Goal: Task Accomplishment & Management: Manage account settings

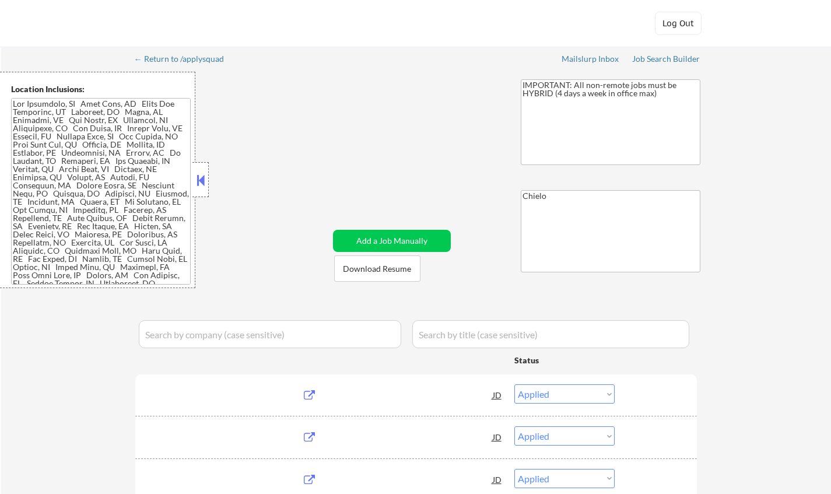
select select ""applied""
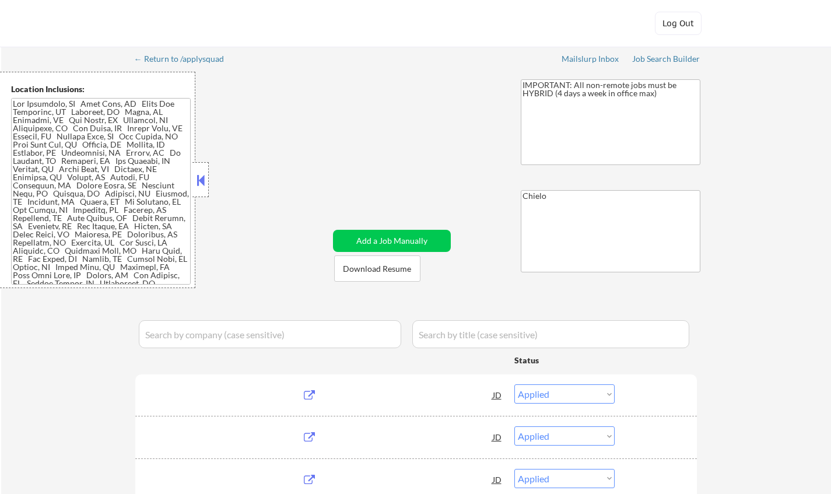
select select ""applied""
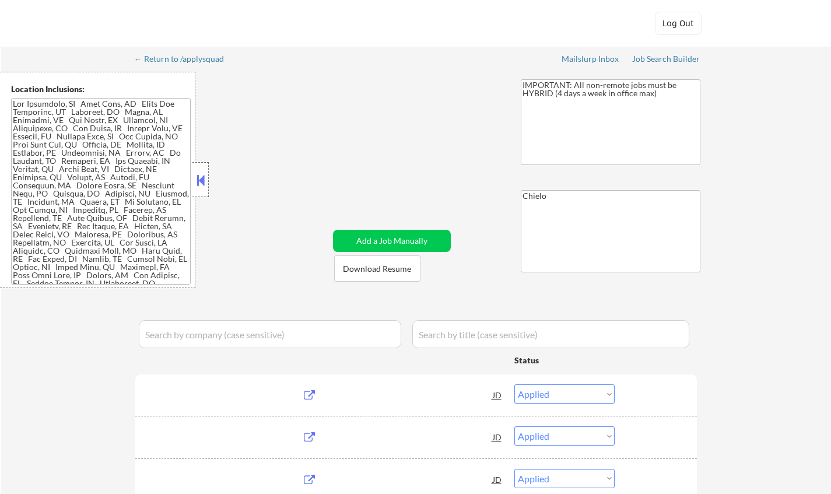
select select ""applied""
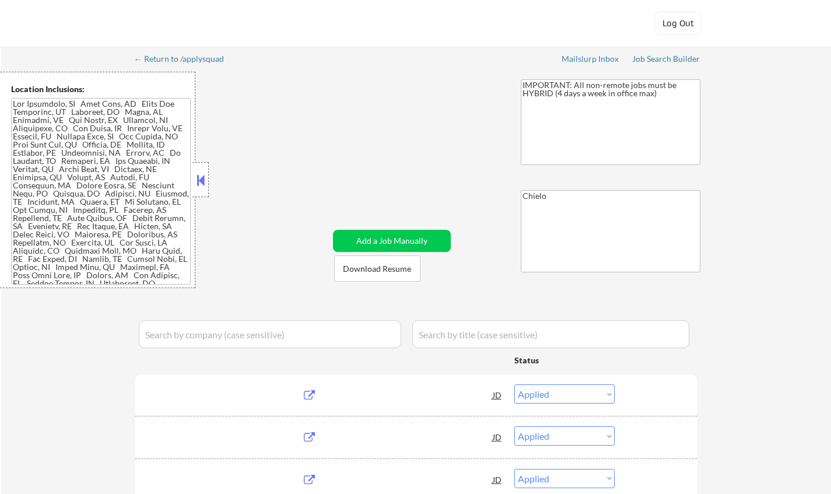
select select ""applied""
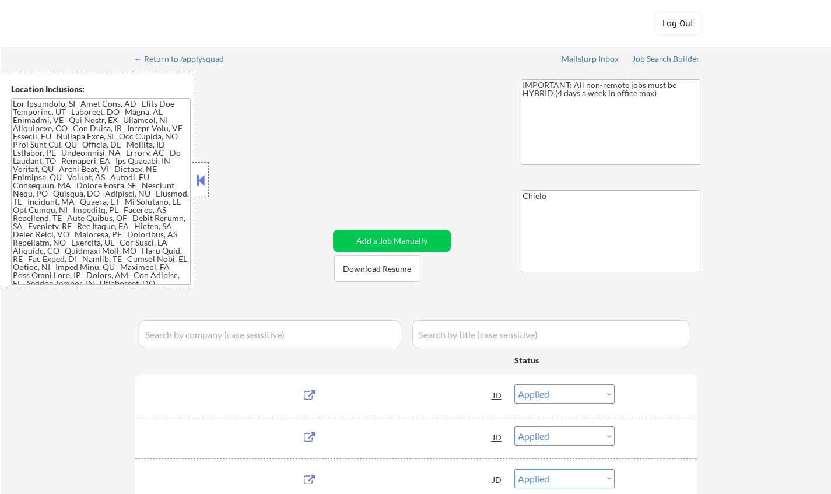
select select ""excluded""
select select ""pending""
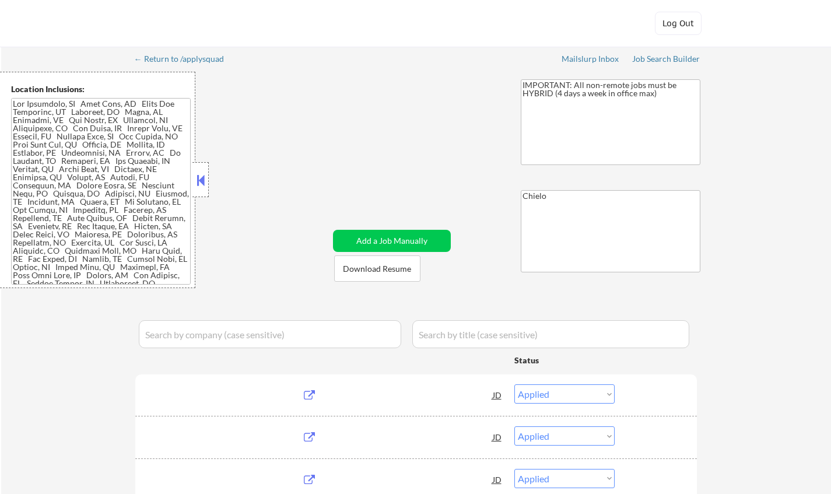
select select ""pending""
select select ""excluded__location_""
select select ""pending""
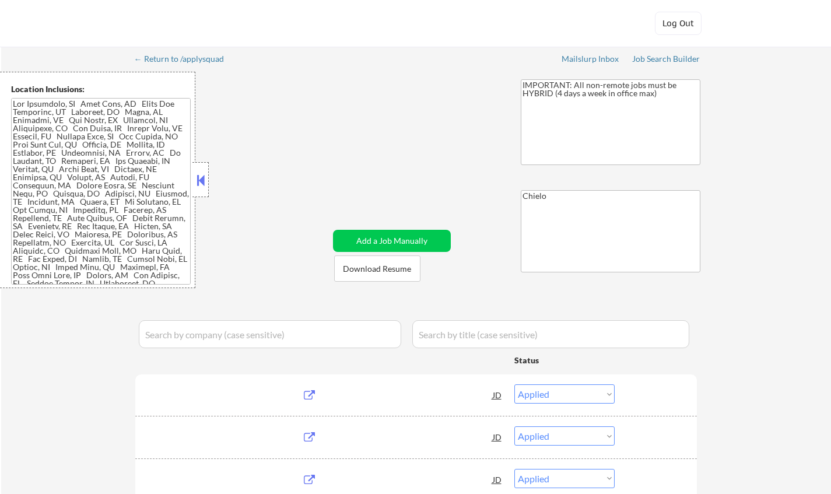
select select ""pending""
select select ""excluded__salary_""
select select ""pending""
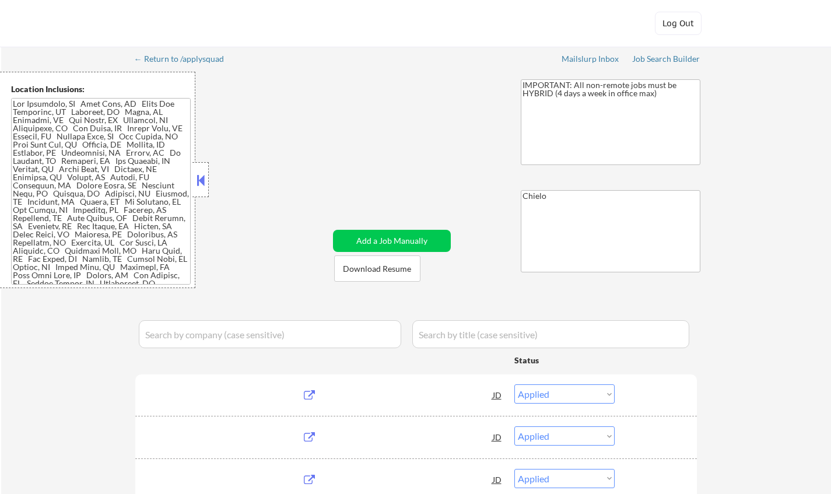
select select ""pending""
select select ""excluded""
select select ""excluded__salary_""
select select ""excluded""
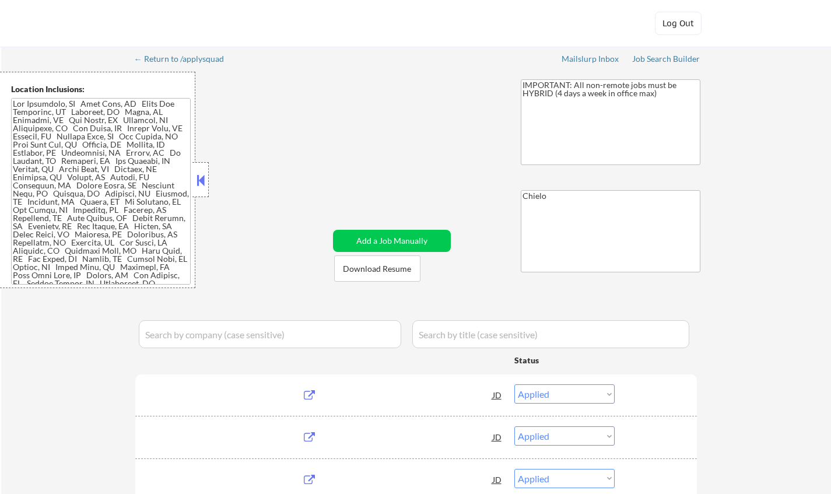
select select ""excluded""
select select ""pending""
select select ""excluded__bad_match_""
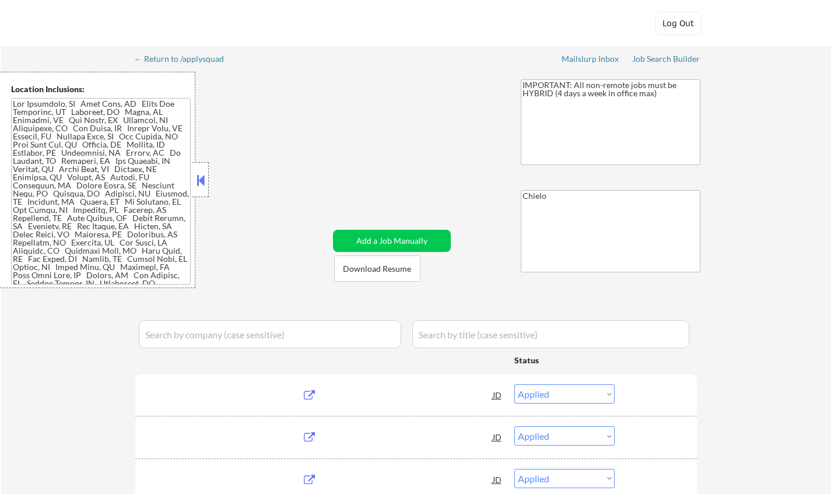
select select ""pending""
select select ""excluded__expired_""
select select ""pending""
select select ""excluded__bad_match_""
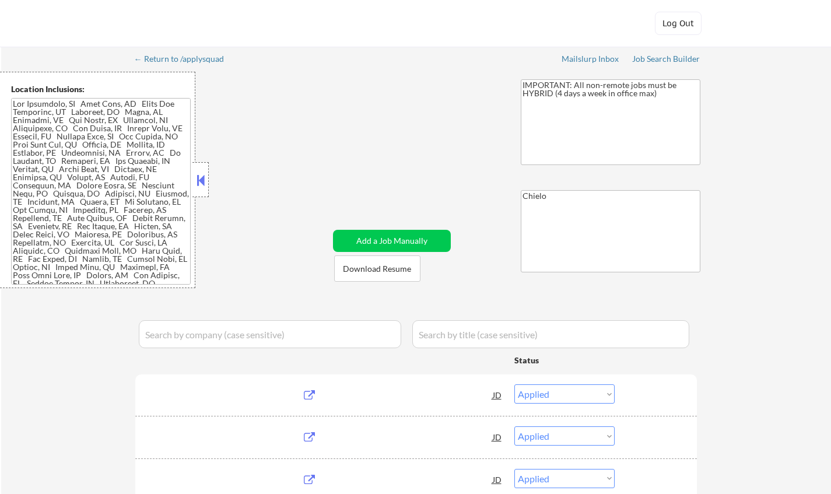
select select ""pending""
select select ""excluded__bad_match_""
select select ""excluded__expired_""
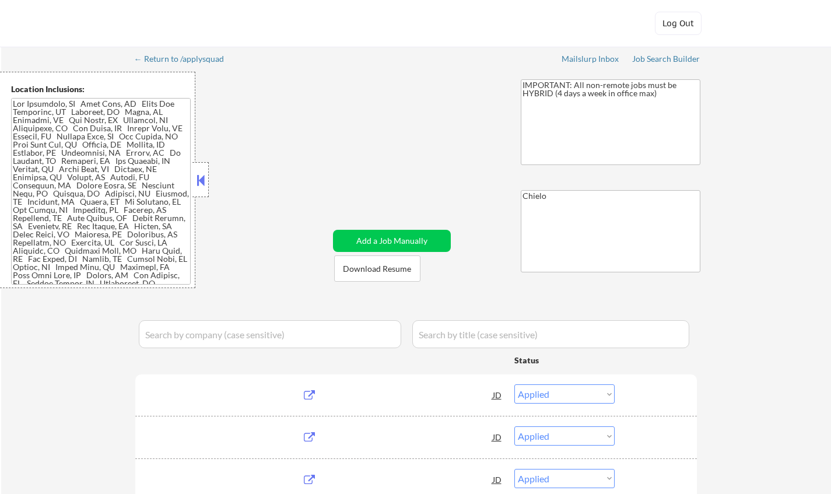
select select ""excluded__bad_match_""
select select ""pending""
select select ""excluded__expired_""
select select ""pending""
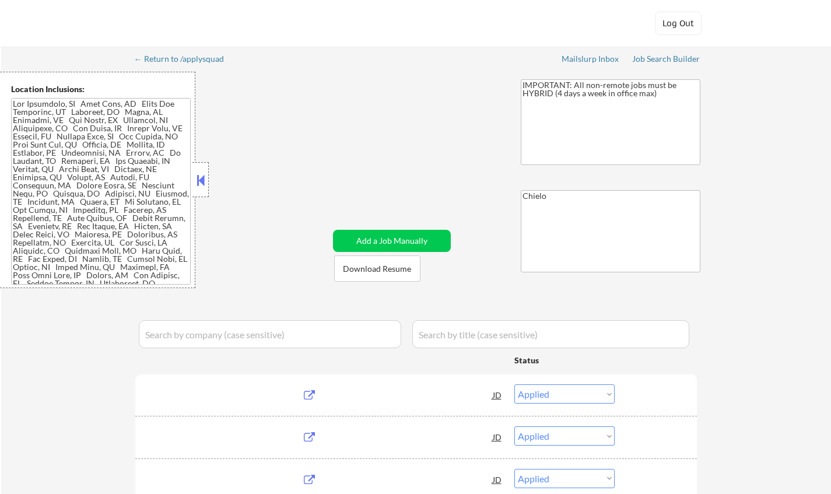
select select ""excluded__bad_match_""
select select ""pending""
select select ""excluded__salary_""
select select ""pending""
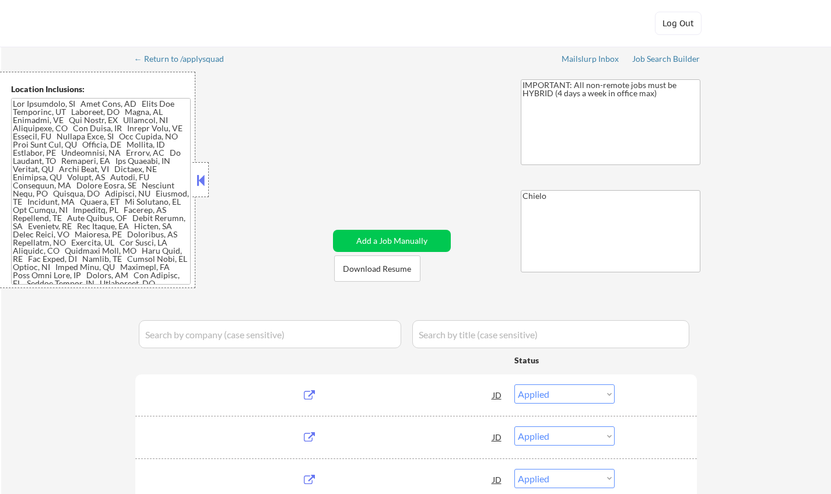
select select ""pending""
select select ""excluded__expired_""
select select ""excluded__bad_match_""
select select ""pending""
select select ""excluded__salary_""
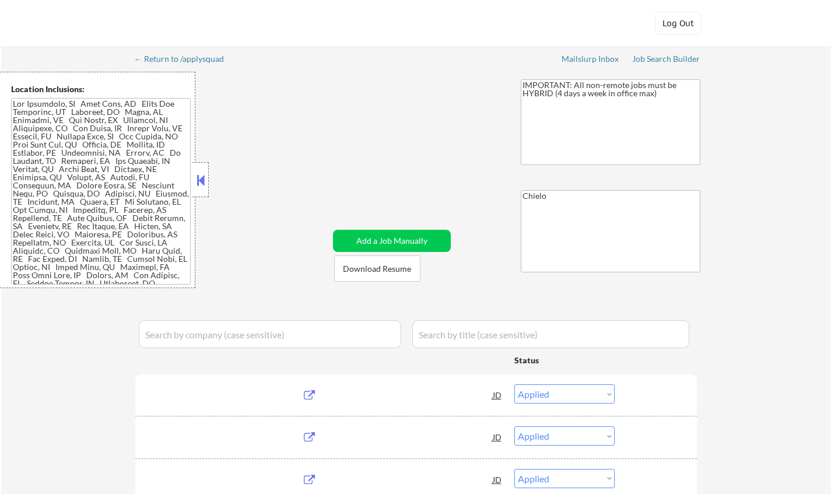
select select ""pending""
select select ""excluded""
select select ""pending""
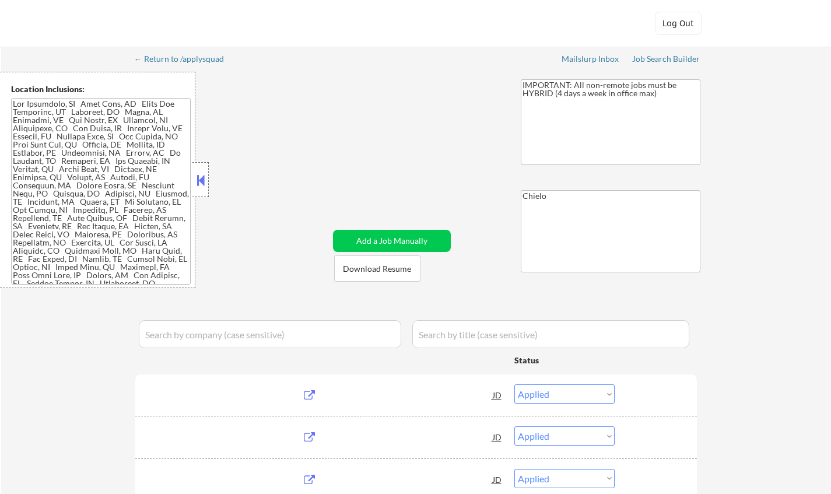
select select ""pending""
select select ""excluded__expired_""
select select ""excluded__bad_match_""
select select ""pending""
select select ""excluded__bad_match_""
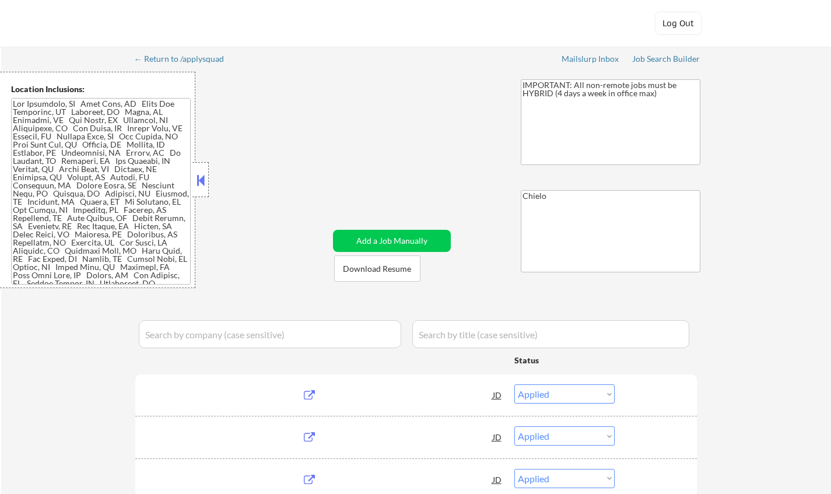
select select ""excluded__expired_""
select select ""excluded__salary_""
select select ""pending""
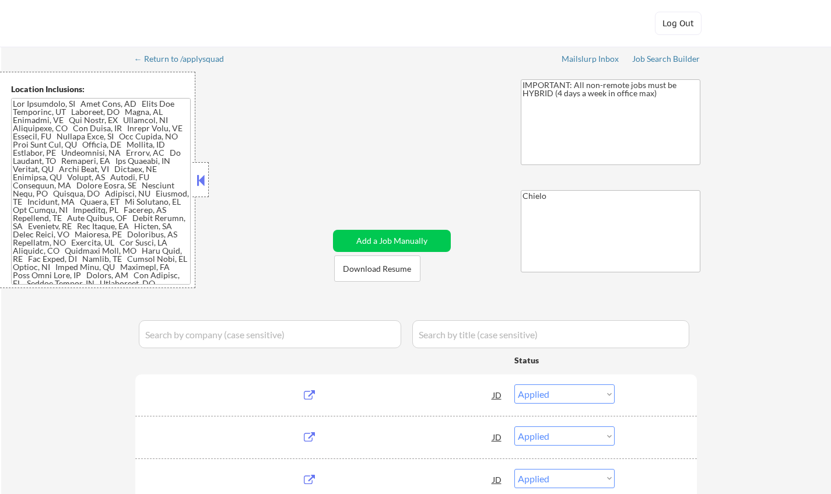
select select ""pending""
select select ""excluded__expired_""
select select ""excluded__location_""
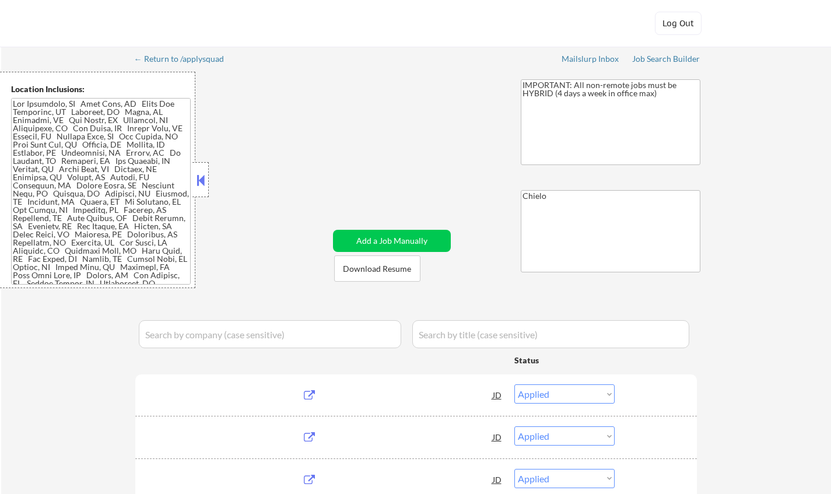
select select ""excluded__blocklist_""
select select ""excluded__expired_""
select select ""excluded__salary_""
select select ""excluded__location_""
select select ""pending""
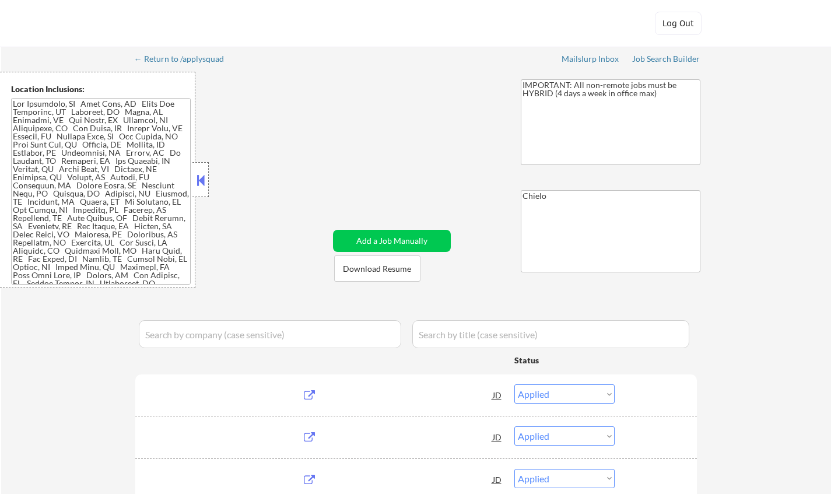
select select ""excluded__bad_match_""
select select ""excluded__salary_""
select select ""pending""
select select ""excluded__expired_""
select select ""pending""
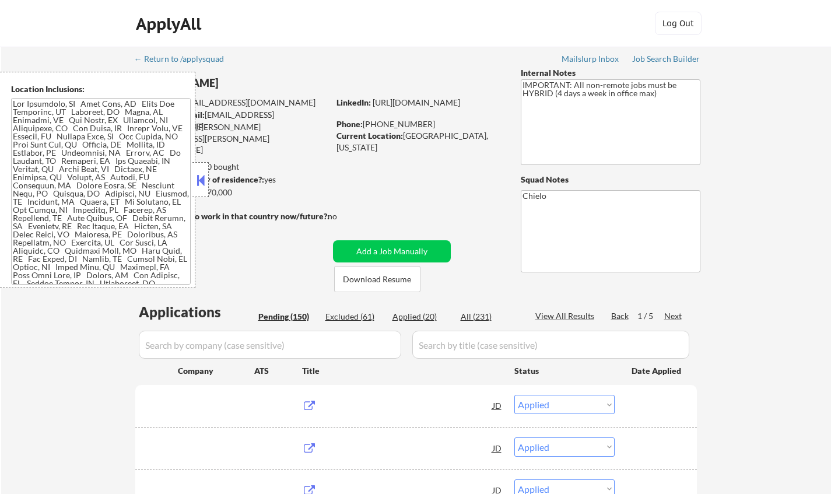
select select ""pending""
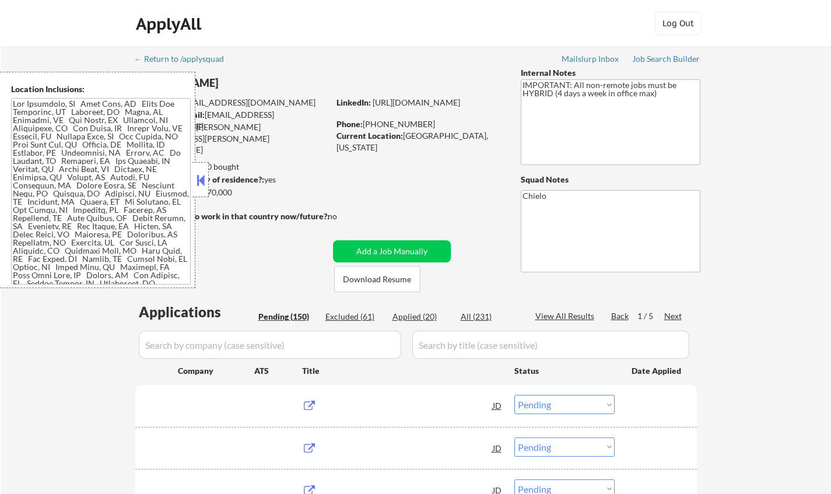
select select ""pending""
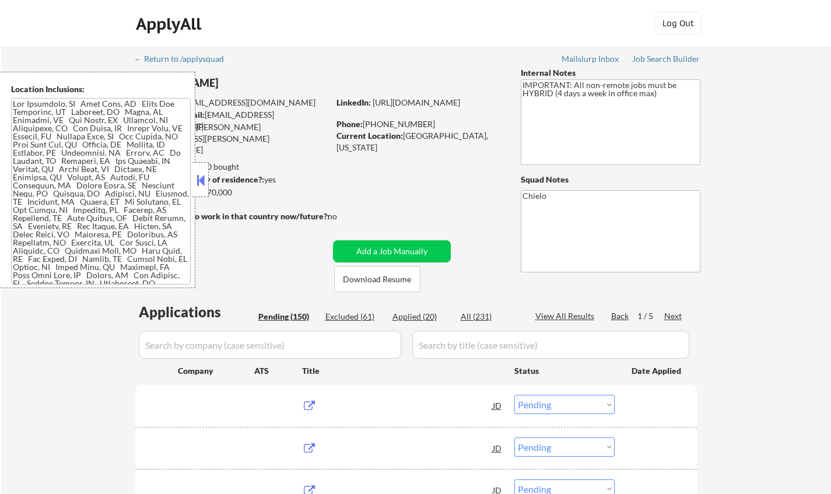
select select ""pending""
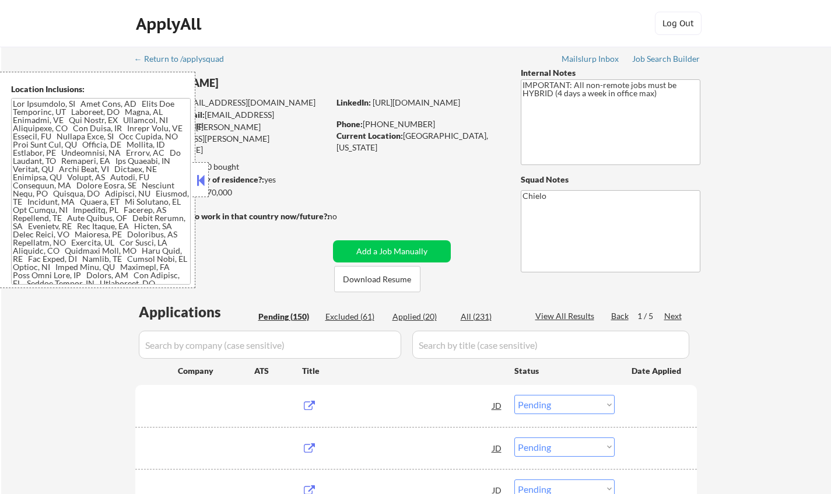
select select ""pending""
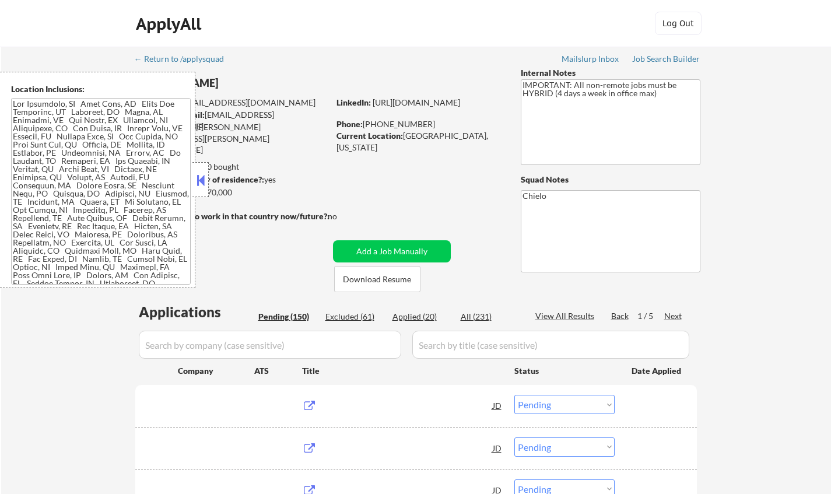
select select ""pending""
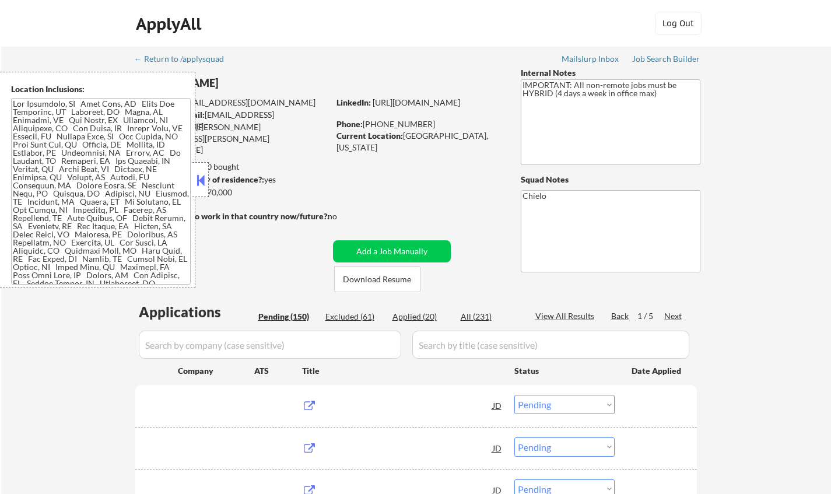
select select ""pending""
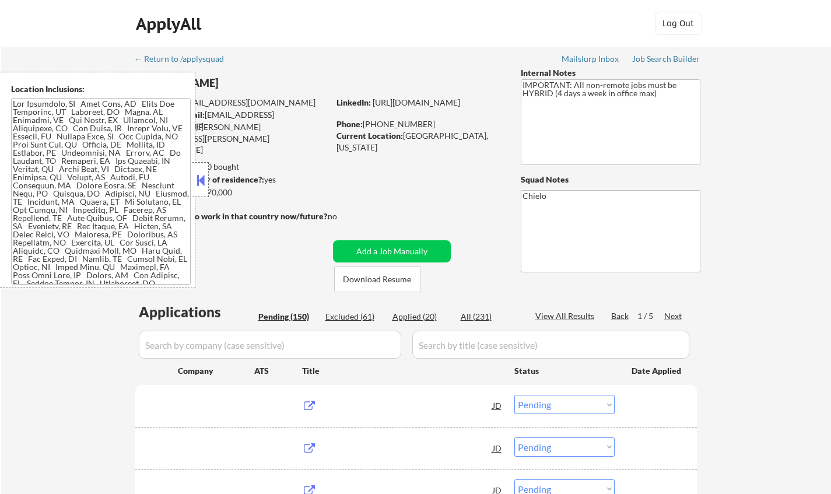
select select ""pending""
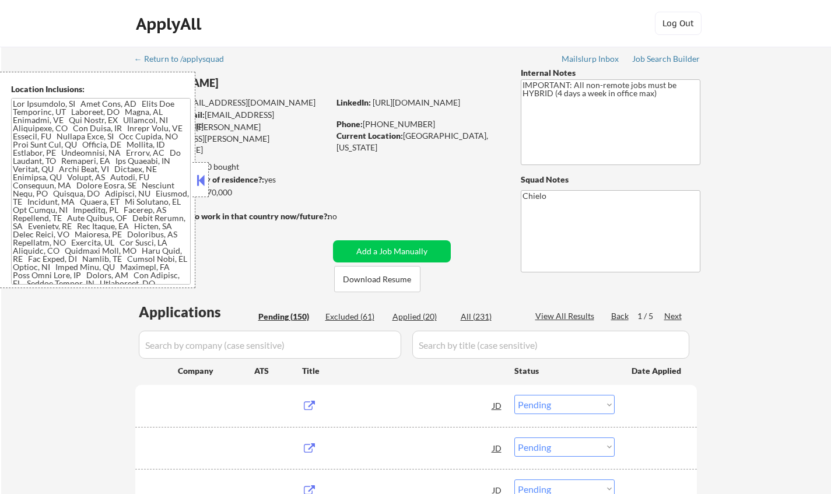
select select ""pending""
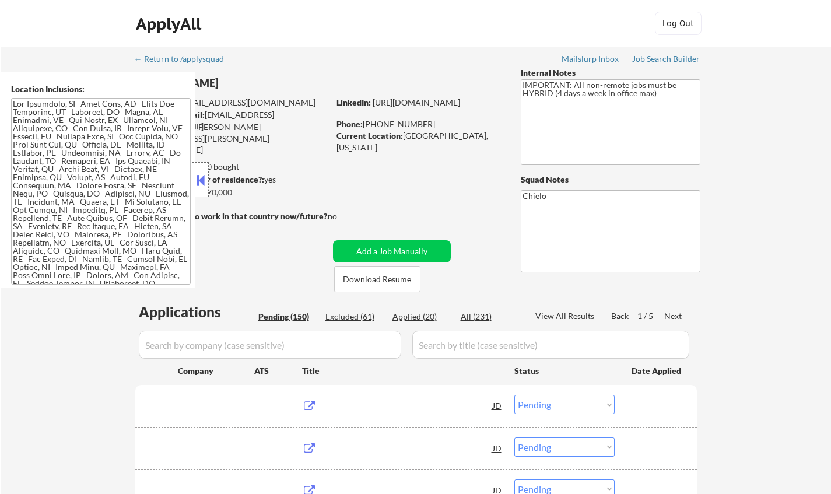
select select ""pending""
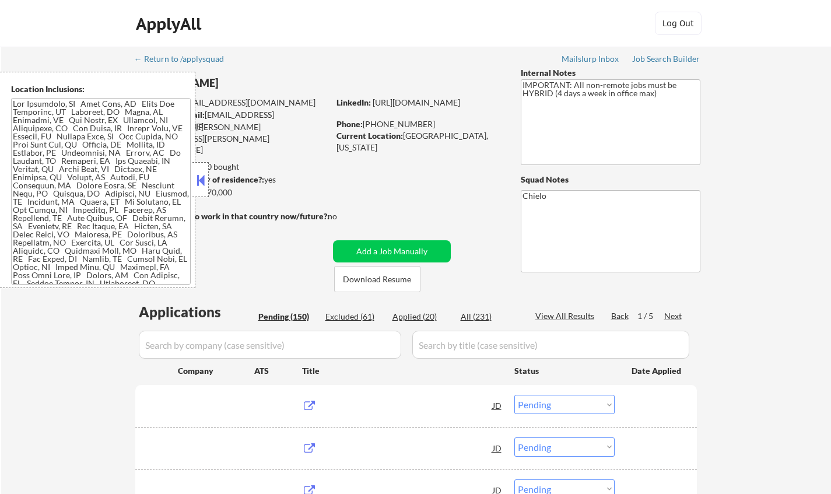
select select ""pending""
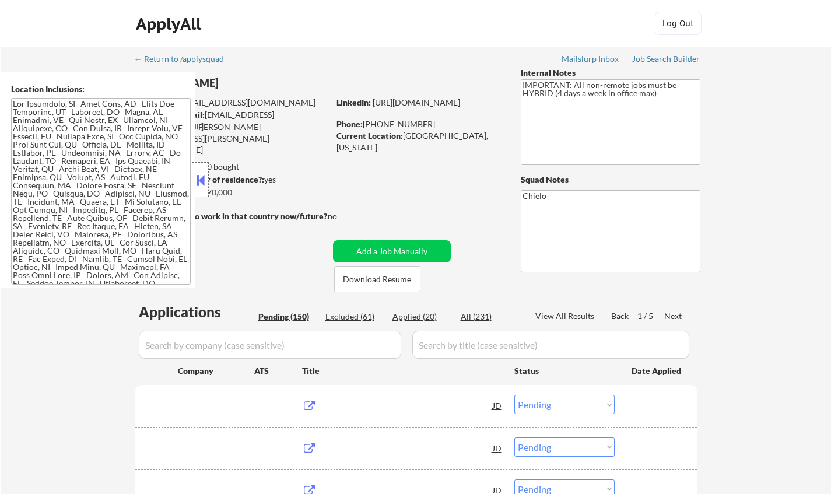
select select ""pending""
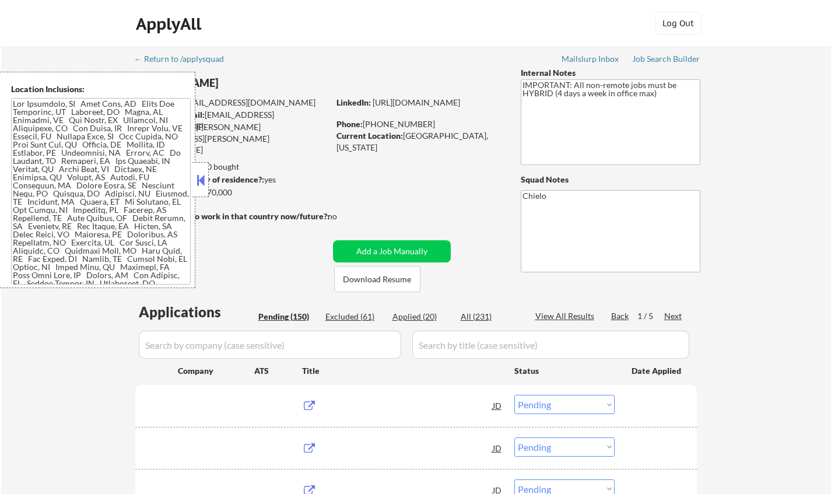
select select ""pending""
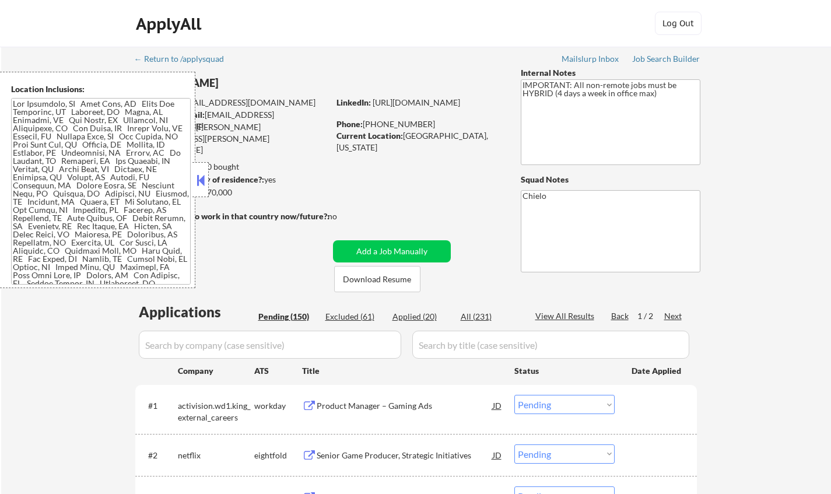
click at [201, 177] on button at bounding box center [200, 179] width 13 height 17
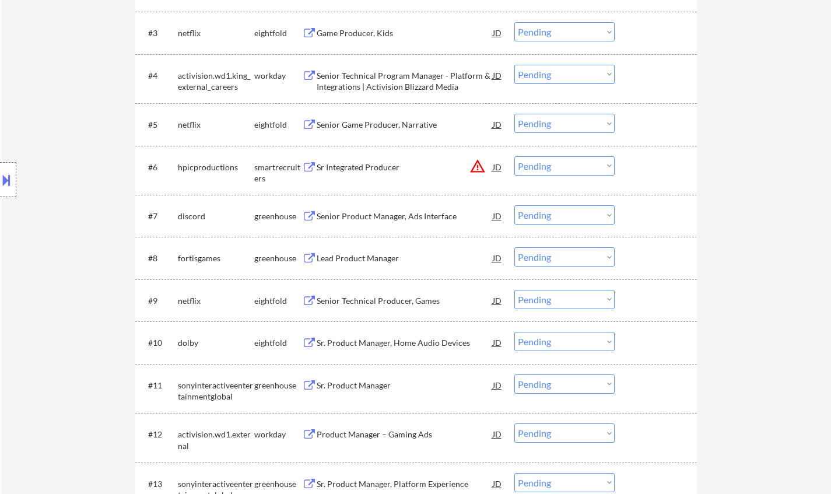
scroll to position [525, 0]
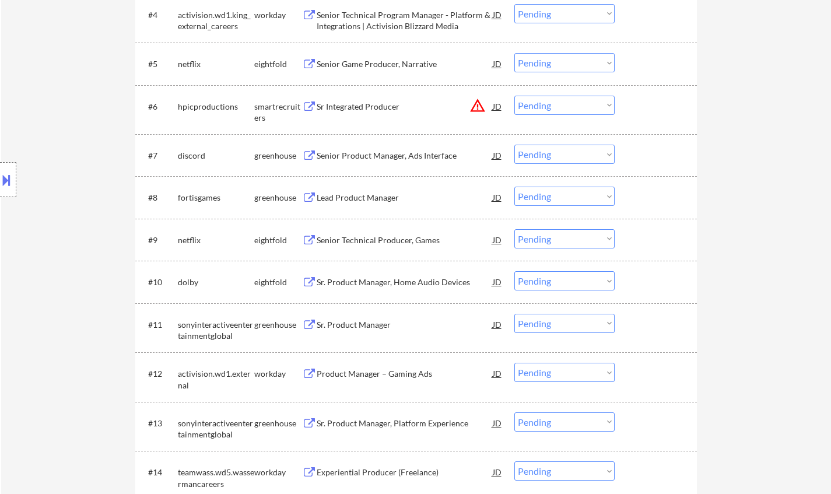
click at [358, 327] on div "Sr. Product Manager" at bounding box center [405, 325] width 176 height 12
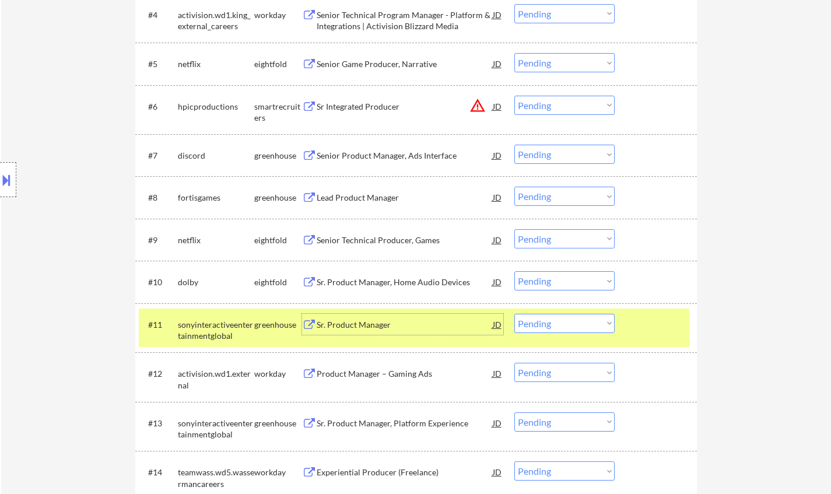
scroll to position [641, 0]
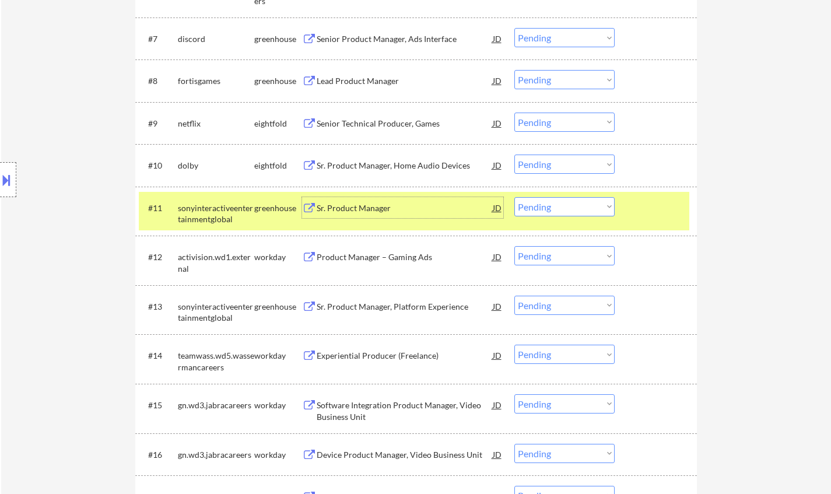
click at [563, 209] on select "Choose an option... Pending Applied Excluded (Questions) Excluded (Expired) Exc…" at bounding box center [564, 206] width 100 height 19
click at [514, 197] on select "Choose an option... Pending Applied Excluded (Questions) Excluded (Expired) Exc…" at bounding box center [564, 206] width 100 height 19
select select ""pending""
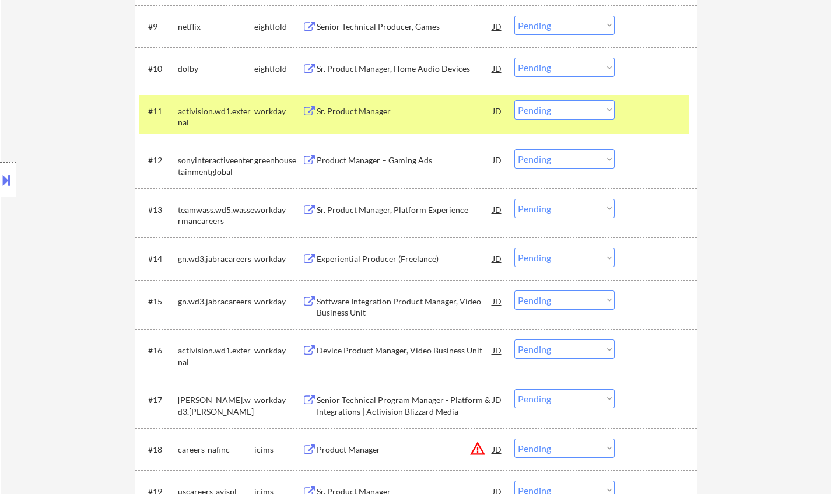
scroll to position [758, 0]
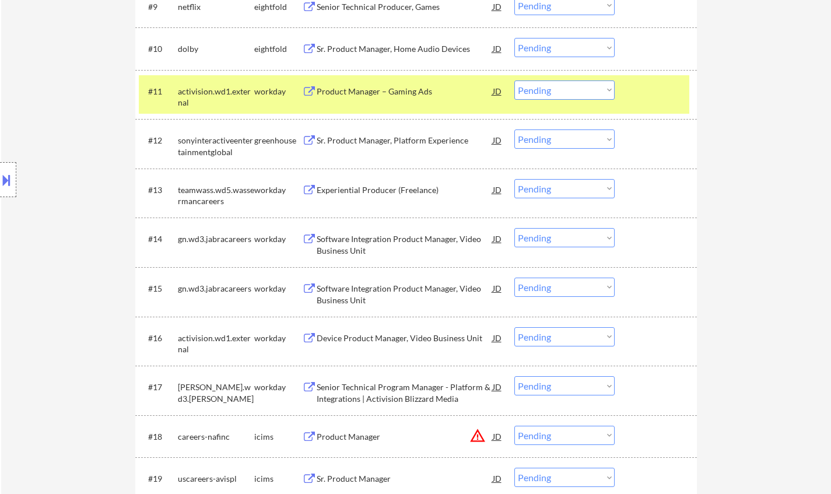
click at [395, 190] on div "Experiential Producer (Freelance)" at bounding box center [405, 190] width 176 height 12
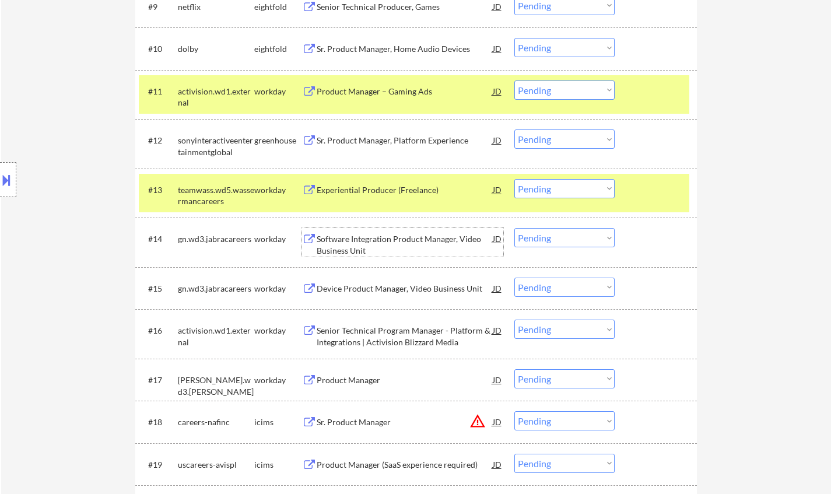
click at [386, 238] on div "Software Integration Product Manager, Video Business Unit" at bounding box center [405, 244] width 176 height 23
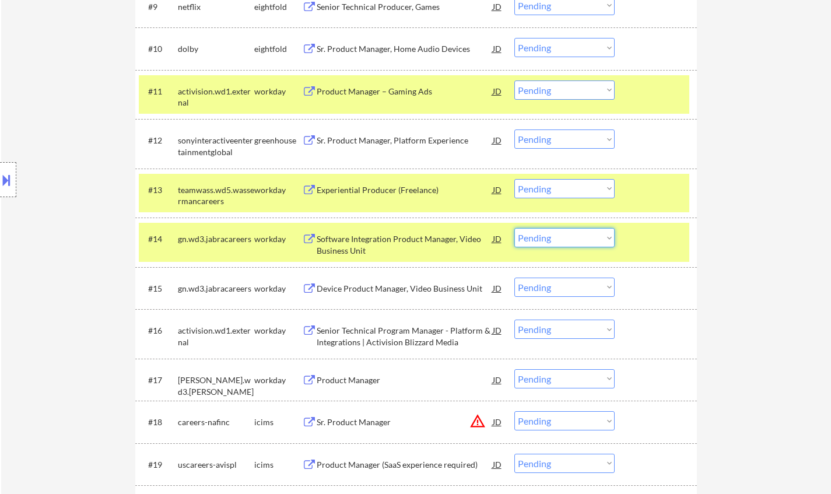
click at [555, 236] on select "Choose an option... Pending Applied Excluded (Questions) Excluded (Expired) Exc…" at bounding box center [564, 237] width 100 height 19
click at [514, 228] on select "Choose an option... Pending Applied Excluded (Questions) Excluded (Expired) Exc…" at bounding box center [564, 237] width 100 height 19
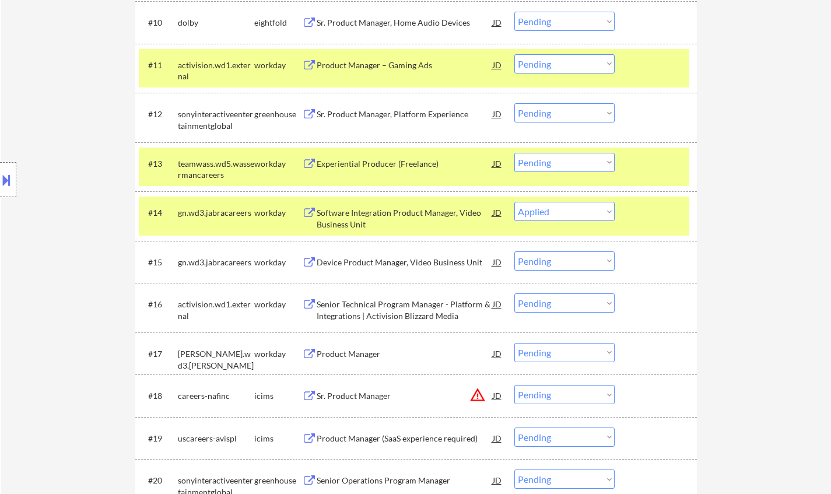
scroll to position [816, 0]
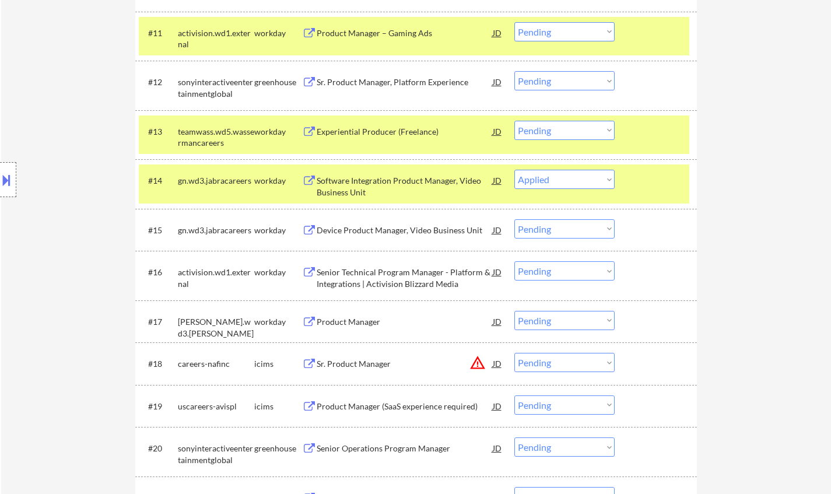
select select ""pending""
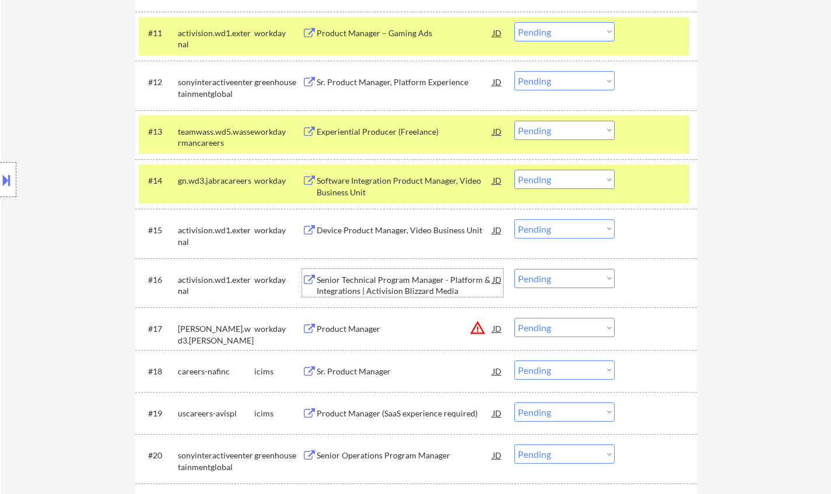
click at [381, 282] on div "Senior Technical Program Manager - Platform & Integrations | Activision Blizzar…" at bounding box center [405, 285] width 176 height 23
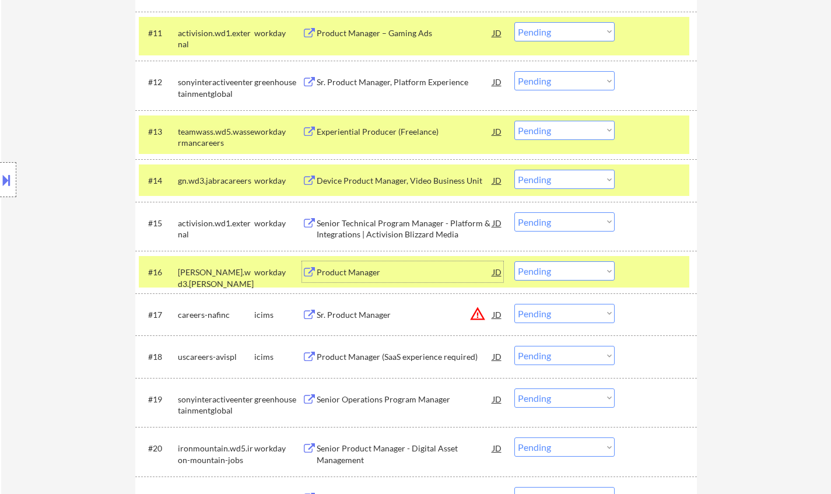
drag, startPoint x: 554, startPoint y: 271, endPoint x: 555, endPoint y: 279, distance: 8.2
click at [554, 271] on select "Choose an option... Pending Applied Excluded (Questions) Excluded (Expired) Exc…" at bounding box center [564, 270] width 100 height 19
click at [514, 261] on select "Choose an option... Pending Applied Excluded (Questions) Excluded (Expired) Exc…" at bounding box center [564, 270] width 100 height 19
select select ""pending""
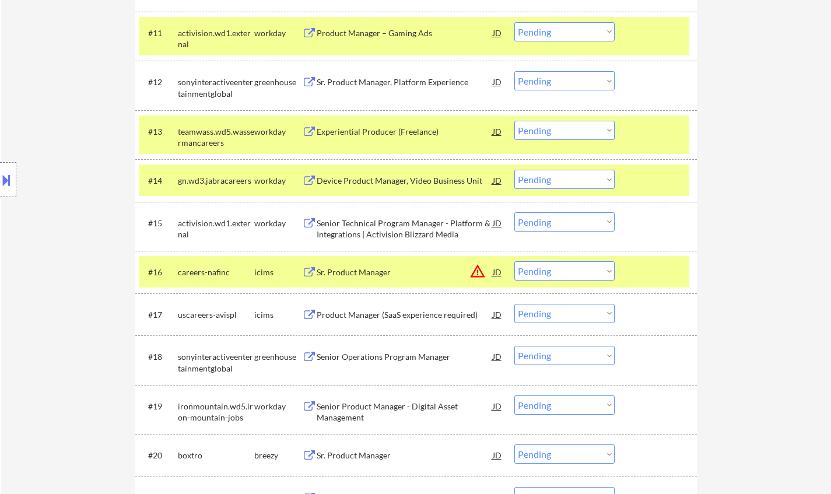
scroll to position [874, 0]
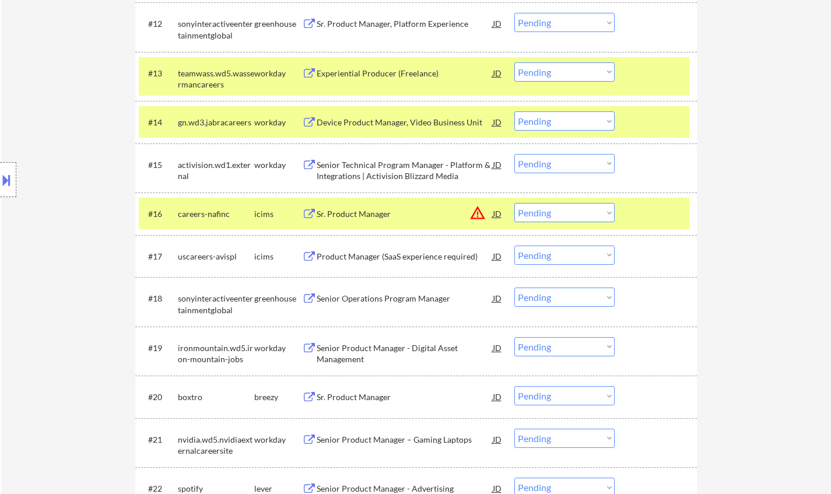
click at [381, 298] on div "Senior Operations Program Manager" at bounding box center [405, 299] width 176 height 12
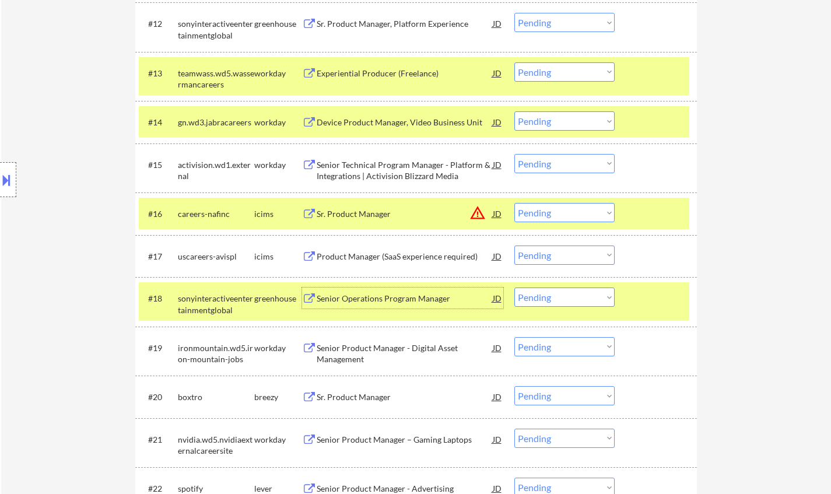
click at [579, 295] on select "Choose an option... Pending Applied Excluded (Questions) Excluded (Expired) Exc…" at bounding box center [564, 296] width 100 height 19
click at [514, 287] on select "Choose an option... Pending Applied Excluded (Questions) Excluded (Expired) Exc…" at bounding box center [564, 296] width 100 height 19
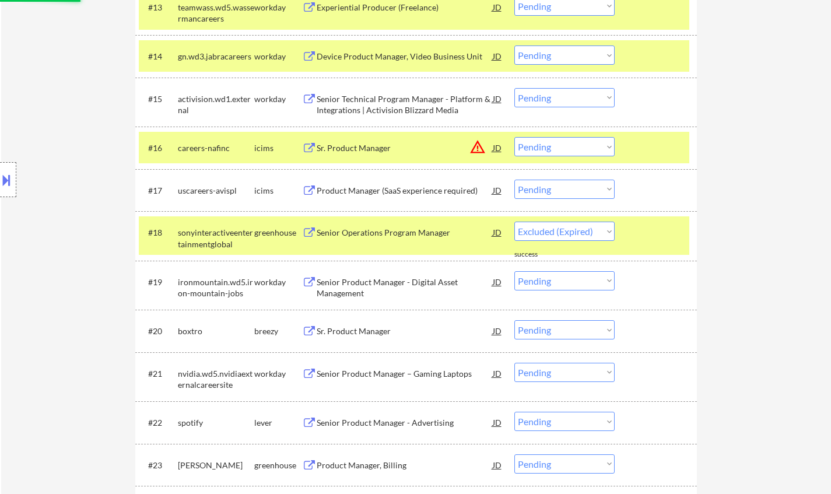
scroll to position [991, 0]
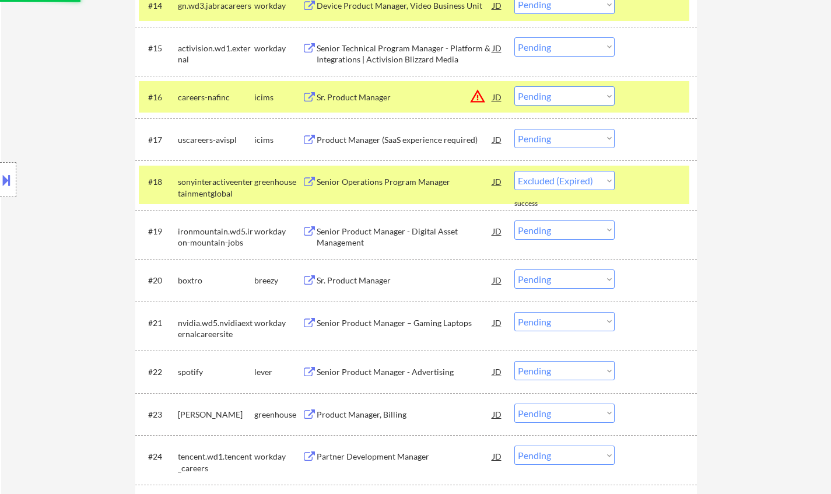
select select ""pending""
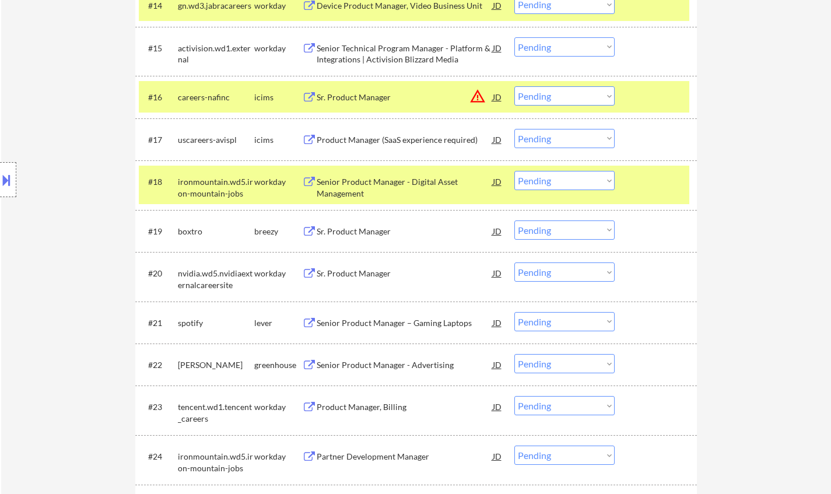
click at [395, 331] on div "Senior Product Manager – Gaming Laptops" at bounding box center [405, 322] width 176 height 21
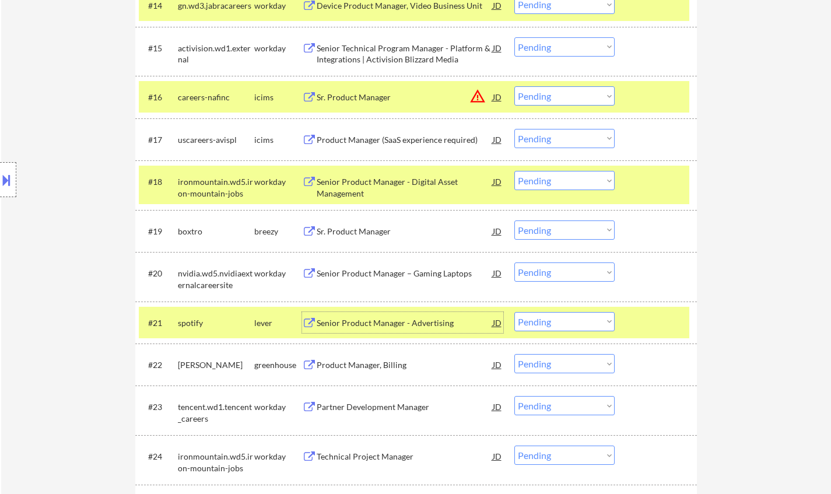
click at [575, 324] on select "Choose an option... Pending Applied Excluded (Questions) Excluded (Expired) Exc…" at bounding box center [564, 321] width 100 height 19
click at [514, 312] on select "Choose an option... Pending Applied Excluded (Questions) Excluded (Expired) Exc…" at bounding box center [564, 321] width 100 height 19
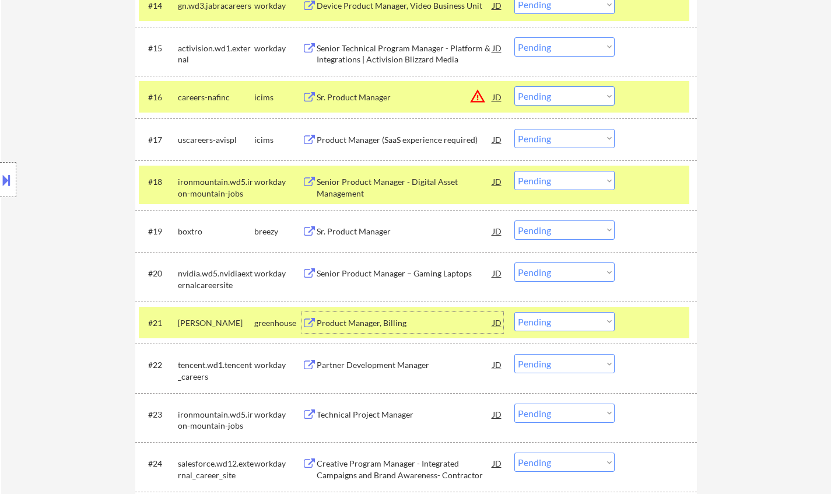
click at [374, 329] on div "Product Manager, Billing" at bounding box center [405, 322] width 176 height 21
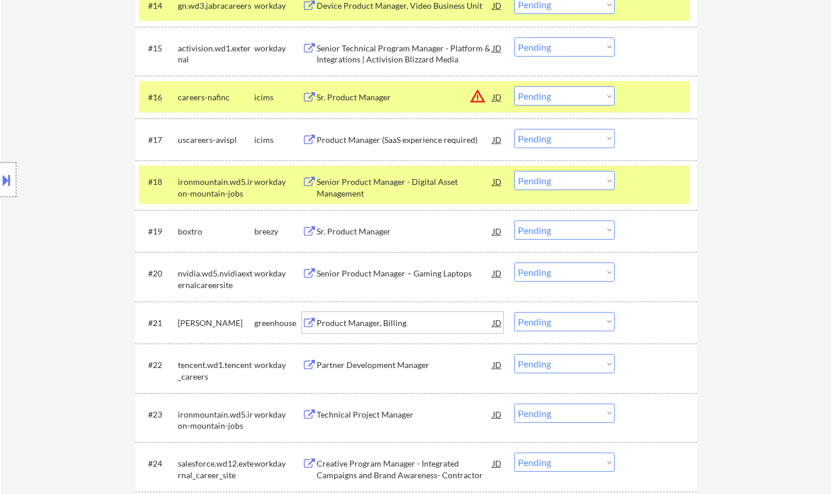
click at [565, 323] on select "Choose an option... Pending Applied Excluded (Questions) Excluded (Expired) Exc…" at bounding box center [564, 321] width 100 height 19
click at [514, 312] on select "Choose an option... Pending Applied Excluded (Questions) Excluded (Expired) Exc…" at bounding box center [564, 321] width 100 height 19
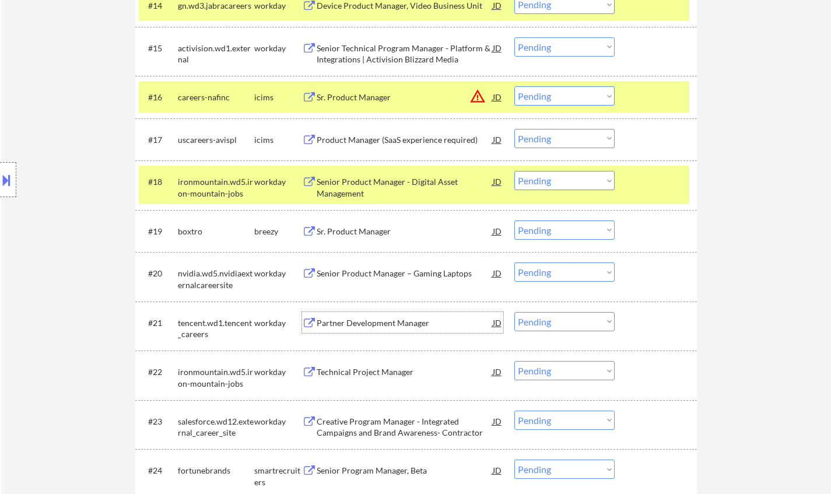
click at [367, 324] on div "Partner Development Manager" at bounding box center [405, 323] width 176 height 12
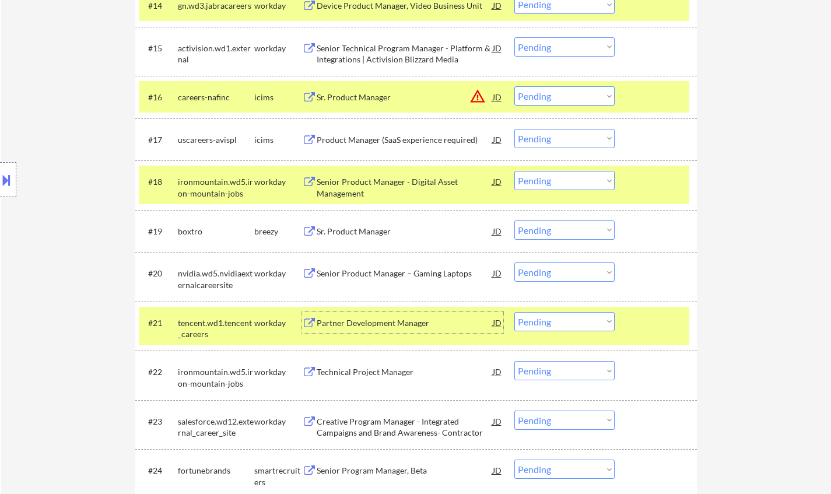
click at [557, 317] on select "Choose an option... Pending Applied Excluded (Questions) Excluded (Expired) Exc…" at bounding box center [564, 321] width 100 height 19
click at [514, 312] on select "Choose an option... Pending Applied Excluded (Questions) Excluded (Expired) Exc…" at bounding box center [564, 321] width 100 height 19
select select ""pending""
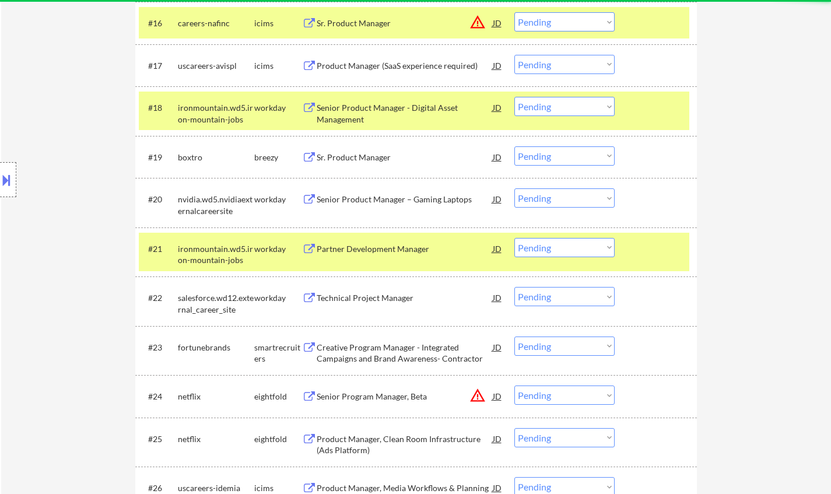
scroll to position [1108, 0]
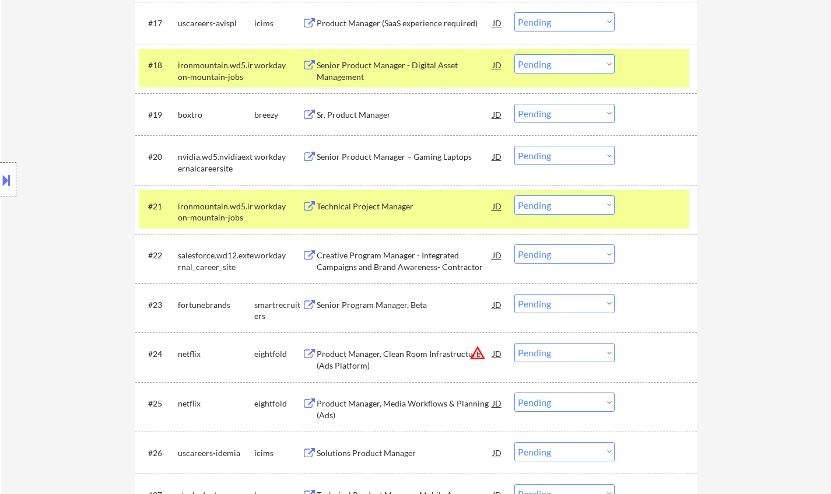
click at [373, 305] on div "Senior Program Manager, Beta" at bounding box center [405, 305] width 176 height 12
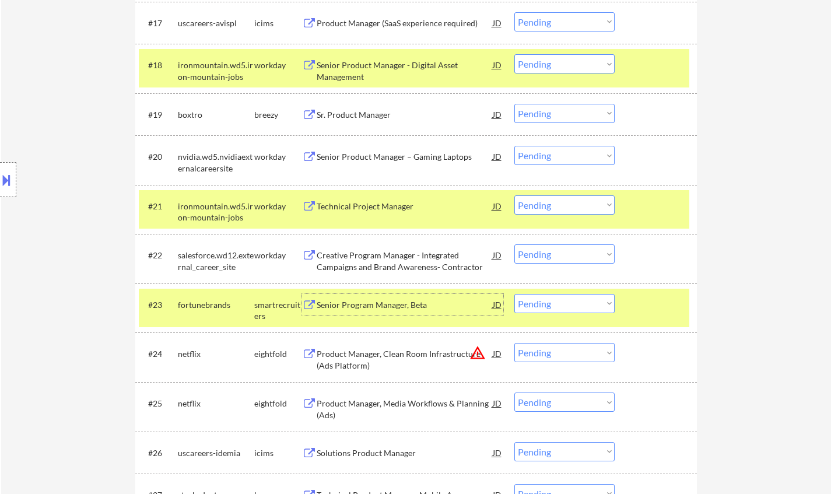
click at [579, 309] on select "Choose an option... Pending Applied Excluded (Questions) Excluded (Expired) Exc…" at bounding box center [564, 303] width 100 height 19
click at [514, 294] on select "Choose an option... Pending Applied Excluded (Questions) Excluded (Expired) Exc…" at bounding box center [564, 303] width 100 height 19
select select ""pending""
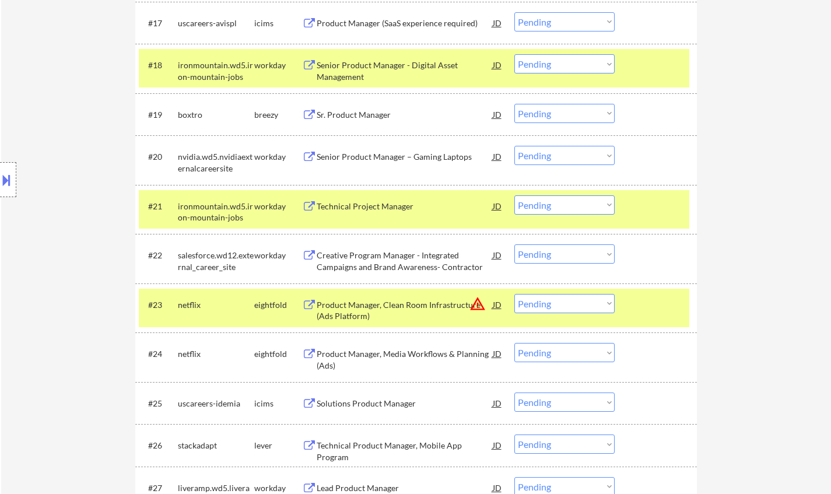
click at [378, 252] on div "Creative Program Manager - Integrated Campaigns and Brand Awareness- Contractor" at bounding box center [405, 260] width 176 height 23
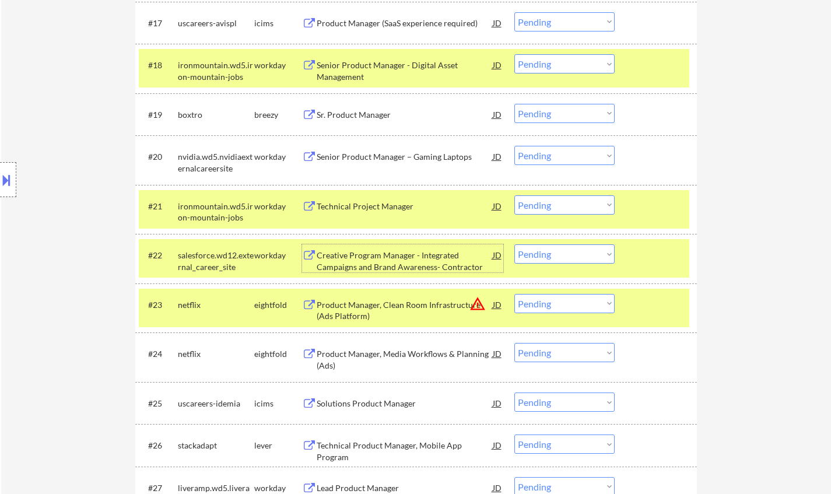
click at [553, 259] on select "Choose an option... Pending Applied Excluded (Questions) Excluded (Expired) Exc…" at bounding box center [564, 253] width 100 height 19
click at [514, 244] on select "Choose an option... Pending Applied Excluded (Questions) Excluded (Expired) Exc…" at bounding box center [564, 253] width 100 height 19
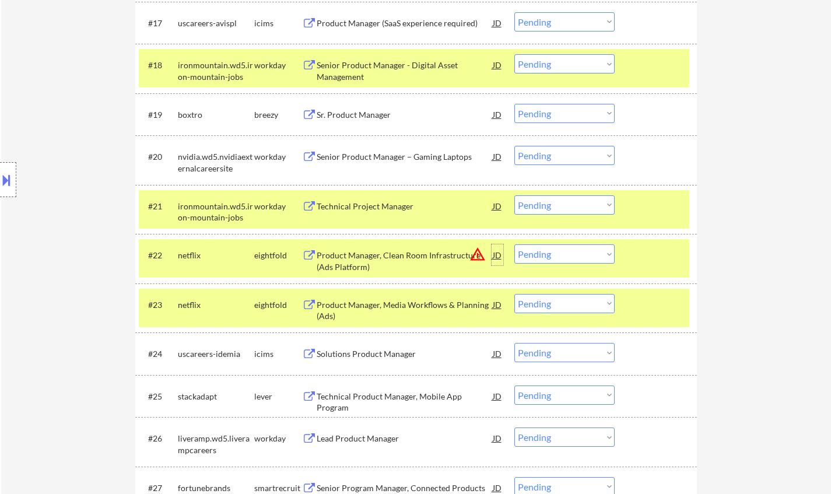
click at [500, 254] on div "JD" at bounding box center [497, 254] width 12 height 21
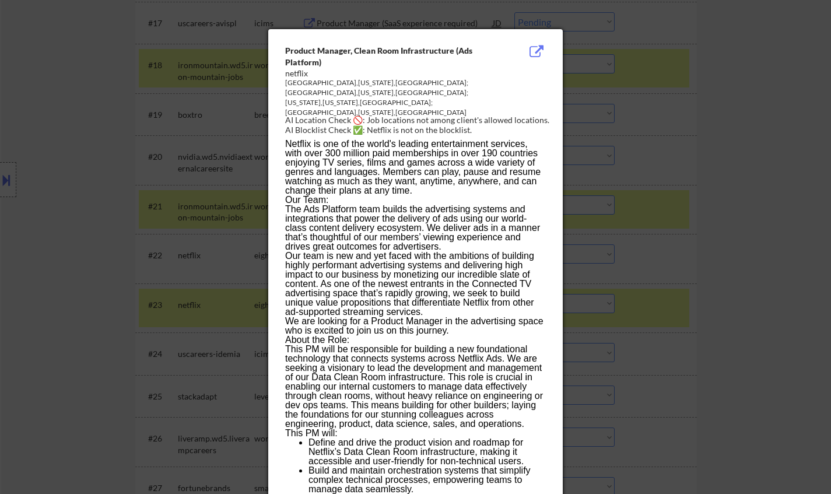
click at [777, 316] on div at bounding box center [415, 247] width 831 height 494
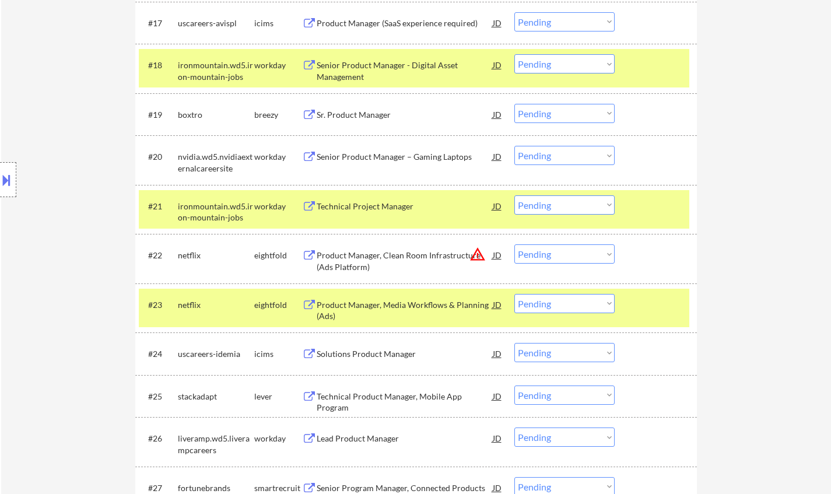
click at [586, 254] on select "Choose an option... Pending Applied Excluded (Questions) Excluded (Expired) Exc…" at bounding box center [564, 253] width 100 height 19
click at [514, 244] on select "Choose an option... Pending Applied Excluded (Questions) Excluded (Expired) Exc…" at bounding box center [564, 253] width 100 height 19
select select ""pending""
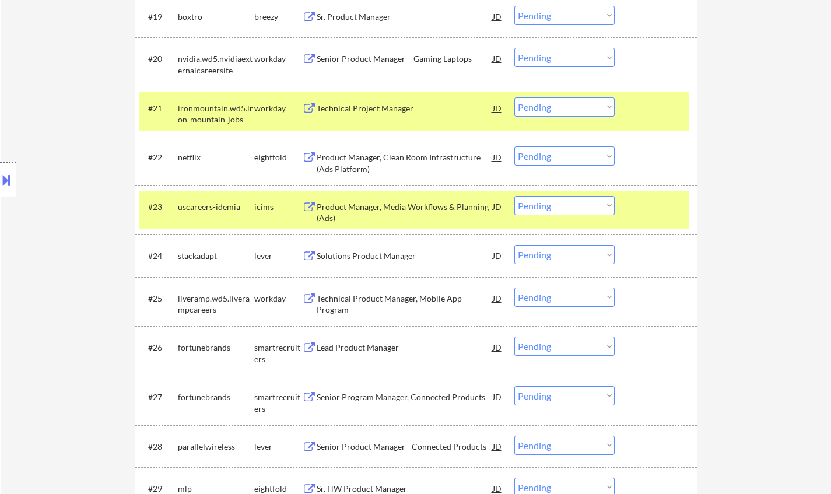
scroll to position [1224, 0]
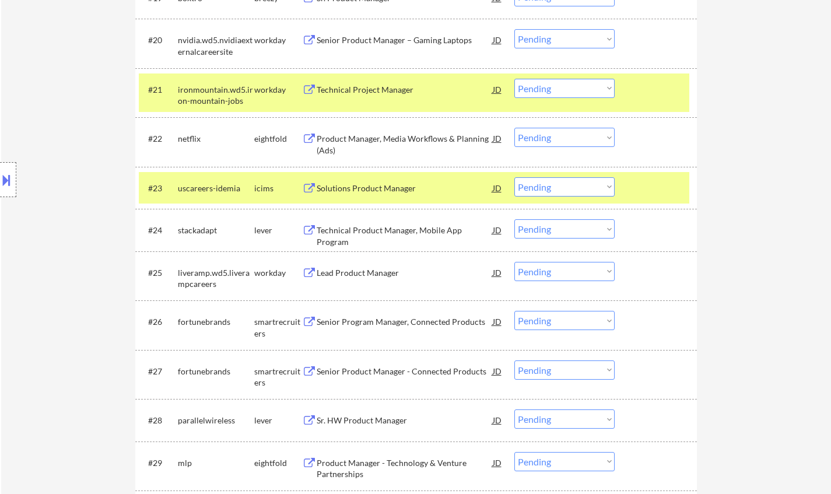
click at [366, 273] on div "Lead Product Manager" at bounding box center [405, 273] width 176 height 12
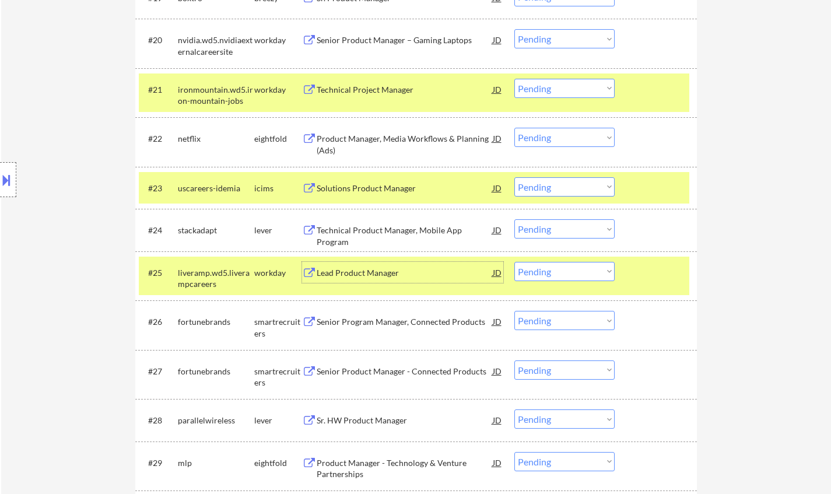
click at [560, 274] on select "Choose an option... Pending Applied Excluded (Questions) Excluded (Expired) Exc…" at bounding box center [564, 271] width 100 height 19
click at [514, 262] on select "Choose an option... Pending Applied Excluded (Questions) Excluded (Expired) Exc…" at bounding box center [564, 271] width 100 height 19
select select ""pending""
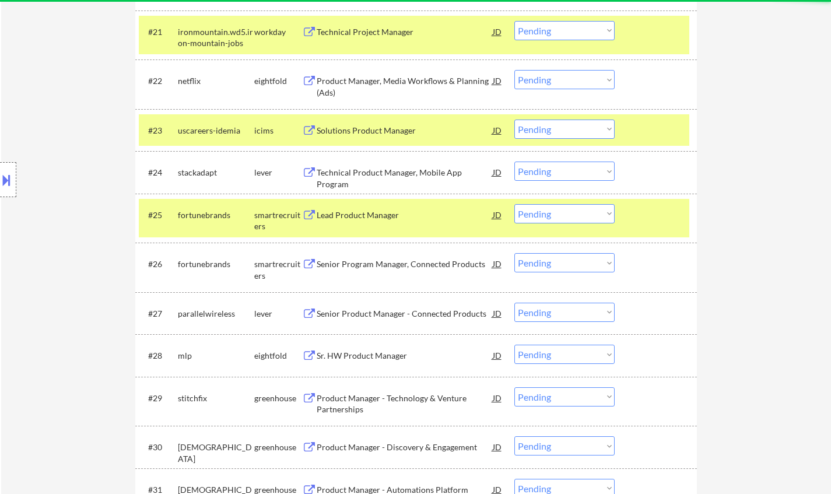
scroll to position [1282, 0]
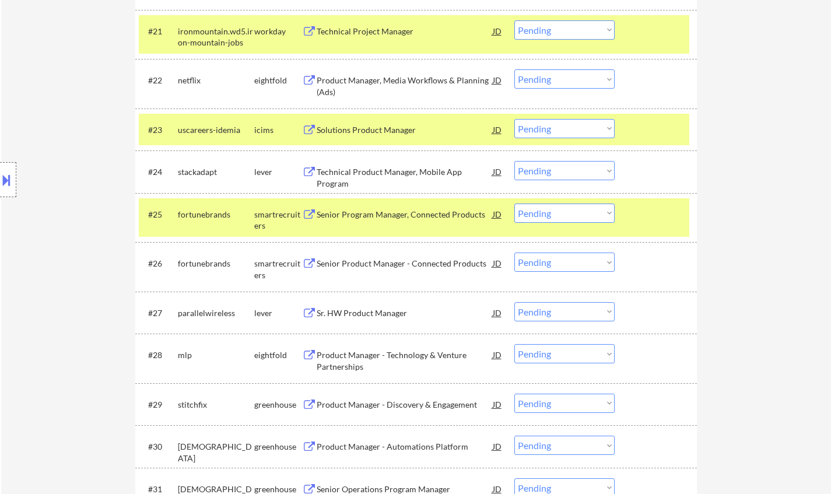
click at [350, 312] on div "Sr. HW Product Manager" at bounding box center [405, 313] width 176 height 12
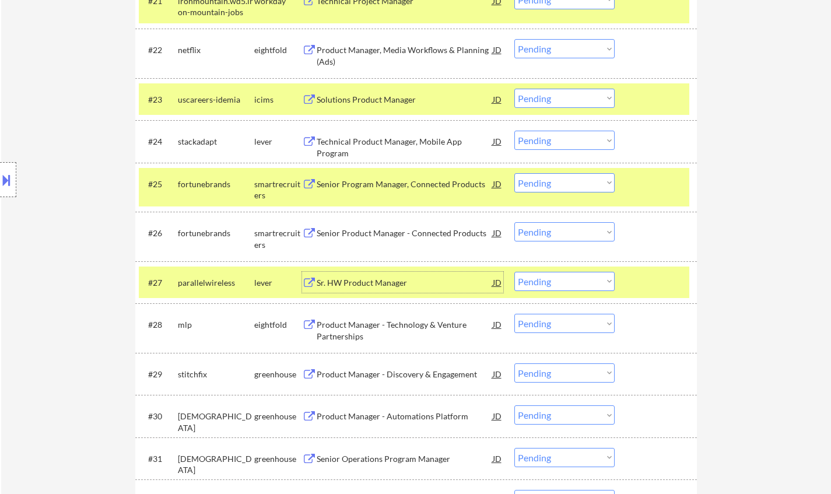
scroll to position [1399, 0]
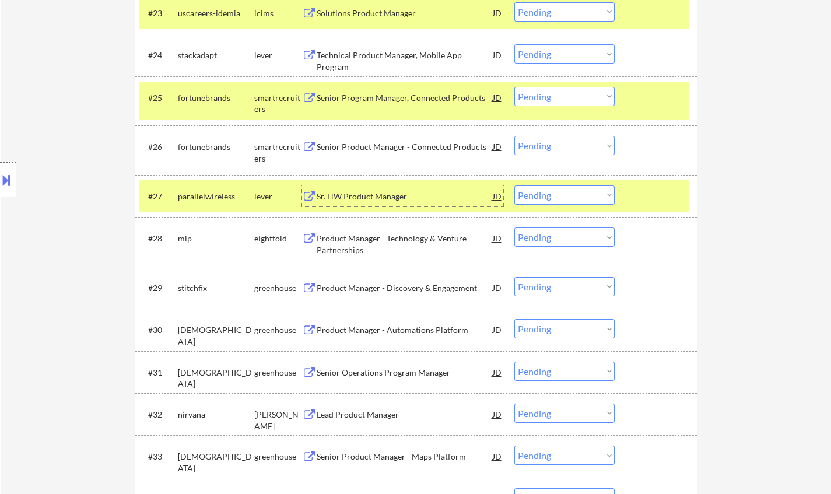
click at [383, 284] on div "Product Manager - Discovery & Engagement" at bounding box center [405, 288] width 176 height 12
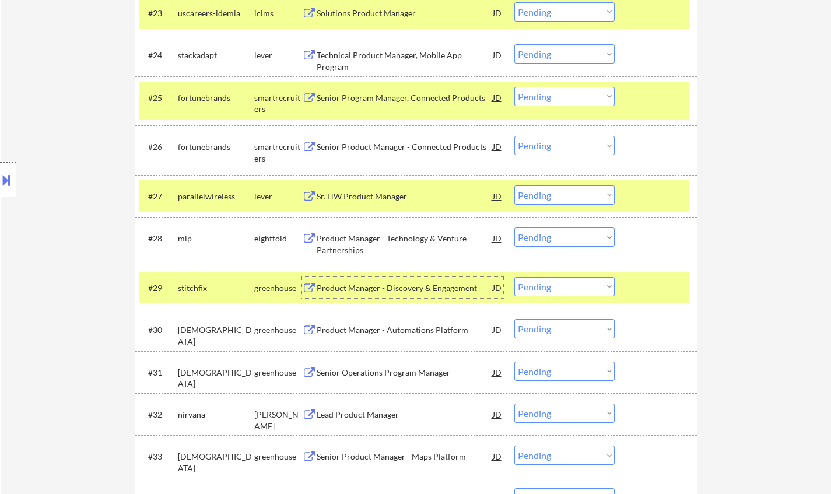
click at [551, 286] on select "Choose an option... Pending Applied Excluded (Questions) Excluded (Expired) Exc…" at bounding box center [564, 286] width 100 height 19
click at [514, 277] on select "Choose an option... Pending Applied Excluded (Questions) Excluded (Expired) Exc…" at bounding box center [564, 286] width 100 height 19
select select ""pending""
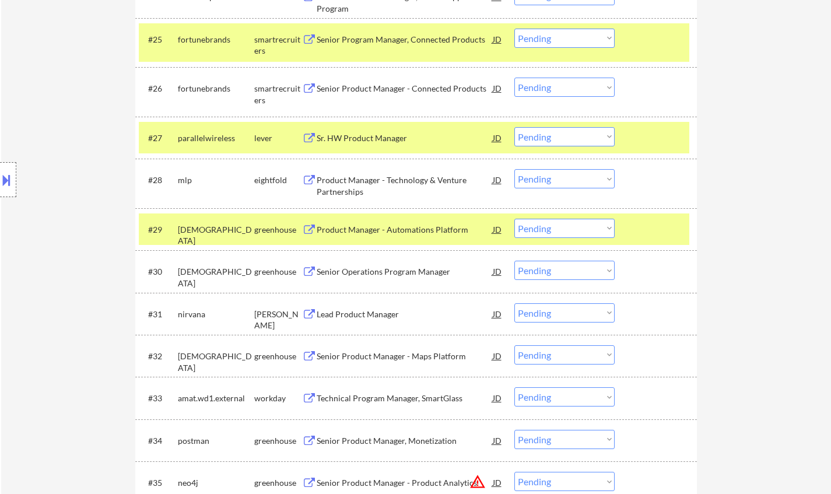
click at [375, 265] on div "Senior Operations Program Manager" at bounding box center [405, 271] width 176 height 21
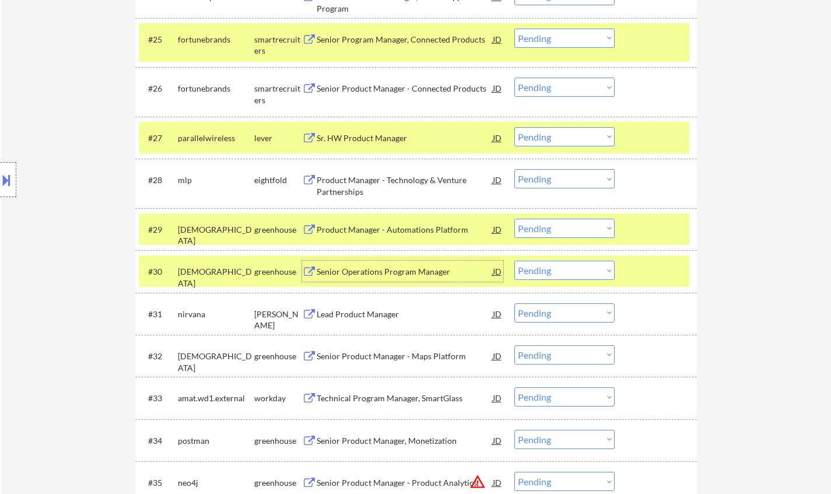
click at [549, 269] on select "Choose an option... Pending Applied Excluded (Questions) Excluded (Expired) Exc…" at bounding box center [564, 270] width 100 height 19
click at [514, 261] on select "Choose an option... Pending Applied Excluded (Questions) Excluded (Expired) Exc…" at bounding box center [564, 270] width 100 height 19
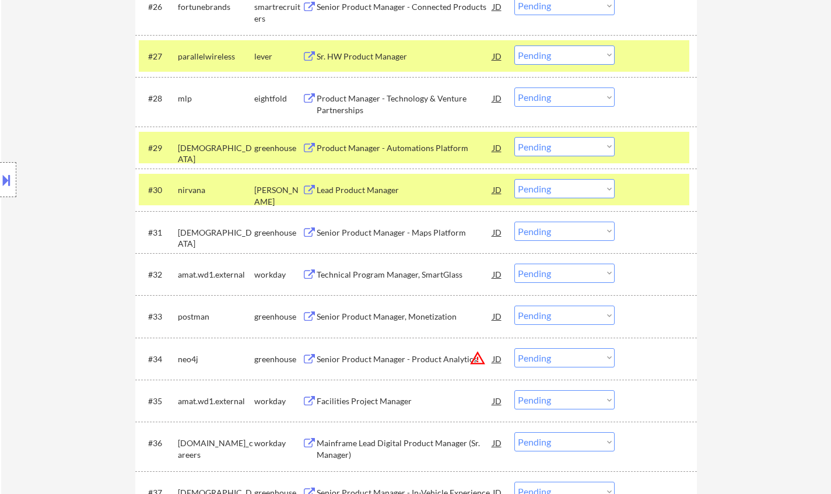
scroll to position [1574, 0]
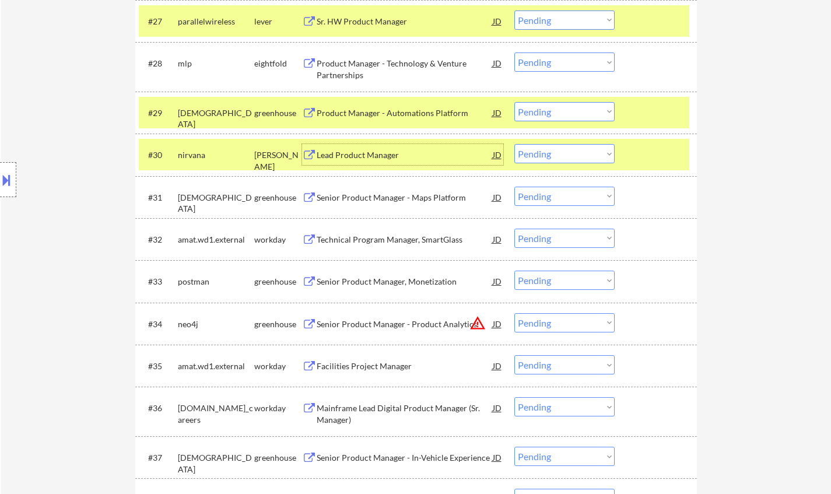
click at [360, 153] on div "Lead Product Manager" at bounding box center [405, 155] width 176 height 12
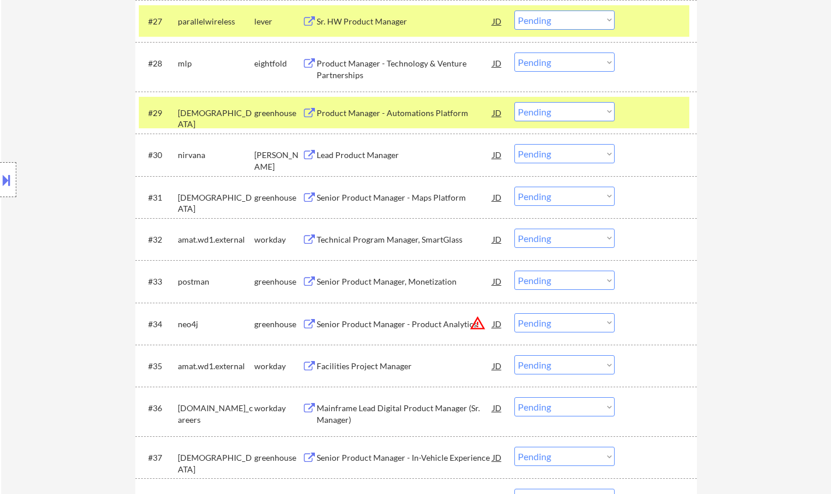
click at [6, 177] on button at bounding box center [6, 179] width 13 height 19
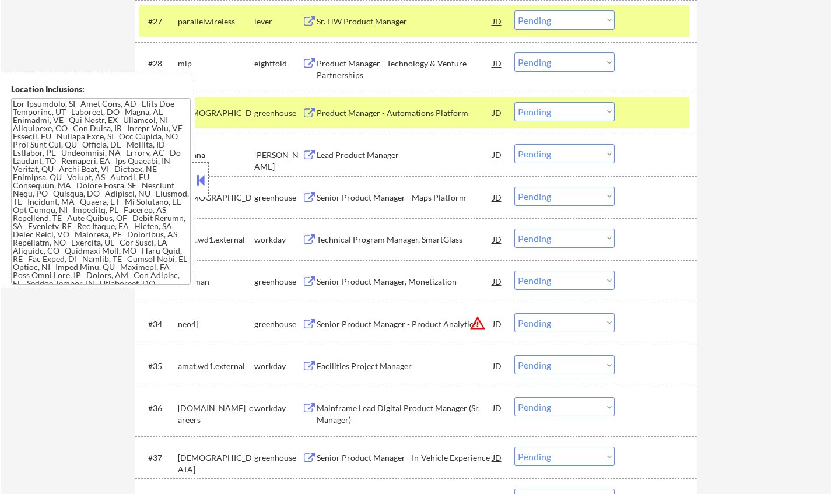
drag, startPoint x: 196, startPoint y: 176, endPoint x: 196, endPoint y: 166, distance: 10.5
click at [196, 170] on div at bounding box center [200, 179] width 16 height 35
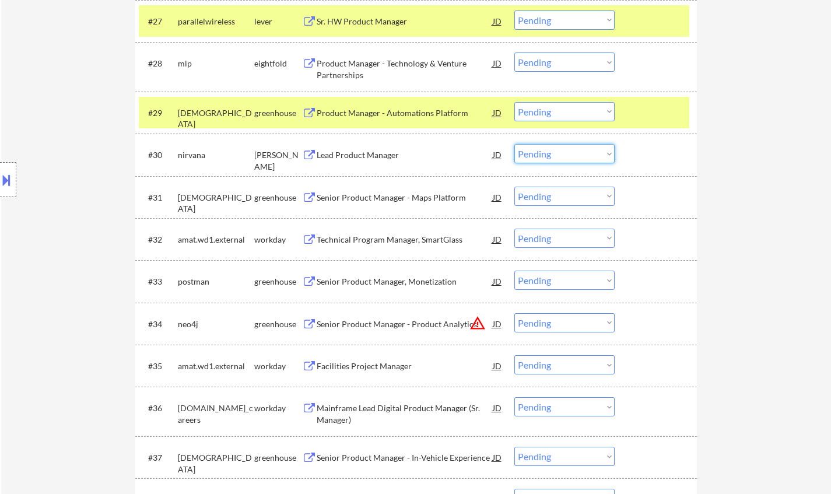
drag, startPoint x: 556, startPoint y: 155, endPoint x: 556, endPoint y: 162, distance: 7.0
click at [556, 155] on select "Choose an option... Pending Applied Excluded (Questions) Excluded (Expired) Exc…" at bounding box center [564, 153] width 100 height 19
click at [514, 144] on select "Choose an option... Pending Applied Excluded (Questions) Excluded (Expired) Exc…" at bounding box center [564, 153] width 100 height 19
select select ""pending""
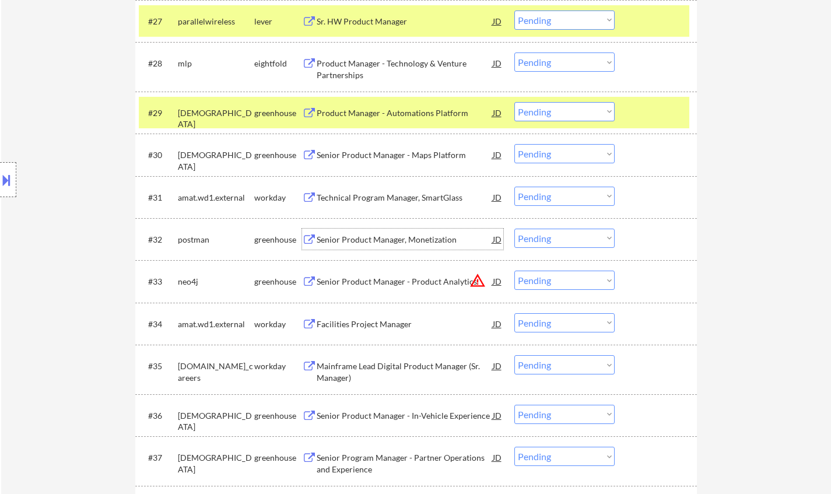
click at [362, 237] on div "Senior Product Manager, Monetization" at bounding box center [405, 240] width 176 height 12
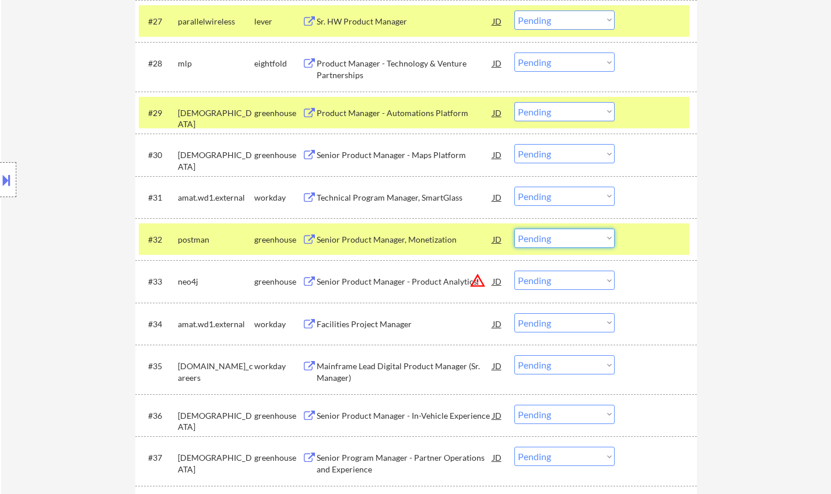
drag, startPoint x: 550, startPoint y: 241, endPoint x: 555, endPoint y: 247, distance: 7.0
click at [550, 241] on select "Choose an option... Pending Applied Excluded (Questions) Excluded (Expired) Exc…" at bounding box center [564, 238] width 100 height 19
click at [514, 229] on select "Choose an option... Pending Applied Excluded (Questions) Excluded (Expired) Exc…" at bounding box center [564, 238] width 100 height 19
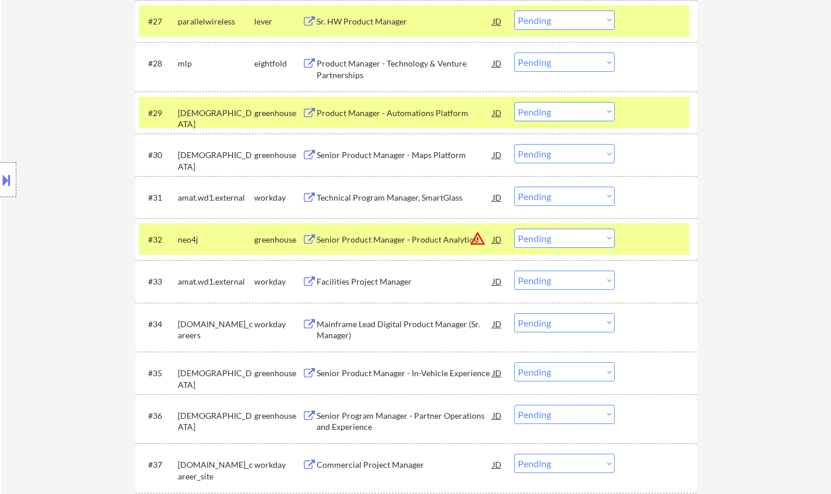
click at [495, 238] on div "JD" at bounding box center [497, 239] width 12 height 21
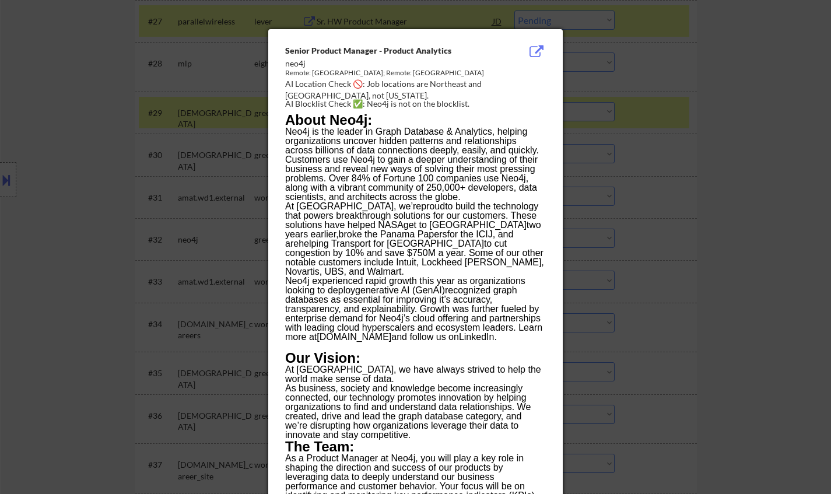
click at [727, 377] on div at bounding box center [415, 247] width 831 height 494
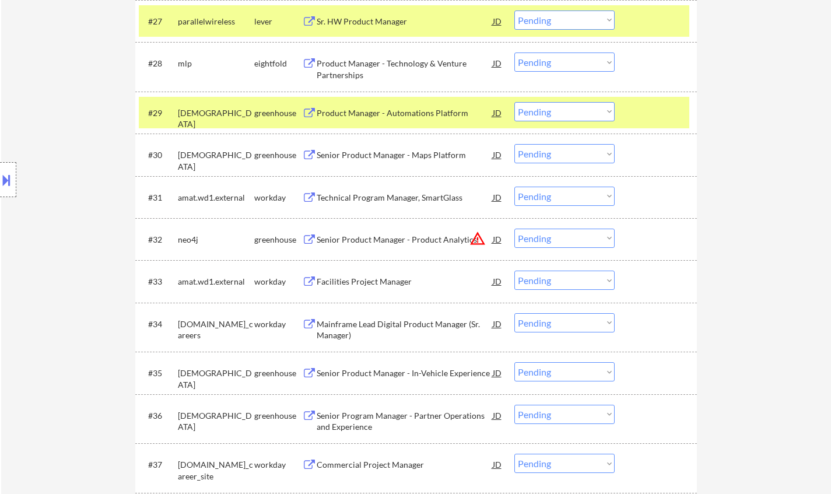
click at [558, 238] on select "Choose an option... Pending Applied Excluded (Questions) Excluded (Expired) Exc…" at bounding box center [564, 238] width 100 height 19
click at [514, 229] on select "Choose an option... Pending Applied Excluded (Questions) Excluded (Expired) Exc…" at bounding box center [564, 238] width 100 height 19
select select ""pending""
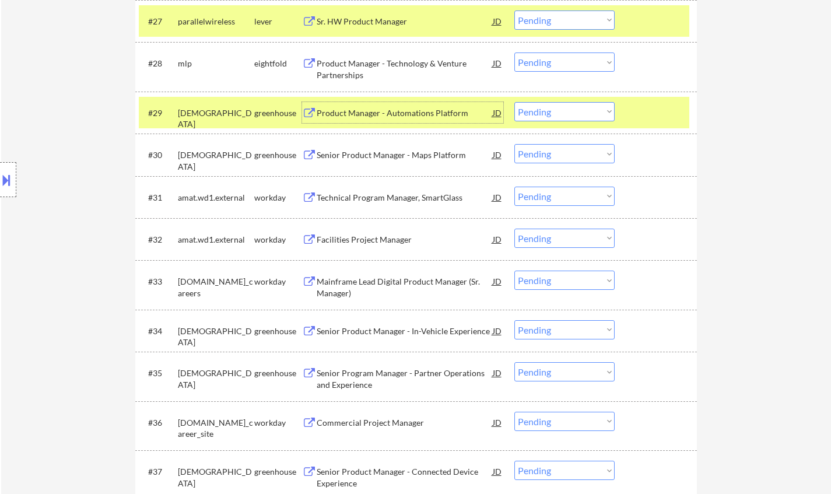
click at [379, 111] on div "Product Manager - Automations Platform" at bounding box center [405, 113] width 176 height 12
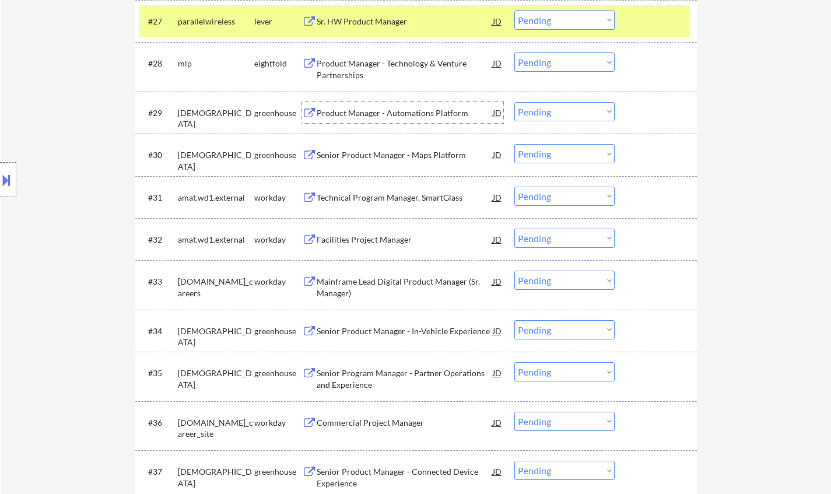
drag, startPoint x: 549, startPoint y: 113, endPoint x: 552, endPoint y: 121, distance: 8.3
click at [549, 113] on select "Choose an option... Pending Applied Excluded (Questions) Excluded (Expired) Exc…" at bounding box center [564, 111] width 100 height 19
click at [514, 102] on select "Choose an option... Pending Applied Excluded (Questions) Excluded (Expired) Exc…" at bounding box center [564, 111] width 100 height 19
select select ""pending""
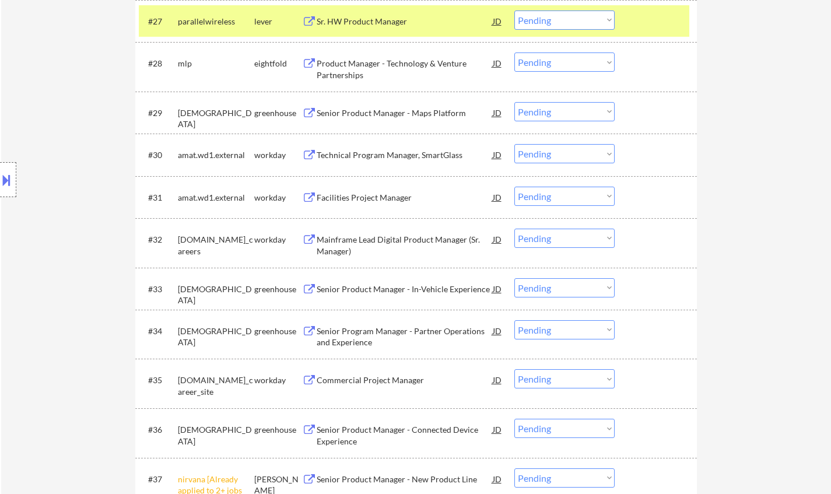
click at [367, 152] on div "Technical Program Manager, SmartGlass" at bounding box center [405, 155] width 176 height 12
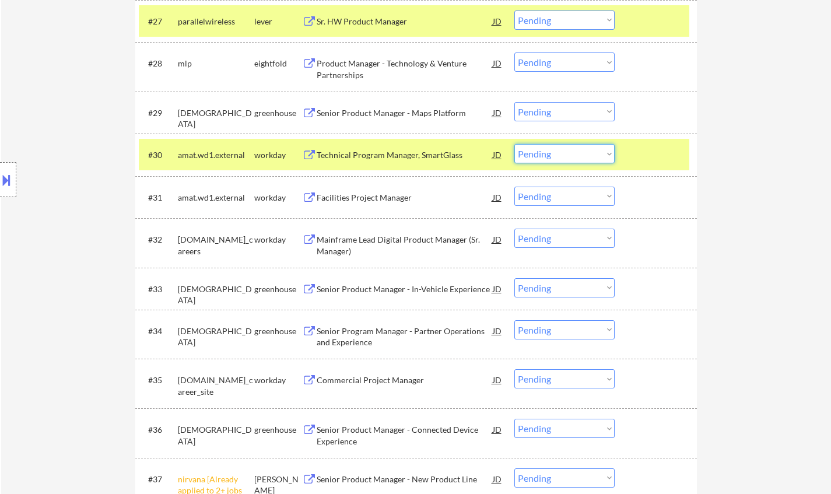
click at [537, 158] on select "Choose an option... Pending Applied Excluded (Questions) Excluded (Expired) Exc…" at bounding box center [564, 153] width 100 height 19
click at [514, 144] on select "Choose an option... Pending Applied Excluded (Questions) Excluded (Expired) Exc…" at bounding box center [564, 153] width 100 height 19
select select ""pending""
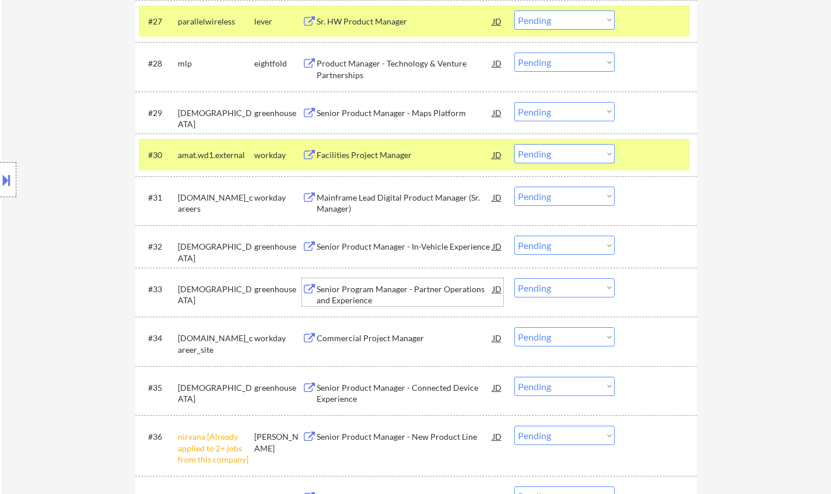
click at [364, 293] on div "Senior Program Manager - Partner Operations and Experience" at bounding box center [405, 294] width 176 height 23
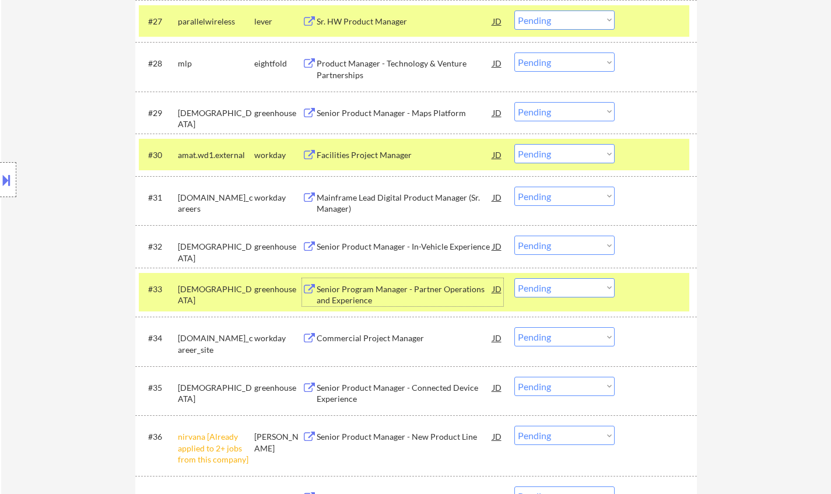
drag, startPoint x: 579, startPoint y: 286, endPoint x: 579, endPoint y: 296, distance: 9.9
click at [579, 286] on select "Choose an option... Pending Applied Excluded (Questions) Excluded (Expired) Exc…" at bounding box center [564, 287] width 100 height 19
click at [514, 278] on select "Choose an option... Pending Applied Excluded (Questions) Excluded (Expired) Exc…" at bounding box center [564, 287] width 100 height 19
select select ""pending""
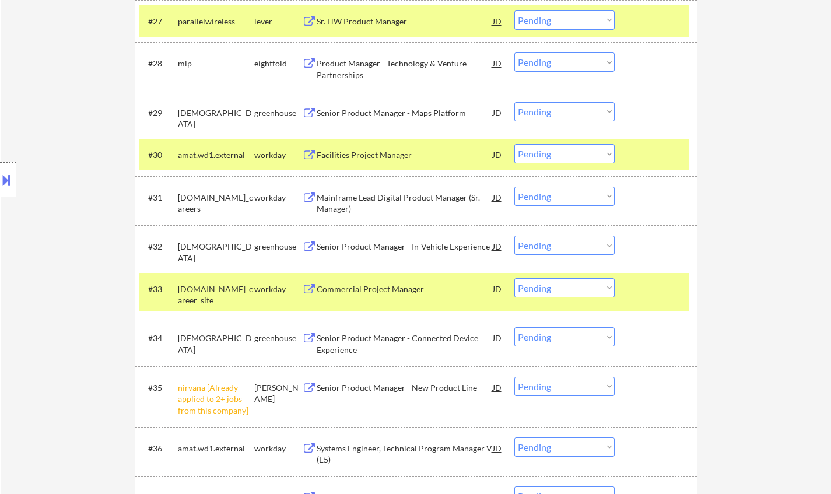
click at [385, 338] on div "Senior Product Manager - Connected Device Experience" at bounding box center [405, 343] width 176 height 23
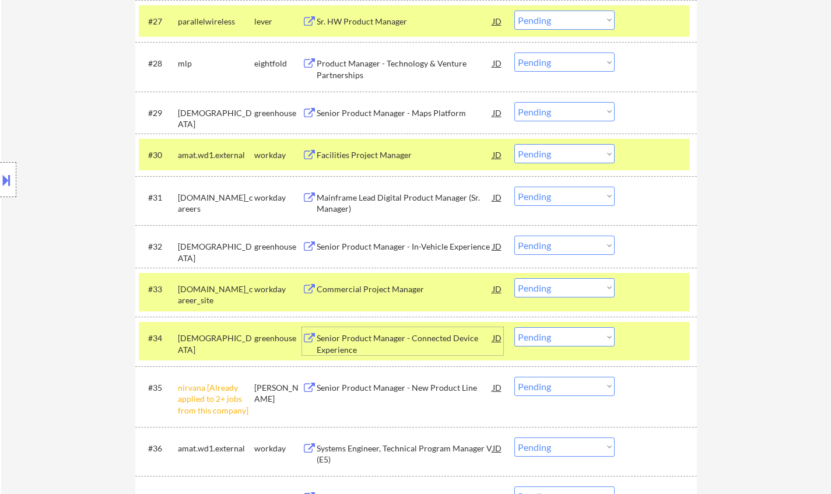
click at [551, 381] on select "Choose an option... Pending Applied Excluded (Questions) Excluded (Expired) Exc…" at bounding box center [564, 386] width 100 height 19
click at [514, 377] on select "Choose an option... Pending Applied Excluded (Questions) Excluded (Expired) Exc…" at bounding box center [564, 386] width 100 height 19
select select ""pending""
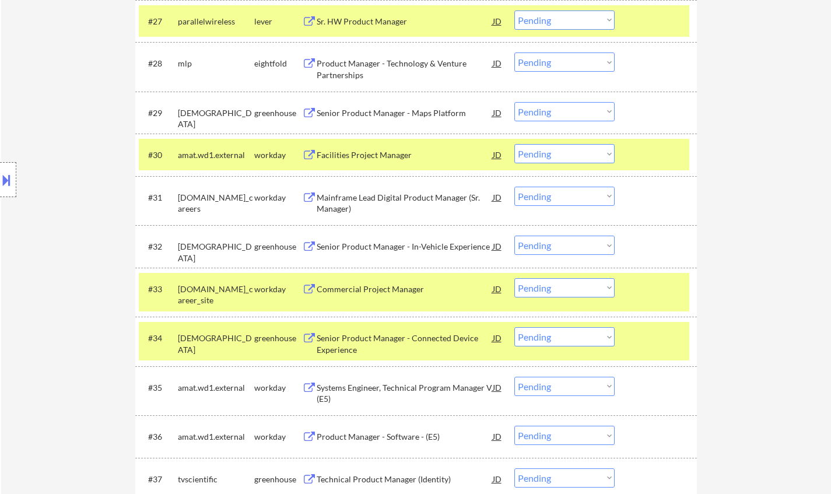
click at [579, 342] on select "Choose an option... Pending Applied Excluded (Questions) Excluded (Expired) Exc…" at bounding box center [564, 336] width 100 height 19
click at [514, 327] on select "Choose an option... Pending Applied Excluded (Questions) Excluded (Expired) Exc…" at bounding box center [564, 336] width 100 height 19
select select ""pending""
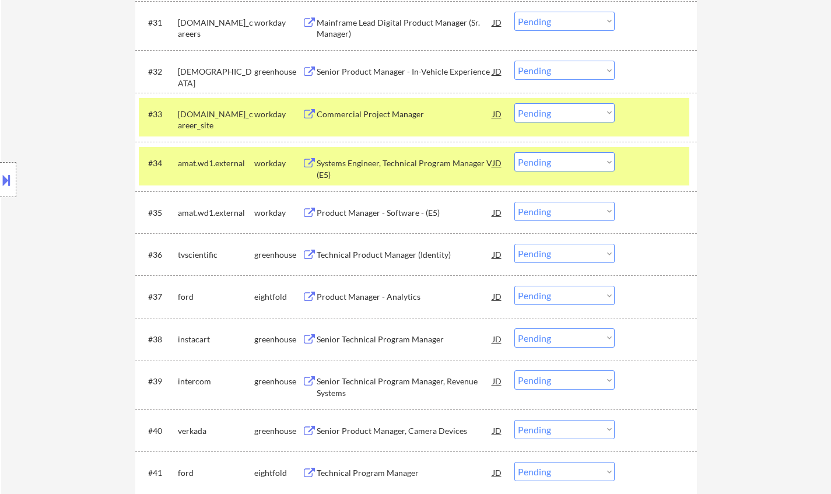
click at [387, 256] on div "Technical Product Manager (Identity)" at bounding box center [405, 255] width 176 height 12
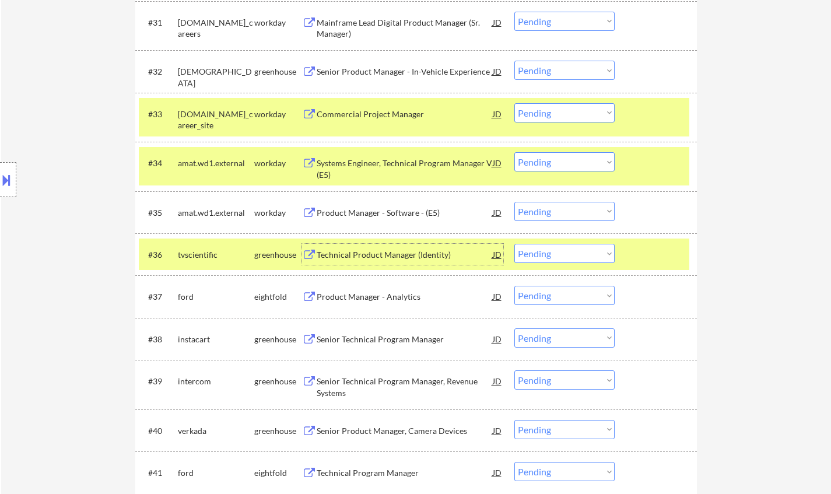
click at [557, 258] on select "Choose an option... Pending Applied Excluded (Questions) Excluded (Expired) Exc…" at bounding box center [564, 253] width 100 height 19
click at [514, 244] on select "Choose an option... Pending Applied Excluded (Questions) Excluded (Expired) Exc…" at bounding box center [564, 253] width 100 height 19
select select ""pending""
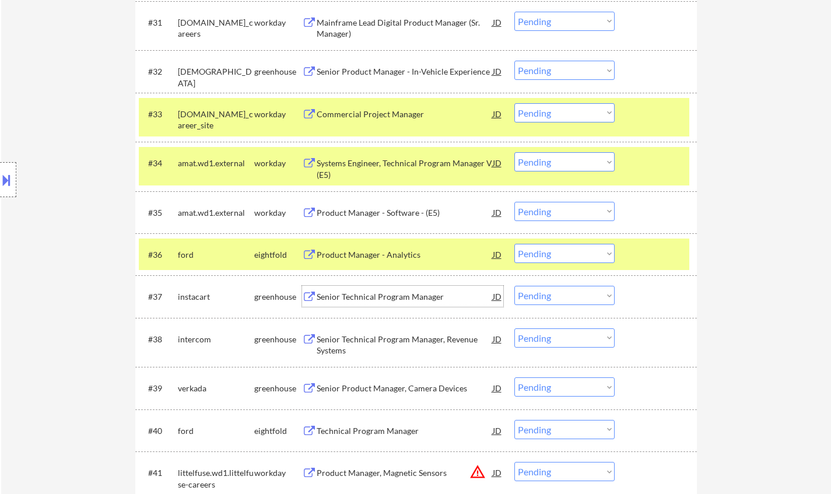
click at [386, 300] on div "Senior Technical Program Manager" at bounding box center [405, 297] width 176 height 12
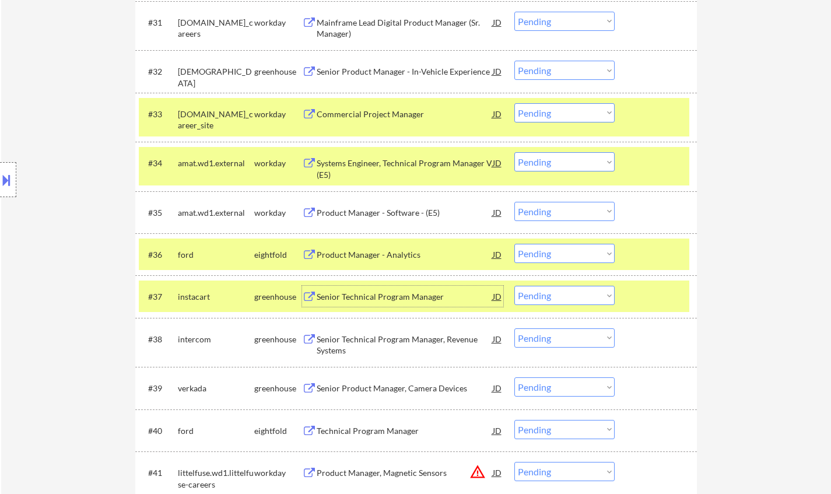
click at [580, 296] on select "Choose an option... Pending Applied Excluded (Questions) Excluded (Expired) Exc…" at bounding box center [564, 295] width 100 height 19
click at [514, 286] on select "Choose an option... Pending Applied Excluded (Questions) Excluded (Expired) Exc…" at bounding box center [564, 295] width 100 height 19
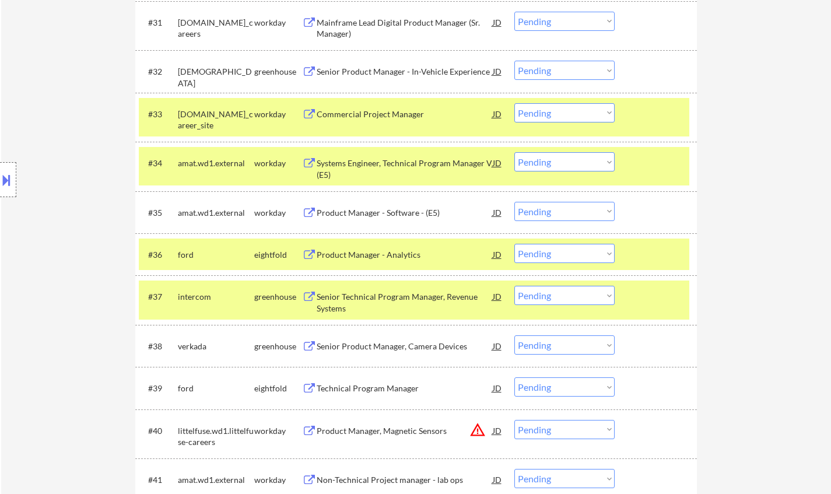
scroll to position [1807, 0]
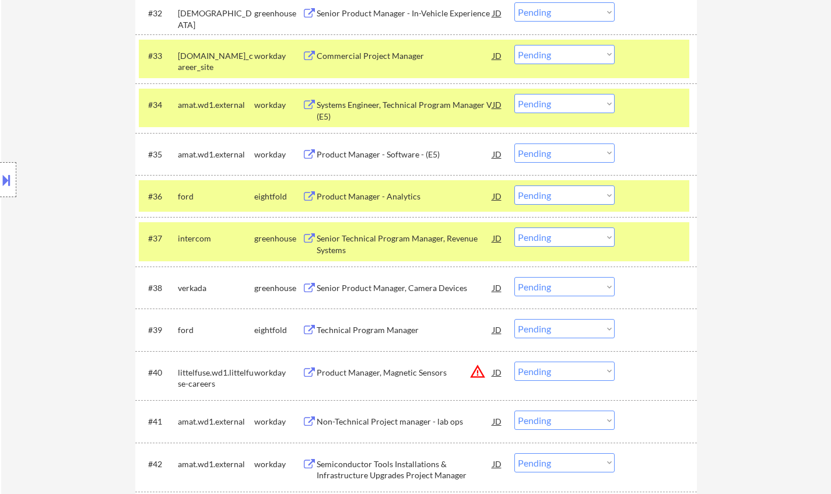
click at [392, 237] on div "Senior Technical Program Manager, Revenue Systems" at bounding box center [405, 244] width 176 height 23
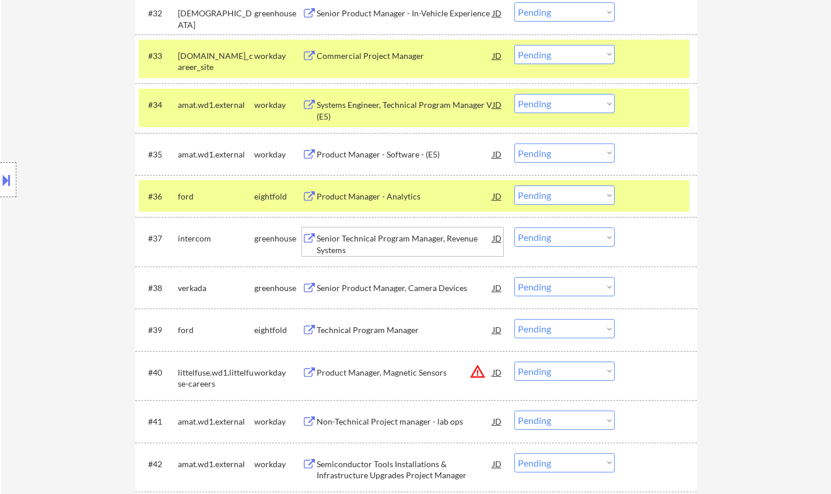
click at [549, 242] on select "Choose an option... Pending Applied Excluded (Questions) Excluded (Expired) Exc…" at bounding box center [564, 236] width 100 height 19
click at [514, 227] on select "Choose an option... Pending Applied Excluded (Questions) Excluded (Expired) Exc…" at bounding box center [564, 236] width 100 height 19
select select ""pending""
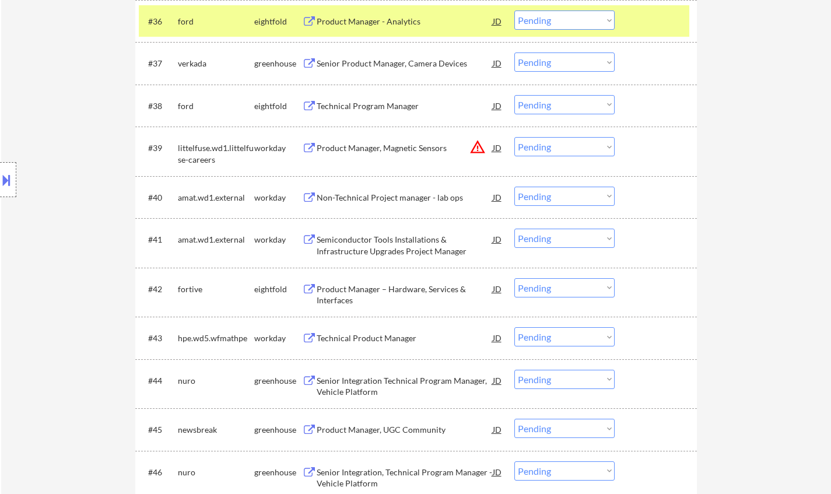
scroll to position [2040, 0]
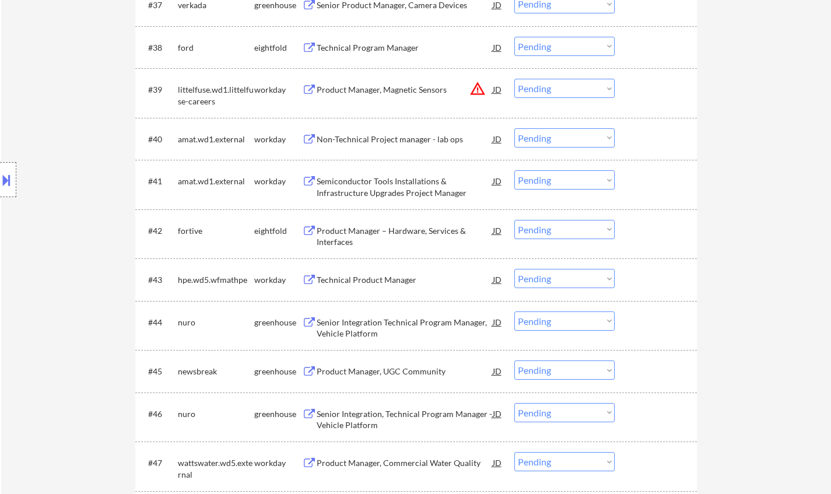
click at [393, 328] on div "Senior Integration Technical Program Manager, Vehicle Platform" at bounding box center [405, 328] width 176 height 23
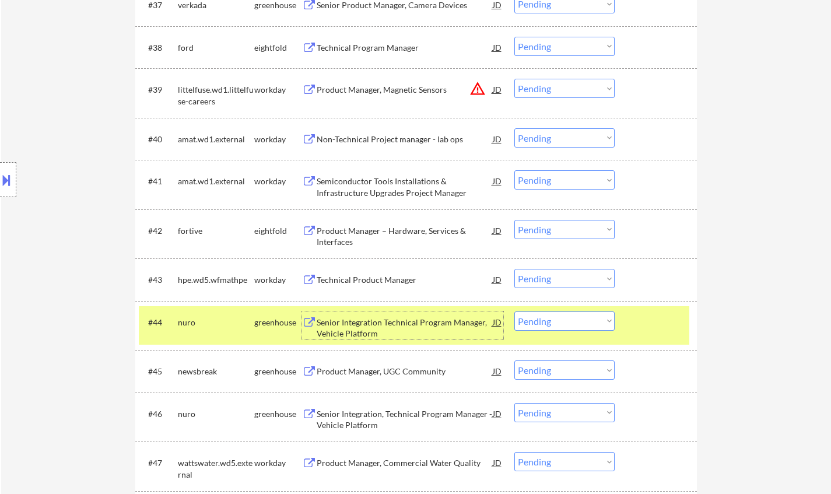
click at [557, 319] on select "Choose an option... Pending Applied Excluded (Questions) Excluded (Expired) Exc…" at bounding box center [564, 320] width 100 height 19
click at [514, 311] on select "Choose an option... Pending Applied Excluded (Questions) Excluded (Expired) Exc…" at bounding box center [564, 320] width 100 height 19
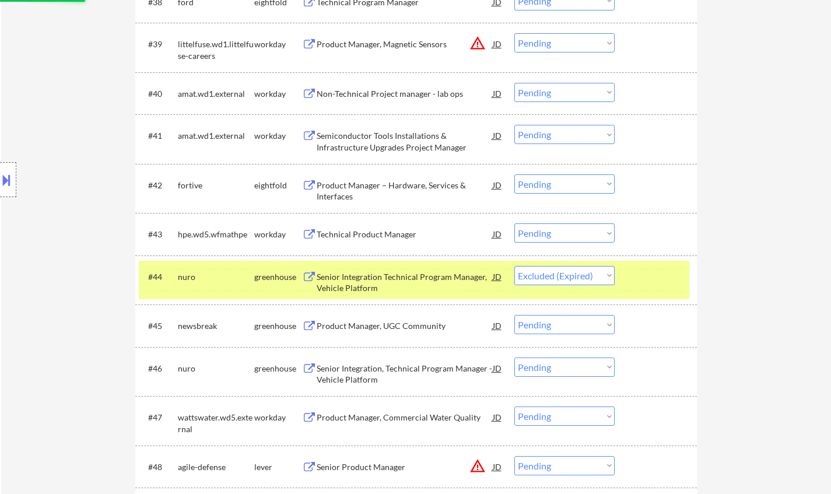
scroll to position [2098, 0]
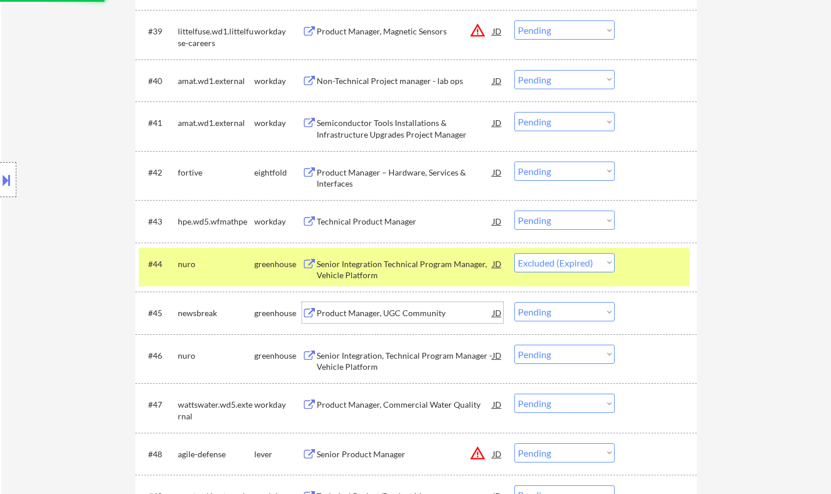
click at [391, 310] on div "Product Manager, UGC Community" at bounding box center [405, 313] width 176 height 12
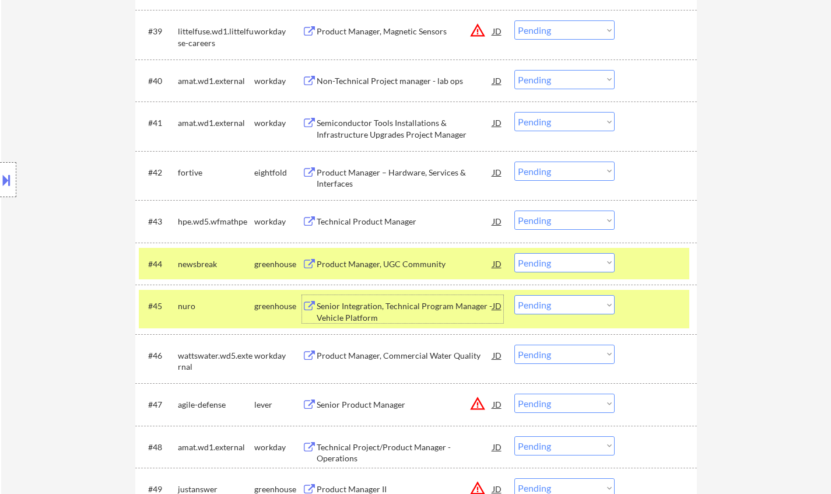
click at [580, 259] on select "Choose an option... Pending Applied Excluded (Questions) Excluded (Expired) Exc…" at bounding box center [564, 262] width 100 height 19
click at [514, 253] on select "Choose an option... Pending Applied Excluded (Questions) Excluded (Expired) Exc…" at bounding box center [564, 262] width 100 height 19
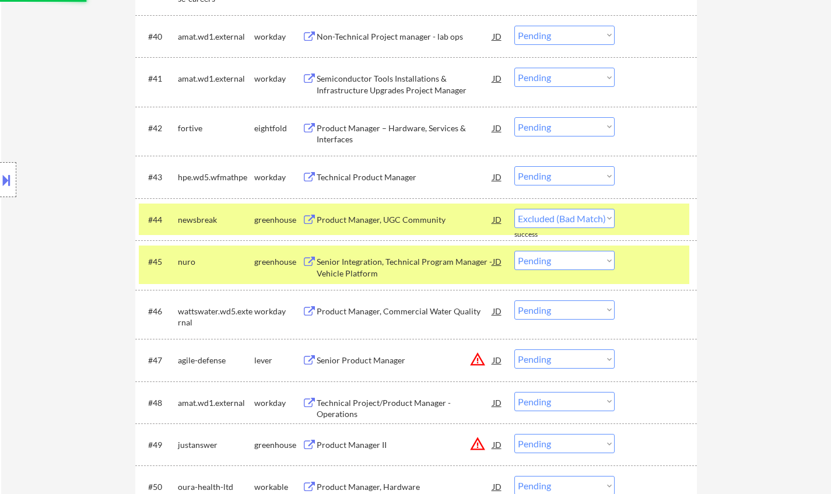
scroll to position [2157, 0]
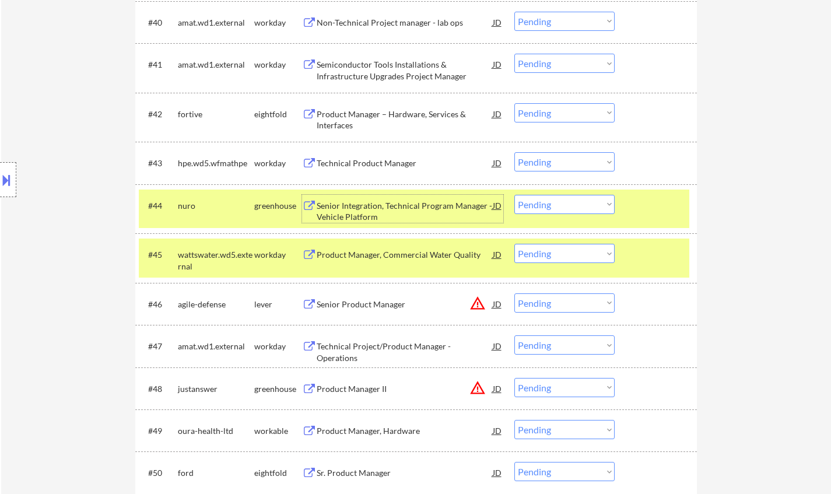
click at [410, 196] on div "Senior Integration, Technical Program Manager - Vehicle Platform" at bounding box center [405, 209] width 176 height 28
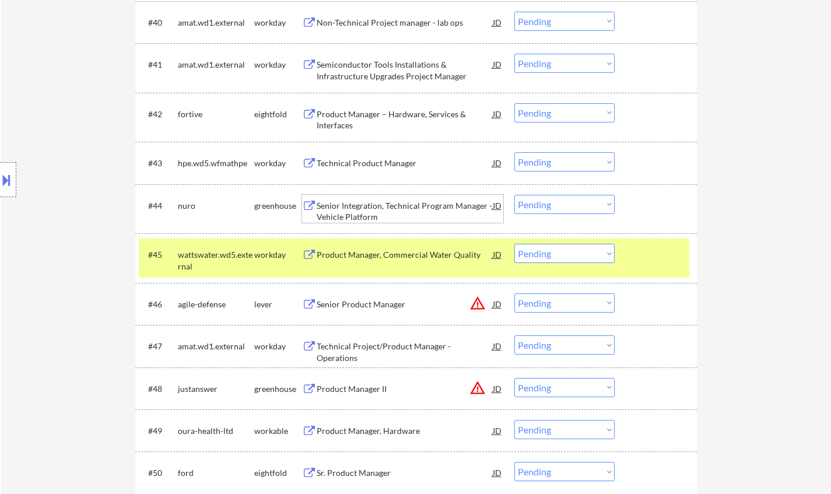
click at [565, 209] on select "Choose an option... Pending Applied Excluded (Questions) Excluded (Expired) Exc…" at bounding box center [564, 204] width 100 height 19
click at [514, 195] on select "Choose an option... Pending Applied Excluded (Questions) Excluded (Expired) Exc…" at bounding box center [564, 204] width 100 height 19
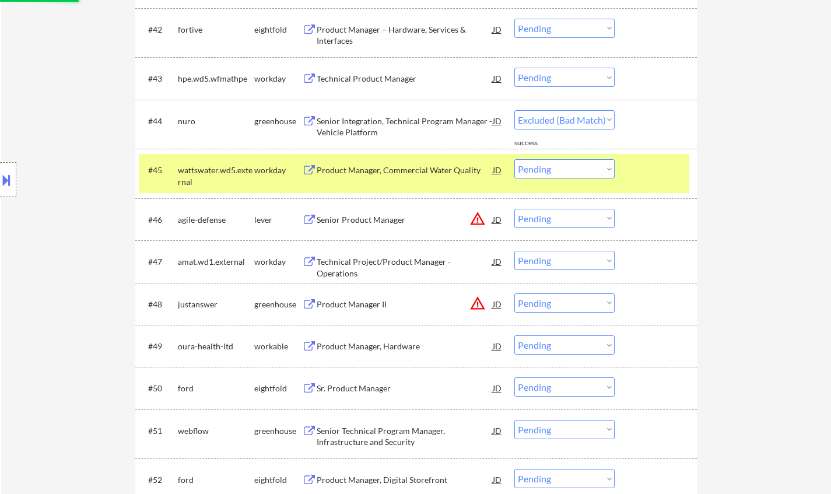
scroll to position [2332, 0]
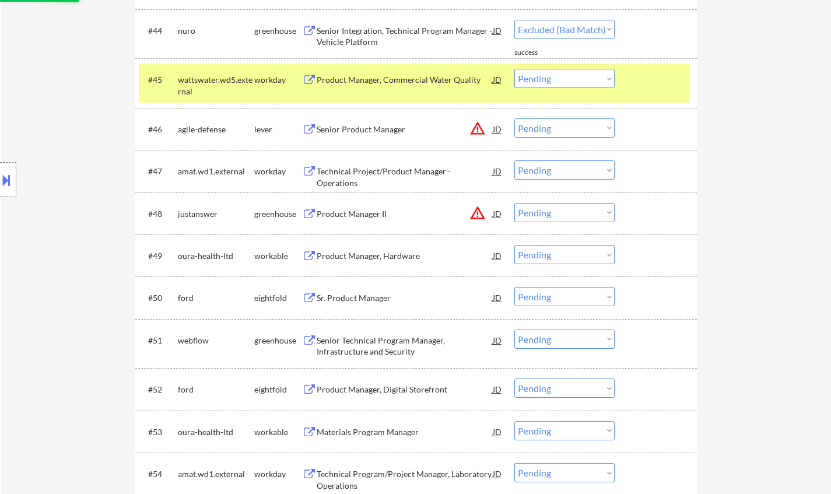
select select ""pending""
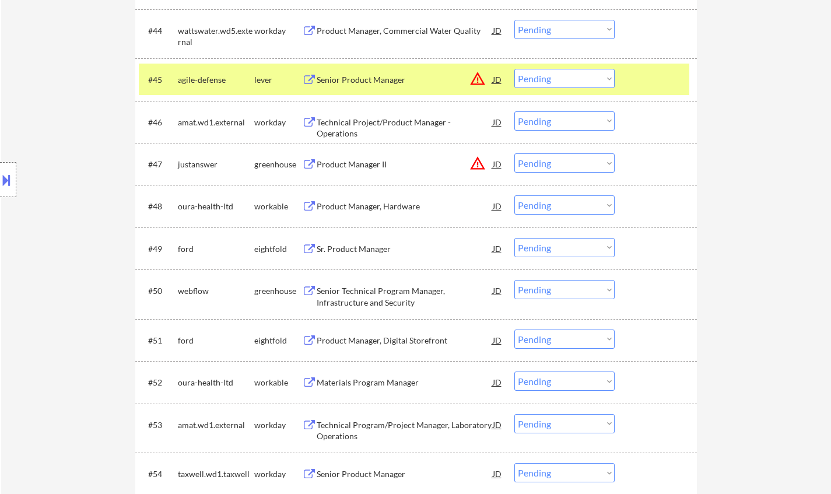
click at [497, 78] on div "JD" at bounding box center [497, 79] width 12 height 21
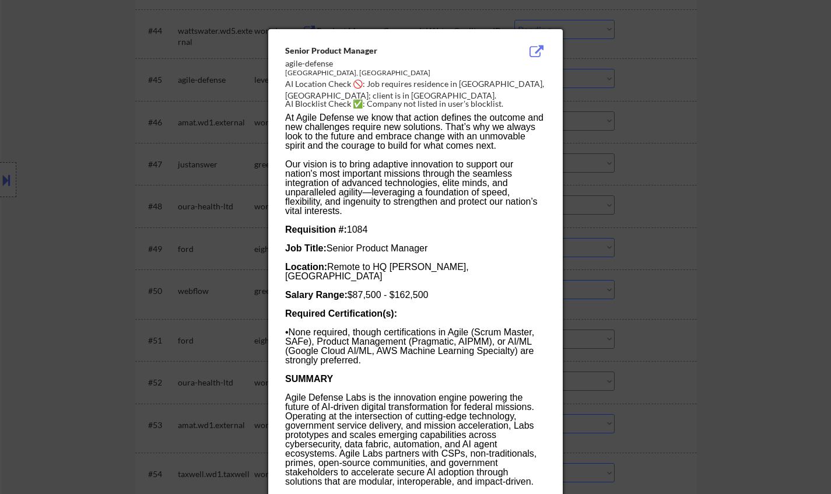
drag, startPoint x: 717, startPoint y: 277, endPoint x: 597, endPoint y: 147, distance: 176.6
click at [713, 270] on div at bounding box center [415, 247] width 831 height 494
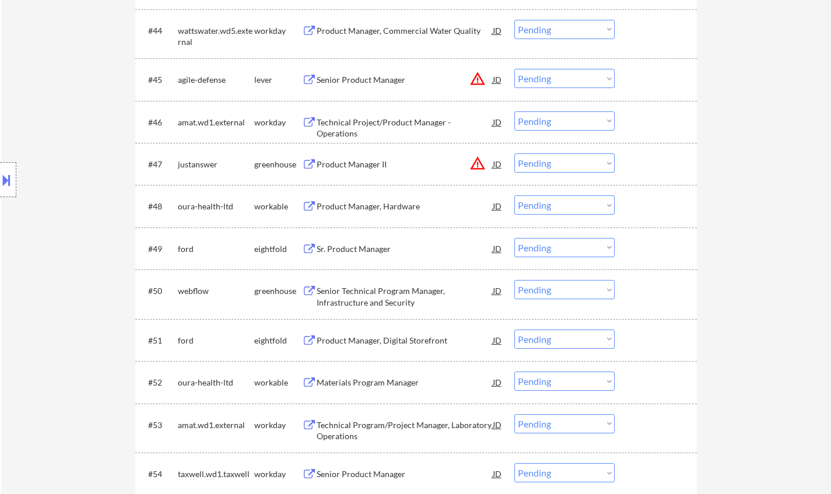
drag, startPoint x: 554, startPoint y: 79, endPoint x: 559, endPoint y: 86, distance: 9.2
click at [554, 79] on select "Choose an option... Pending Applied Excluded (Questions) Excluded (Expired) Exc…" at bounding box center [564, 78] width 100 height 19
click at [514, 69] on select "Choose an option... Pending Applied Excluded (Questions) Excluded (Expired) Exc…" at bounding box center [564, 78] width 100 height 19
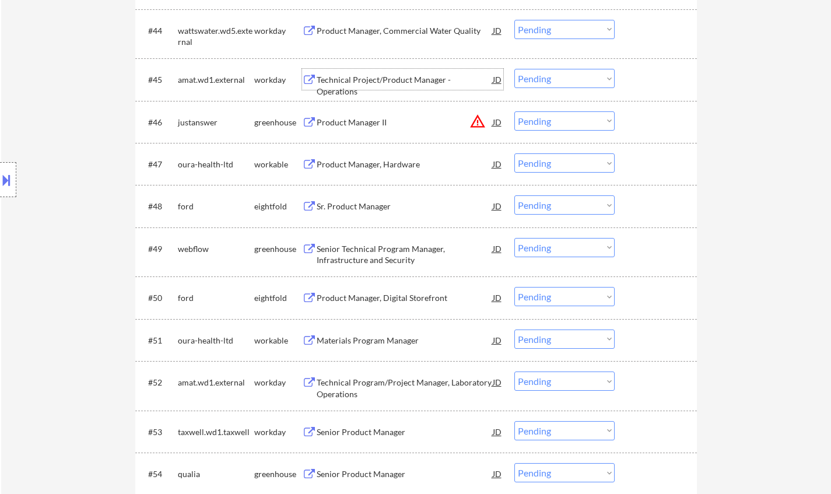
click at [357, 80] on div "Technical Project/Product Manager - Operations" at bounding box center [405, 85] width 176 height 23
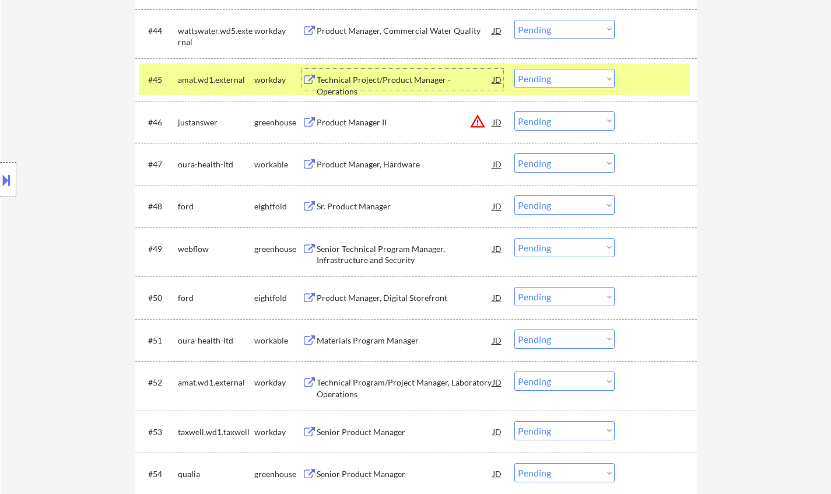
click at [572, 78] on select "Choose an option... Pending Applied Excluded (Questions) Excluded (Expired) Exc…" at bounding box center [564, 78] width 100 height 19
click at [514, 69] on select "Choose an option... Pending Applied Excluded (Questions) Excluded (Expired) Exc…" at bounding box center [564, 78] width 100 height 19
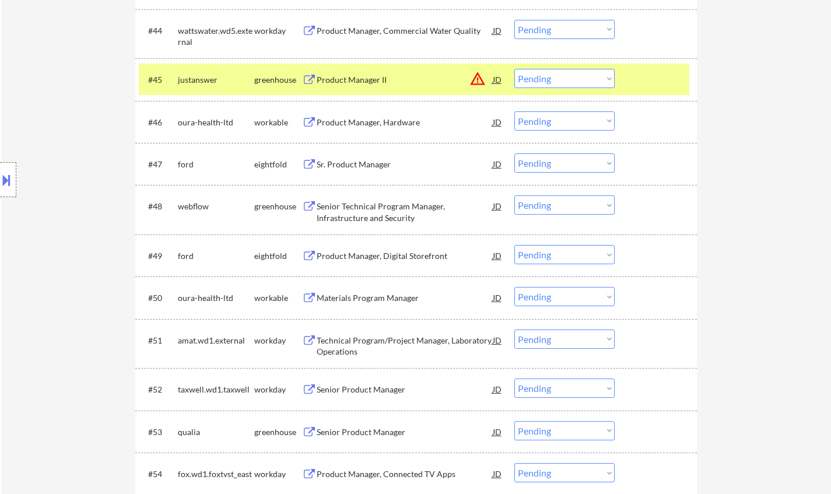
click at [496, 78] on div "JD" at bounding box center [497, 79] width 12 height 21
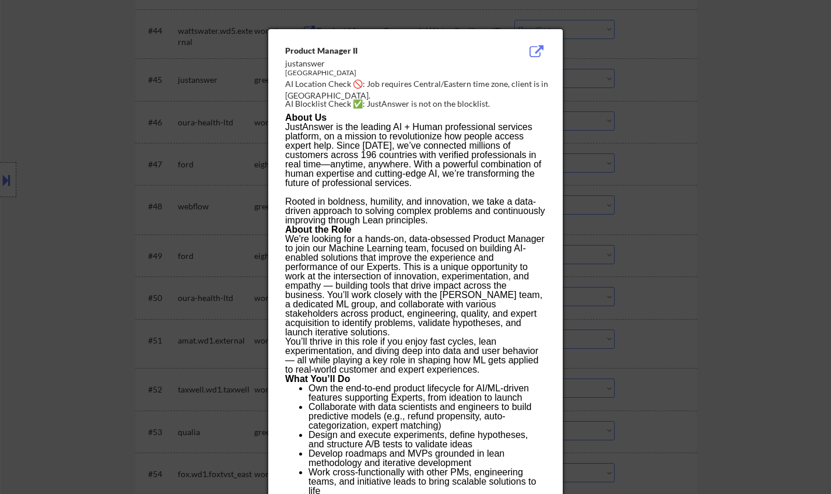
click at [642, 227] on div at bounding box center [415, 247] width 831 height 494
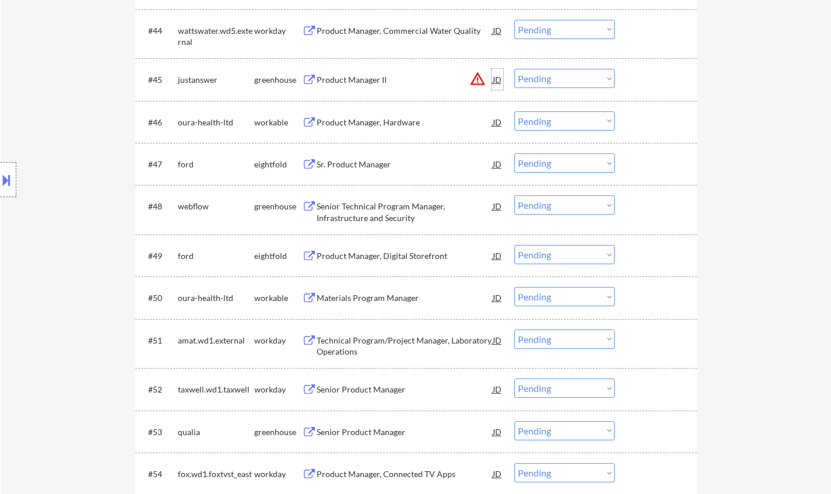
click at [501, 80] on div "JD" at bounding box center [497, 79] width 12 height 21
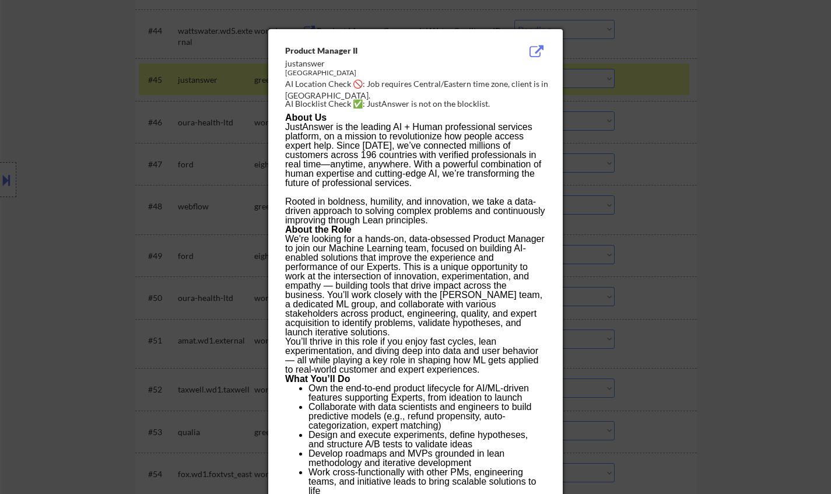
click at [660, 233] on div at bounding box center [415, 247] width 831 height 494
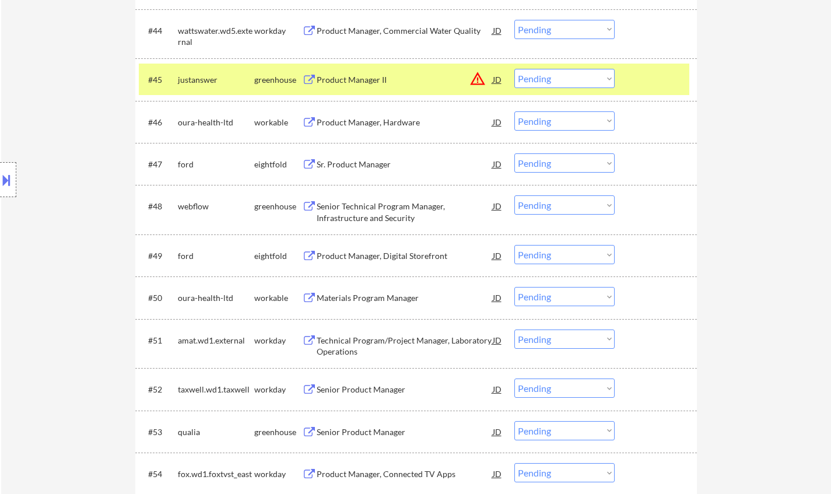
click at [567, 81] on select "Choose an option... Pending Applied Excluded (Questions) Excluded (Expired) Exc…" at bounding box center [564, 78] width 100 height 19
click at [514, 69] on select "Choose an option... Pending Applied Excluded (Questions) Excluded (Expired) Exc…" at bounding box center [564, 78] width 100 height 19
select select ""pending""
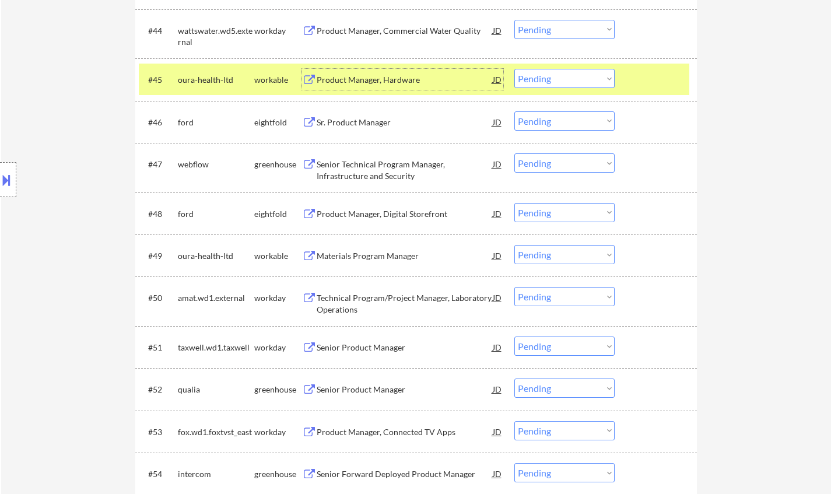
click at [386, 81] on div "Product Manager, Hardware" at bounding box center [405, 80] width 176 height 12
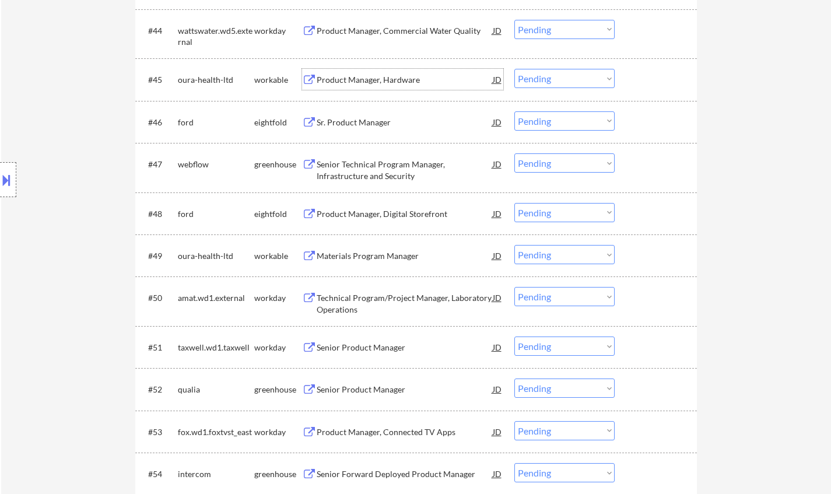
click at [368, 257] on div "Materials Program Manager" at bounding box center [405, 256] width 176 height 12
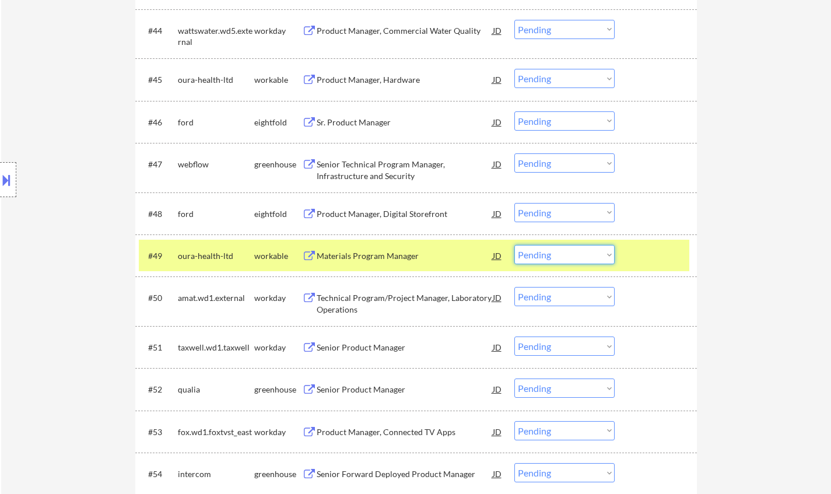
drag, startPoint x: 560, startPoint y: 256, endPoint x: 565, endPoint y: 262, distance: 8.7
click at [560, 256] on select "Choose an option... Pending Applied Excluded (Questions) Excluded (Expired) Exc…" at bounding box center [564, 254] width 100 height 19
click at [514, 245] on select "Choose an option... Pending Applied Excluded (Questions) Excluded (Expired) Exc…" at bounding box center [564, 254] width 100 height 19
select select ""pending""
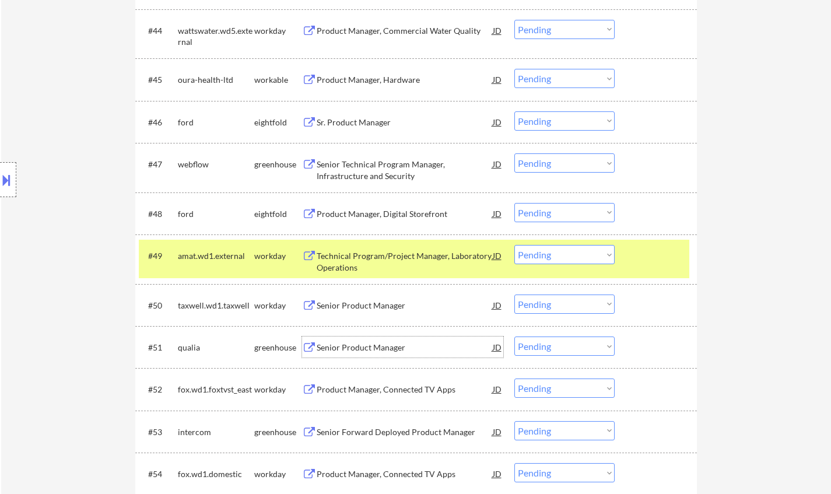
click at [381, 345] on div "Senior Product Manager" at bounding box center [405, 348] width 176 height 12
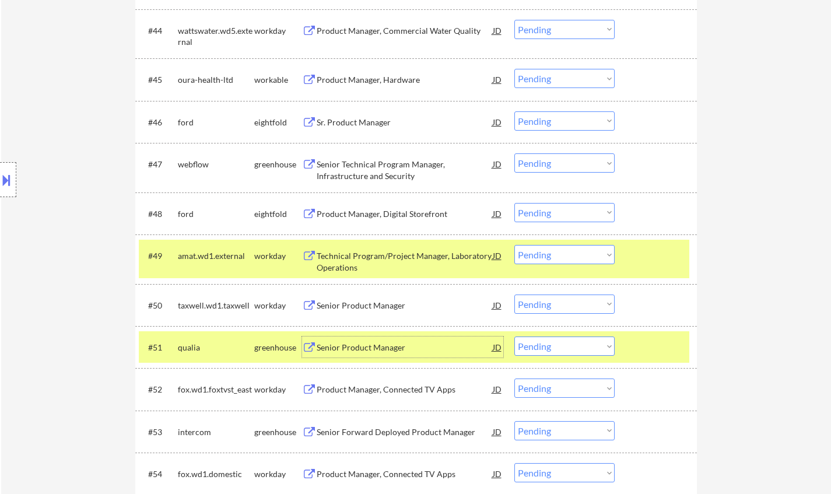
click at [584, 350] on select "Choose an option... Pending Applied Excluded (Questions) Excluded (Expired) Exc…" at bounding box center [564, 345] width 100 height 19
click at [514, 336] on select "Choose an option... Pending Applied Excluded (Questions) Excluded (Expired) Exc…" at bounding box center [564, 345] width 100 height 19
select select ""pending""
click at [364, 304] on div "Senior Product Manager" at bounding box center [405, 306] width 176 height 12
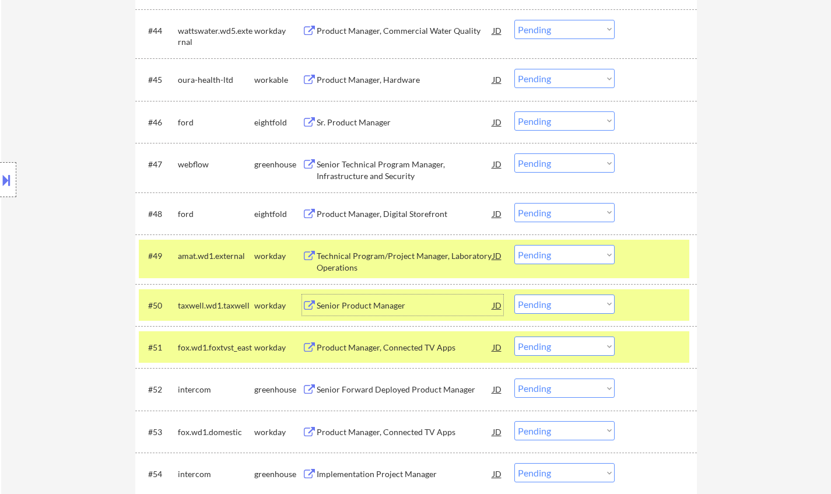
click at [568, 304] on select "Choose an option... Pending Applied Excluded (Questions) Excluded (Expired) Exc…" at bounding box center [564, 303] width 100 height 19
click at [514, 294] on select "Choose an option... Pending Applied Excluded (Questions) Excluded (Expired) Exc…" at bounding box center [564, 303] width 100 height 19
select select ""pending""
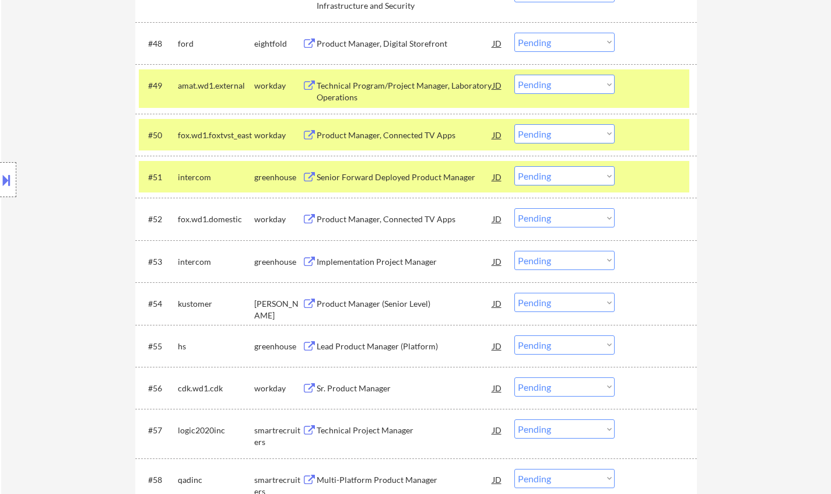
scroll to position [2507, 0]
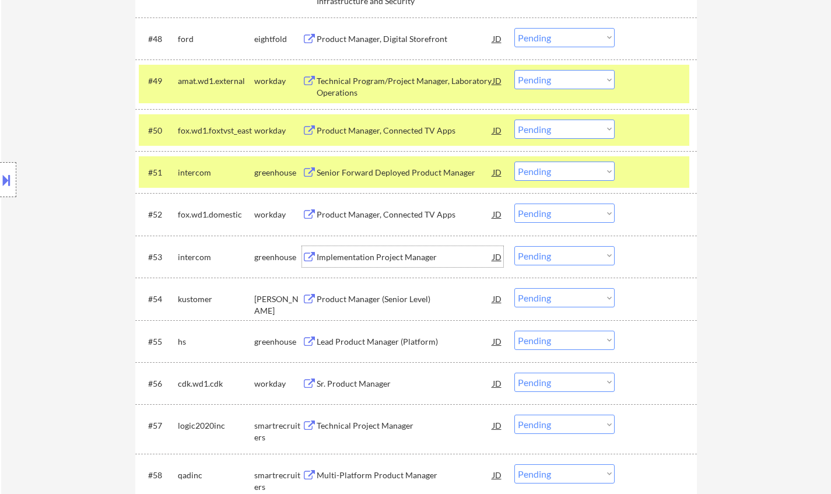
click at [367, 257] on div "Implementation Project Manager" at bounding box center [405, 257] width 176 height 12
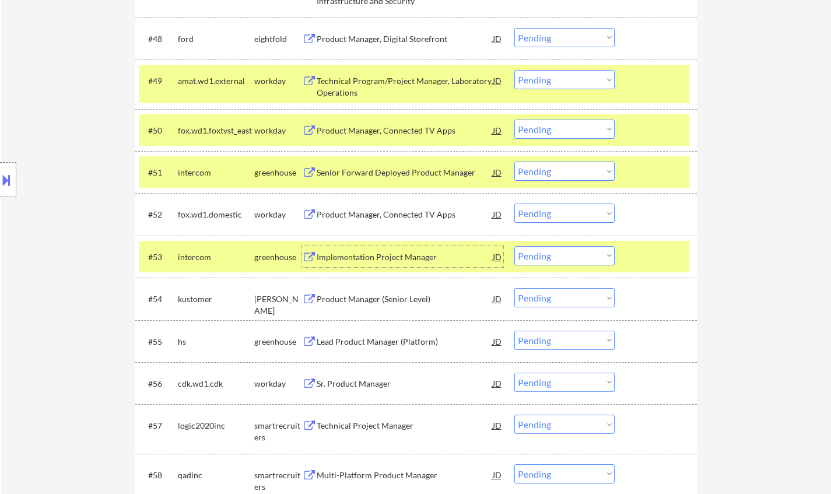
click at [581, 261] on select "Choose an option... Pending Applied Excluded (Questions) Excluded (Expired) Exc…" at bounding box center [564, 255] width 100 height 19
click at [514, 246] on select "Choose an option... Pending Applied Excluded (Questions) Excluded (Expired) Exc…" at bounding box center [564, 255] width 100 height 19
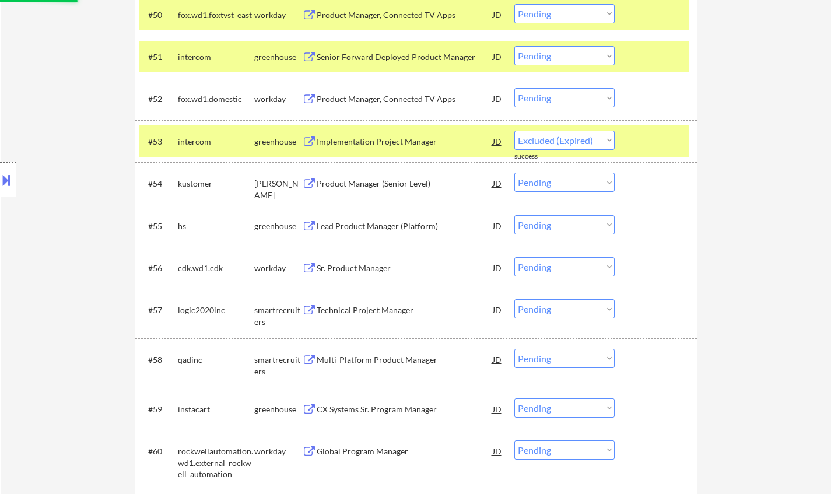
scroll to position [2623, 0]
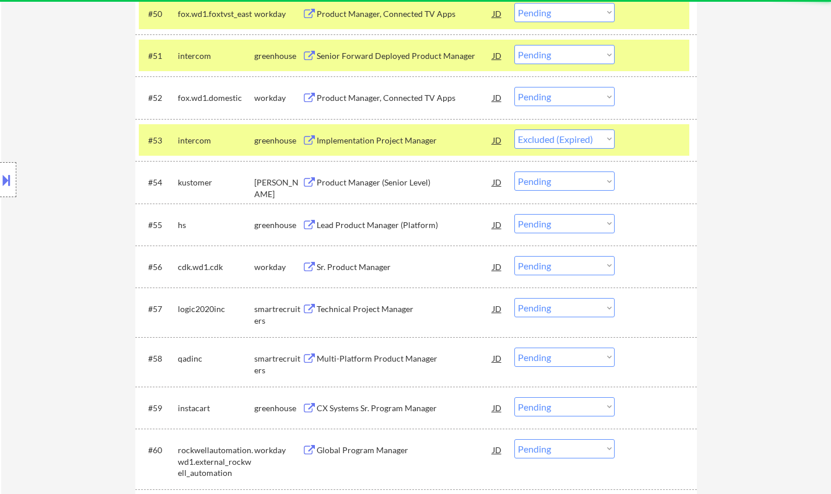
select select ""pending""
click at [377, 182] on div "Product Manager (Senior Level)" at bounding box center [405, 183] width 176 height 12
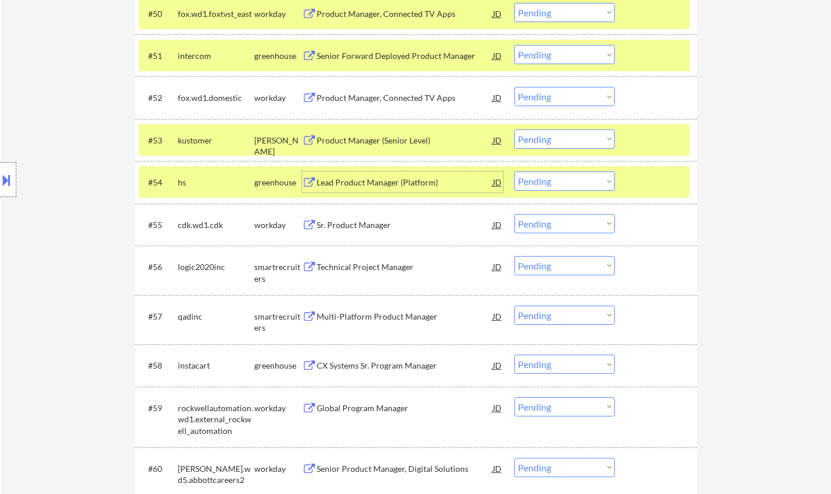
click at [554, 180] on select "Choose an option... Pending Applied Excluded (Questions) Excluded (Expired) Exc…" at bounding box center [564, 180] width 100 height 19
click at [514, 171] on select "Choose an option... Pending Applied Excluded (Questions) Excluded (Expired) Exc…" at bounding box center [564, 180] width 100 height 19
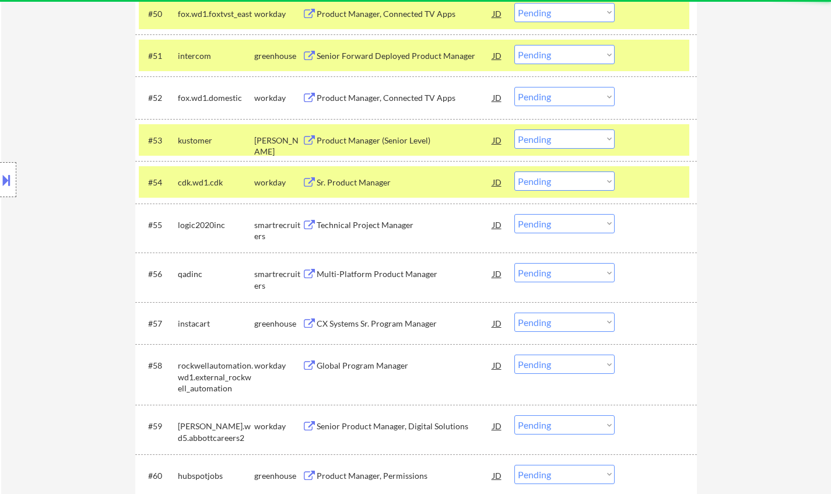
click at [367, 185] on div "Sr. Product Manager" at bounding box center [405, 183] width 176 height 12
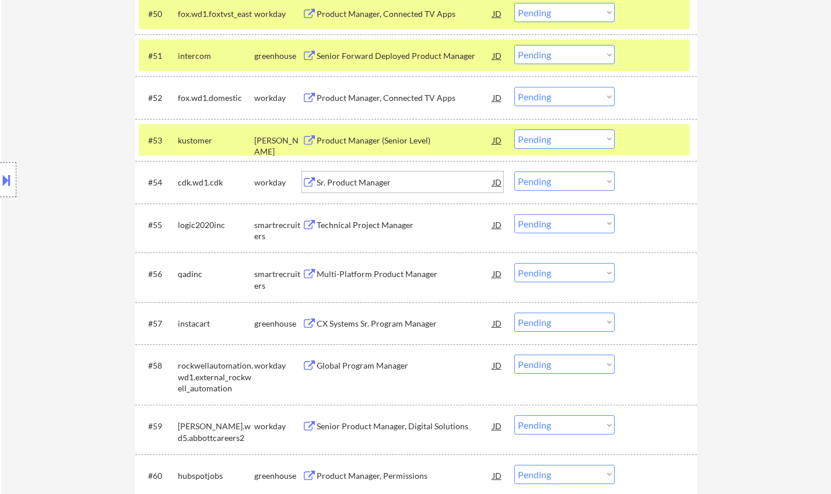
drag, startPoint x: 555, startPoint y: 183, endPoint x: 557, endPoint y: 189, distance: 6.3
click at [555, 183] on select "Choose an option... Pending Applied Excluded (Questions) Excluded (Expired) Exc…" at bounding box center [564, 180] width 100 height 19
click at [514, 171] on select "Choose an option... Pending Applied Excluded (Questions) Excluded (Expired) Exc…" at bounding box center [564, 180] width 100 height 19
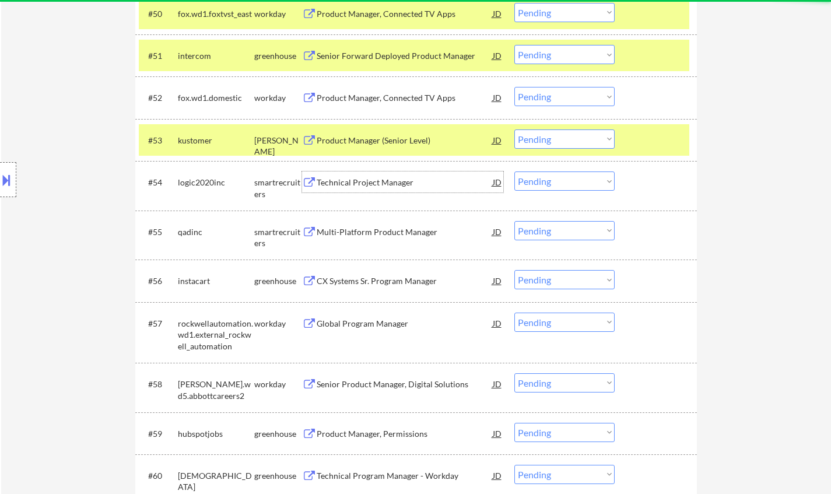
click at [365, 177] on div "Technical Project Manager" at bounding box center [405, 181] width 176 height 21
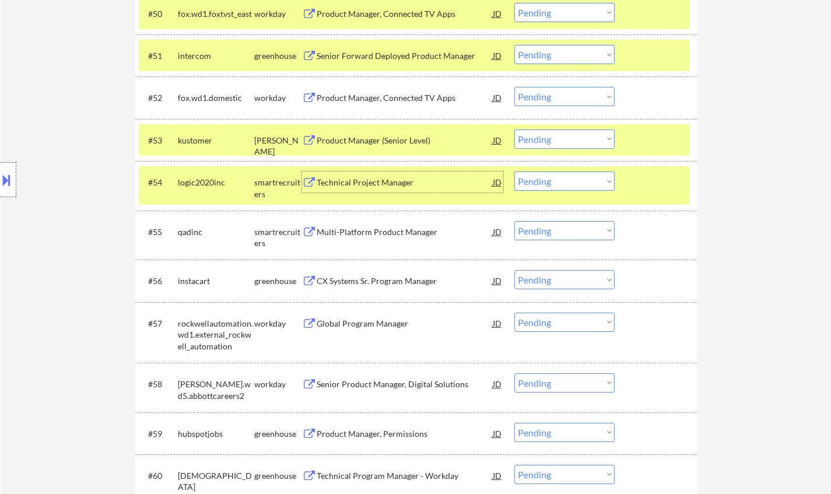
click at [539, 177] on select "Choose an option... Pending Applied Excluded (Questions) Excluded (Expired) Exc…" at bounding box center [564, 180] width 100 height 19
click at [514, 171] on select "Choose an option... Pending Applied Excluded (Questions) Excluded (Expired) Exc…" at bounding box center [564, 180] width 100 height 19
select select ""pending""
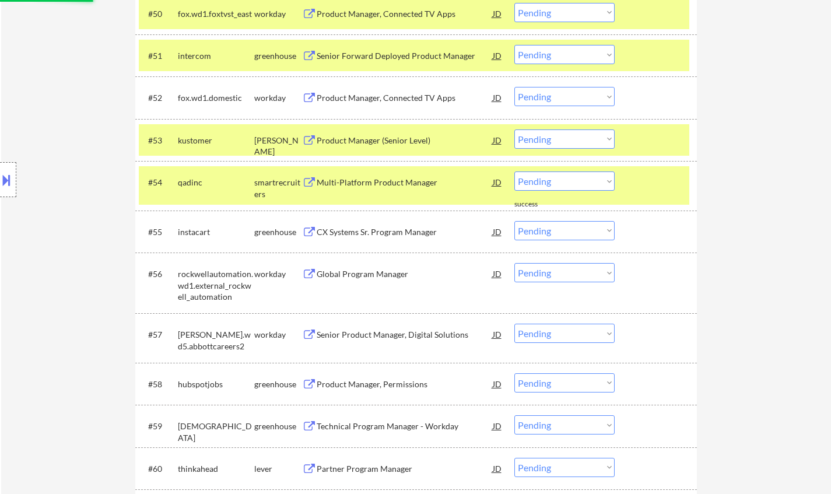
click at [370, 137] on div "Product Manager (Senior Level)" at bounding box center [405, 141] width 176 height 12
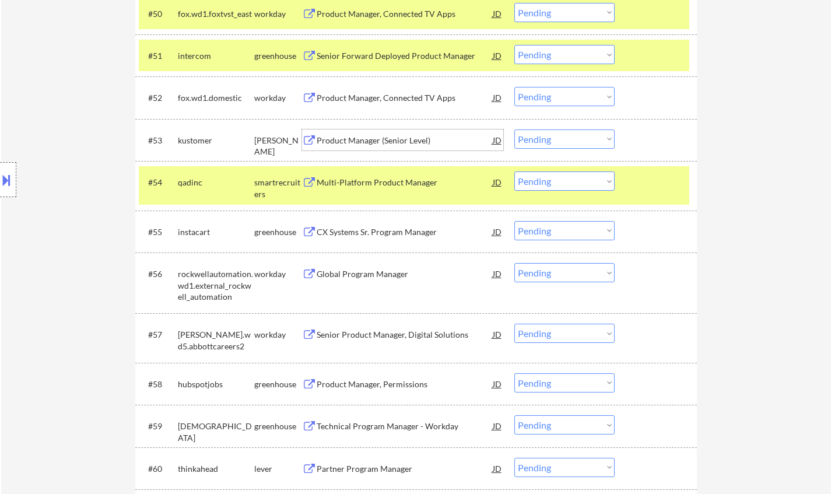
click at [582, 140] on select "Choose an option... Pending Applied Excluded (Questions) Excluded (Expired) Exc…" at bounding box center [564, 138] width 100 height 19
click at [514, 129] on select "Choose an option... Pending Applied Excluded (Questions) Excluded (Expired) Exc…" at bounding box center [564, 138] width 100 height 19
select select ""pending""
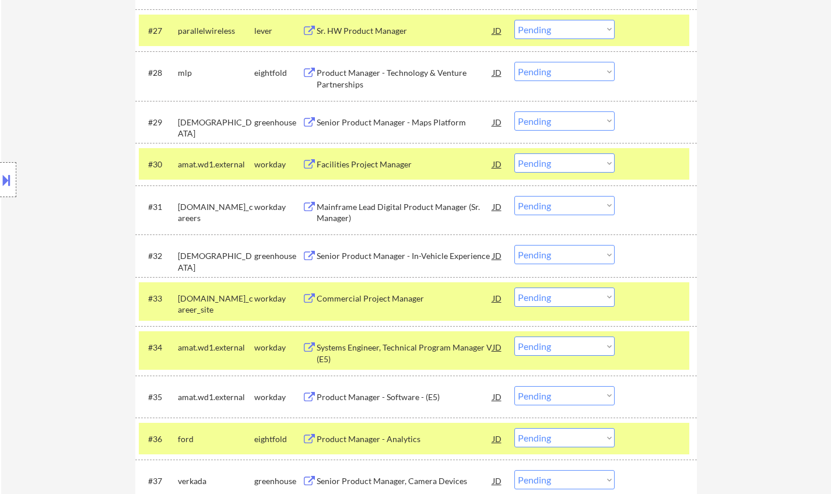
scroll to position [1574, 0]
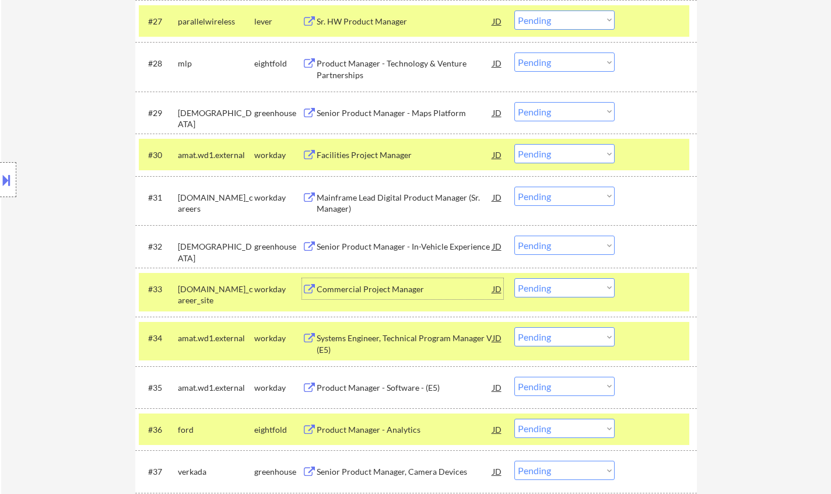
click at [391, 290] on div "Commercial Project Manager" at bounding box center [405, 289] width 176 height 12
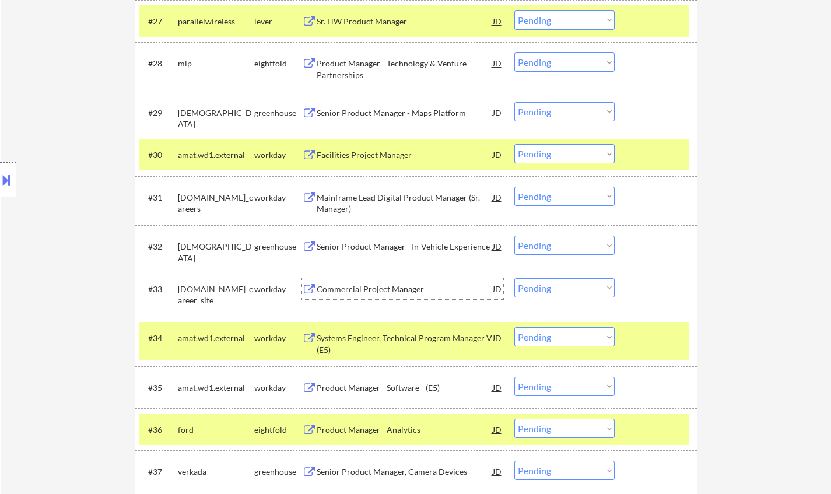
drag, startPoint x: 554, startPoint y: 287, endPoint x: 560, endPoint y: 293, distance: 8.7
click at [555, 287] on select "Choose an option... Pending Applied Excluded (Questions) Excluded (Expired) Exc…" at bounding box center [564, 287] width 100 height 19
click at [514, 278] on select "Choose an option... Pending Applied Excluded (Questions) Excluded (Expired) Exc…" at bounding box center [564, 287] width 100 height 19
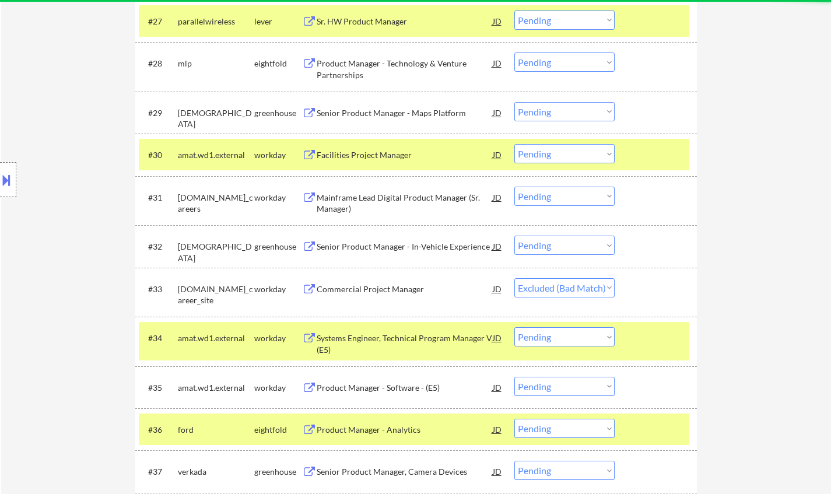
select select ""pending""
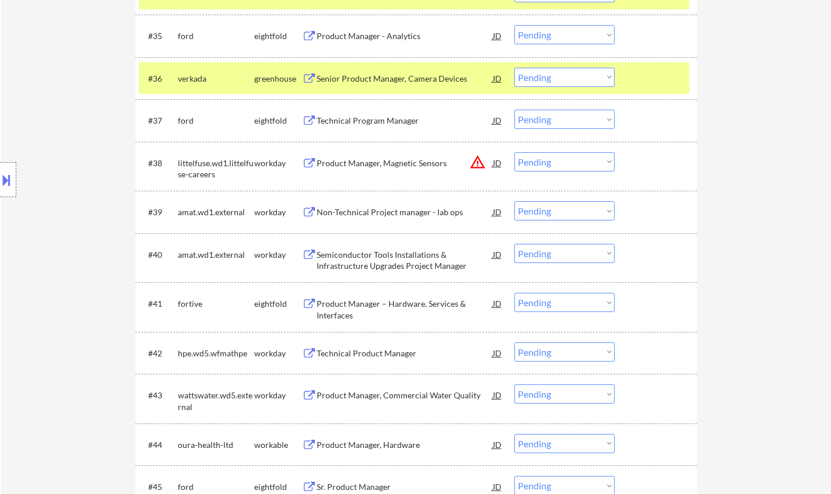
scroll to position [1982, 0]
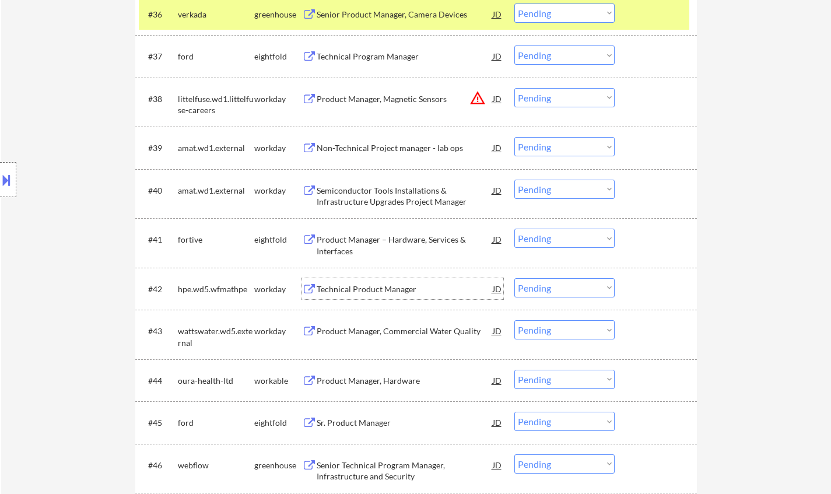
click at [365, 287] on div "Technical Product Manager" at bounding box center [405, 289] width 176 height 12
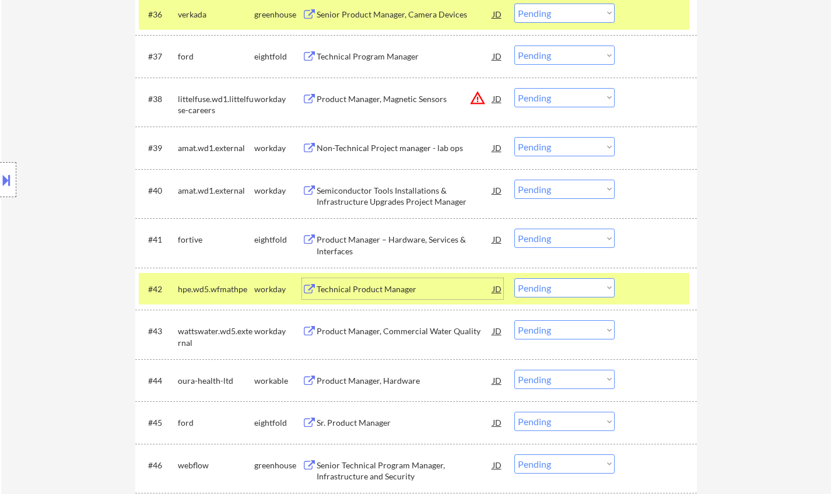
click at [568, 290] on select "Choose an option... Pending Applied Excluded (Questions) Excluded (Expired) Exc…" at bounding box center [564, 287] width 100 height 19
click at [514, 278] on select "Choose an option... Pending Applied Excluded (Questions) Excluded (Expired) Exc…" at bounding box center [564, 287] width 100 height 19
select select ""pending""
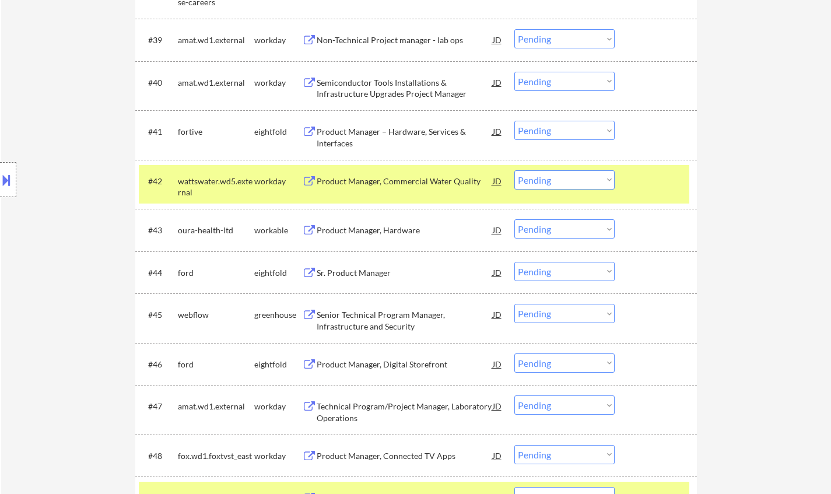
scroll to position [2157, 0]
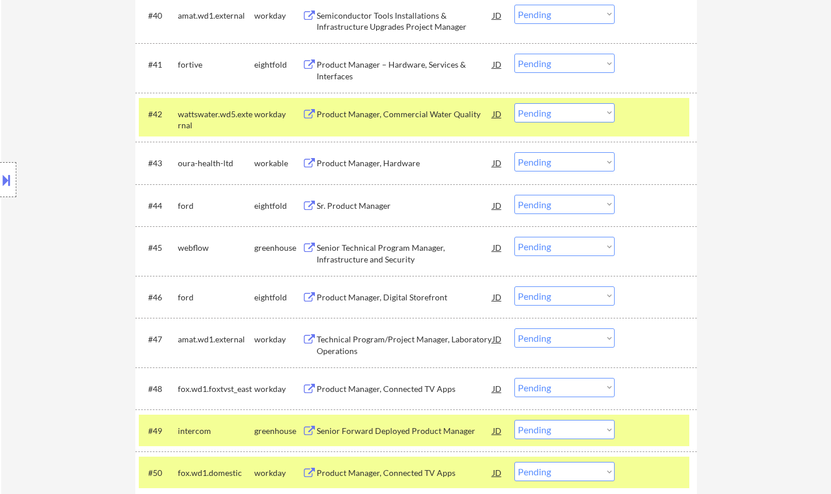
click at [378, 255] on div "Senior Technical Program Manager, Infrastructure and Security" at bounding box center [405, 253] width 176 height 23
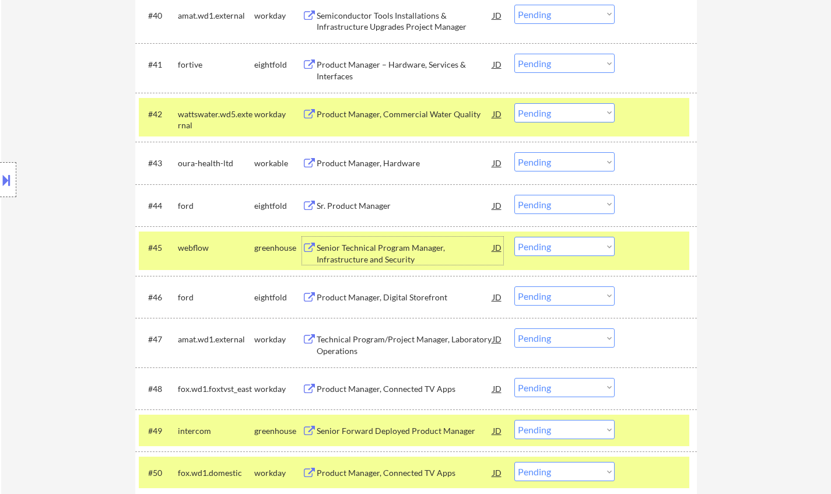
click at [560, 251] on select "Choose an option... Pending Applied Excluded (Questions) Excluded (Expired) Exc…" at bounding box center [564, 246] width 100 height 19
click at [514, 237] on select "Choose an option... Pending Applied Excluded (Questions) Excluded (Expired) Exc…" at bounding box center [564, 246] width 100 height 19
select select ""pending""
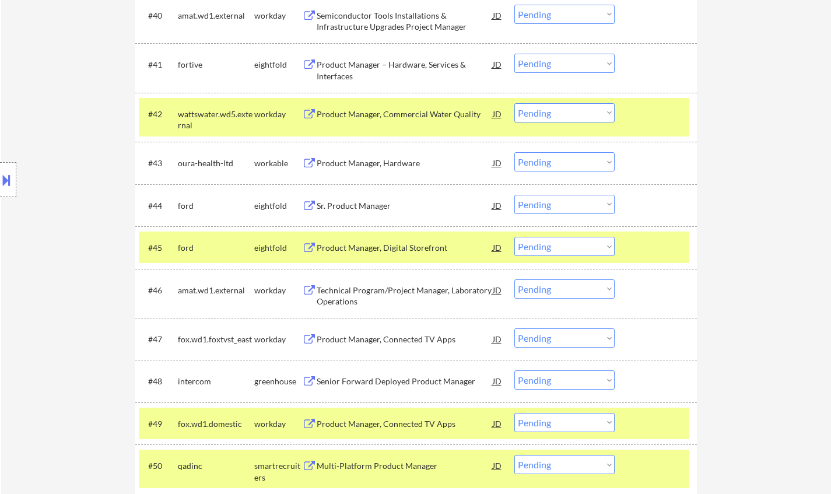
scroll to position [2273, 0]
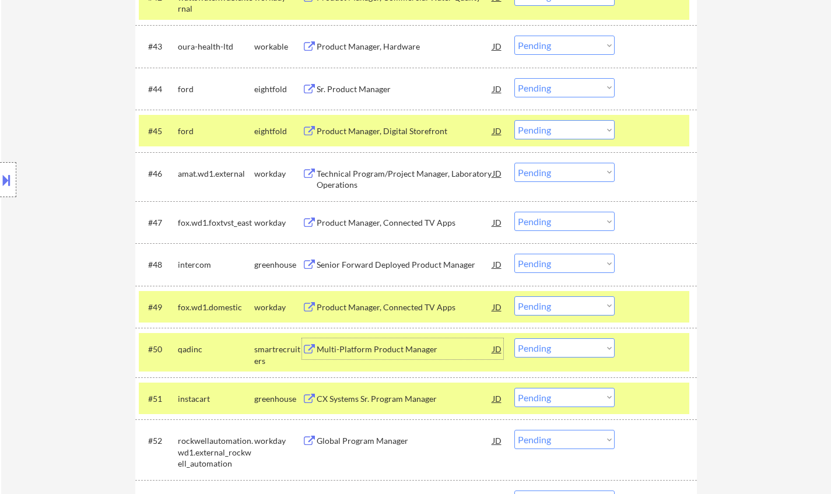
click at [358, 350] on div "Multi-Platform Product Manager" at bounding box center [405, 349] width 176 height 12
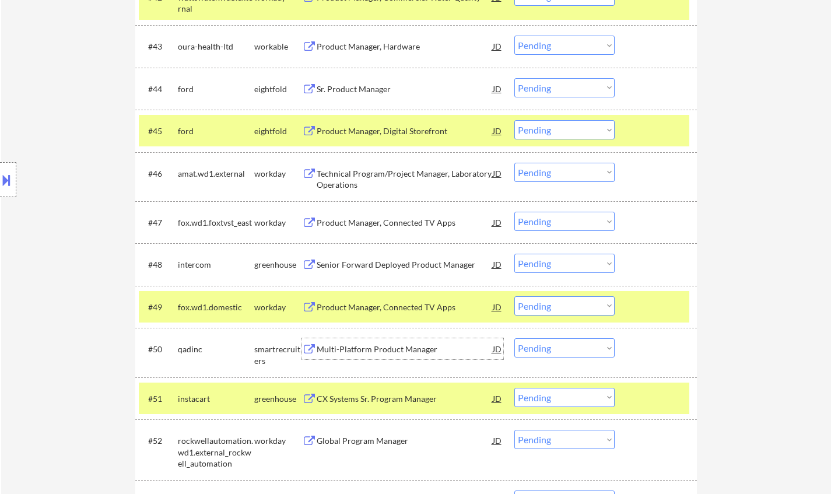
click at [357, 346] on div "Multi-Platform Product Manager" at bounding box center [405, 349] width 176 height 12
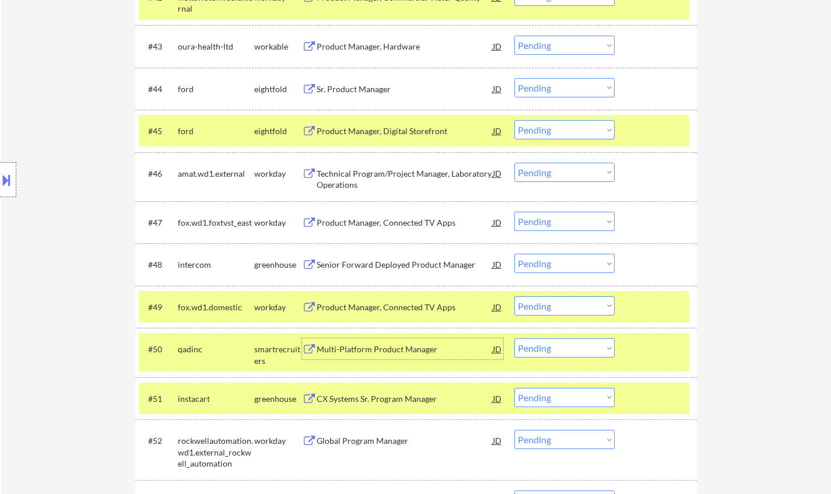
click at [543, 351] on select "Choose an option... Pending Applied Excluded (Questions) Excluded (Expired) Exc…" at bounding box center [564, 347] width 100 height 19
click at [514, 338] on select "Choose an option... Pending Applied Excluded (Questions) Excluded (Expired) Exc…" at bounding box center [564, 347] width 100 height 19
select select ""pending""
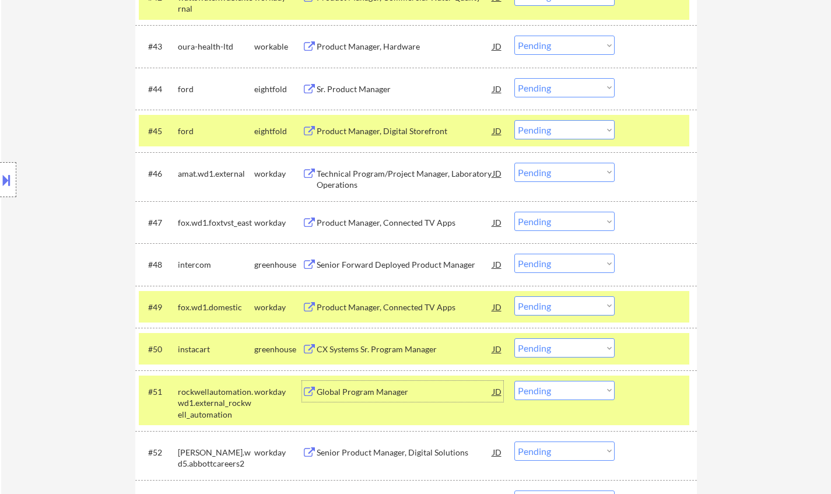
click at [373, 393] on div "Global Program Manager" at bounding box center [405, 392] width 176 height 12
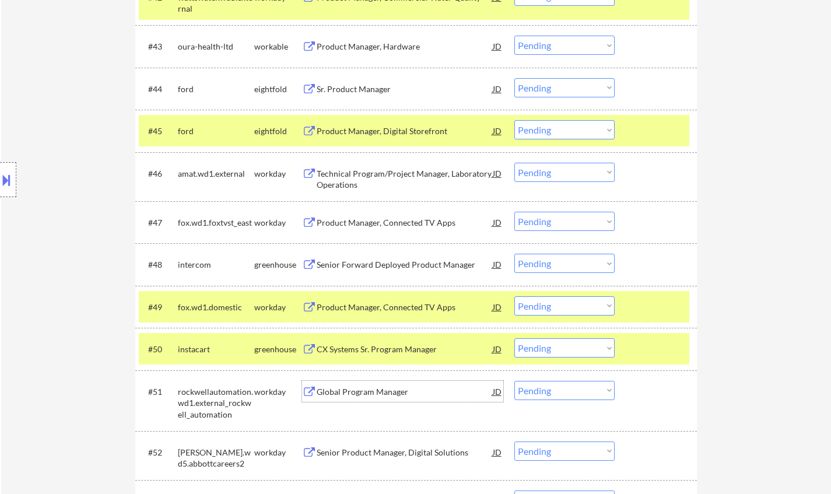
click at [567, 386] on select "Choose an option... Pending Applied Excluded (Questions) Excluded (Expired) Exc…" at bounding box center [564, 390] width 100 height 19
click at [514, 381] on select "Choose an option... Pending Applied Excluded (Questions) Excluded (Expired) Exc…" at bounding box center [564, 390] width 100 height 19
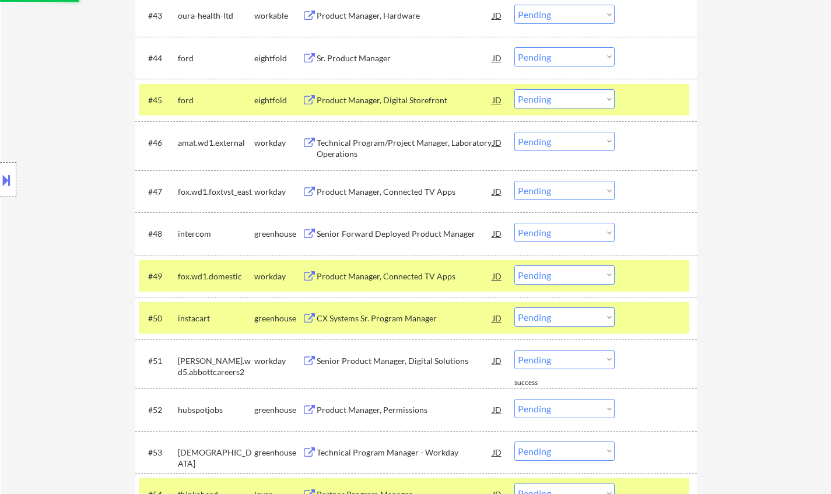
scroll to position [2390, 0]
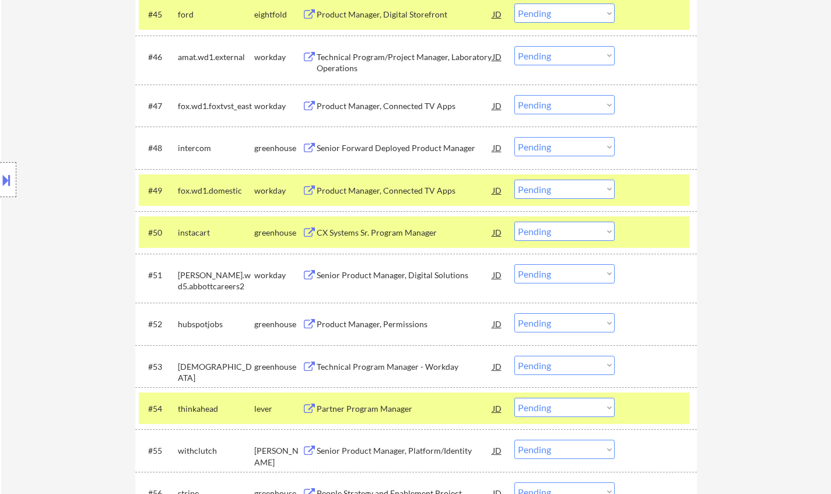
click at [388, 277] on div "Senior Product Manager, Digital Solutions" at bounding box center [405, 275] width 176 height 12
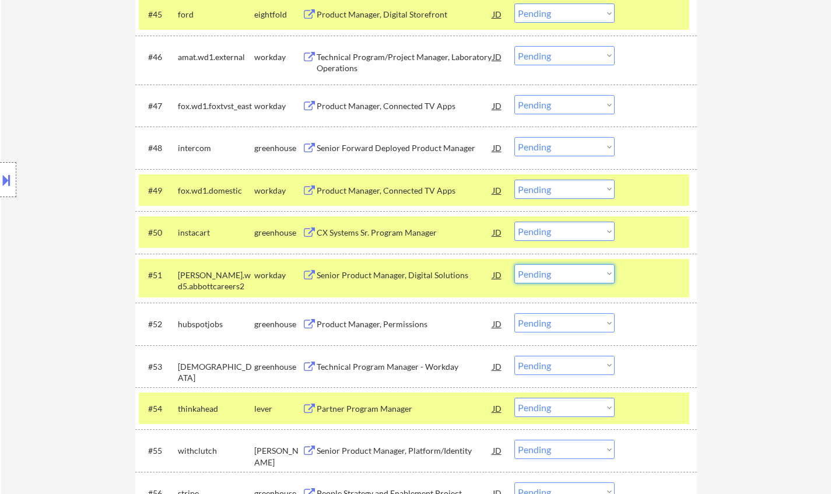
drag, startPoint x: 578, startPoint y: 275, endPoint x: 579, endPoint y: 283, distance: 7.6
click at [578, 275] on select "Choose an option... Pending Applied Excluded (Questions) Excluded (Expired) Exc…" at bounding box center [564, 273] width 100 height 19
click at [514, 264] on select "Choose an option... Pending Applied Excluded (Questions) Excluded (Expired) Exc…" at bounding box center [564, 273] width 100 height 19
select select ""pending""
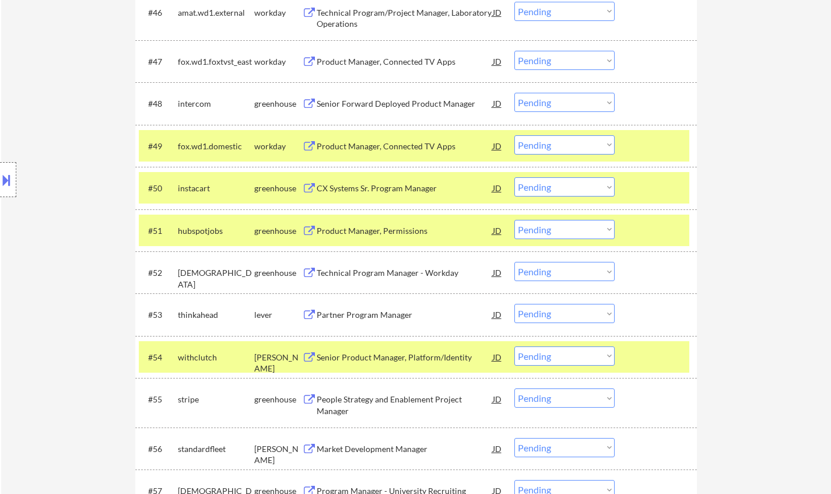
scroll to position [2448, 0]
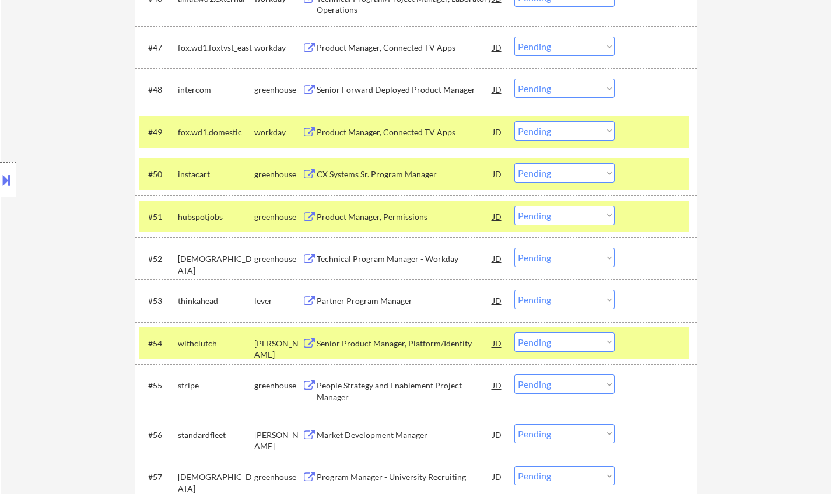
click at [382, 298] on div "Partner Program Manager" at bounding box center [405, 301] width 176 height 12
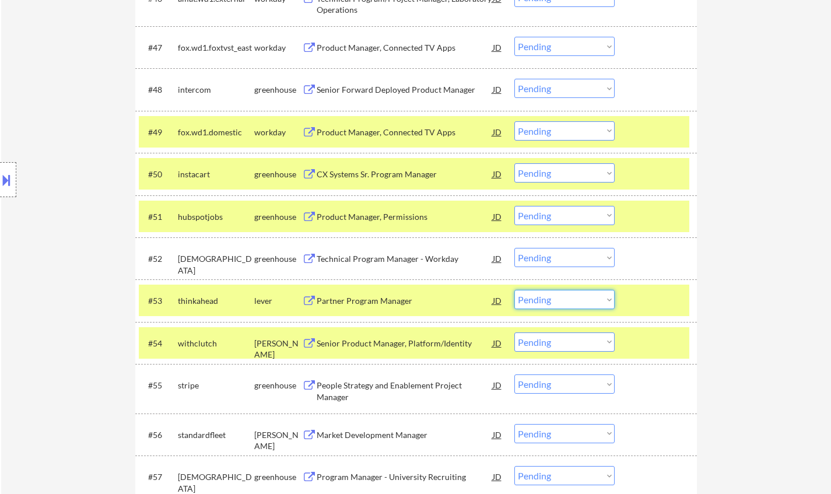
drag, startPoint x: 569, startPoint y: 295, endPoint x: 571, endPoint y: 307, distance: 11.9
click at [569, 295] on select "Choose an option... Pending Applied Excluded (Questions) Excluded (Expired) Exc…" at bounding box center [564, 299] width 100 height 19
click at [514, 290] on select "Choose an option... Pending Applied Excluded (Questions) Excluded (Expired) Exc…" at bounding box center [564, 299] width 100 height 19
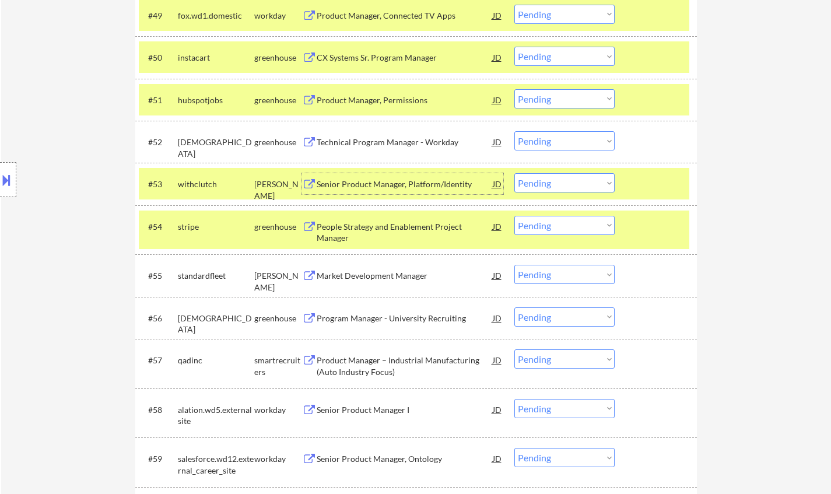
click at [370, 187] on div "Senior Product Manager, Platform/Identity" at bounding box center [405, 184] width 176 height 12
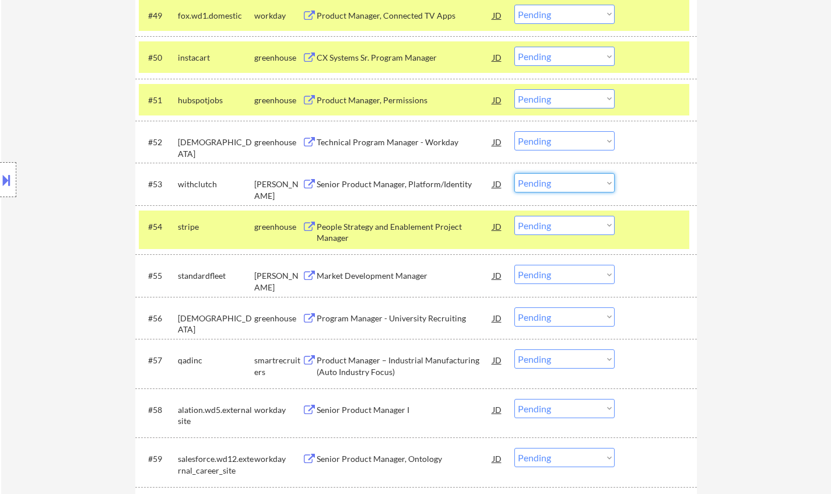
click at [552, 189] on select "Choose an option... Pending Applied Excluded (Questions) Excluded (Expired) Exc…" at bounding box center [564, 182] width 100 height 19
click at [514, 173] on select "Choose an option... Pending Applied Excluded (Questions) Excluded (Expired) Exc…" at bounding box center [564, 182] width 100 height 19
select select ""pending""
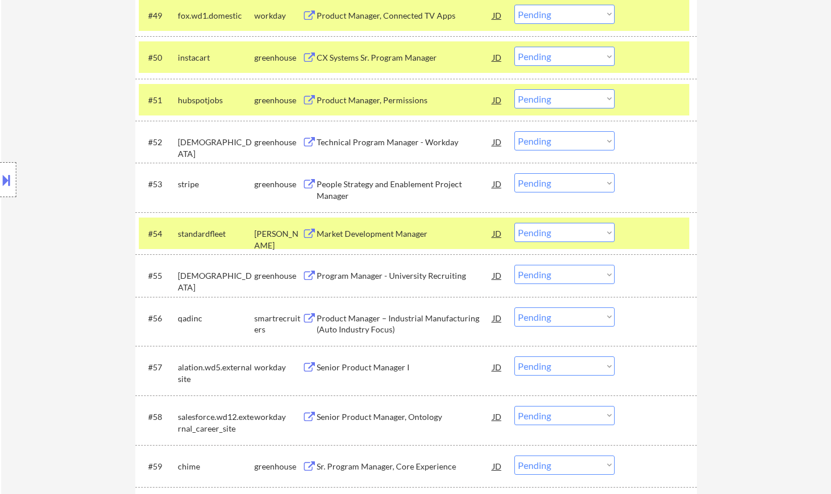
click at [358, 234] on div "Market Development Manager" at bounding box center [405, 234] width 176 height 12
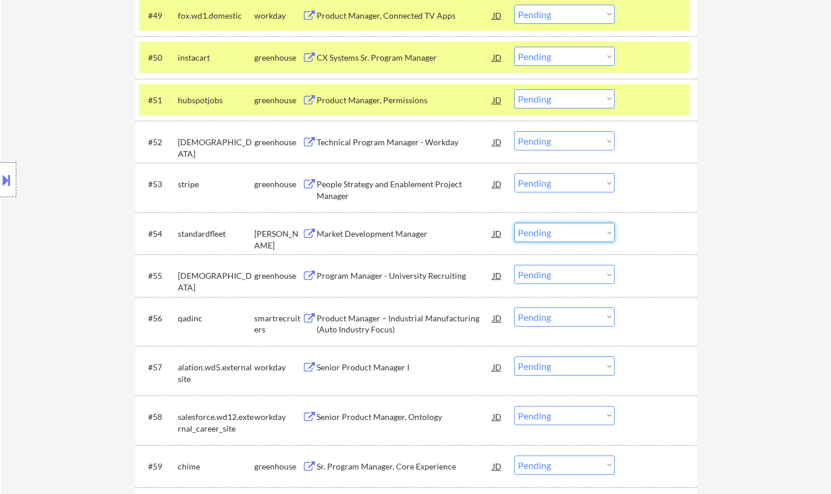
click at [543, 229] on select "Choose an option... Pending Applied Excluded (Questions) Excluded (Expired) Exc…" at bounding box center [564, 232] width 100 height 19
click at [514, 223] on select "Choose an option... Pending Applied Excluded (Questions) Excluded (Expired) Exc…" at bounding box center [564, 232] width 100 height 19
select select ""pending""
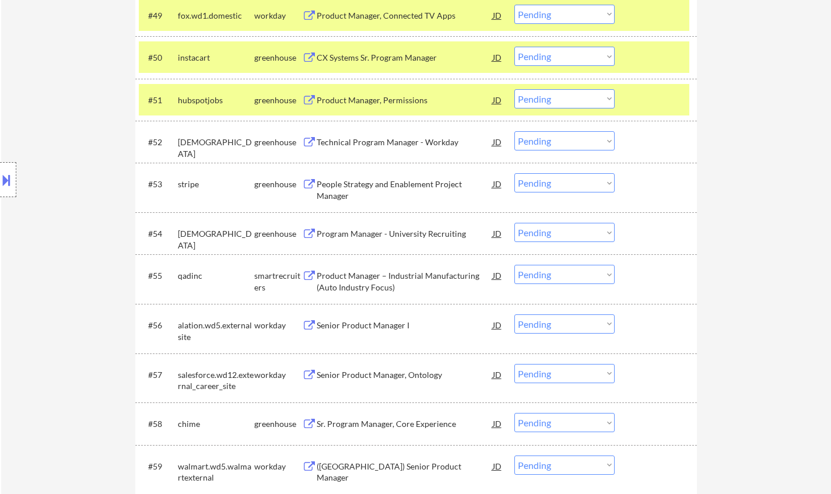
click at [391, 281] on div "Product Manager – Industrial Manufacturing (Auto Industry Focus)" at bounding box center [405, 281] width 176 height 23
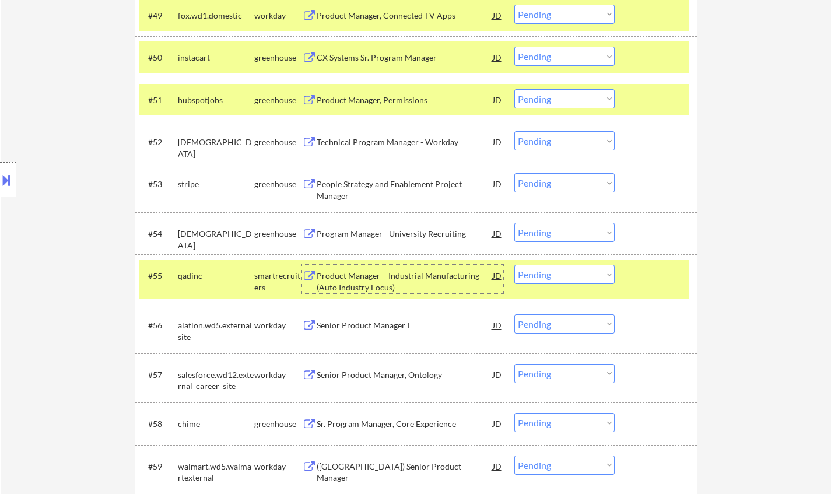
click at [574, 283] on select "Choose an option... Pending Applied Excluded (Questions) Excluded (Expired) Exc…" at bounding box center [564, 274] width 100 height 19
click at [514, 265] on select "Choose an option... Pending Applied Excluded (Questions) Excluded (Expired) Exc…" at bounding box center [564, 274] width 100 height 19
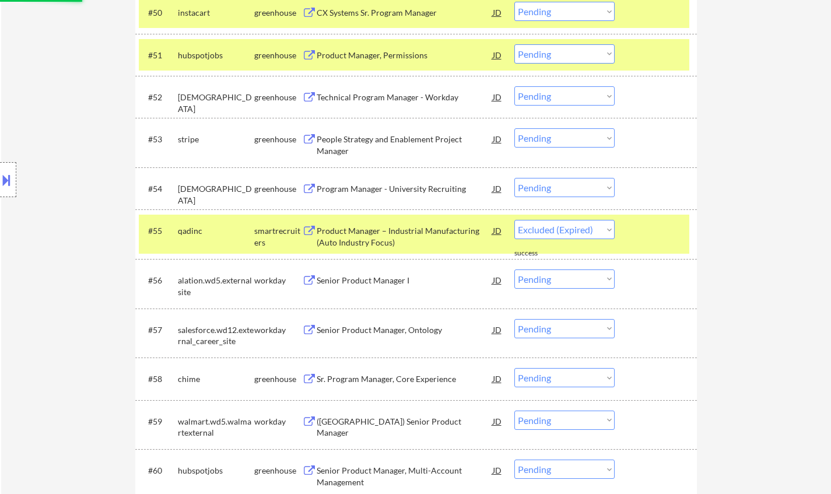
scroll to position [2623, 0]
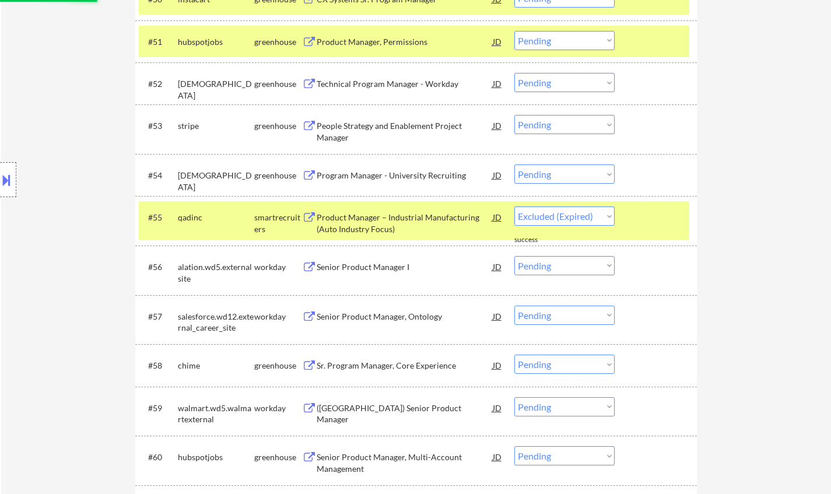
select select ""pending""
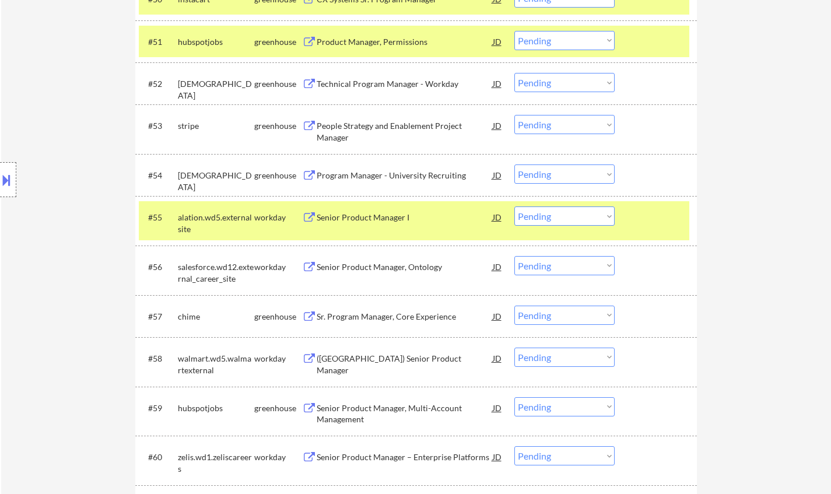
click at [412, 318] on div "Sr. Program Manager, Core Experience" at bounding box center [405, 317] width 176 height 12
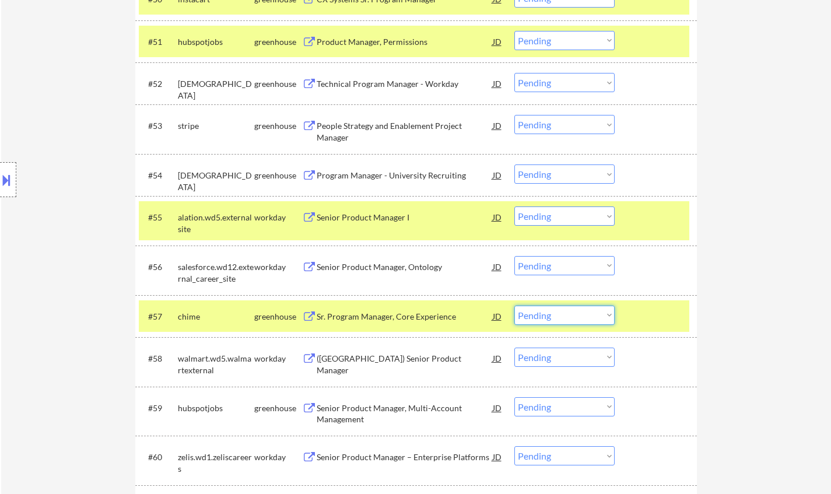
click at [558, 322] on select "Choose an option... Pending Applied Excluded (Questions) Excluded (Expired) Exc…" at bounding box center [564, 314] width 100 height 19
click at [514, 305] on select "Choose an option... Pending Applied Excluded (Questions) Excluded (Expired) Exc…" at bounding box center [564, 314] width 100 height 19
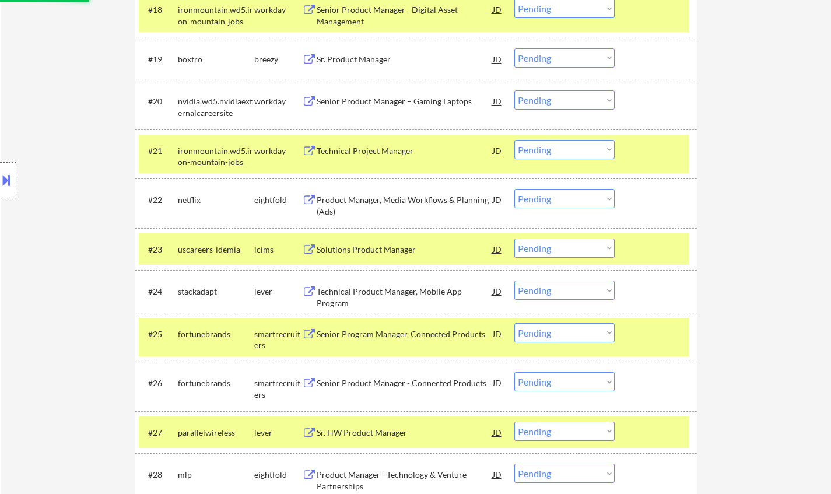
select select ""pending""
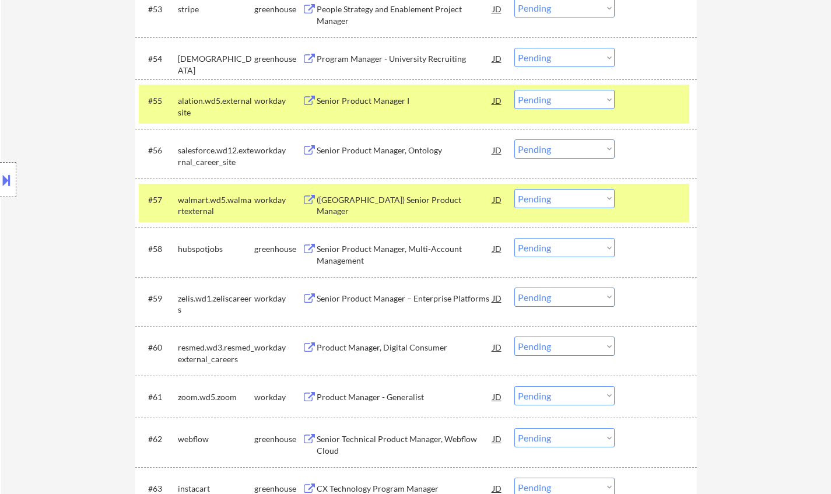
scroll to position [2915, 0]
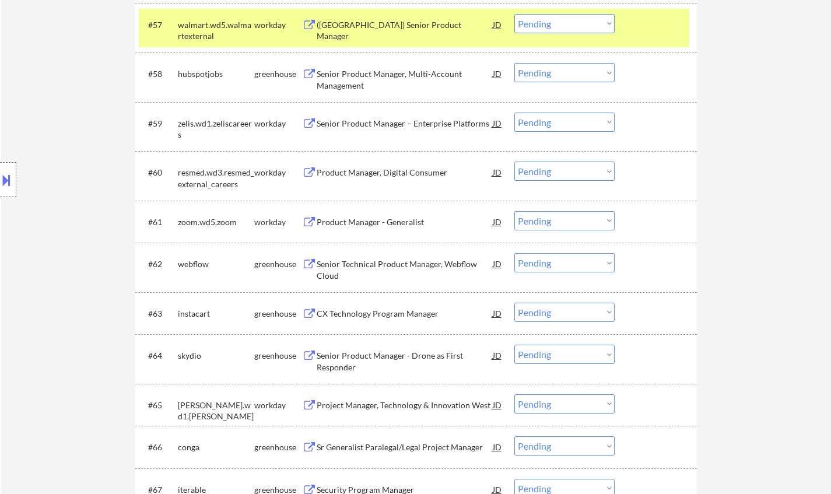
click at [396, 119] on div "Senior Product Manager – Enterprise Platforms" at bounding box center [405, 124] width 176 height 12
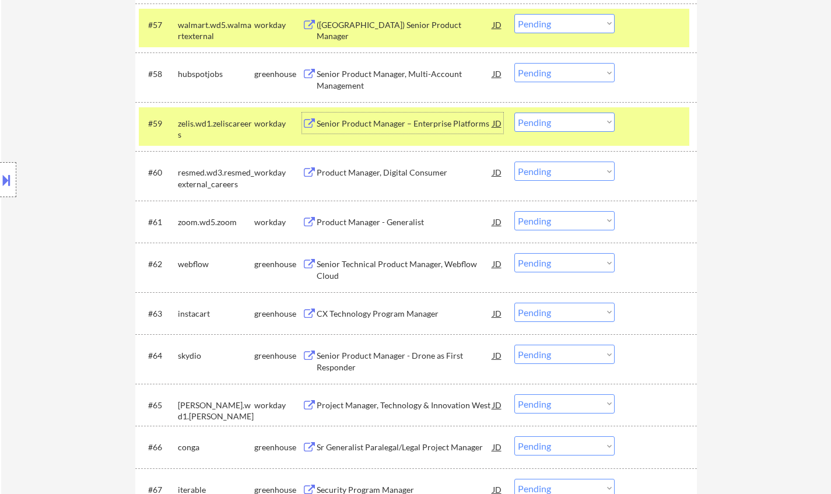
click at [581, 119] on select "Choose an option... Pending Applied Excluded (Questions) Excluded (Expired) Exc…" at bounding box center [564, 122] width 100 height 19
click at [514, 113] on select "Choose an option... Pending Applied Excluded (Questions) Excluded (Expired) Exc…" at bounding box center [564, 122] width 100 height 19
select select ""pending""
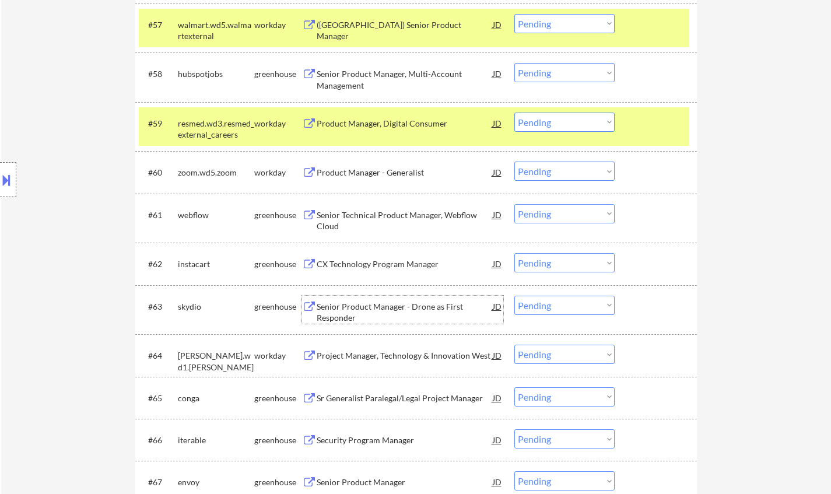
click at [380, 307] on div "Senior Product Manager - Drone as First Responder" at bounding box center [405, 312] width 176 height 23
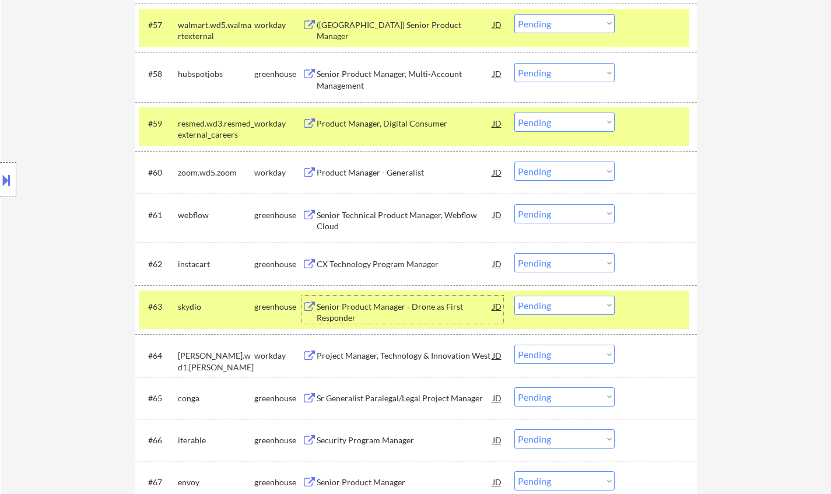
click at [567, 304] on select "Choose an option... Pending Applied Excluded (Questions) Excluded (Expired) Exc…" at bounding box center [564, 305] width 100 height 19
click at [514, 296] on select "Choose an option... Pending Applied Excluded (Questions) Excluded (Expired) Exc…" at bounding box center [564, 305] width 100 height 19
select select ""pending""
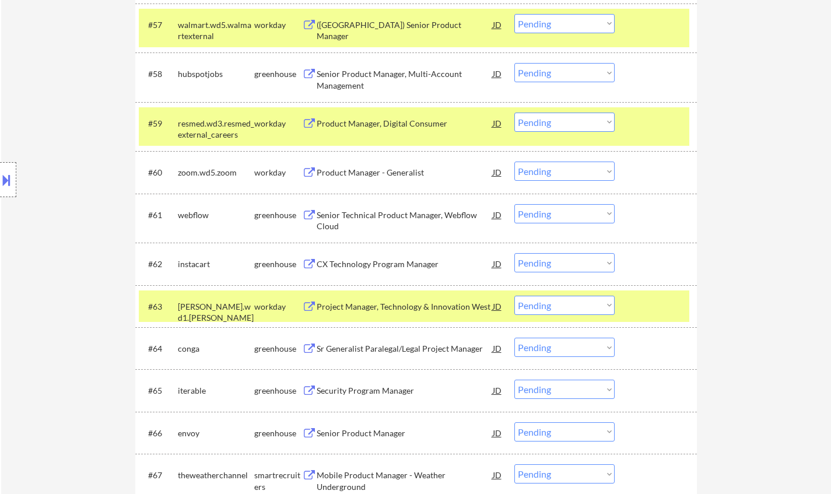
scroll to position [2973, 0]
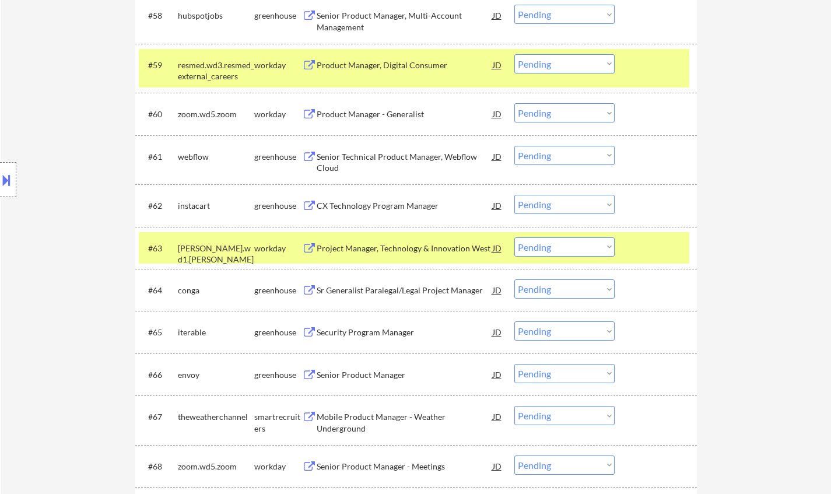
click at [365, 334] on div "Security Program Manager" at bounding box center [405, 332] width 176 height 12
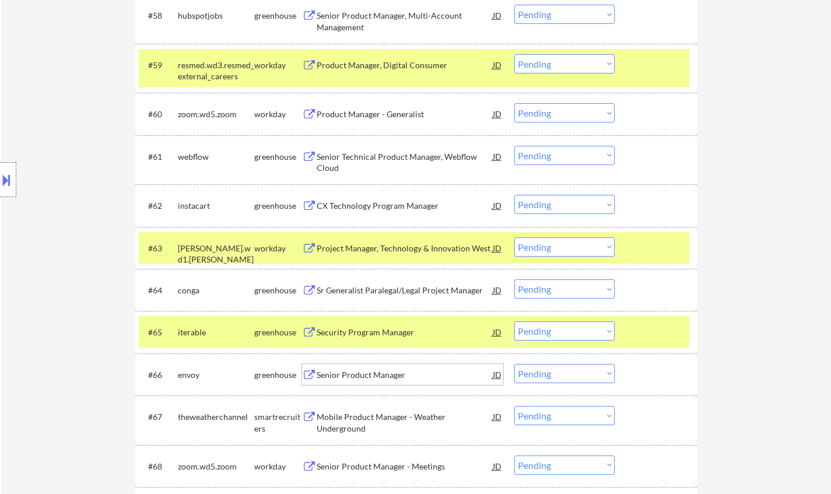
click at [361, 372] on div "Senior Product Manager" at bounding box center [405, 375] width 176 height 12
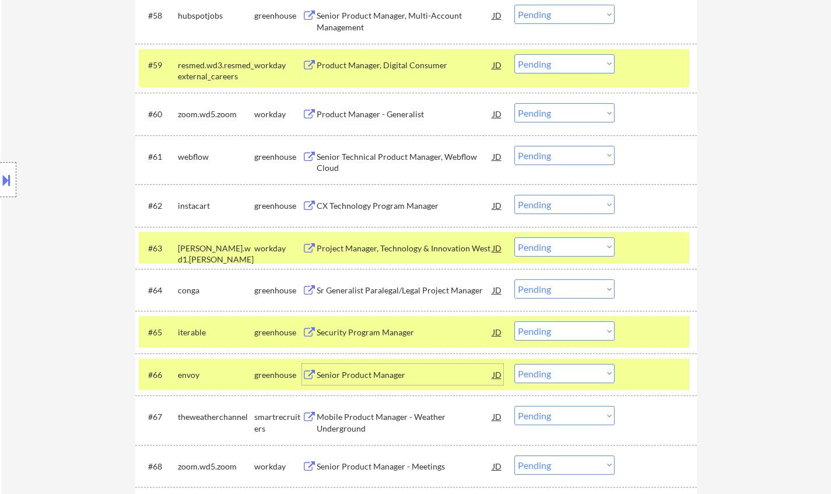
click at [573, 366] on select "Choose an option... Pending Applied Excluded (Questions) Excluded (Expired) Exc…" at bounding box center [564, 373] width 100 height 19
click at [514, 364] on select "Choose an option... Pending Applied Excluded (Questions) Excluded (Expired) Exc…" at bounding box center [564, 373] width 100 height 19
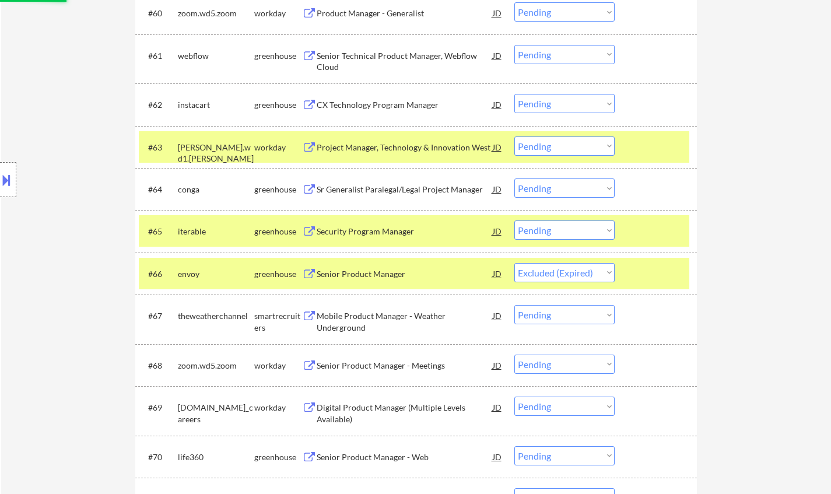
scroll to position [3148, 0]
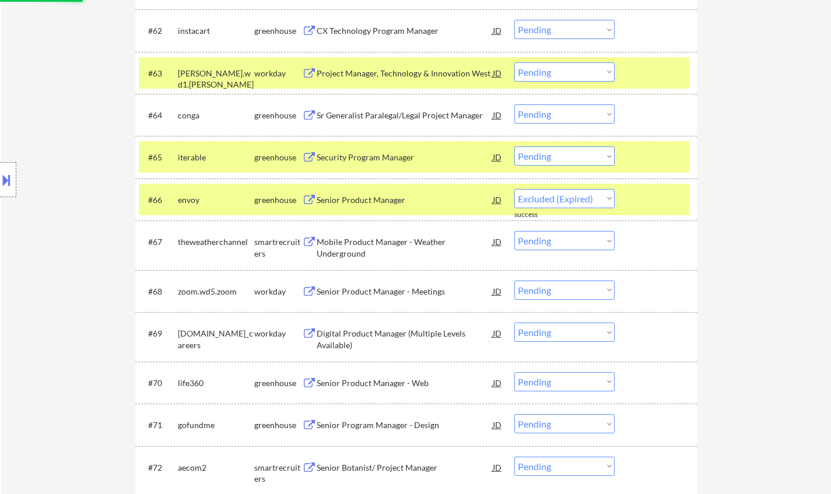
select select ""pending""
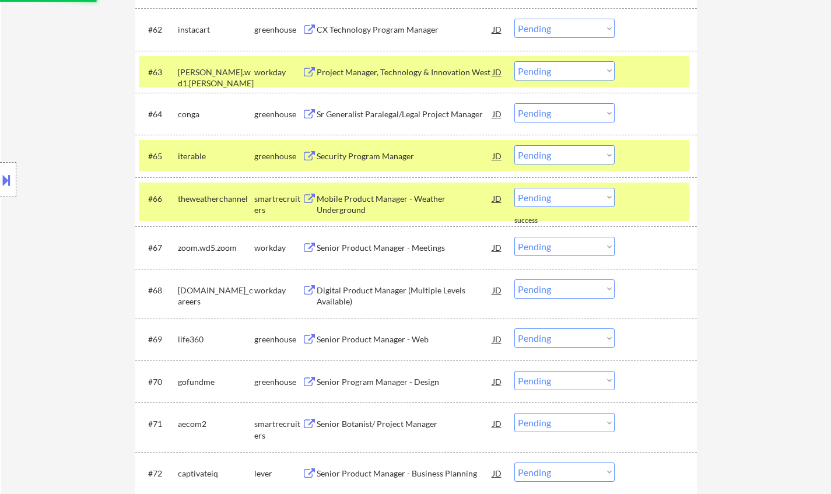
scroll to position [3206, 0]
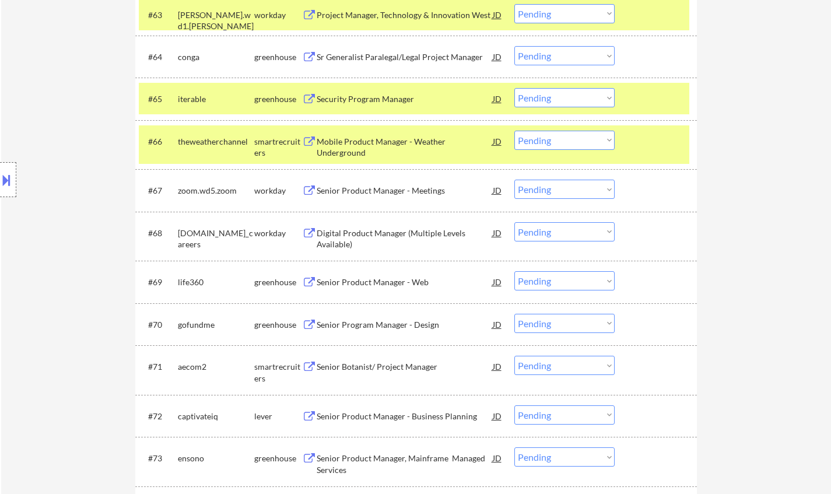
click at [381, 282] on div "Senior Product Manager - Web" at bounding box center [405, 282] width 176 height 12
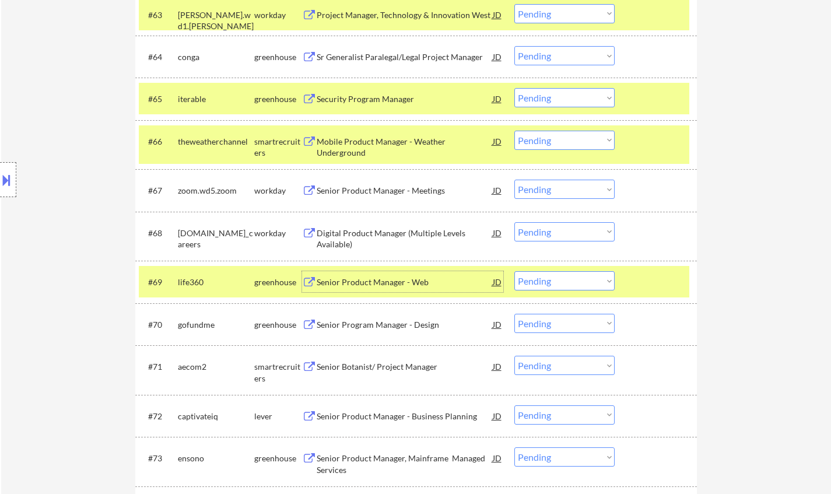
click at [581, 279] on select "Choose an option... Pending Applied Excluded (Questions) Excluded (Expired) Exc…" at bounding box center [564, 280] width 100 height 19
click at [514, 271] on select "Choose an option... Pending Applied Excluded (Questions) Excluded (Expired) Exc…" at bounding box center [564, 280] width 100 height 19
select select ""pending""
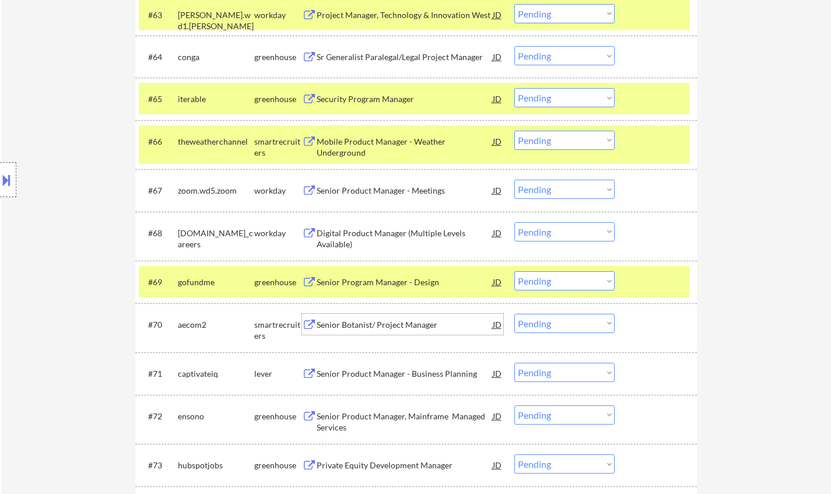
click at [395, 319] on div "Senior Botanist/ Project Manager" at bounding box center [405, 325] width 176 height 12
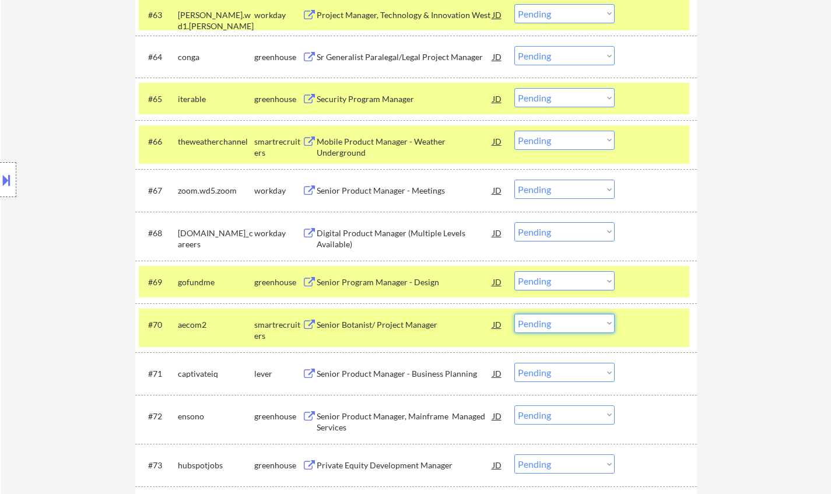
drag, startPoint x: 593, startPoint y: 323, endPoint x: 594, endPoint y: 329, distance: 5.9
click at [593, 323] on select "Choose an option... Pending Applied Excluded (Questions) Excluded (Expired) Exc…" at bounding box center [564, 323] width 100 height 19
click at [514, 314] on select "Choose an option... Pending Applied Excluded (Questions) Excluded (Expired) Exc…" at bounding box center [564, 323] width 100 height 19
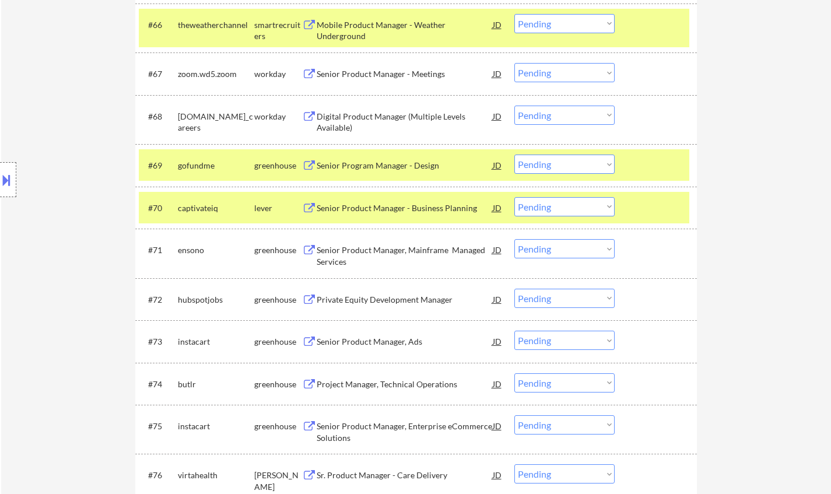
click at [395, 205] on div "Senior Product Manager - Business Planning" at bounding box center [405, 208] width 176 height 12
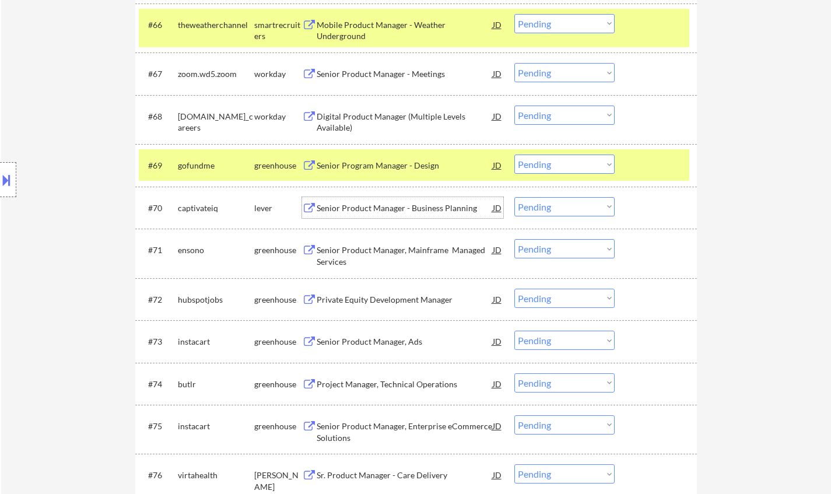
click at [540, 209] on select "Choose an option... Pending Applied Excluded (Questions) Excluded (Expired) Exc…" at bounding box center [564, 206] width 100 height 19
click at [514, 197] on select "Choose an option... Pending Applied Excluded (Questions) Excluded (Expired) Exc…" at bounding box center [564, 206] width 100 height 19
select select ""pending""
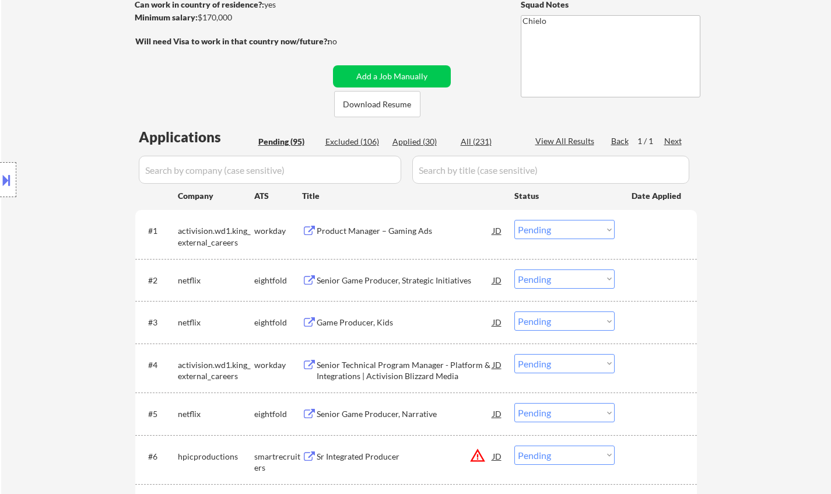
scroll to position [0, 0]
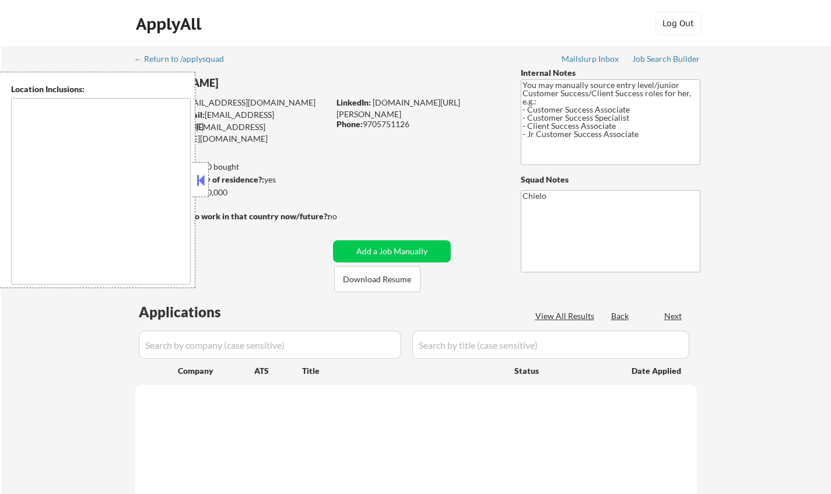
type textarea "[GEOGRAPHIC_DATA], [GEOGRAPHIC_DATA], [GEOGRAPHIC_DATA] [GEOGRAPHIC_DATA], [GEO…"
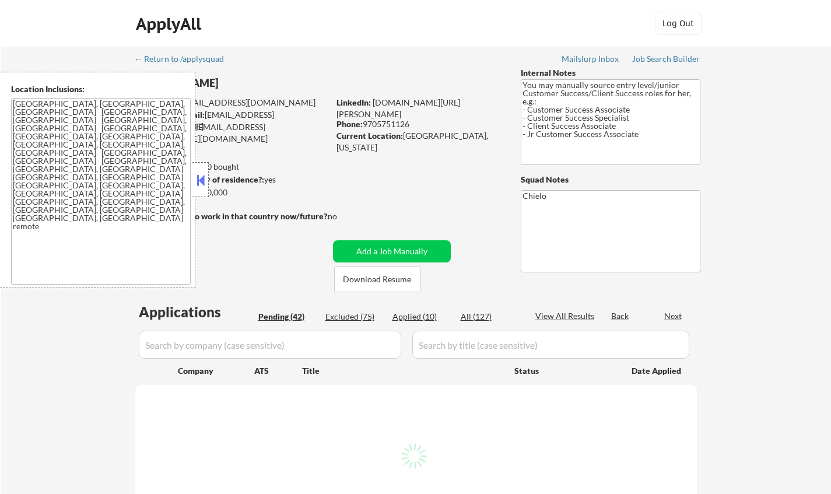
select select ""pending""
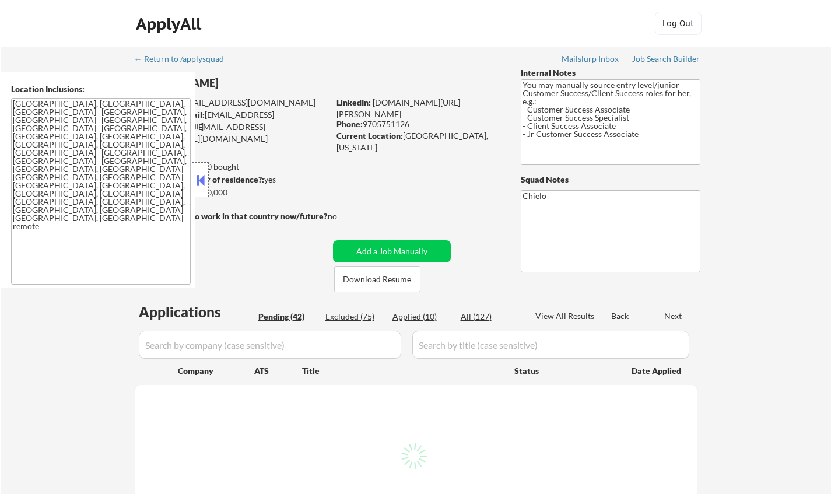
select select ""pending""
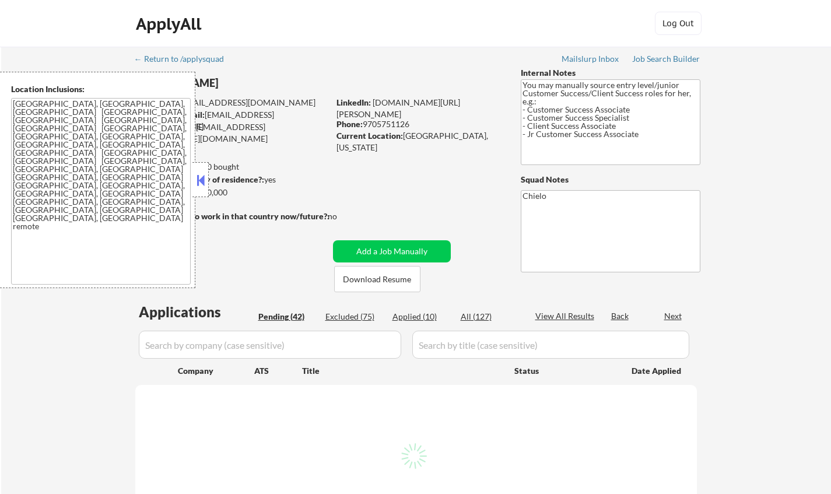
select select ""pending""
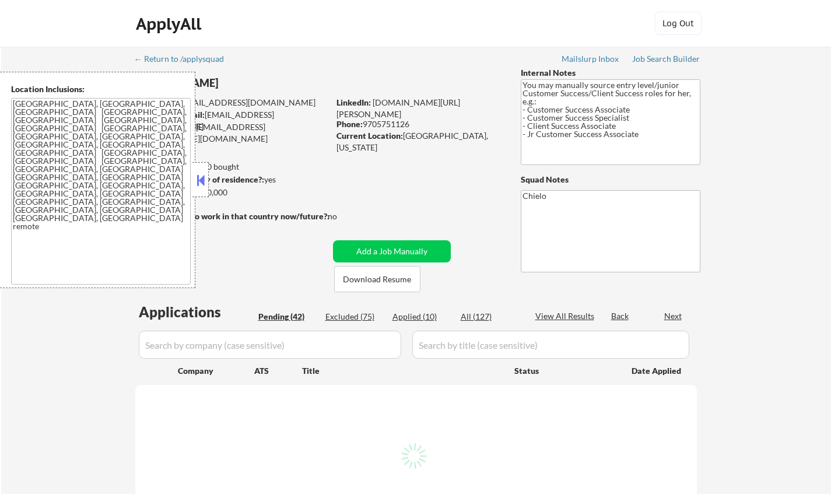
select select ""pending""
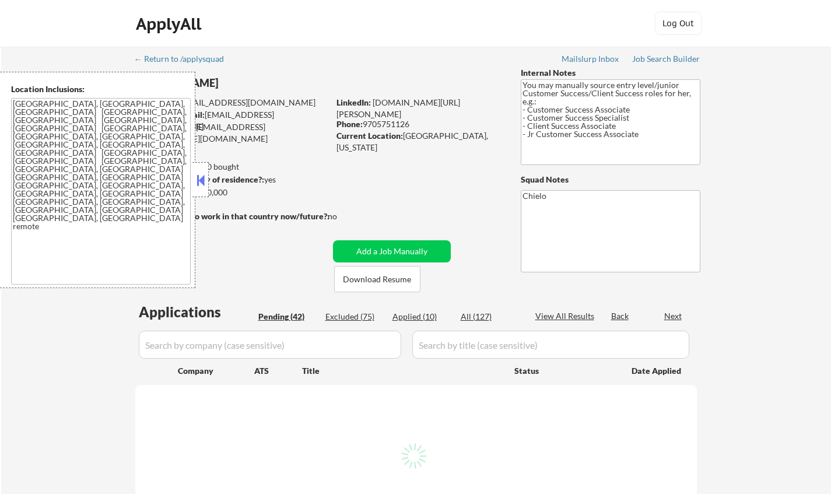
select select ""pending""
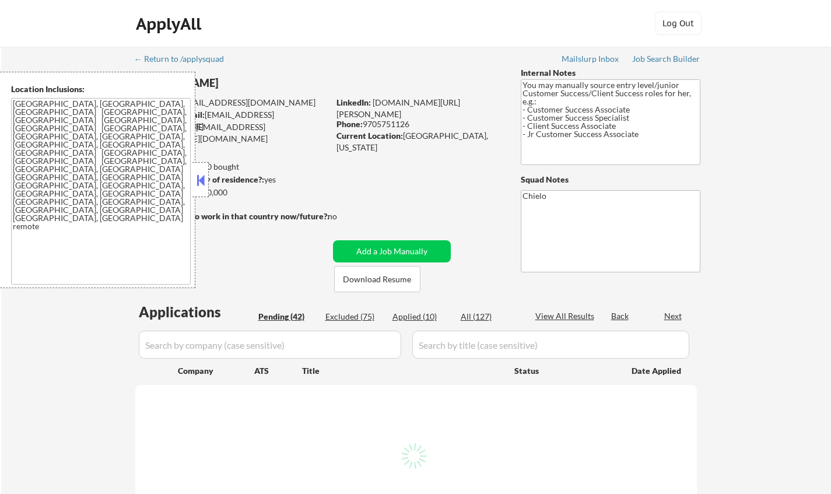
select select ""pending""
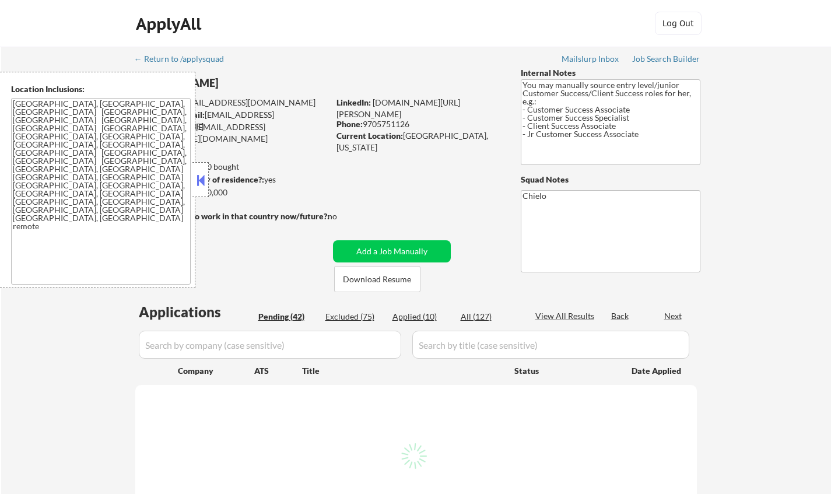
select select ""pending""
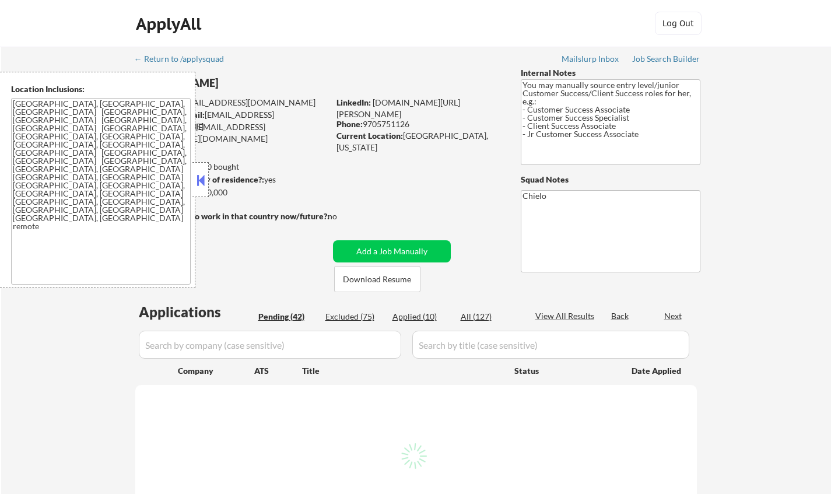
select select ""pending""
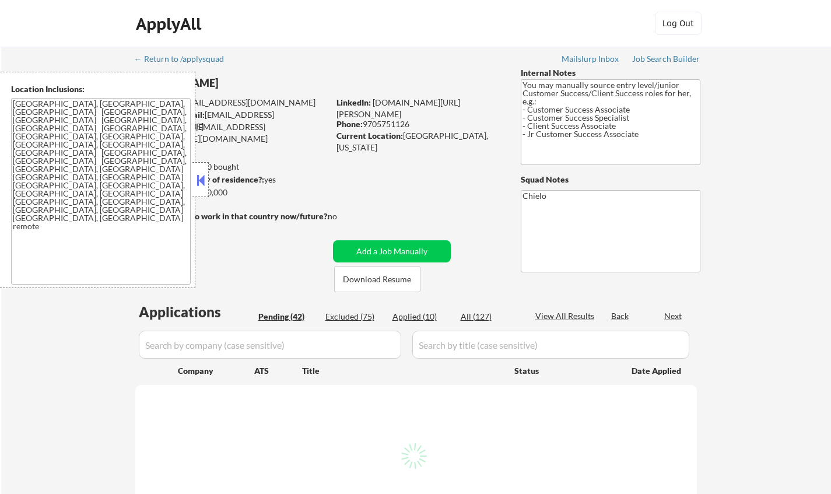
select select ""pending""
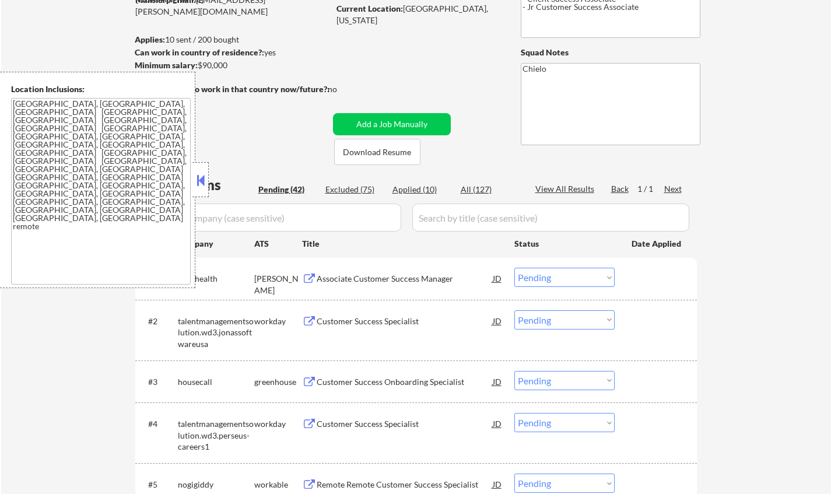
scroll to position [175, 0]
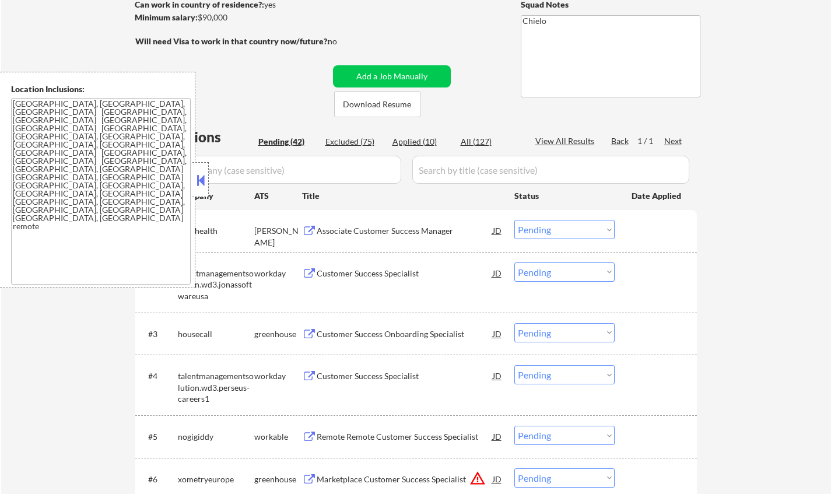
click at [199, 178] on button at bounding box center [200, 179] width 13 height 17
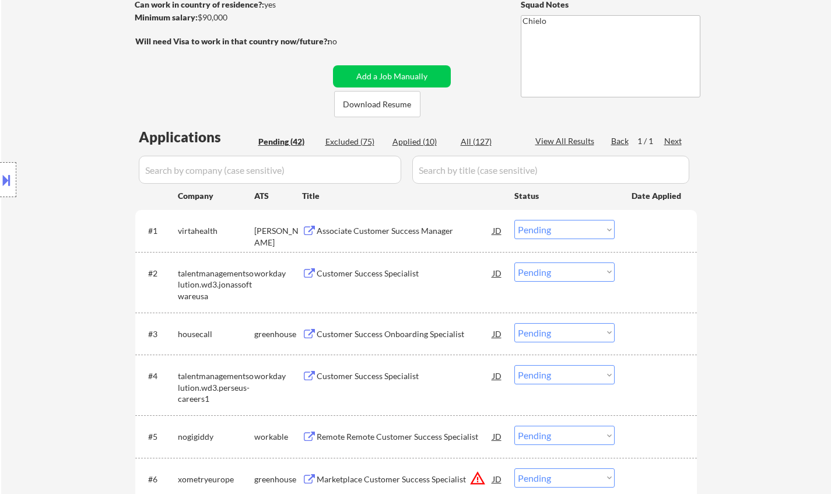
scroll to position [0, 0]
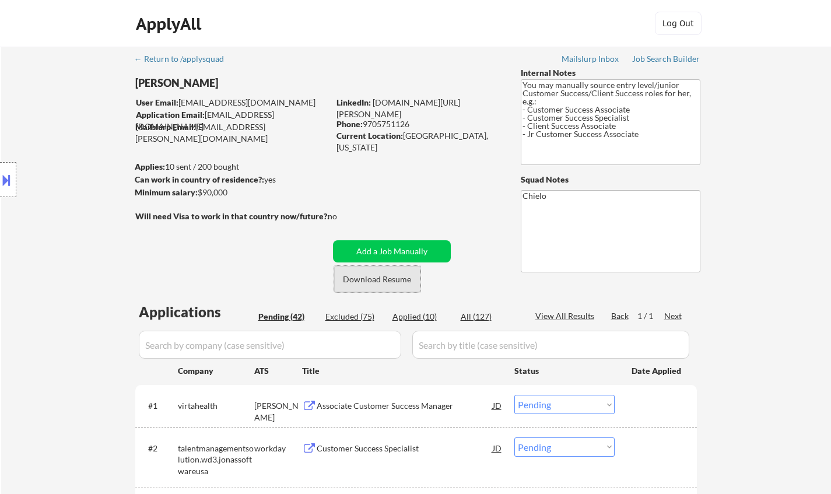
click at [366, 281] on button "Download Resume" at bounding box center [377, 279] width 86 height 26
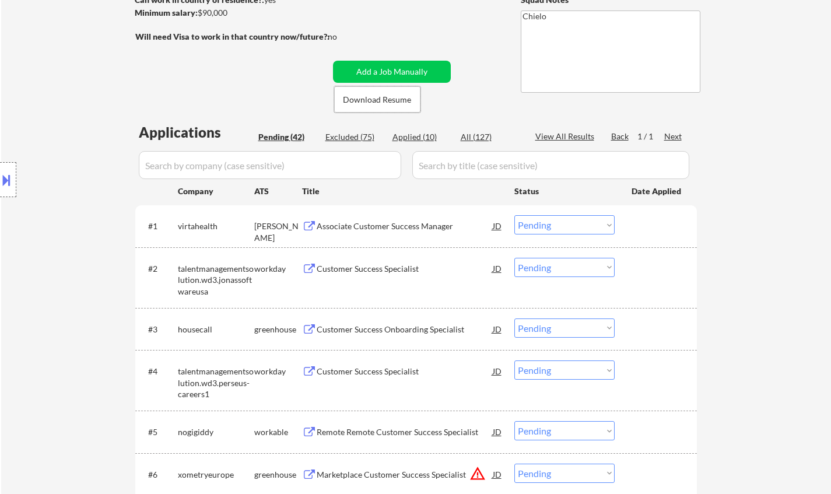
scroll to position [233, 0]
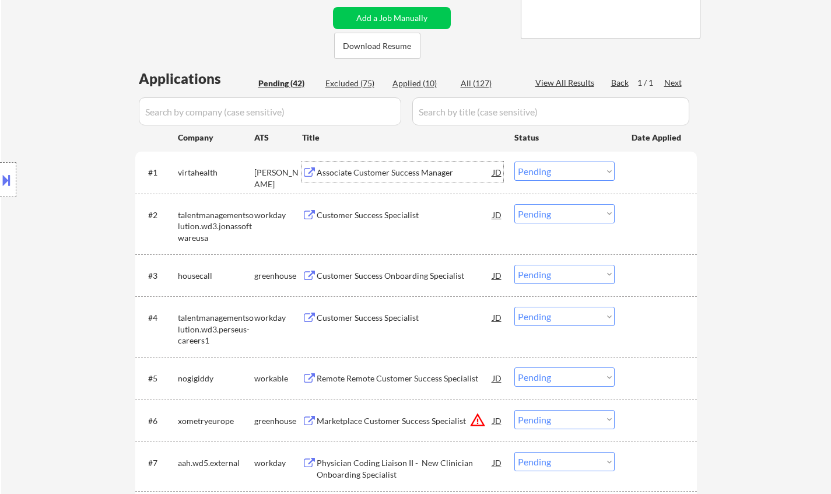
click at [369, 174] on div "Associate Customer Success Manager" at bounding box center [405, 173] width 176 height 12
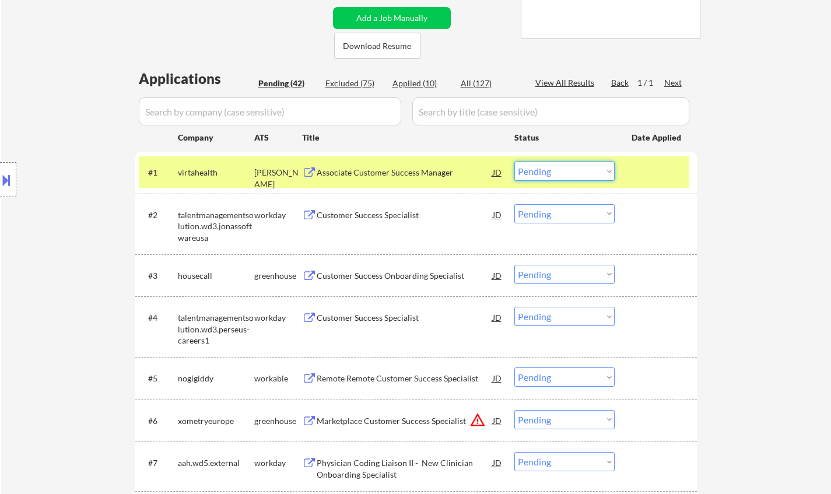
click at [557, 175] on select "Choose an option... Pending Applied Excluded (Questions) Excluded (Expired) Exc…" at bounding box center [564, 170] width 100 height 19
click at [514, 161] on select "Choose an option... Pending Applied Excluded (Questions) Excluded (Expired) Exc…" at bounding box center [564, 170] width 100 height 19
select select ""pending""
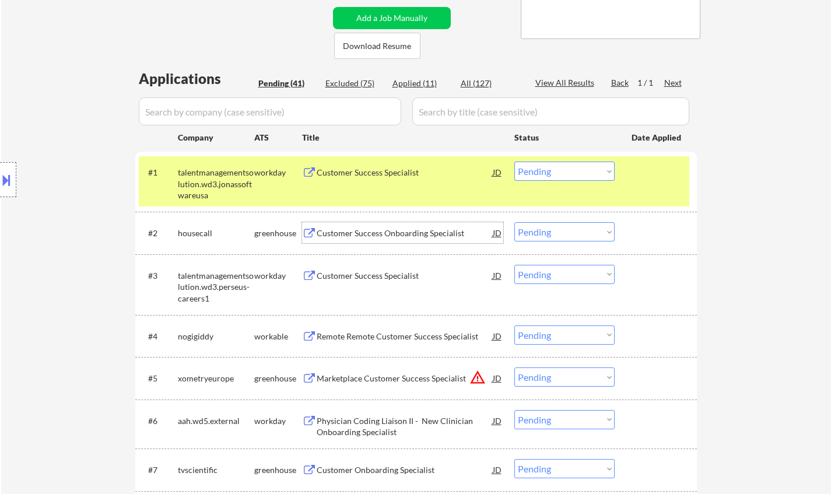
click at [388, 234] on div "Customer Success Onboarding Specialist" at bounding box center [405, 233] width 176 height 12
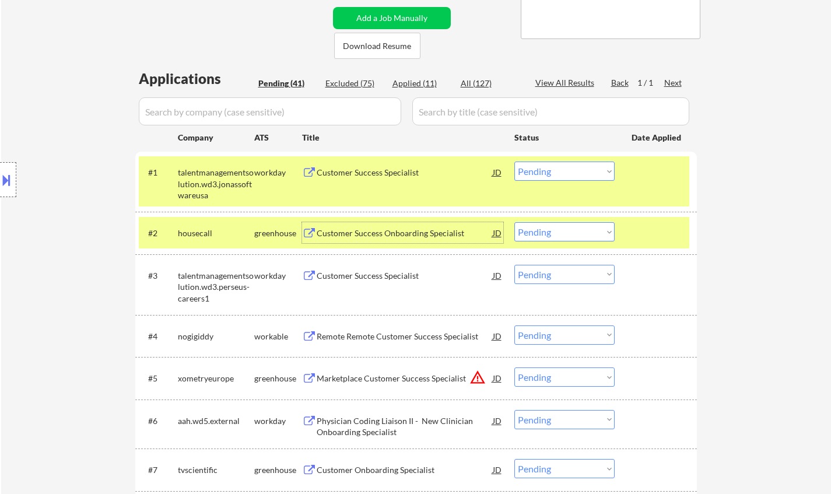
drag, startPoint x: 546, startPoint y: 231, endPoint x: 553, endPoint y: 233, distance: 7.8
click at [546, 230] on select "Choose an option... Pending Applied Excluded (Questions) Excluded (Expired) Exc…" at bounding box center [564, 231] width 100 height 19
click at [514, 222] on select "Choose an option... Pending Applied Excluded (Questions) Excluded (Expired) Exc…" at bounding box center [564, 231] width 100 height 19
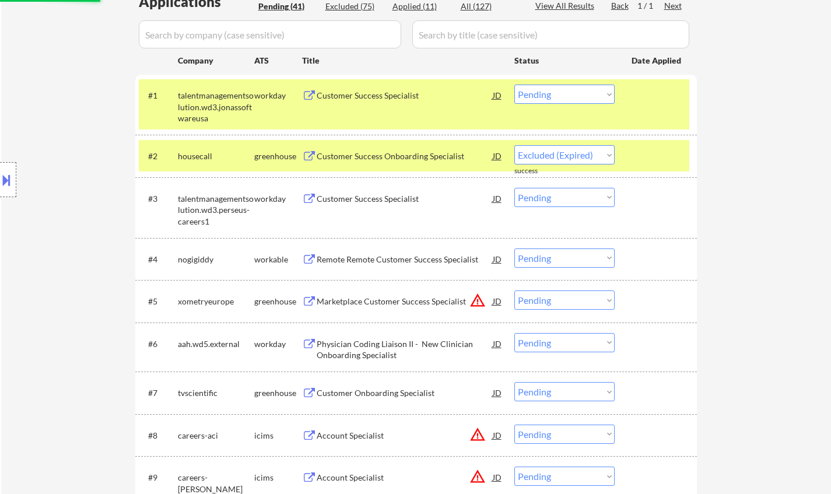
scroll to position [408, 0]
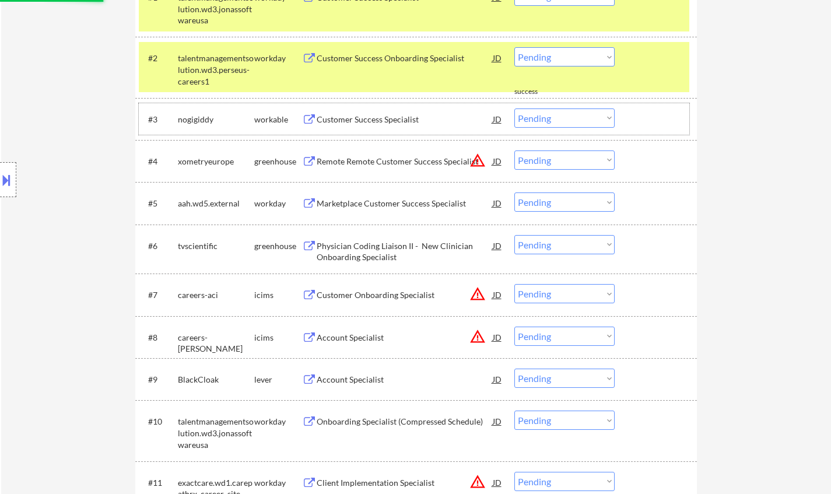
click at [386, 104] on div "#3 nogigiddy workable Customer Success Specialist JD Choose an option... Pendin…" at bounding box center [414, 118] width 550 height 31
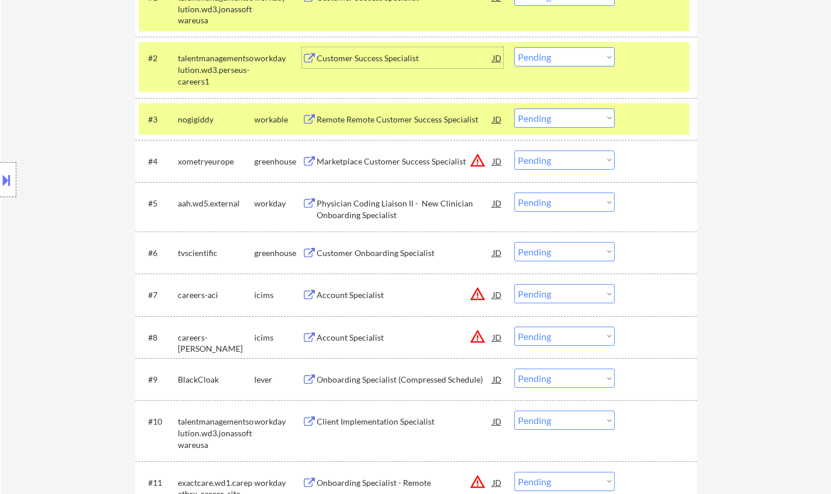
click at [384, 59] on div "Customer Success Specialist" at bounding box center [405, 58] width 176 height 12
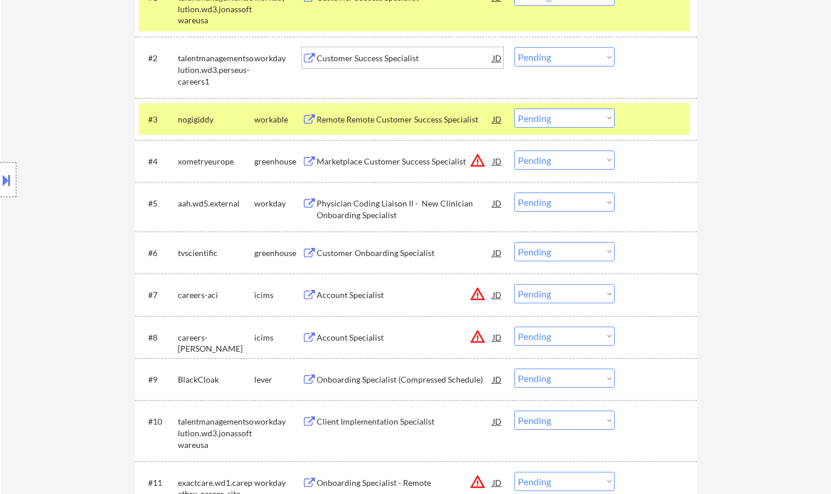
scroll to position [291, 0]
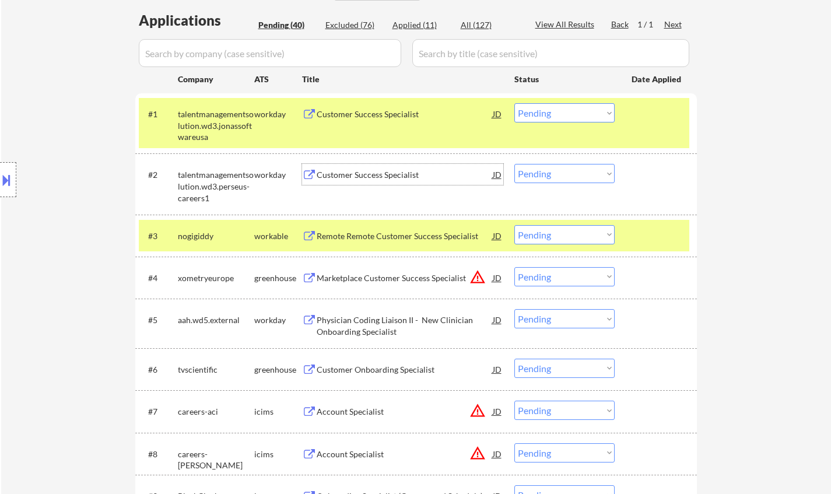
click at [367, 175] on div "Customer Success Specialist" at bounding box center [405, 175] width 176 height 12
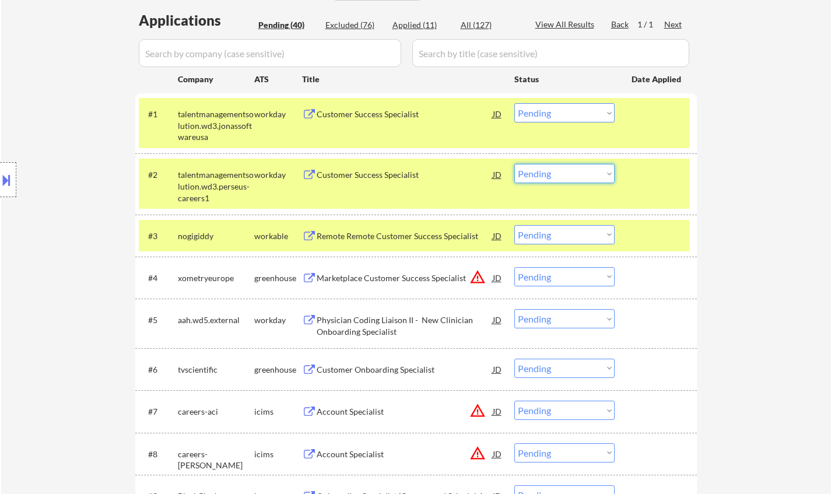
click at [560, 170] on select "Choose an option... Pending Applied Excluded (Questions) Excluded (Expired) Exc…" at bounding box center [564, 173] width 100 height 19
click at [514, 164] on select "Choose an option... Pending Applied Excluded (Questions) Excluded (Expired) Exc…" at bounding box center [564, 173] width 100 height 19
select select ""pending""
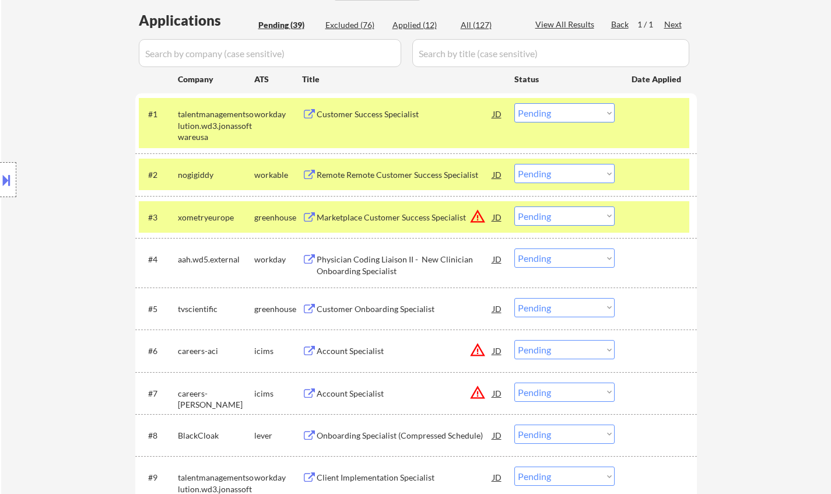
click at [353, 110] on div "Customer Success Specialist" at bounding box center [405, 114] width 176 height 12
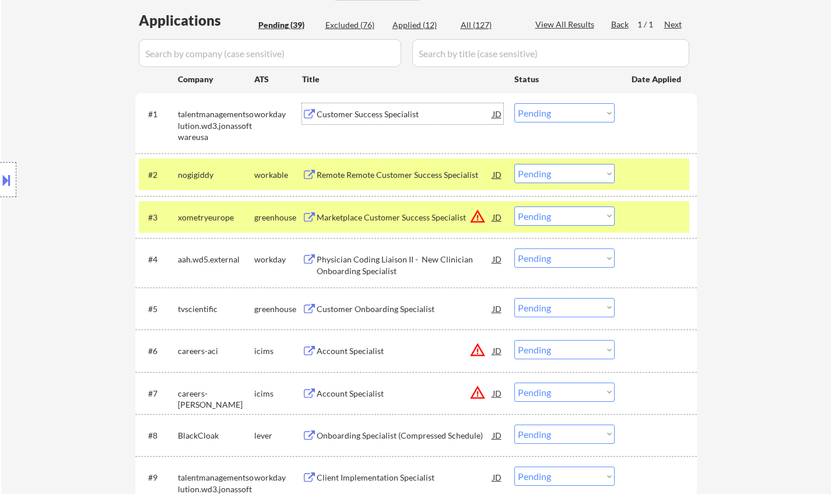
click at [408, 22] on div "Applied (12)" at bounding box center [421, 25] width 58 height 12
select select ""applied""
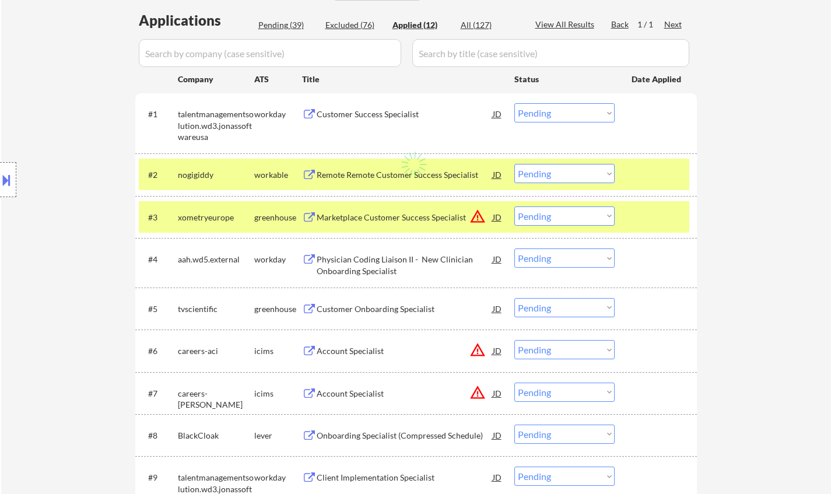
select select ""applied""
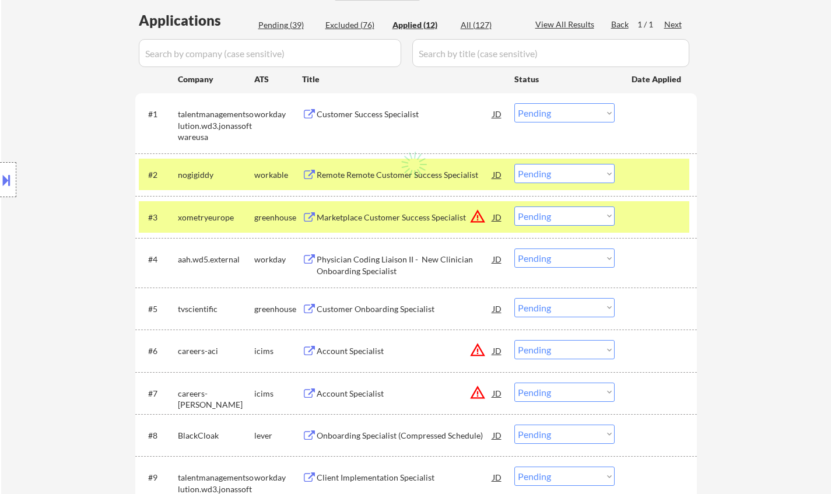
select select ""applied""
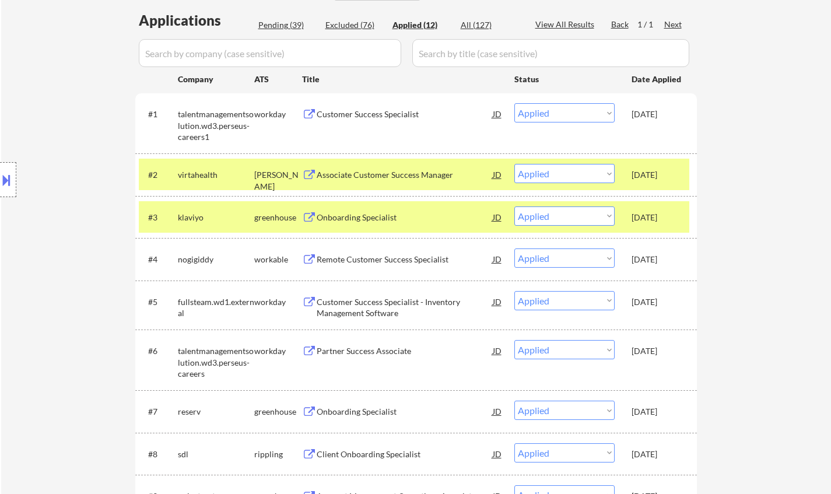
click at [273, 26] on div "Pending (39)" at bounding box center [287, 25] width 58 height 12
select select ""pending""
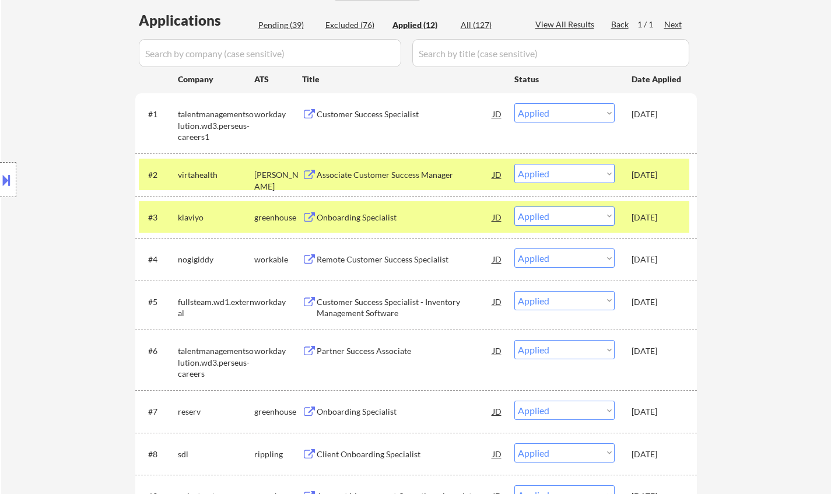
select select ""pending""
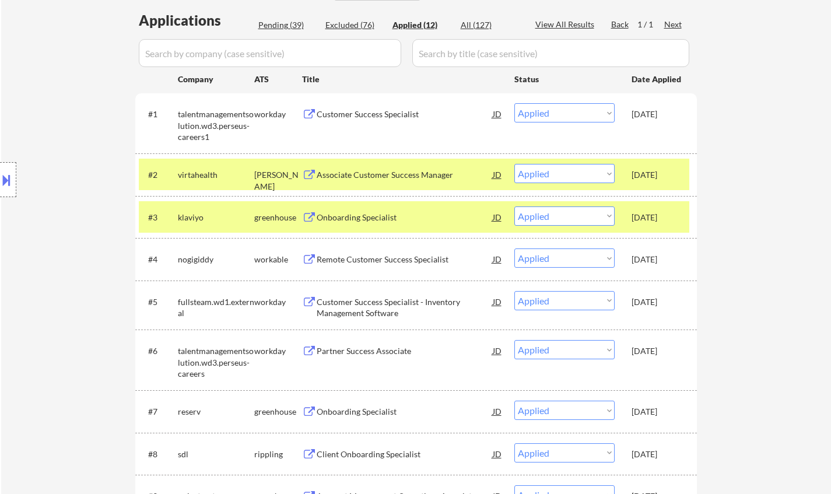
select select ""pending""
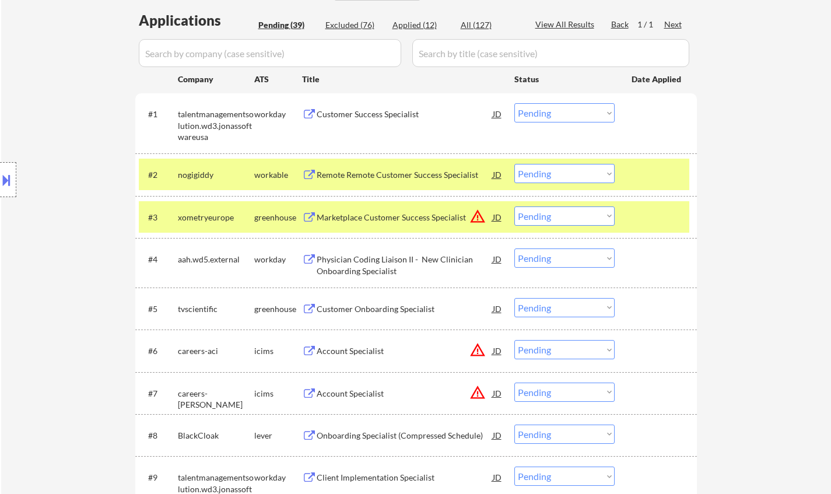
click at [543, 108] on select "Choose an option... Pending Applied Excluded (Questions) Excluded (Expired) Exc…" at bounding box center [564, 112] width 100 height 19
click at [514, 103] on select "Choose an option... Pending Applied Excluded (Questions) Excluded (Expired) Exc…" at bounding box center [564, 112] width 100 height 19
select select ""pending""
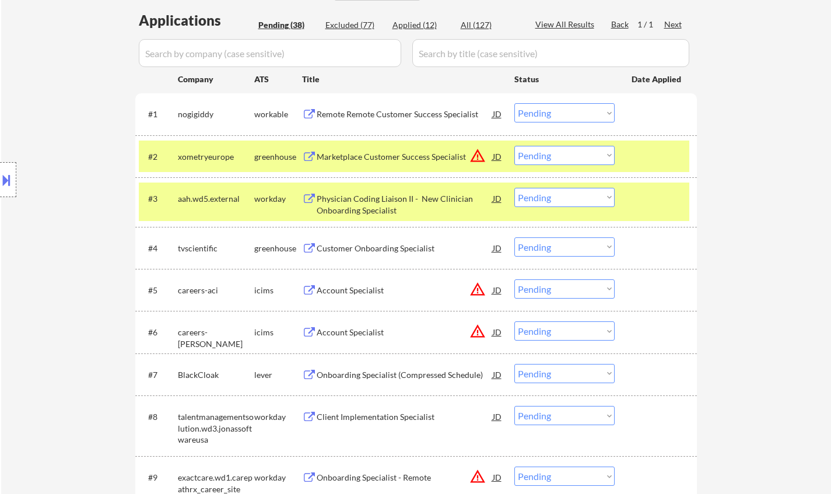
click at [365, 245] on div "Customer Onboarding Specialist" at bounding box center [405, 248] width 176 height 12
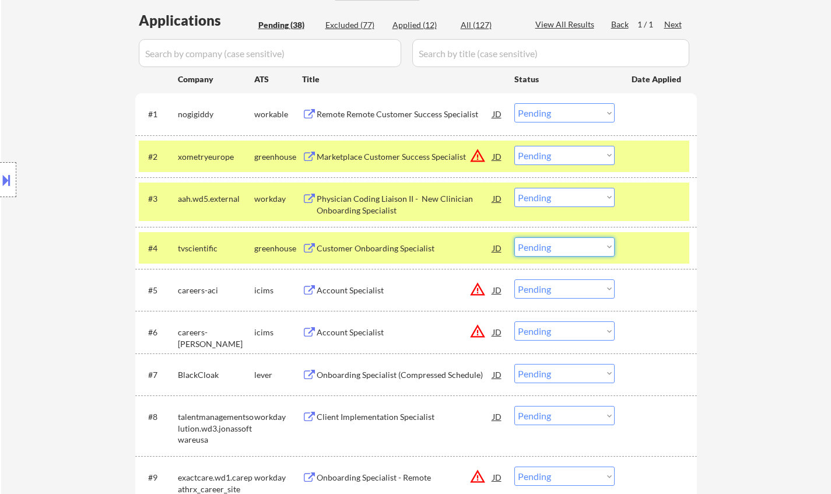
drag, startPoint x: 561, startPoint y: 245, endPoint x: 560, endPoint y: 254, distance: 8.2
click at [560, 247] on select "Choose an option... Pending Applied Excluded (Questions) Excluded (Expired) Exc…" at bounding box center [564, 246] width 100 height 19
click at [514, 237] on select "Choose an option... Pending Applied Excluded (Questions) Excluded (Expired) Exc…" at bounding box center [564, 246] width 100 height 19
select select ""pending""
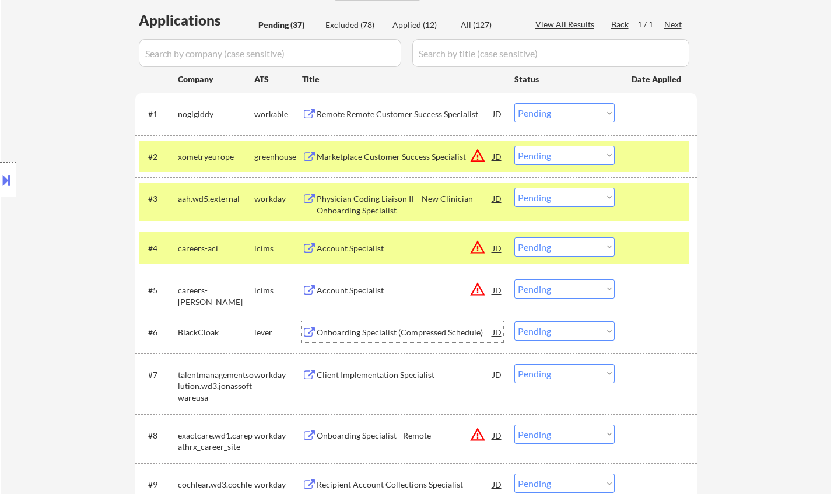
click at [355, 328] on div "Onboarding Specialist (Compressed Schedule)" at bounding box center [405, 332] width 176 height 12
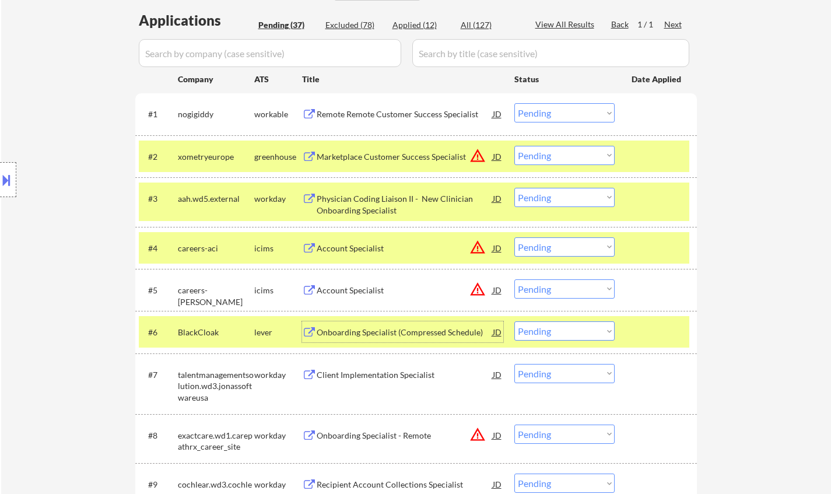
click at [549, 331] on select "Choose an option... Pending Applied Excluded (Questions) Excluded (Expired) Exc…" at bounding box center [564, 330] width 100 height 19
click at [514, 321] on select "Choose an option... Pending Applied Excluded (Questions) Excluded (Expired) Exc…" at bounding box center [564, 330] width 100 height 19
select select ""pending""
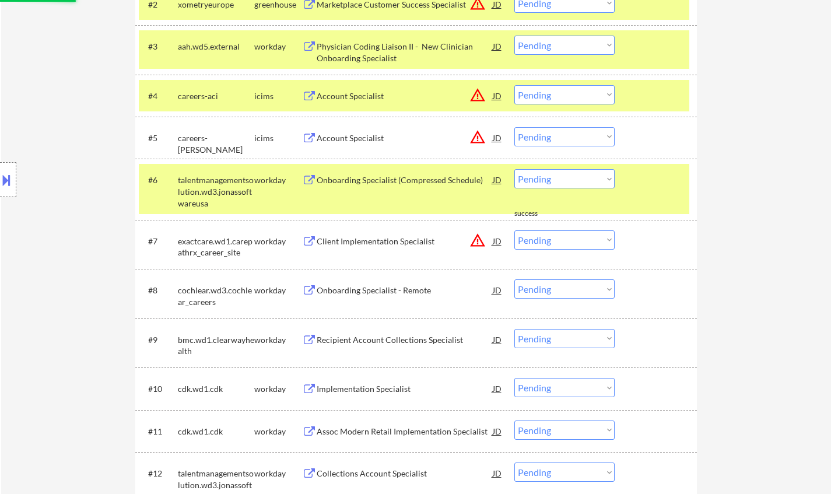
scroll to position [466, 0]
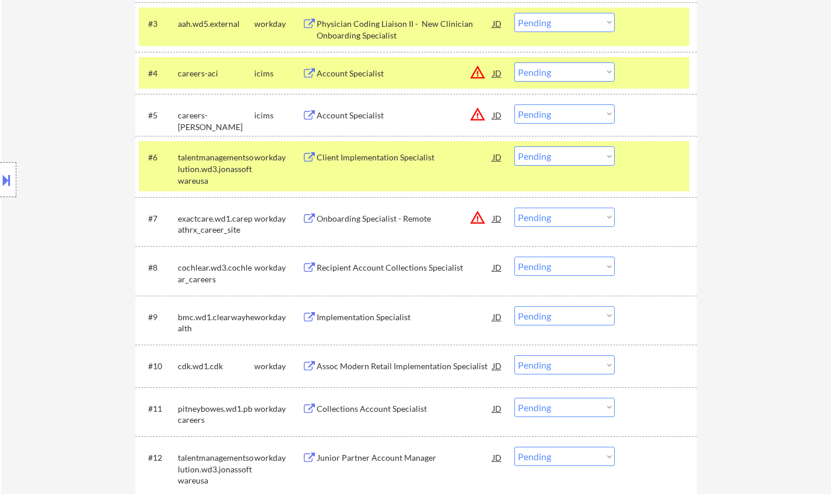
click at [386, 319] on div "Implementation Specialist" at bounding box center [405, 317] width 176 height 12
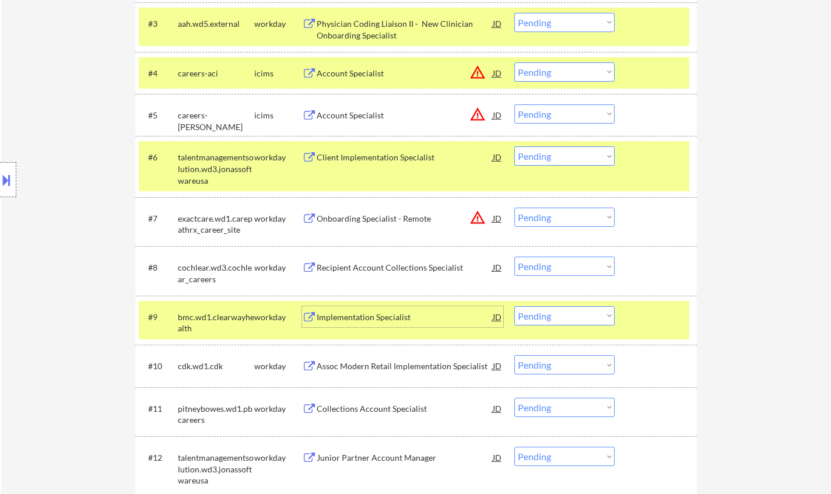
click at [552, 313] on select "Choose an option... Pending Applied Excluded (Questions) Excluded (Expired) Exc…" at bounding box center [564, 315] width 100 height 19
click at [514, 306] on select "Choose an option... Pending Applied Excluded (Questions) Excluded (Expired) Exc…" at bounding box center [564, 315] width 100 height 19
select select ""pending""
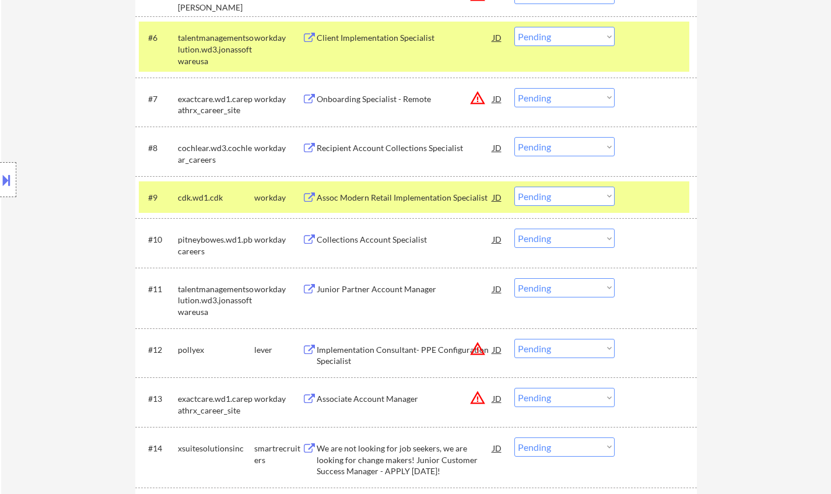
scroll to position [641, 0]
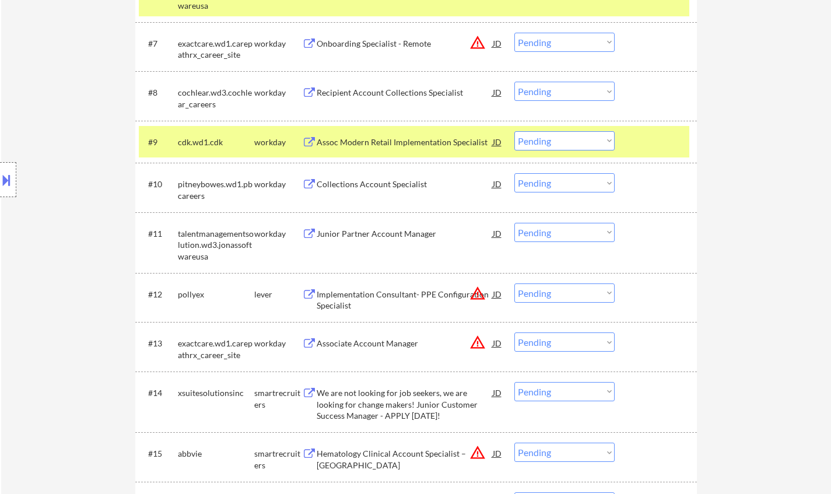
click at [384, 234] on div "Junior Partner Account Manager" at bounding box center [405, 234] width 176 height 12
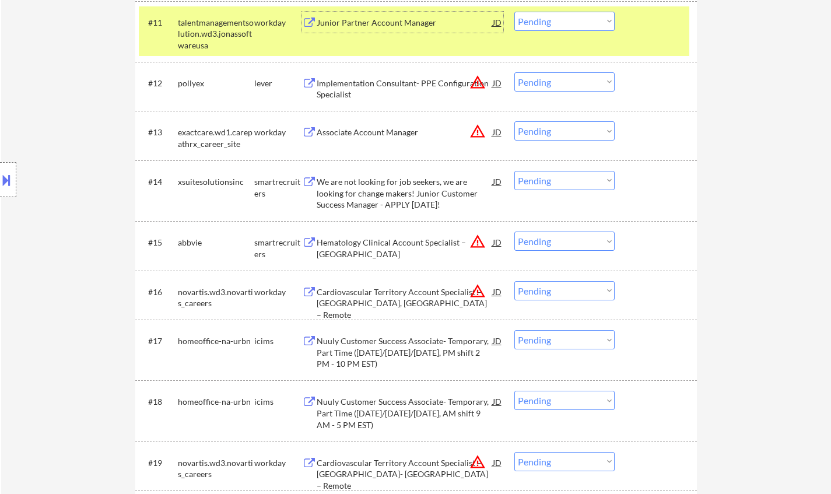
scroll to position [874, 0]
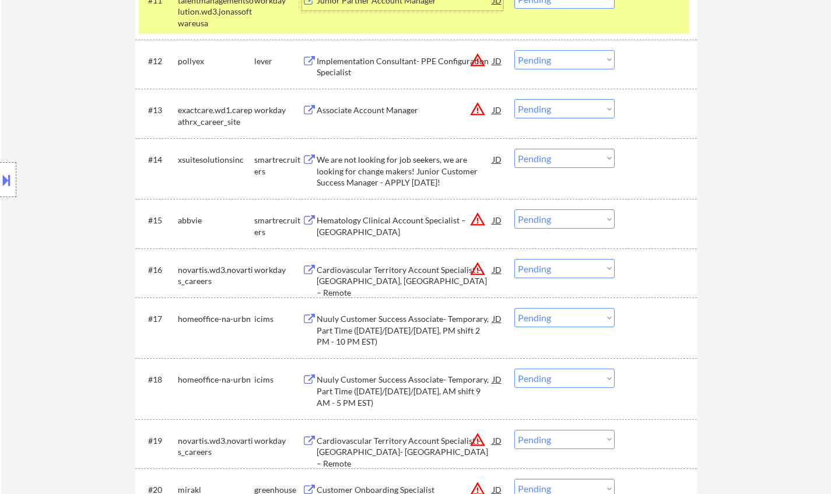
drag, startPoint x: 560, startPoint y: 221, endPoint x: 567, endPoint y: 226, distance: 8.9
click at [560, 221] on select "Choose an option... Pending Applied Excluded (Questions) Excluded (Expired) Exc…" at bounding box center [564, 218] width 100 height 19
click at [514, 209] on select "Choose an option... Pending Applied Excluded (Questions) Excluded (Expired) Exc…" at bounding box center [564, 218] width 100 height 19
select select ""pending""
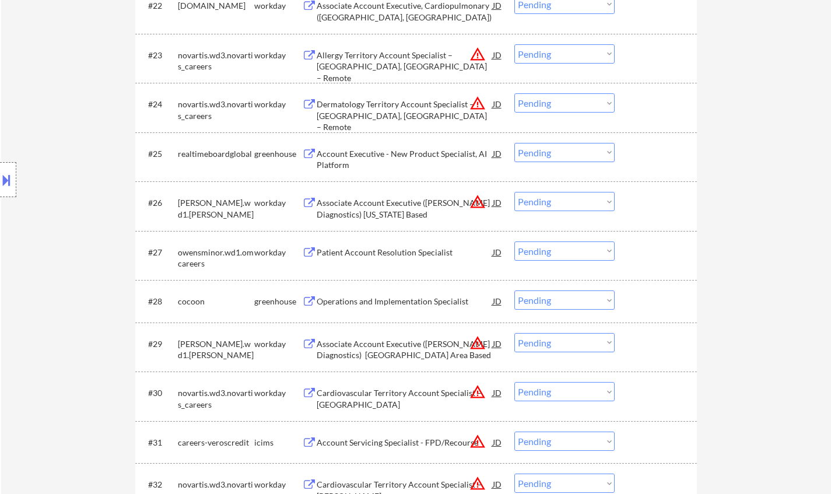
scroll to position [1516, 0]
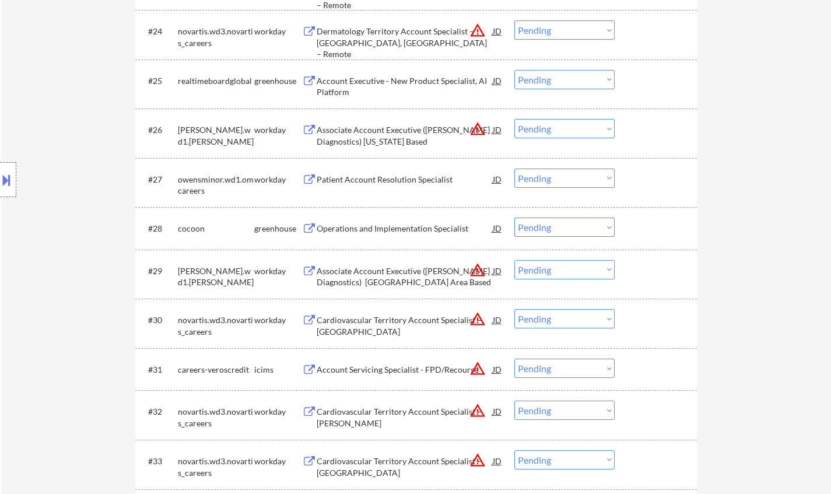
click at [388, 225] on div "Operations and Implementation Specialist" at bounding box center [405, 229] width 176 height 12
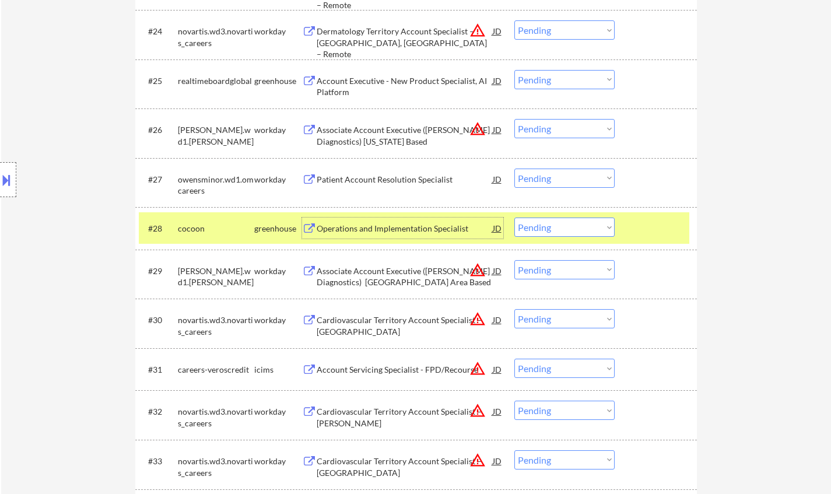
click at [586, 224] on select "Choose an option... Pending Applied Excluded (Questions) Excluded (Expired) Exc…" at bounding box center [564, 226] width 100 height 19
click at [514, 217] on select "Choose an option... Pending Applied Excluded (Questions) Excluded (Expired) Exc…" at bounding box center [564, 226] width 100 height 19
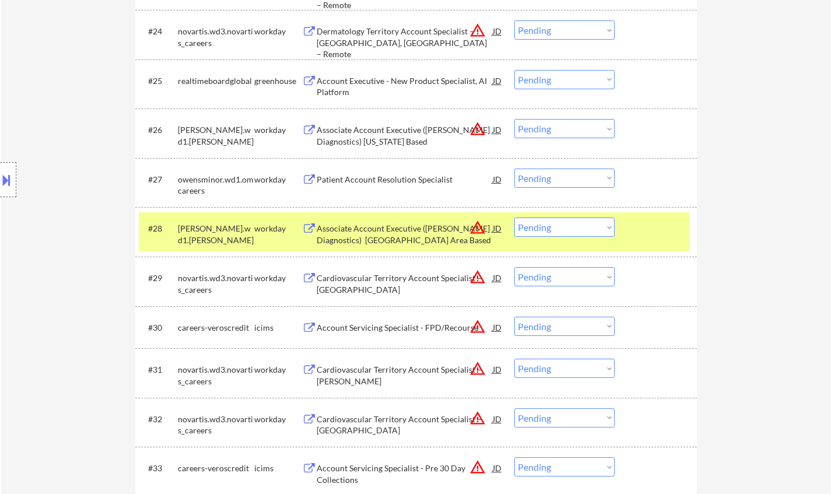
click at [574, 234] on select "Choose an option... Pending Applied Excluded (Questions) Excluded (Expired) Exc…" at bounding box center [564, 226] width 100 height 19
click at [514, 217] on select "Choose an option... Pending Applied Excluded (Questions) Excluded (Expired) Exc…" at bounding box center [564, 226] width 100 height 19
select select ""pending""
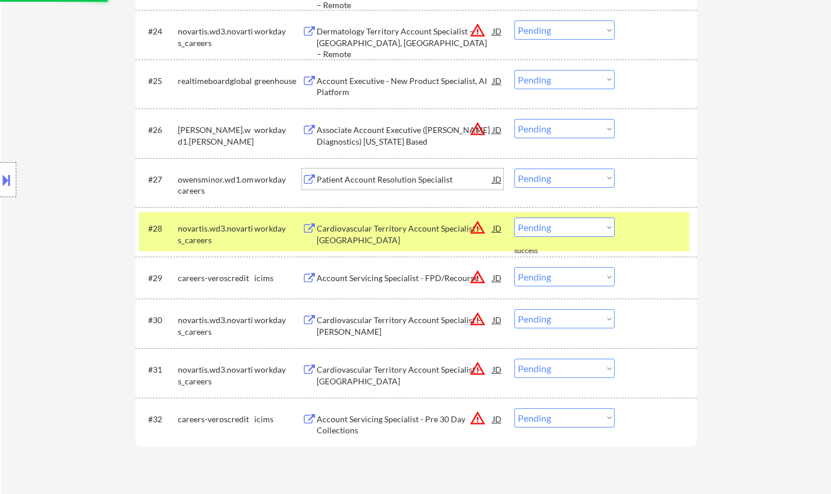
click at [386, 176] on div "Patient Account Resolution Specialist" at bounding box center [405, 180] width 176 height 12
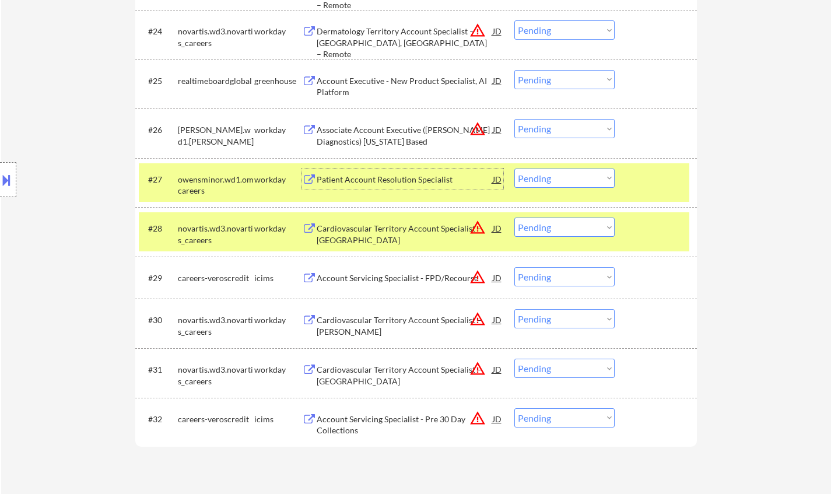
drag, startPoint x: 541, startPoint y: 177, endPoint x: 551, endPoint y: 185, distance: 13.3
click at [542, 177] on select "Choose an option... Pending Applied Excluded (Questions) Excluded (Expired) Exc…" at bounding box center [564, 177] width 100 height 19
click at [514, 168] on select "Choose an option... Pending Applied Excluded (Questions) Excluded (Expired) Exc…" at bounding box center [564, 177] width 100 height 19
select select ""pending""
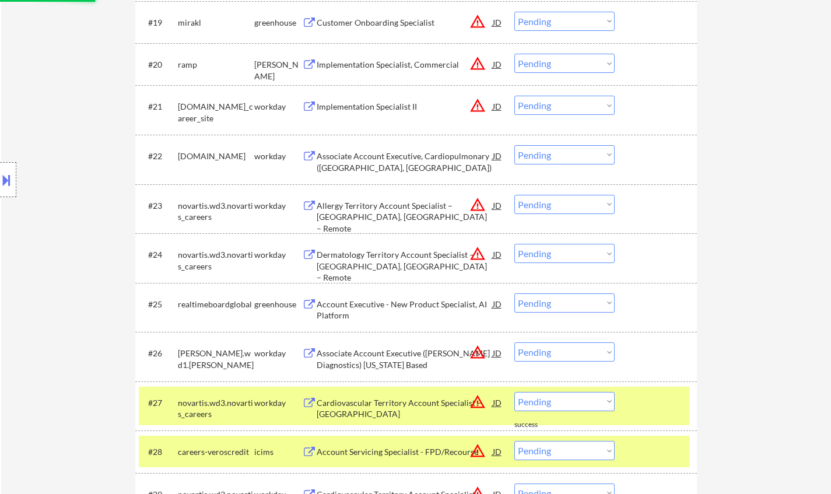
scroll to position [1282, 0]
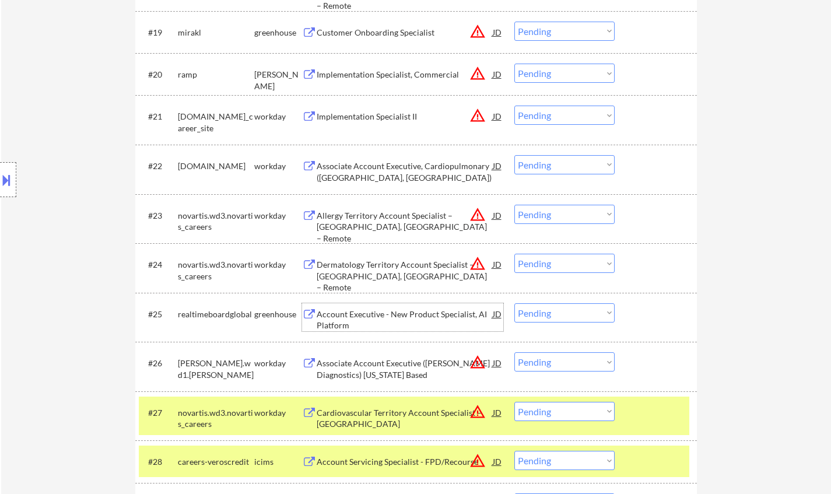
click at [428, 318] on div "Account Executive - New Product Specialist, AI Platform" at bounding box center [405, 319] width 176 height 23
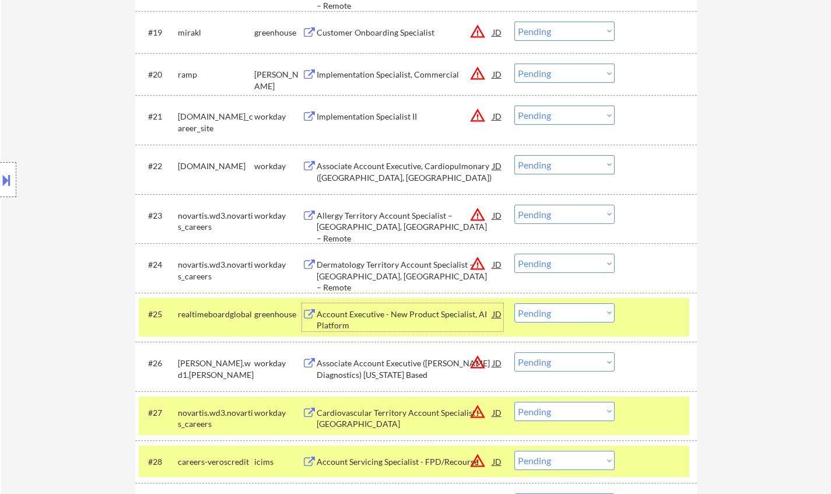
drag, startPoint x: 582, startPoint y: 312, endPoint x: 582, endPoint y: 322, distance: 9.9
click at [582, 312] on select "Choose an option... Pending Applied Excluded (Questions) Excluded (Expired) Exc…" at bounding box center [564, 312] width 100 height 19
click at [514, 303] on select "Choose an option... Pending Applied Excluded (Questions) Excluded (Expired) Exc…" at bounding box center [564, 312] width 100 height 19
click at [576, 263] on select "Choose an option... Pending Applied Excluded (Questions) Excluded (Expired) Exc…" at bounding box center [564, 263] width 100 height 19
select select ""pending""
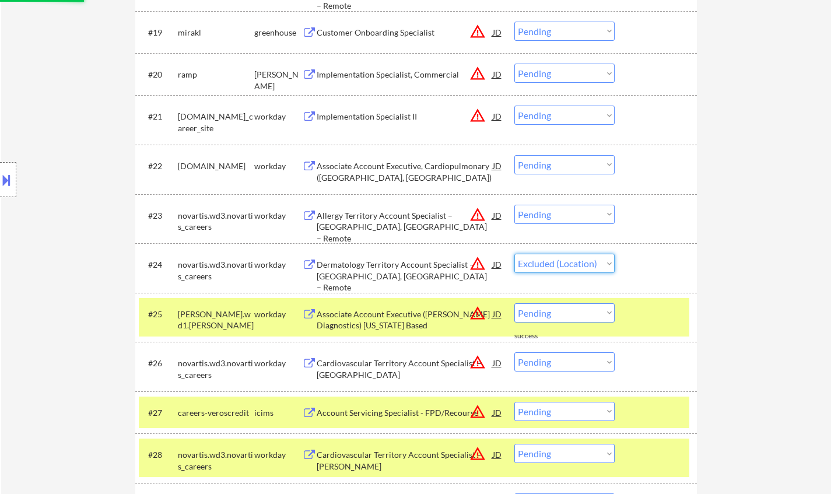
click at [514, 254] on select "Choose an option... Pending Applied Excluded (Questions) Excluded (Expired) Exc…" at bounding box center [564, 263] width 100 height 19
select select ""pending""
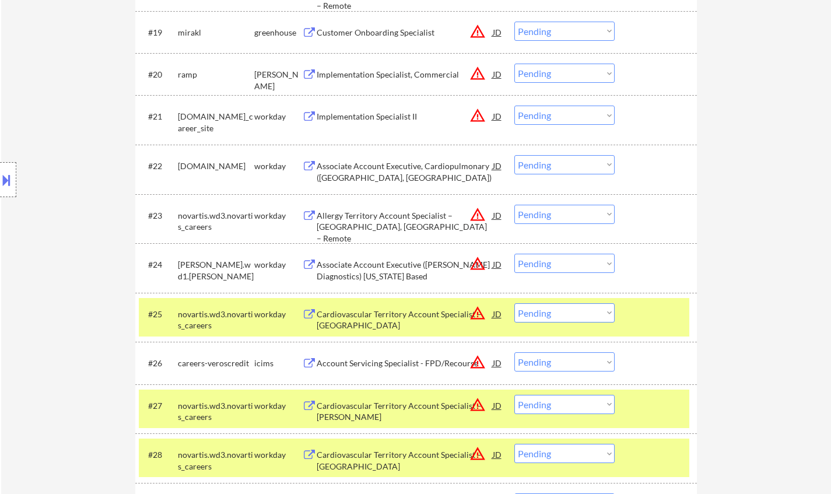
click at [570, 321] on select "Choose an option... Pending Applied Excluded (Questions) Excluded (Expired) Exc…" at bounding box center [564, 312] width 100 height 19
click at [514, 303] on select "Choose an option... Pending Applied Excluded (Questions) Excluded (Expired) Exc…" at bounding box center [564, 312] width 100 height 19
select select ""pending""
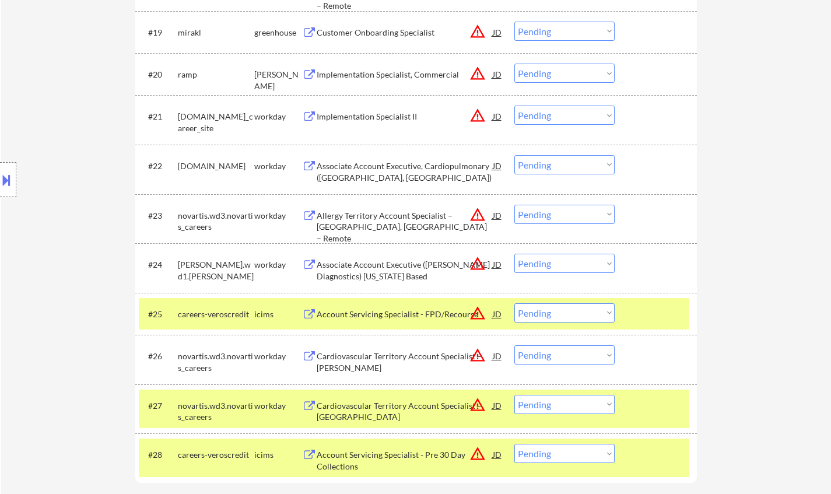
drag, startPoint x: 553, startPoint y: 212, endPoint x: 557, endPoint y: 222, distance: 10.5
click at [553, 212] on select "Choose an option... Pending Applied Excluded (Questions) Excluded (Expired) Exc…" at bounding box center [564, 214] width 100 height 19
click at [514, 205] on select "Choose an option... Pending Applied Excluded (Questions) Excluded (Expired) Exc…" at bounding box center [564, 214] width 100 height 19
select select ""pending""
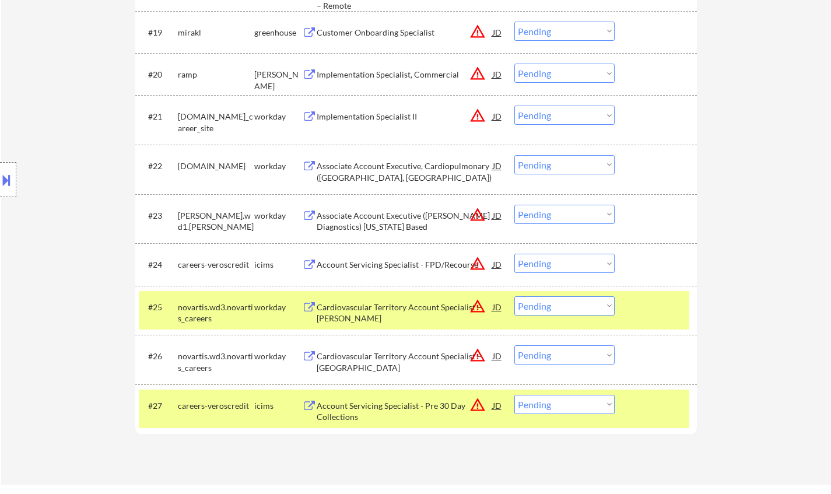
click at [397, 164] on div "Associate Account Executive, Cardiopulmonary (Denver, CO)" at bounding box center [405, 171] width 176 height 23
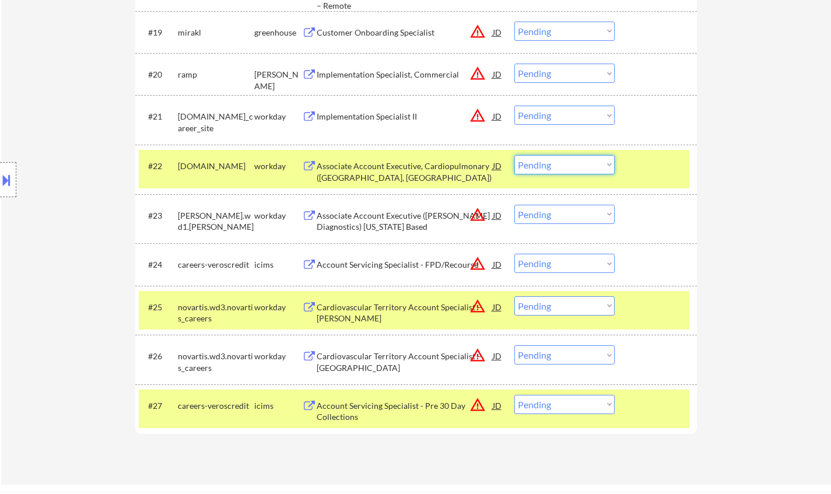
click at [581, 166] on select "Choose an option... Pending Applied Excluded (Questions) Excluded (Expired) Exc…" at bounding box center [564, 164] width 100 height 19
drag, startPoint x: 557, startPoint y: 164, endPoint x: 563, endPoint y: 173, distance: 10.5
click at [557, 164] on select "Choose an option... Pending Applied Excluded (Questions) Excluded (Expired) Exc…" at bounding box center [564, 164] width 100 height 19
click at [514, 155] on select "Choose an option... Pending Applied Excluded (Questions) Excluded (Expired) Exc…" at bounding box center [564, 164] width 100 height 19
select select ""pending""
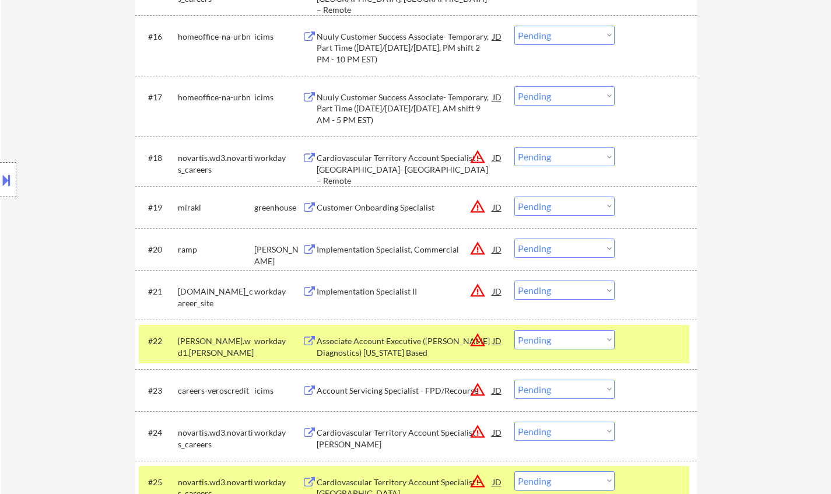
scroll to position [1049, 0]
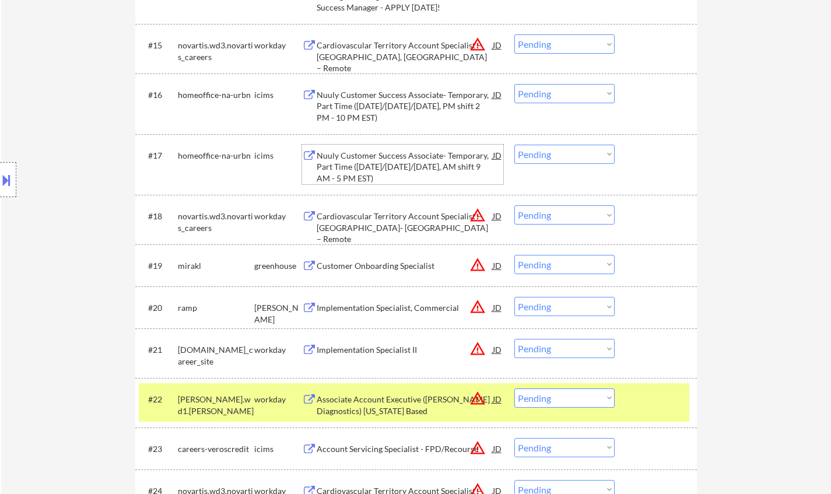
click at [437, 155] on div "Nuuly Customer Success Associate- Temporary, Part Time (Saturday/Sunday/Monday,…" at bounding box center [405, 167] width 176 height 34
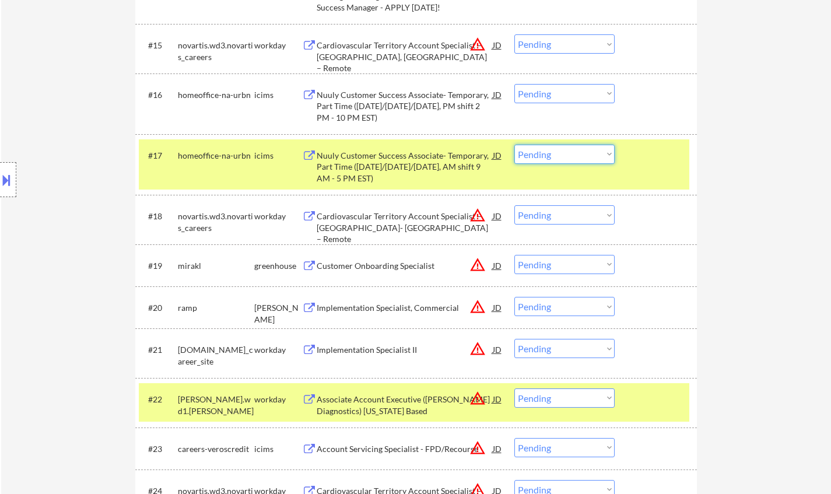
drag, startPoint x: 550, startPoint y: 151, endPoint x: 561, endPoint y: 163, distance: 15.7
click at [550, 151] on select "Choose an option... Pending Applied Excluded (Questions) Excluded (Expired) Exc…" at bounding box center [564, 154] width 100 height 19
click at [514, 145] on select "Choose an option... Pending Applied Excluded (Questions) Excluded (Expired) Exc…" at bounding box center [564, 154] width 100 height 19
select select ""pending""
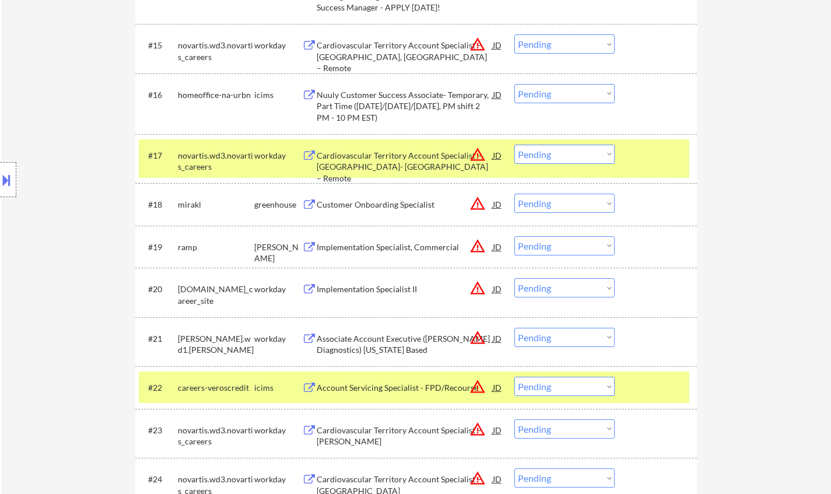
click at [500, 249] on div "JD" at bounding box center [497, 246] width 12 height 21
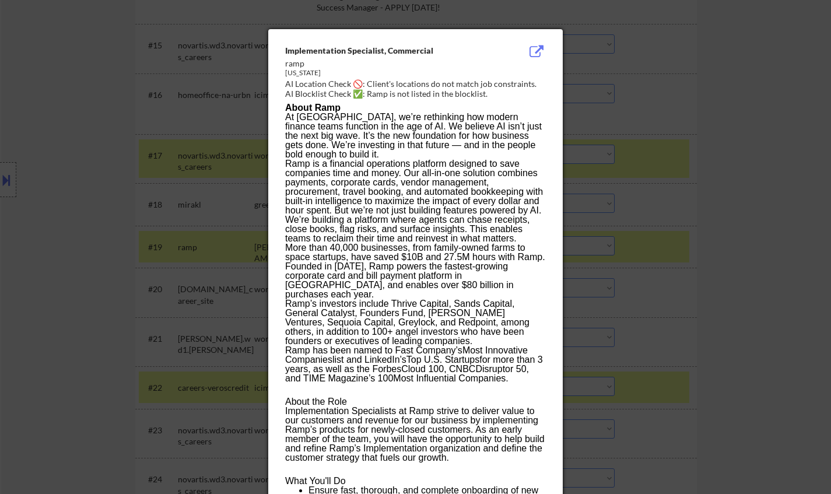
click at [676, 292] on div at bounding box center [415, 247] width 831 height 494
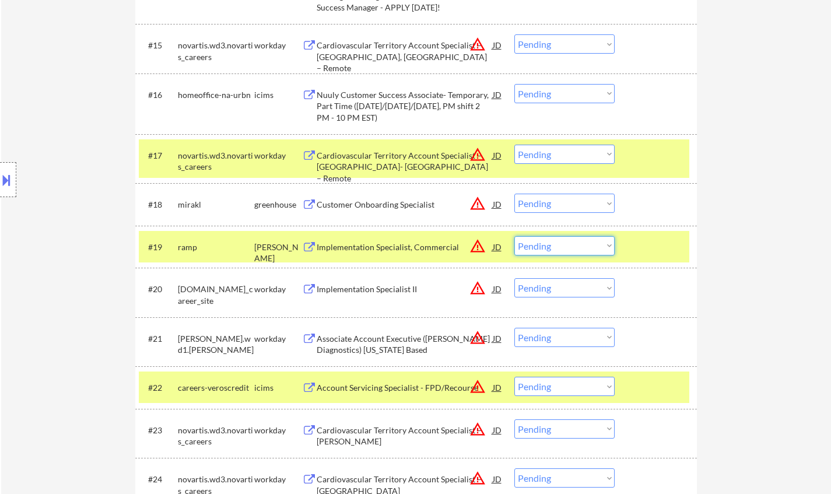
drag, startPoint x: 564, startPoint y: 245, endPoint x: 571, endPoint y: 252, distance: 10.7
click at [564, 245] on select "Choose an option... Pending Applied Excluded (Questions) Excluded (Expired) Exc…" at bounding box center [564, 245] width 100 height 19
click at [514, 236] on select "Choose an option... Pending Applied Excluded (Questions) Excluded (Expired) Exc…" at bounding box center [564, 245] width 100 height 19
drag, startPoint x: 571, startPoint y: 152, endPoint x: 577, endPoint y: 161, distance: 11.3
click at [571, 152] on select "Choose an option... Pending Applied Excluded (Questions) Excluded (Expired) Exc…" at bounding box center [564, 154] width 100 height 19
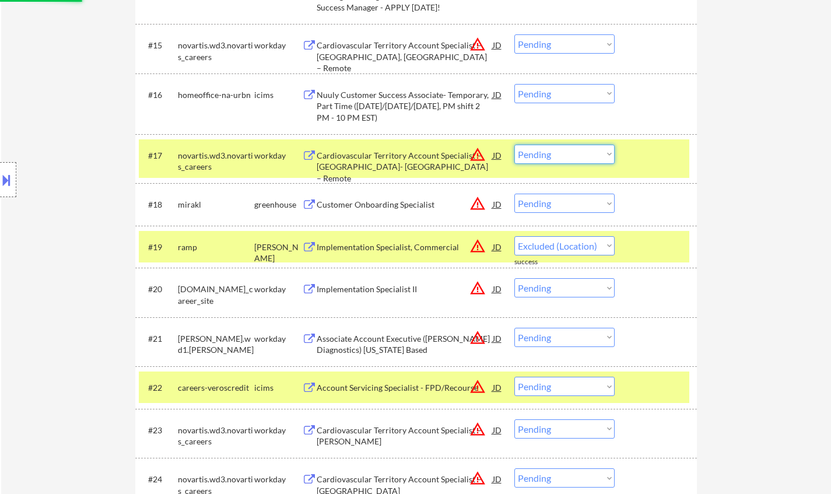
select select ""pending""
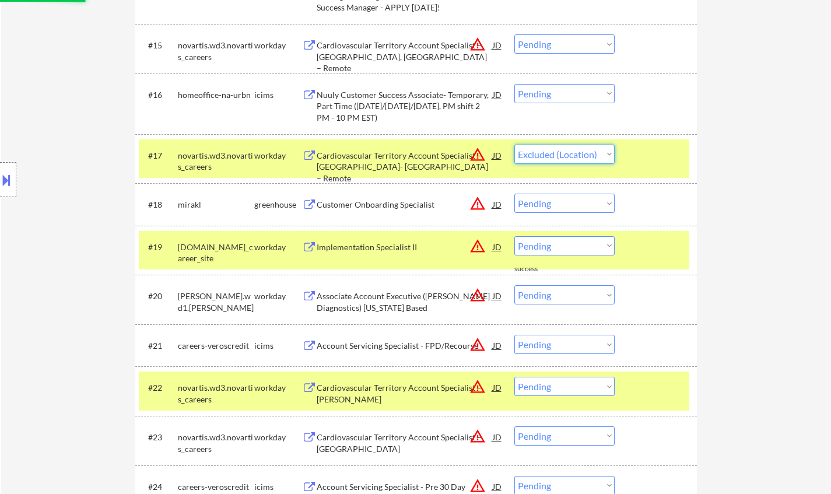
click at [514, 145] on select "Choose an option... Pending Applied Excluded (Questions) Excluded (Expired) Exc…" at bounding box center [564, 154] width 100 height 19
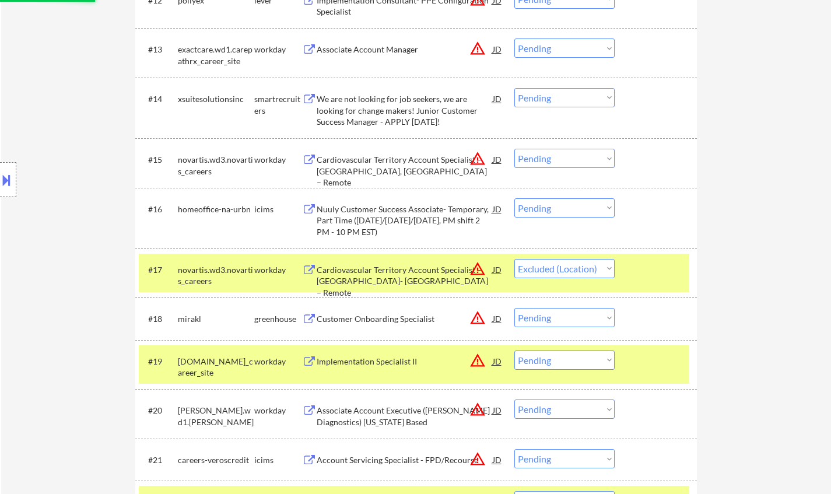
scroll to position [933, 0]
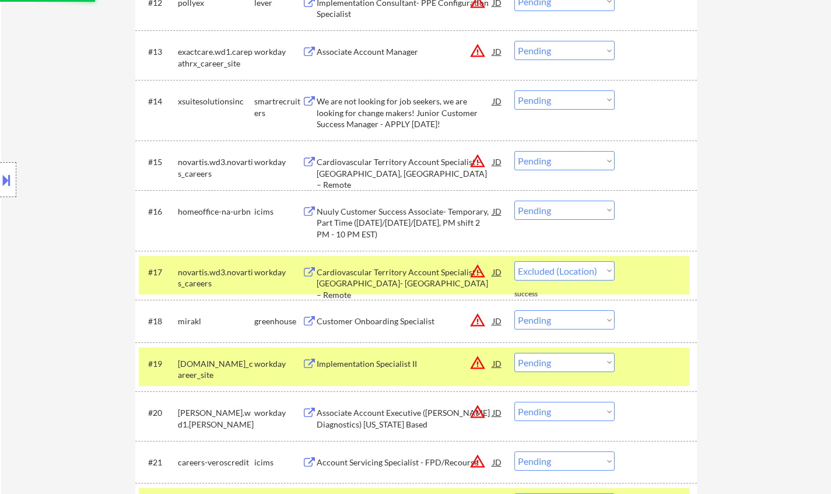
click at [563, 164] on select "Choose an option... Pending Applied Excluded (Questions) Excluded (Expired) Exc…" at bounding box center [564, 160] width 100 height 19
select select ""pending""
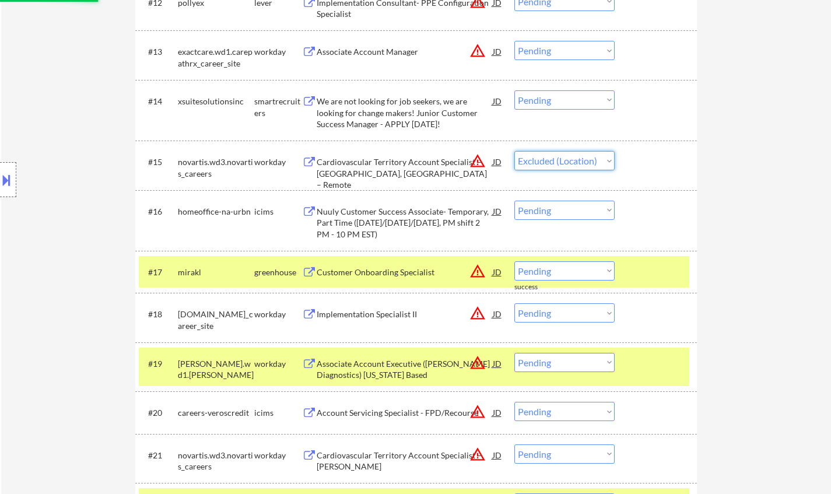
click at [514, 151] on select "Choose an option... Pending Applied Excluded (Questions) Excluded (Expired) Exc…" at bounding box center [564, 160] width 100 height 19
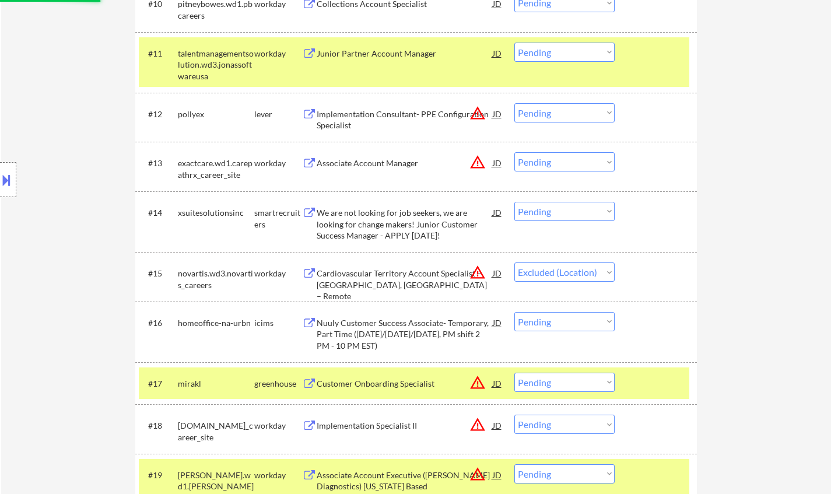
scroll to position [816, 0]
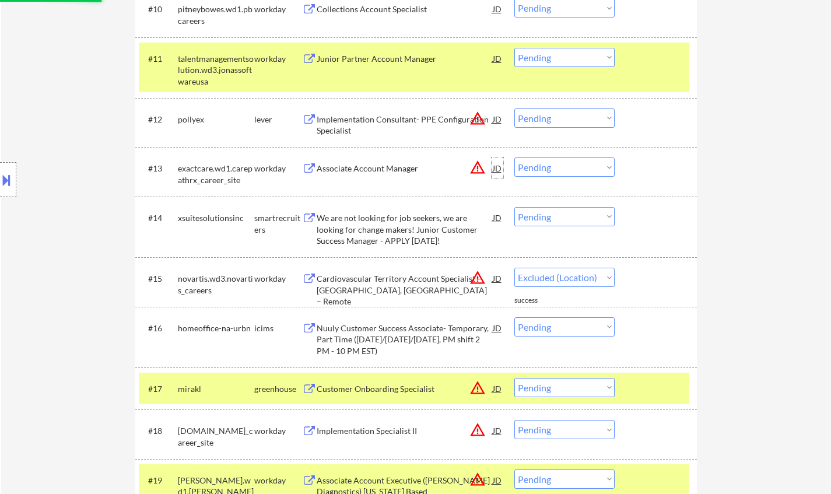
click at [500, 163] on div "JD" at bounding box center [497, 167] width 12 height 21
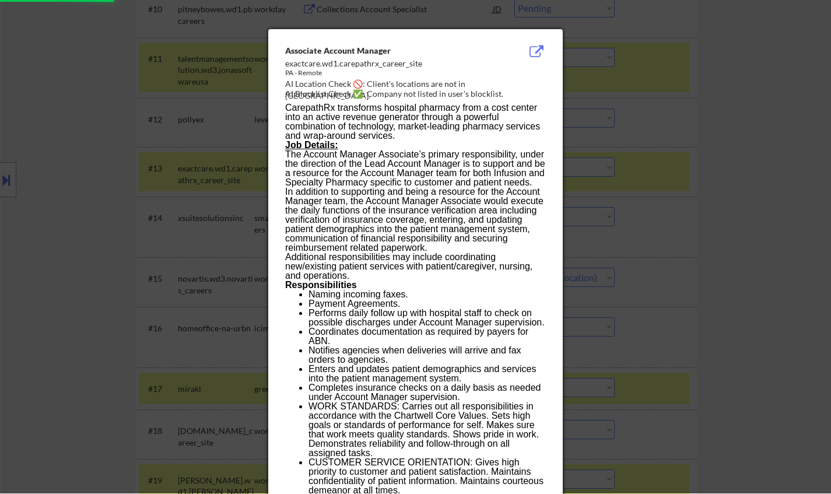
select select ""pending""
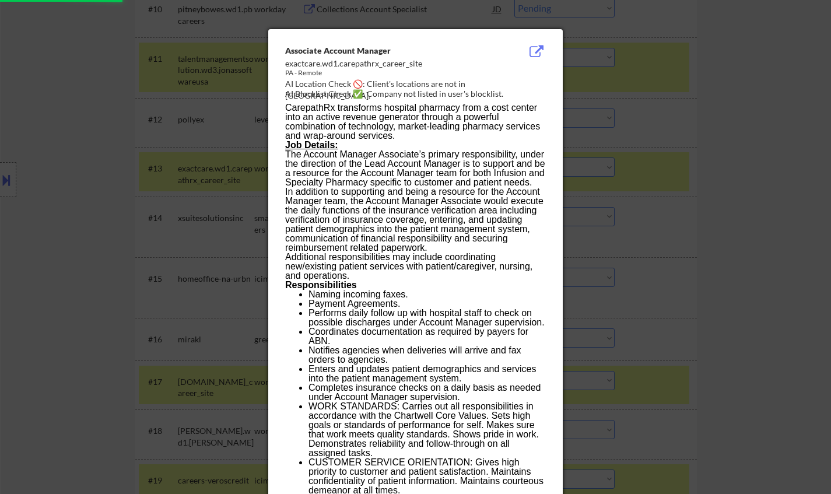
click at [690, 263] on div at bounding box center [415, 247] width 831 height 494
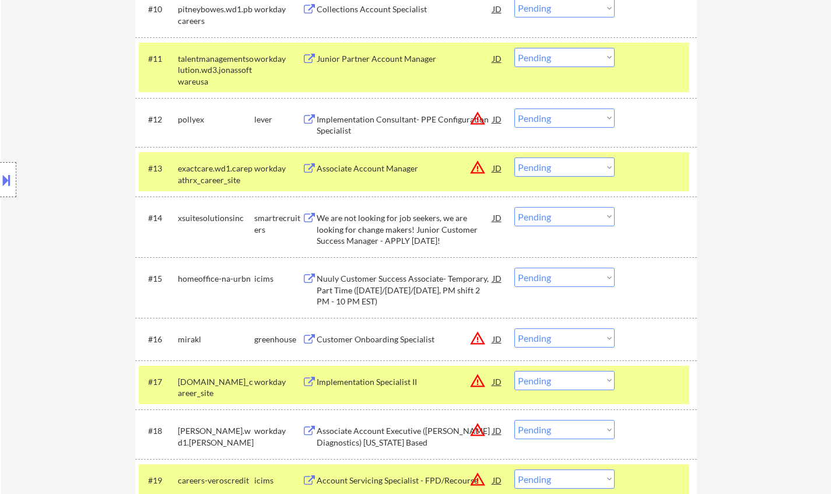
click at [580, 175] on select "Choose an option... Pending Applied Excluded (Questions) Excluded (Expired) Exc…" at bounding box center [564, 166] width 100 height 19
click at [514, 157] on select "Choose an option... Pending Applied Excluded (Questions) Excluded (Expired) Exc…" at bounding box center [564, 166] width 100 height 19
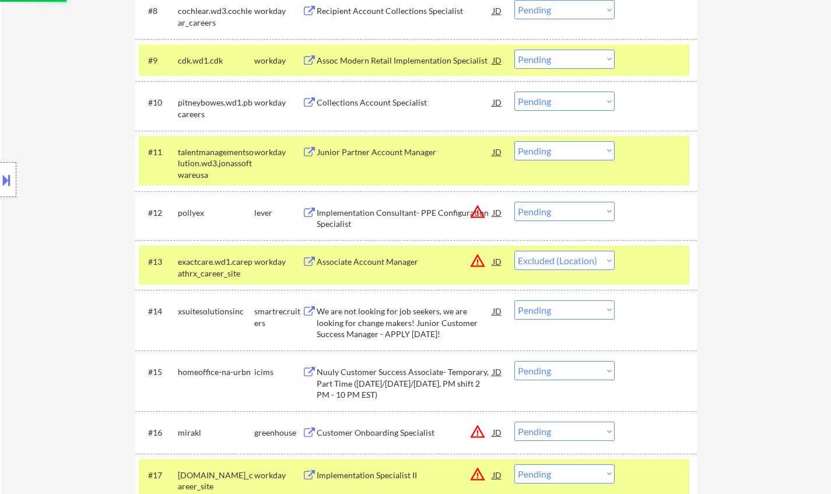
scroll to position [699, 0]
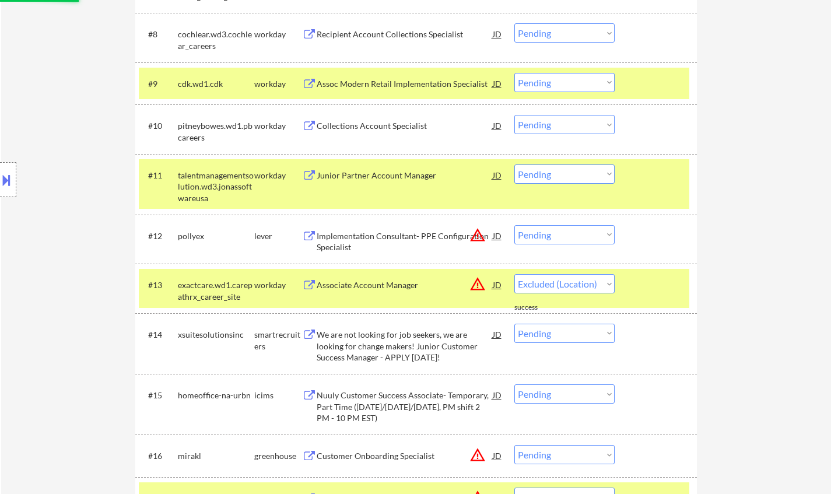
select select ""pending""
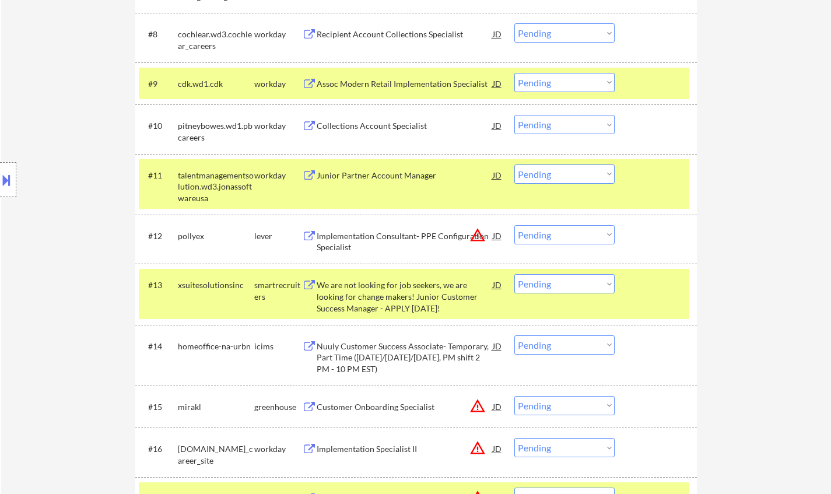
click at [372, 129] on div "Collections Account Specialist" at bounding box center [405, 126] width 176 height 12
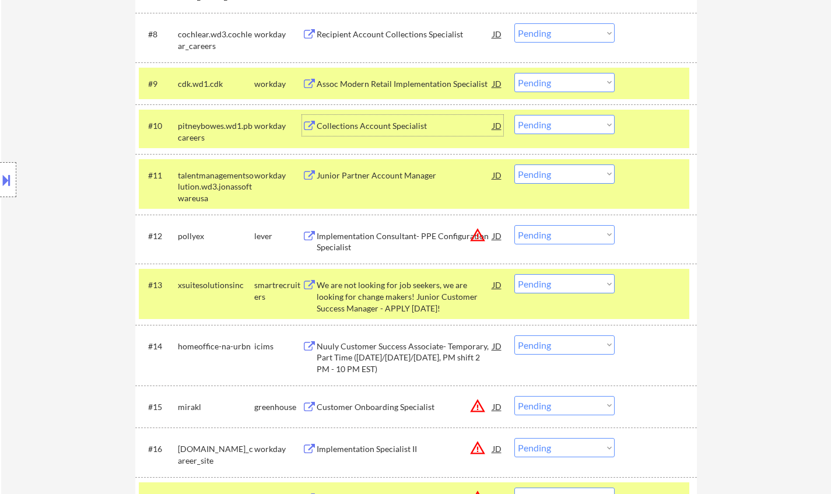
click at [549, 124] on select "Choose an option... Pending Applied Excluded (Questions) Excluded (Expired) Exc…" at bounding box center [564, 124] width 100 height 19
click at [514, 115] on select "Choose an option... Pending Applied Excluded (Questions) Excluded (Expired) Exc…" at bounding box center [564, 124] width 100 height 19
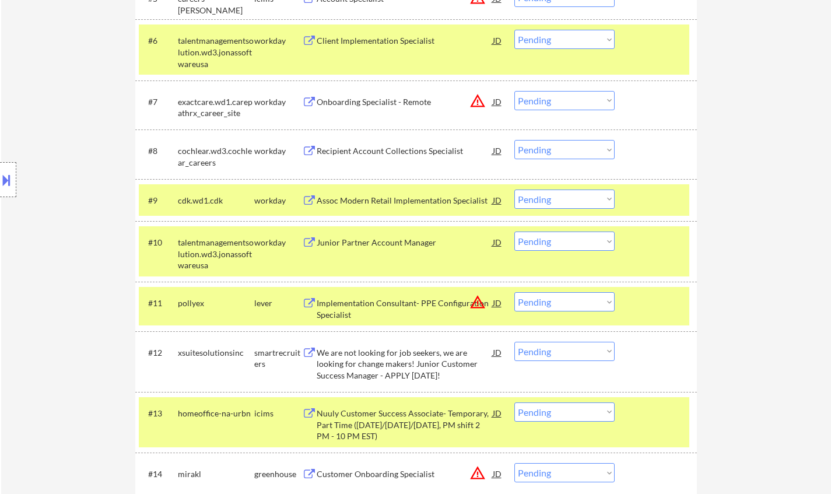
scroll to position [583, 0]
click at [398, 240] on div "Junior Partner Account Manager" at bounding box center [405, 243] width 176 height 12
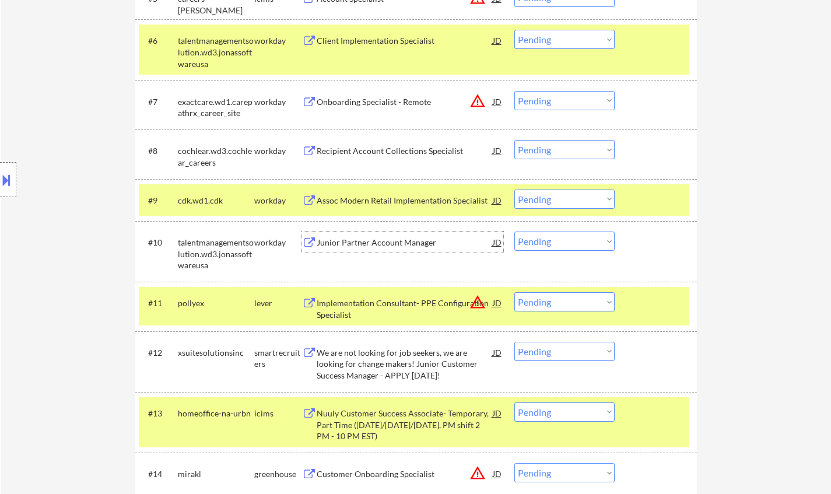
drag, startPoint x: 557, startPoint y: 239, endPoint x: 564, endPoint y: 247, distance: 9.9
click at [557, 239] on select "Choose an option... Pending Applied Excluded (Questions) Excluded (Expired) Exc…" at bounding box center [564, 240] width 100 height 19
click at [514, 231] on select "Choose an option... Pending Applied Excluded (Questions) Excluded (Expired) Exc…" at bounding box center [564, 240] width 100 height 19
select select ""pending""
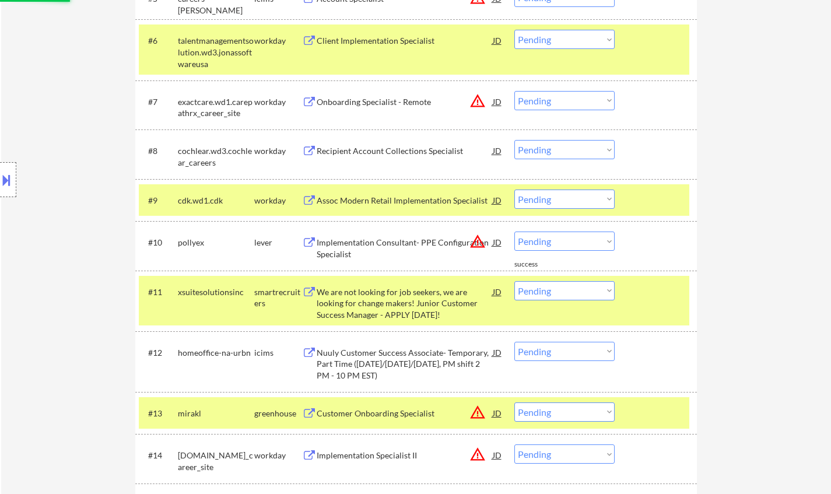
click at [412, 149] on div "Recipient Account Collections Specialist" at bounding box center [405, 151] width 176 height 12
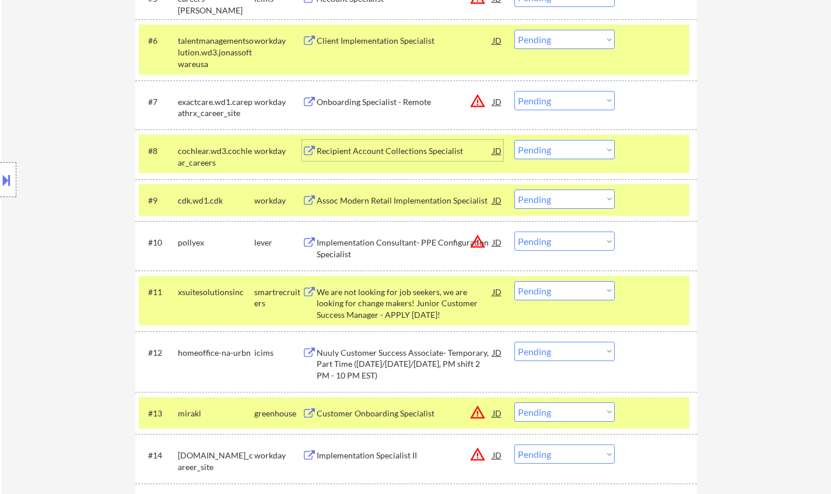
drag, startPoint x: 554, startPoint y: 147, endPoint x: 558, endPoint y: 157, distance: 10.5
click at [554, 147] on select "Choose an option... Pending Applied Excluded (Questions) Excluded (Expired) Exc…" at bounding box center [564, 149] width 100 height 19
select select ""excluded__expired_""
click at [514, 140] on select "Choose an option... Pending Applied Excluded (Questions) Excluded (Expired) Exc…" at bounding box center [564, 149] width 100 height 19
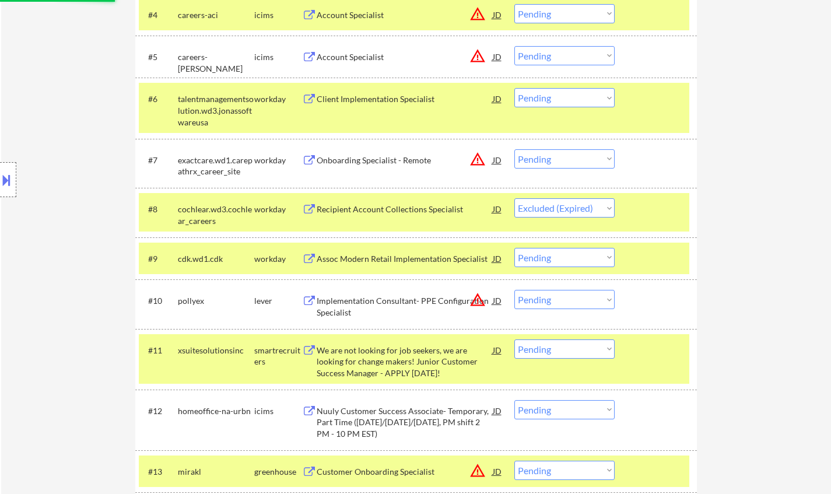
click at [379, 104] on div "Client Implementation Specialist" at bounding box center [405, 99] width 176 height 12
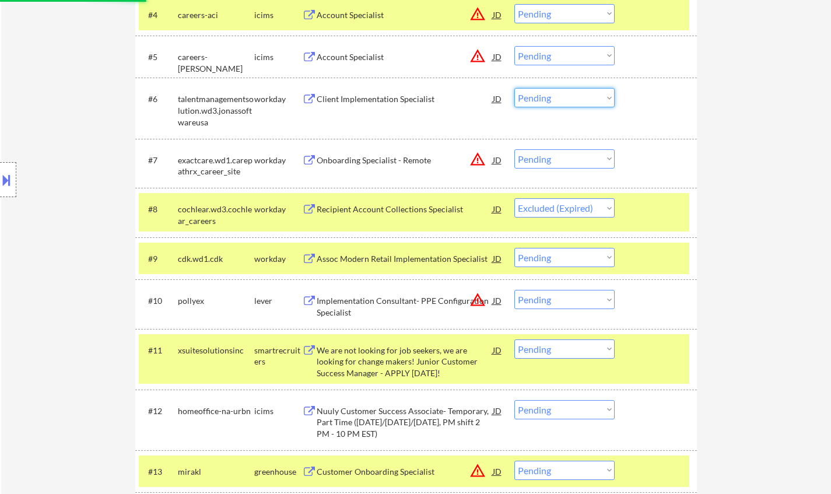
drag, startPoint x: 542, startPoint y: 94, endPoint x: 544, endPoint y: 100, distance: 6.3
click at [542, 94] on select "Choose an option... Pending Applied Excluded (Questions) Excluded (Expired) Exc…" at bounding box center [564, 97] width 100 height 19
drag, startPoint x: 542, startPoint y: 93, endPoint x: 547, endPoint y: 103, distance: 11.2
click at [542, 94] on select "Choose an option... Pending Applied Excluded (Questions) Excluded (Expired) Exc…" at bounding box center [564, 97] width 100 height 19
click at [514, 88] on select "Choose an option... Pending Applied Excluded (Questions) Excluded (Expired) Exc…" at bounding box center [564, 97] width 100 height 19
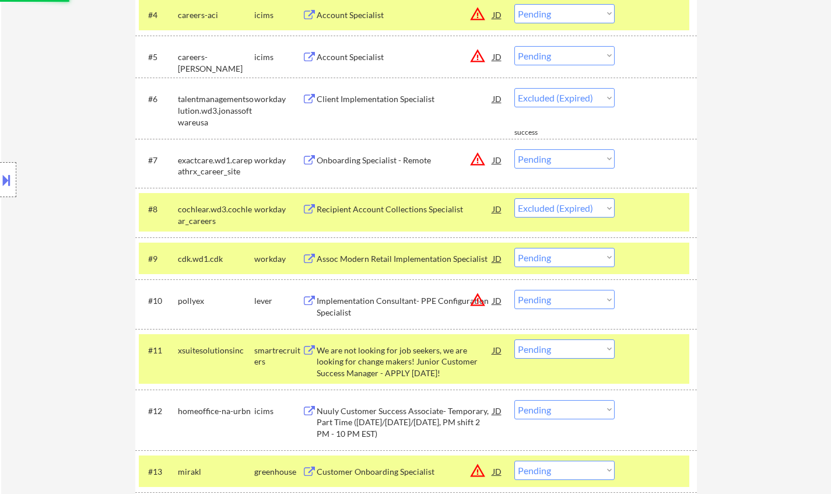
select select ""pending""
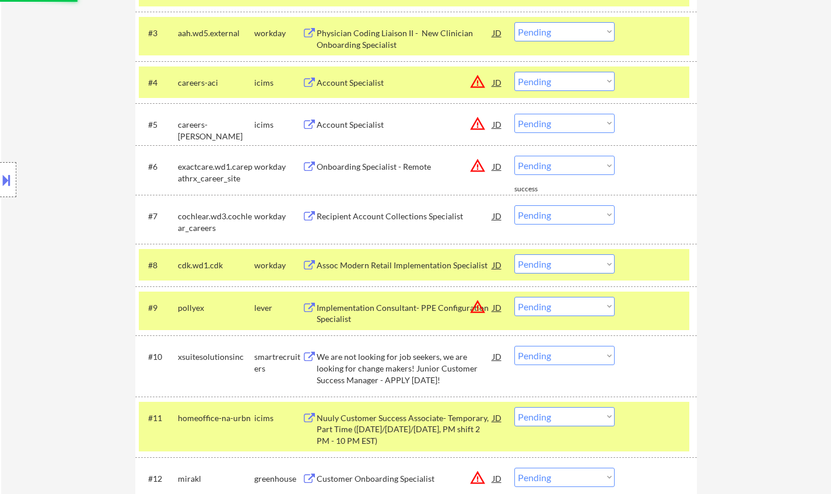
scroll to position [408, 0]
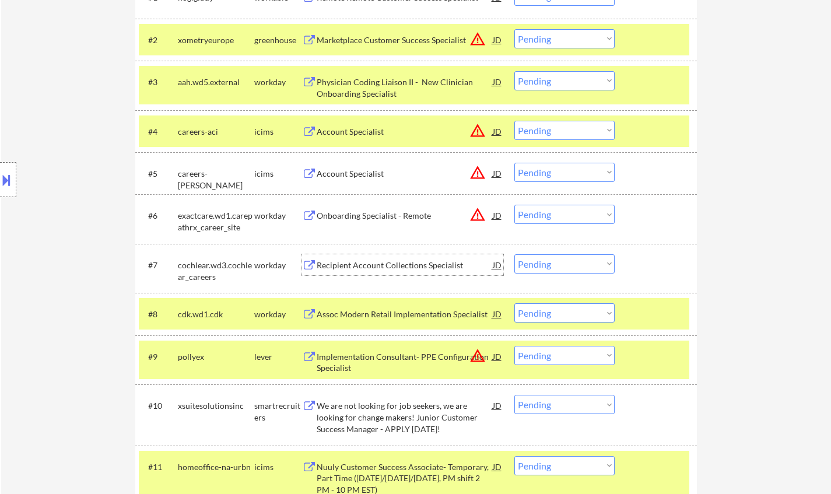
click at [366, 262] on div "Recipient Account Collections Specialist" at bounding box center [405, 265] width 176 height 12
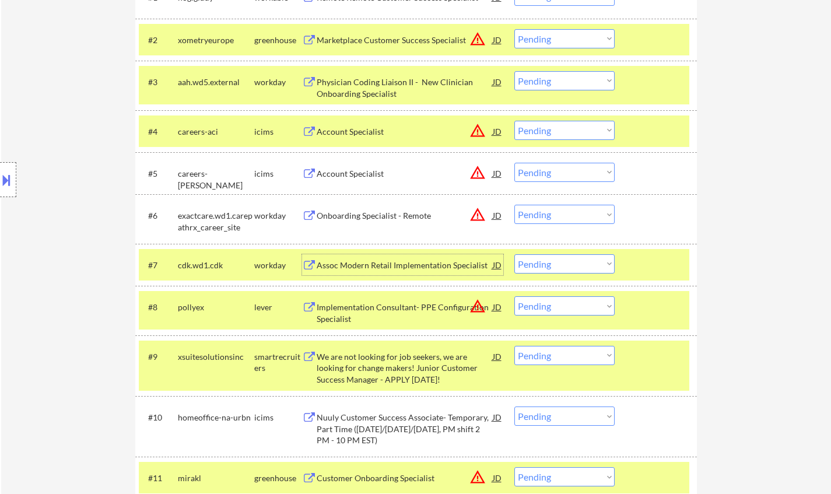
scroll to position [350, 0]
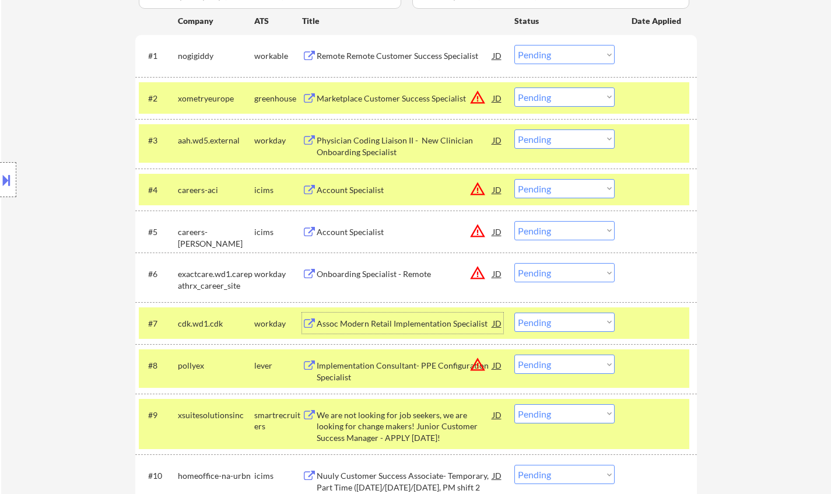
click at [402, 321] on div "Assoc Modern Retail Implementation Specialist" at bounding box center [405, 324] width 176 height 12
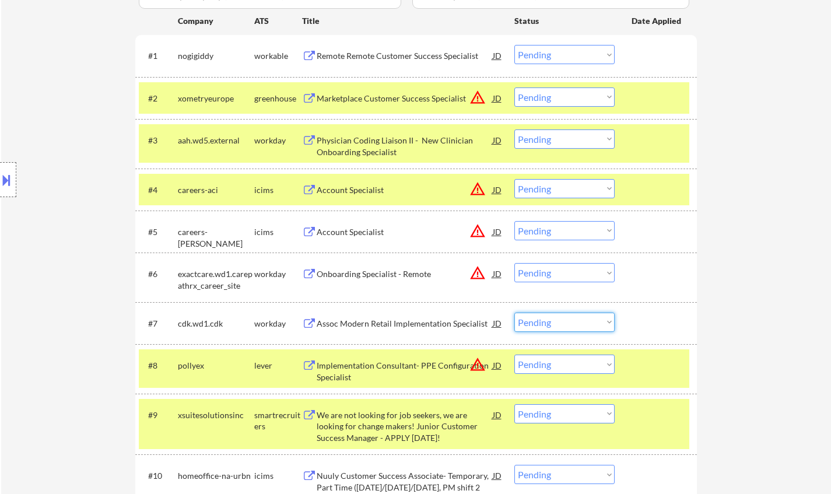
click at [555, 328] on select "Choose an option... Pending Applied Excluded (Questions) Excluded (Expired) Exc…" at bounding box center [564, 321] width 100 height 19
click at [514, 312] on select "Choose an option... Pending Applied Excluded (Questions) Excluded (Expired) Exc…" at bounding box center [564, 321] width 100 height 19
select select ""pending""
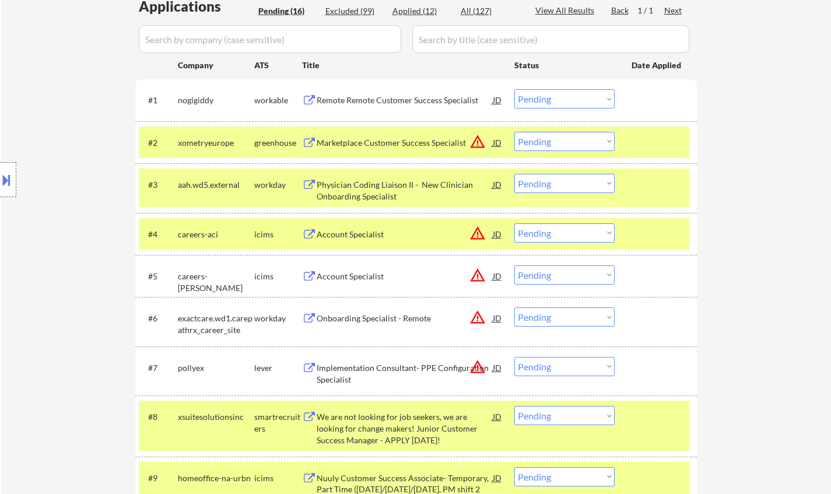
scroll to position [291, 0]
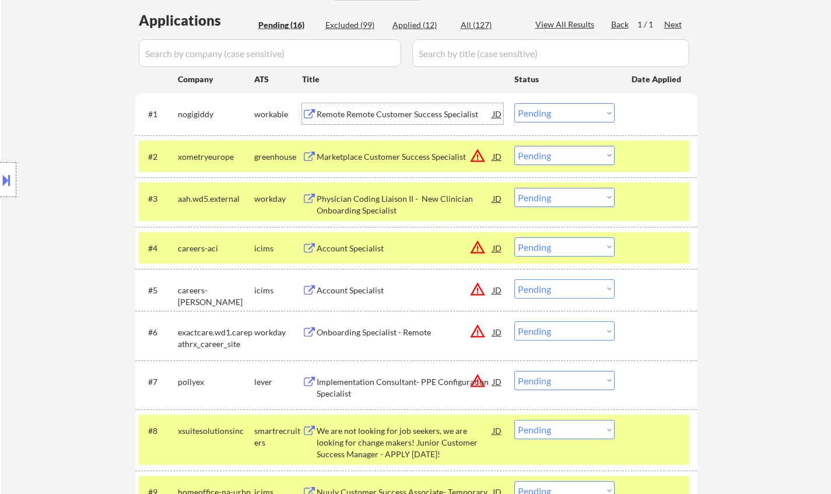
click at [391, 115] on div "Remote Remote Customer Success Specialist" at bounding box center [405, 114] width 176 height 12
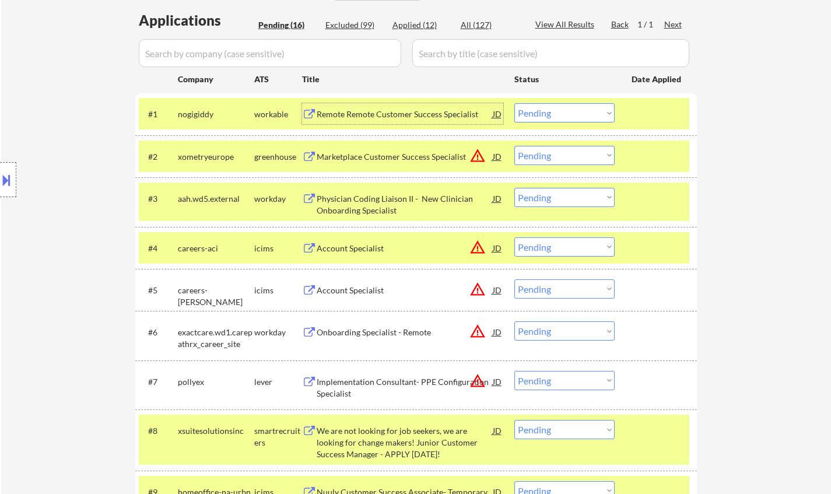
click at [541, 116] on select "Choose an option... Pending Applied Excluded (Questions) Excluded (Expired) Exc…" at bounding box center [564, 112] width 100 height 19
click at [514, 103] on select "Choose an option... Pending Applied Excluded (Questions) Excluded (Expired) Exc…" at bounding box center [564, 112] width 100 height 19
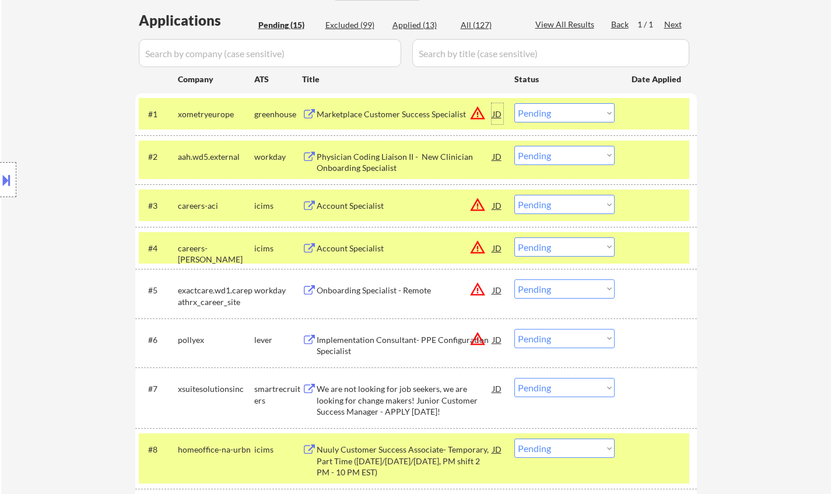
click at [491, 110] on div "JD" at bounding box center [497, 113] width 12 height 21
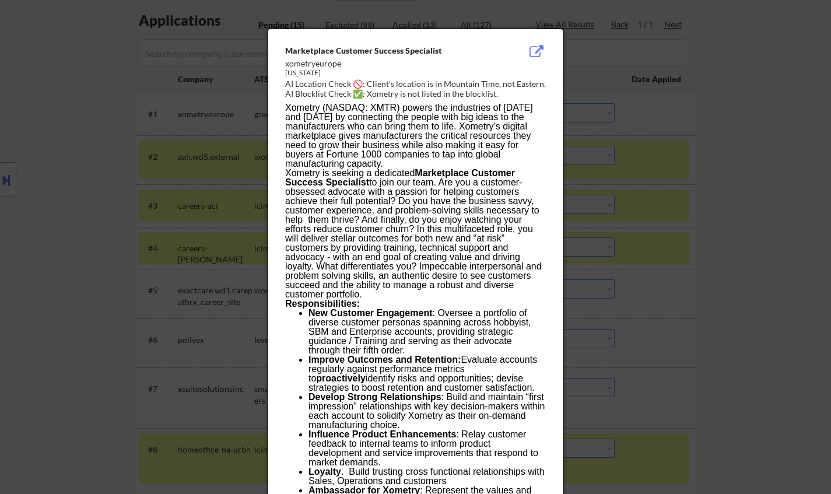
click at [653, 272] on div at bounding box center [415, 247] width 831 height 494
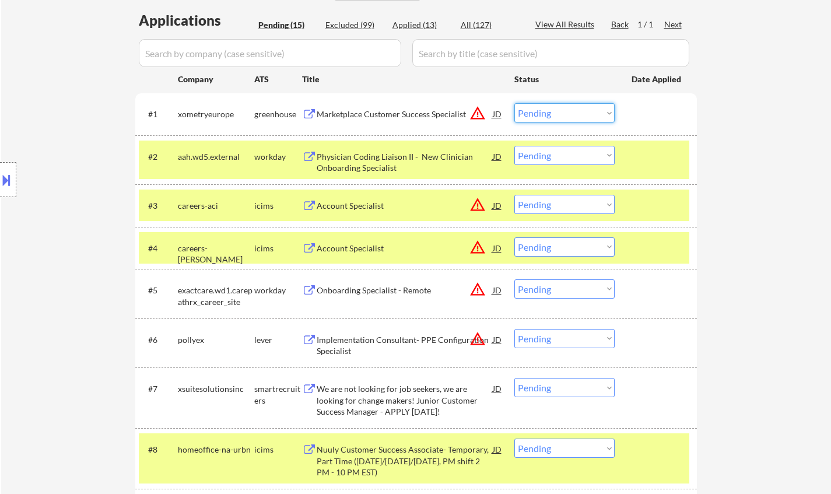
click at [586, 110] on select "Choose an option... Pending Applied Excluded (Questions) Excluded (Expired) Exc…" at bounding box center [564, 112] width 100 height 19
click at [514, 103] on select "Choose an option... Pending Applied Excluded (Questions) Excluded (Expired) Exc…" at bounding box center [564, 112] width 100 height 19
select select ""pending""
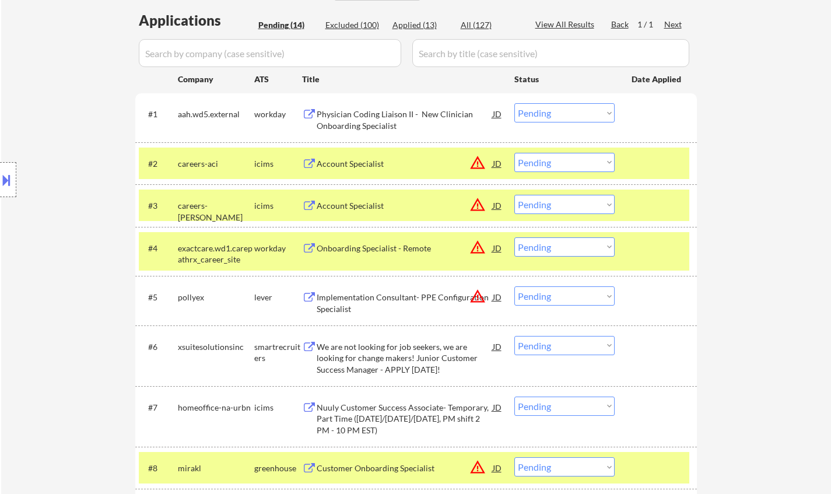
click at [498, 164] on div "JD" at bounding box center [497, 163] width 12 height 21
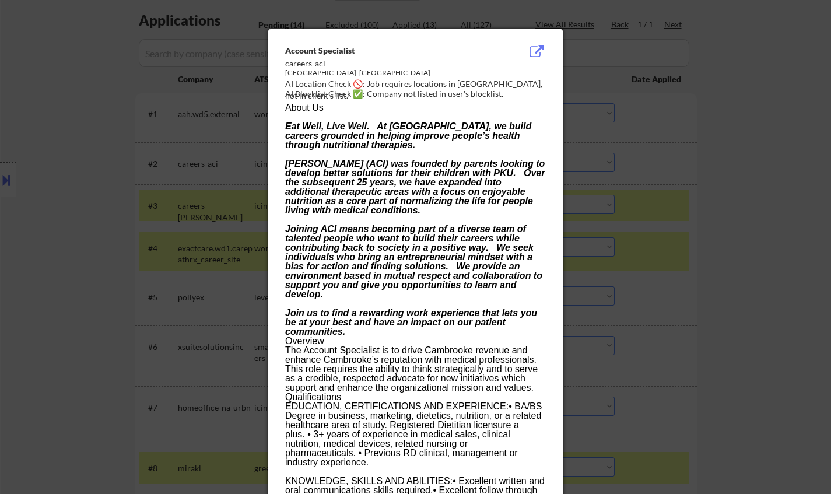
click at [656, 271] on div at bounding box center [415, 247] width 831 height 494
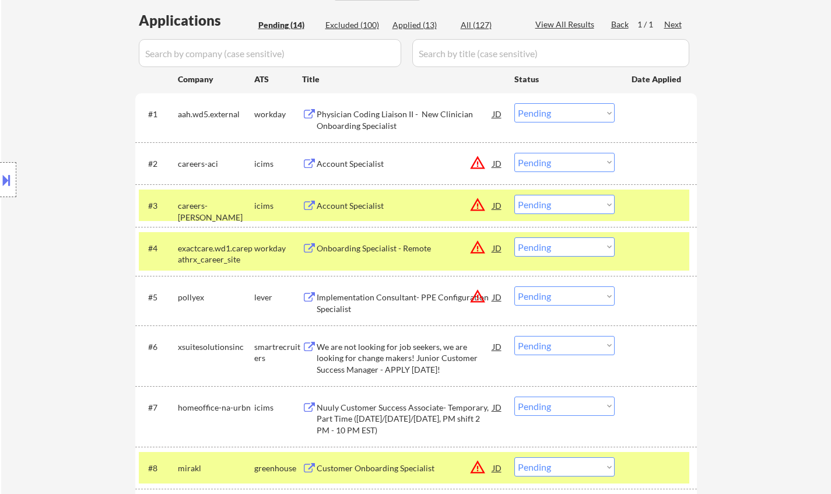
click at [550, 168] on select "Choose an option... Pending Applied Excluded (Questions) Excluded (Expired) Exc…" at bounding box center [564, 162] width 100 height 19
click at [514, 153] on select "Choose an option... Pending Applied Excluded (Questions) Excluded (Expired) Exc…" at bounding box center [564, 162] width 100 height 19
click at [570, 114] on select "Choose an option... Pending Applied Excluded (Questions) Excluded (Expired) Exc…" at bounding box center [564, 112] width 100 height 19
select select ""pending""
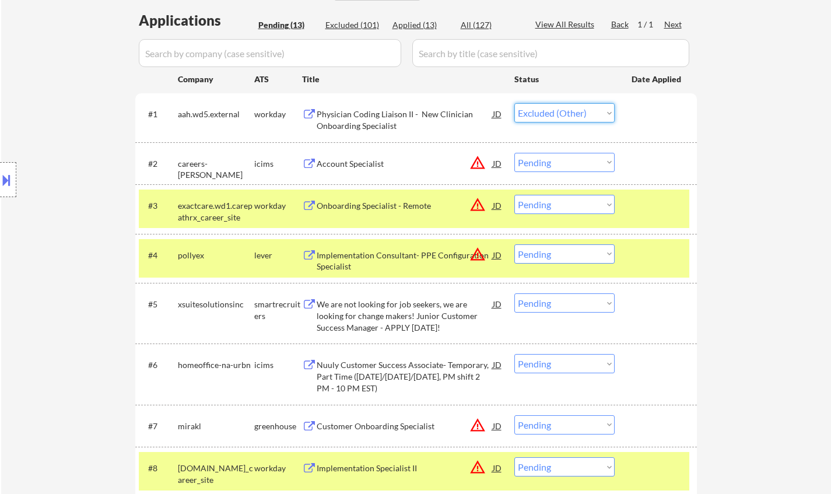
click at [514, 103] on select "Choose an option... Pending Applied Excluded (Questions) Excluded (Expired) Exc…" at bounding box center [564, 112] width 100 height 19
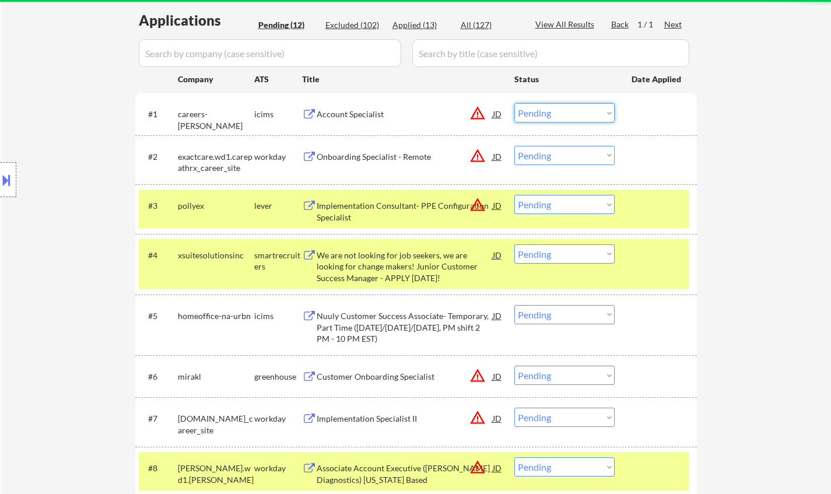
click at [568, 117] on select "Choose an option... Pending Applied Excluded (Questions) Excluded (Expired) Exc…" at bounding box center [564, 112] width 100 height 19
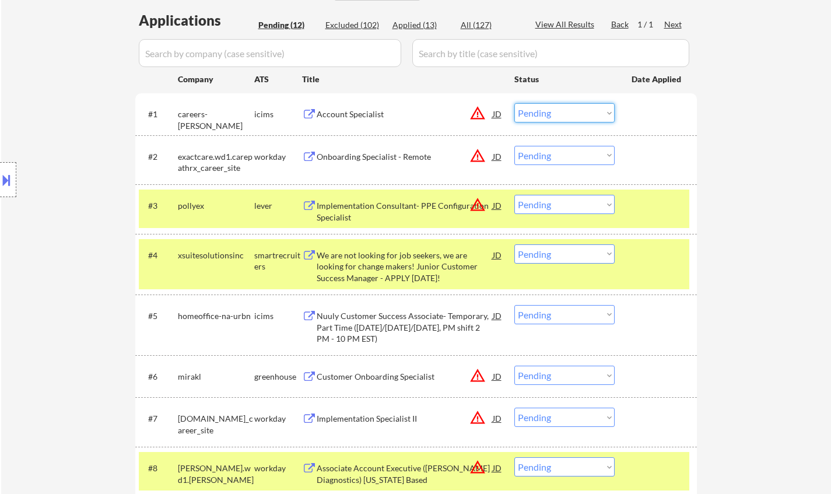
click at [498, 115] on div "JD" at bounding box center [497, 113] width 12 height 21
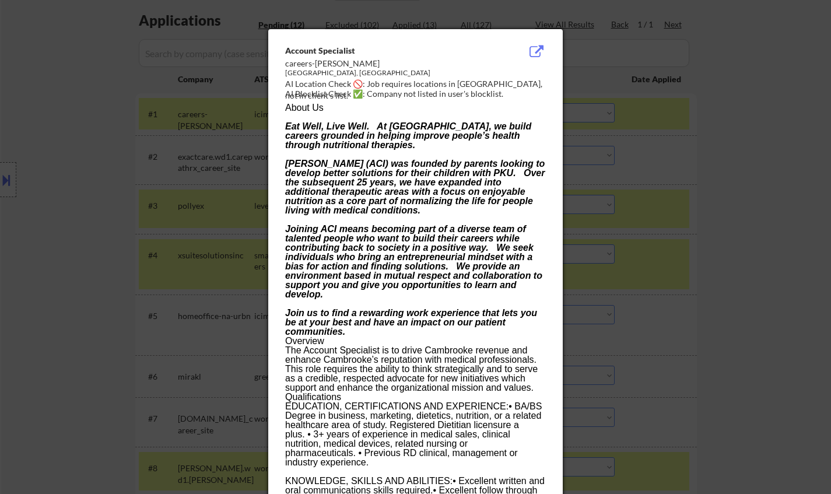
click at [641, 244] on div at bounding box center [415, 247] width 831 height 494
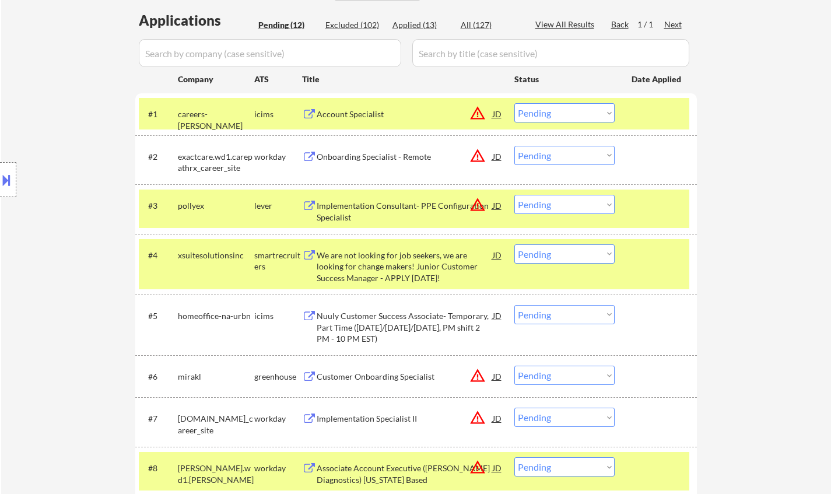
click at [556, 118] on select "Choose an option... Pending Applied Excluded (Questions) Excluded (Expired) Exc…" at bounding box center [564, 112] width 100 height 19
click at [514, 103] on select "Choose an option... Pending Applied Excluded (Questions) Excluded (Expired) Exc…" at bounding box center [564, 112] width 100 height 19
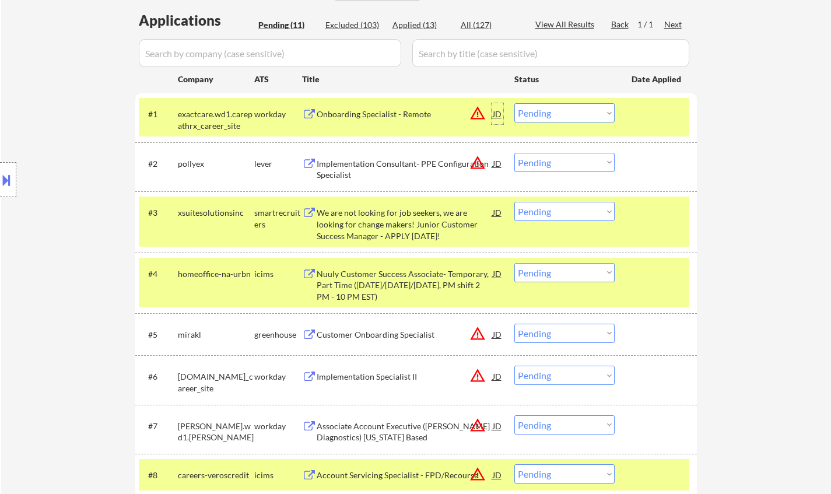
click at [501, 111] on div "JD" at bounding box center [497, 113] width 12 height 21
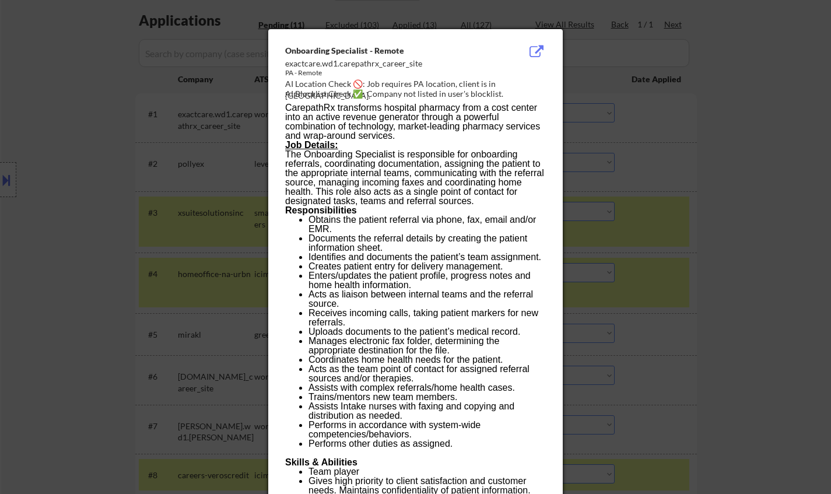
click at [667, 231] on div at bounding box center [415, 247] width 831 height 494
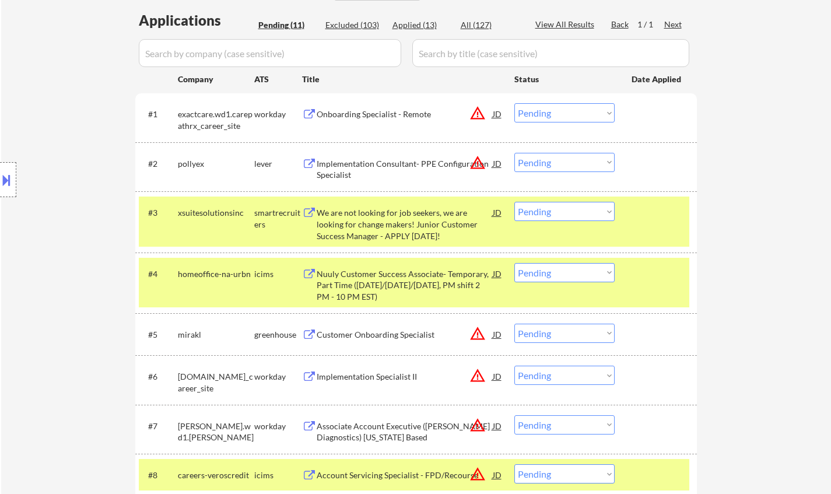
click at [582, 118] on select "Choose an option... Pending Applied Excluded (Questions) Excluded (Expired) Exc…" at bounding box center [564, 112] width 100 height 19
click at [514, 103] on select "Choose an option... Pending Applied Excluded (Questions) Excluded (Expired) Exc…" at bounding box center [564, 112] width 100 height 19
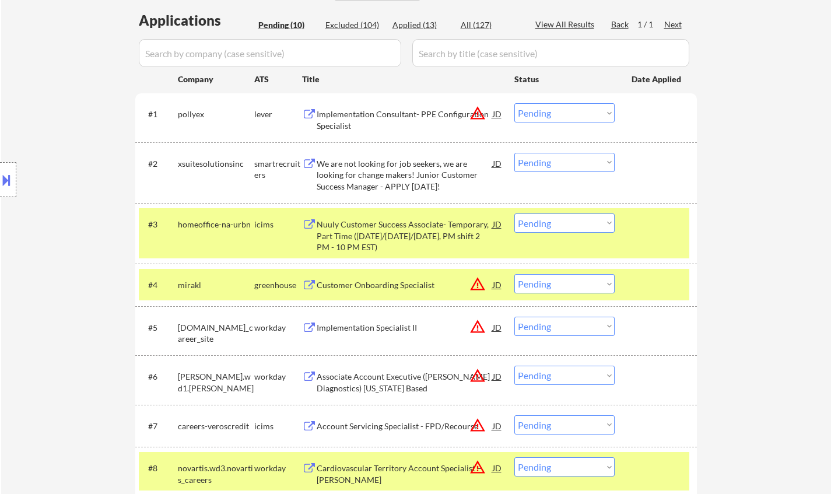
click at [498, 114] on div "JD" at bounding box center [497, 113] width 12 height 21
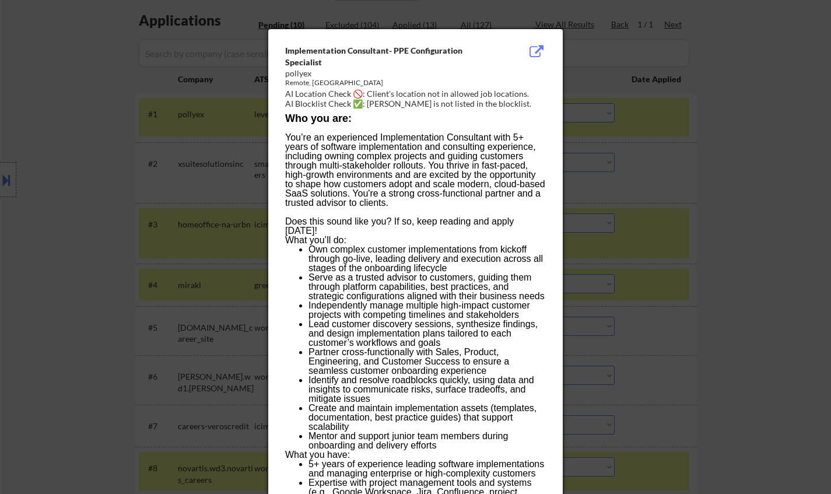
click at [676, 259] on div at bounding box center [415, 247] width 831 height 494
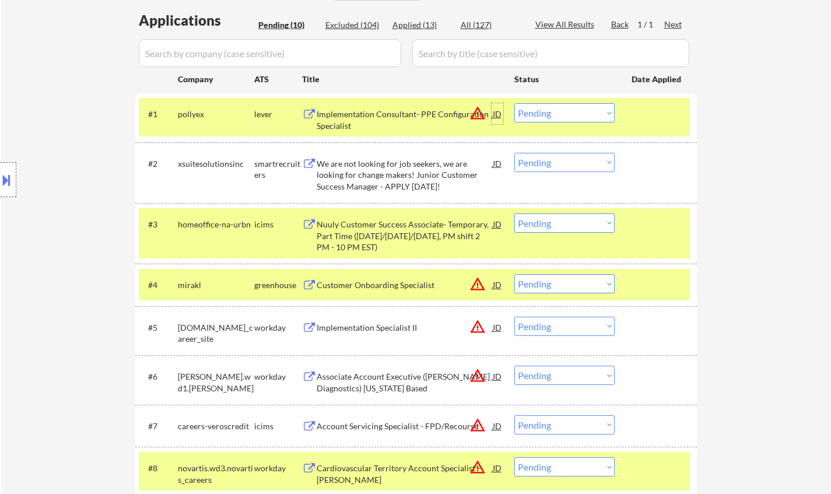
click at [497, 113] on div "JD" at bounding box center [497, 113] width 12 height 21
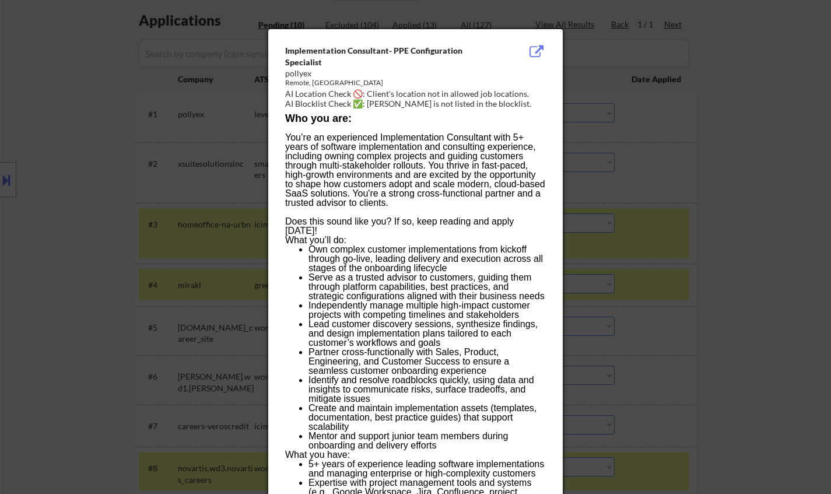
click at [669, 234] on div at bounding box center [415, 247] width 831 height 494
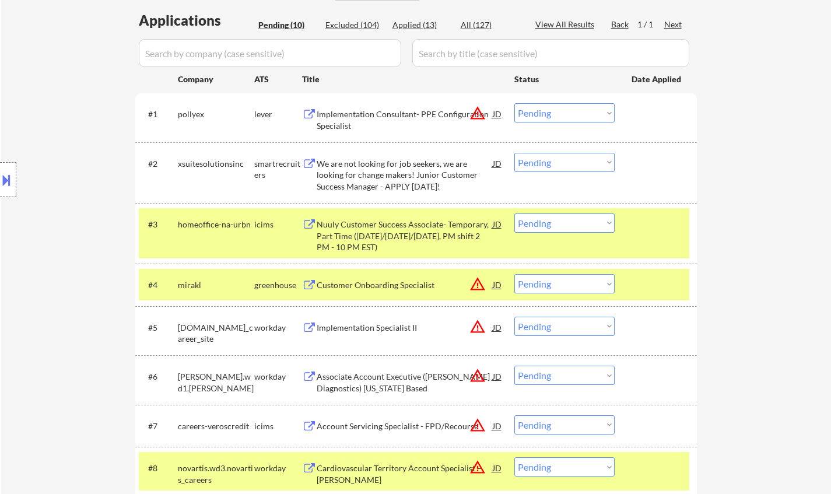
click at [399, 110] on div "Implementation Consultant- PPE Configuration Specialist" at bounding box center [405, 119] width 176 height 23
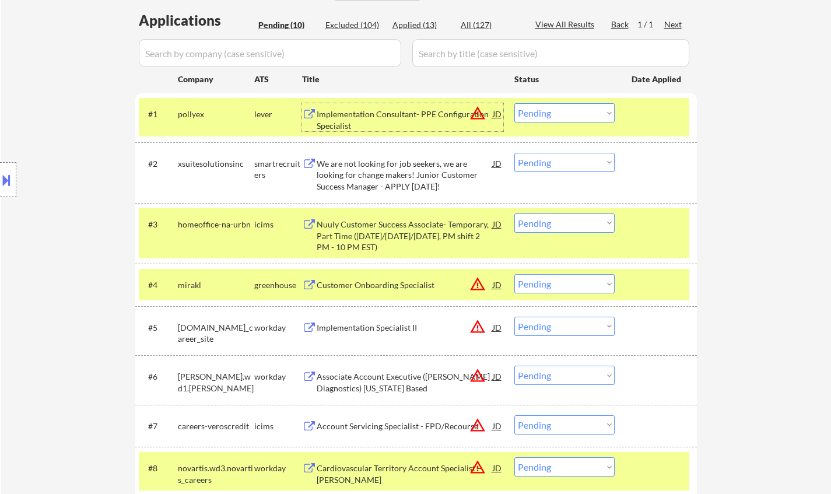
click at [585, 114] on select "Choose an option... Pending Applied Excluded (Questions) Excluded (Expired) Exc…" at bounding box center [564, 112] width 100 height 19
click at [514, 103] on select "Choose an option... Pending Applied Excluded (Questions) Excluded (Expired) Exc…" at bounding box center [564, 112] width 100 height 19
select select ""pending""
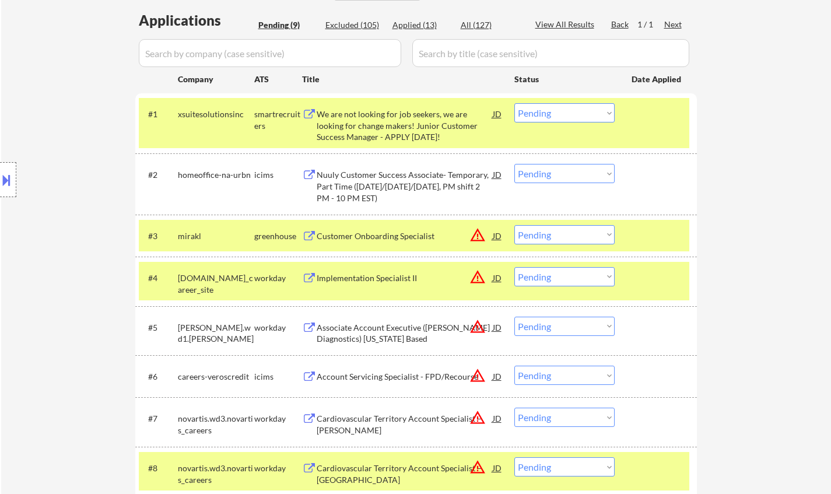
click at [497, 235] on div "JD" at bounding box center [497, 235] width 12 height 21
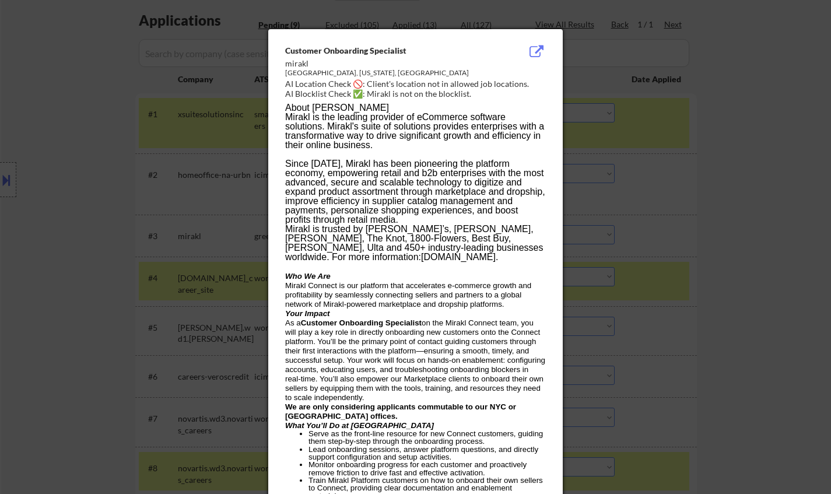
click at [645, 253] on div at bounding box center [415, 247] width 831 height 494
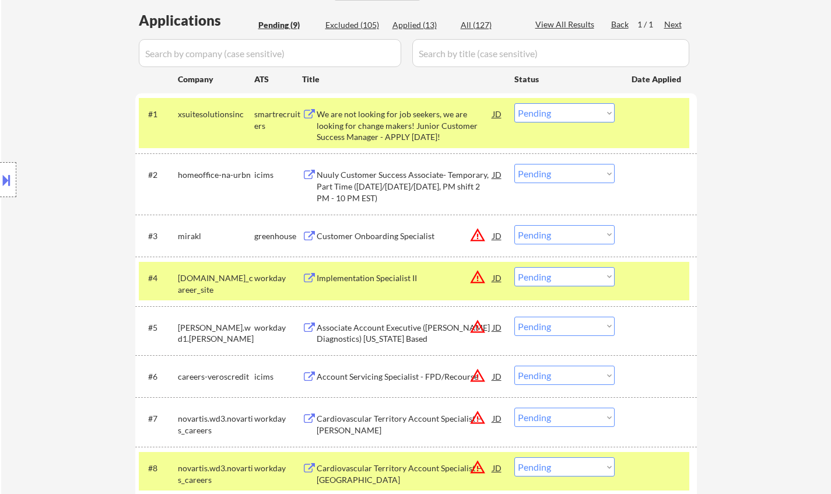
click at [593, 240] on select "Choose an option... Pending Applied Excluded (Questions) Excluded (Expired) Exc…" at bounding box center [564, 234] width 100 height 19
click at [514, 225] on select "Choose an option... Pending Applied Excluded (Questions) Excluded (Expired) Exc…" at bounding box center [564, 234] width 100 height 19
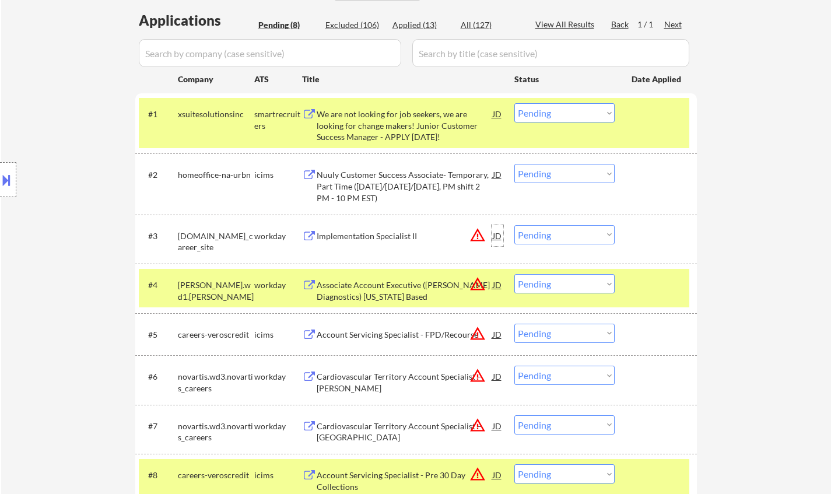
click at [500, 237] on div "JD" at bounding box center [497, 235] width 12 height 21
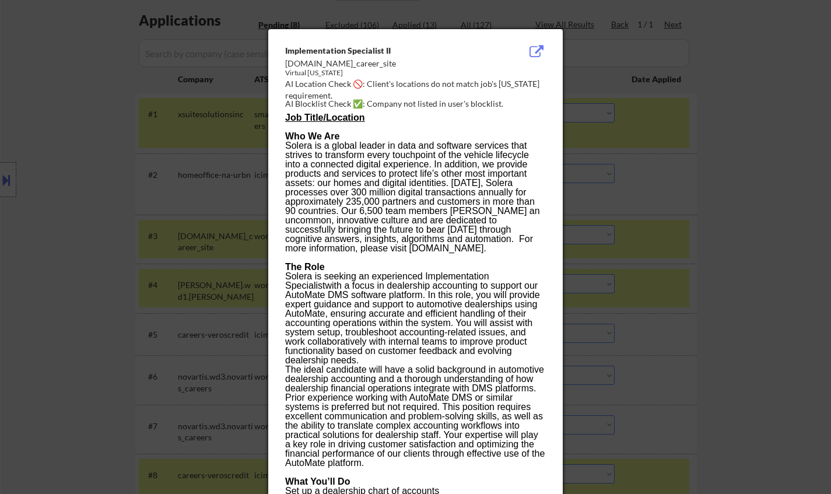
click at [722, 285] on div at bounding box center [415, 247] width 831 height 494
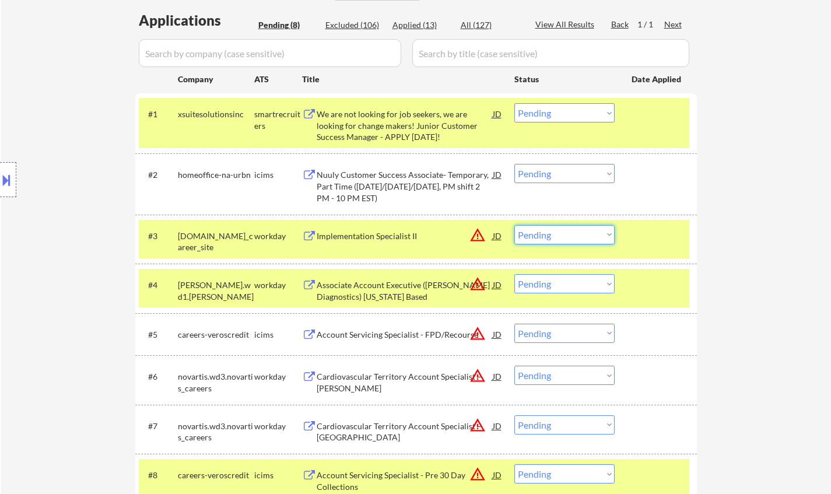
drag, startPoint x: 588, startPoint y: 235, endPoint x: 596, endPoint y: 243, distance: 11.5
click at [588, 235] on select "Choose an option... Pending Applied Excluded (Questions) Excluded (Expired) Exc…" at bounding box center [564, 234] width 100 height 19
click at [514, 225] on select "Choose an option... Pending Applied Excluded (Questions) Excluded (Expired) Exc…" at bounding box center [564, 234] width 100 height 19
select select ""pending""
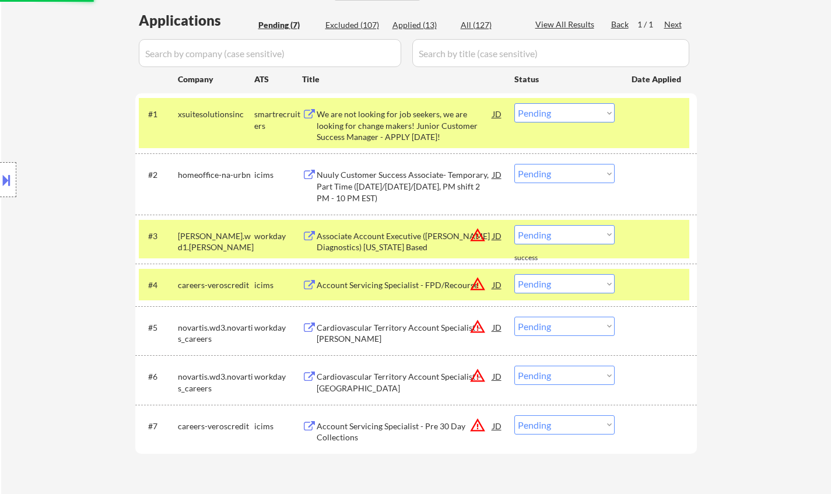
click at [550, 174] on select "Choose an option... Pending Applied Excluded (Questions) Excluded (Expired) Exc…" at bounding box center [564, 173] width 100 height 19
click at [514, 164] on select "Choose an option... Pending Applied Excluded (Questions) Excluded (Expired) Exc…" at bounding box center [564, 173] width 100 height 19
select select ""pending""
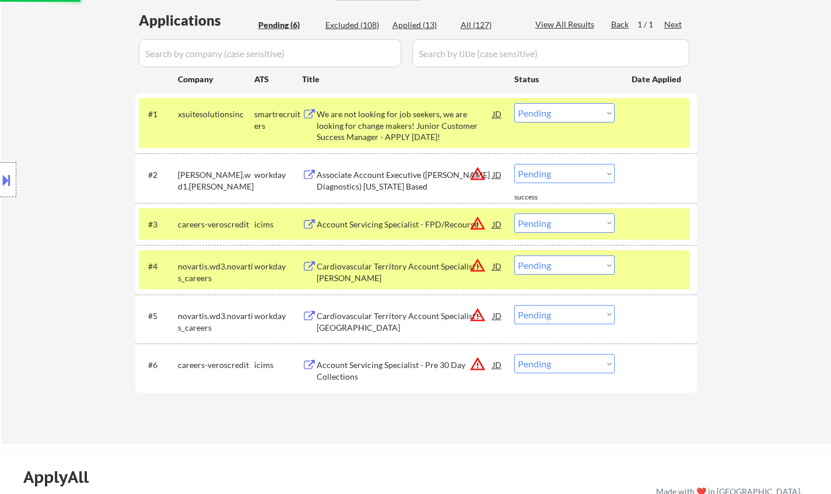
click at [402, 127] on div "We are not looking for job seekers, we are looking for change makers! Junior Cu…" at bounding box center [405, 125] width 176 height 34
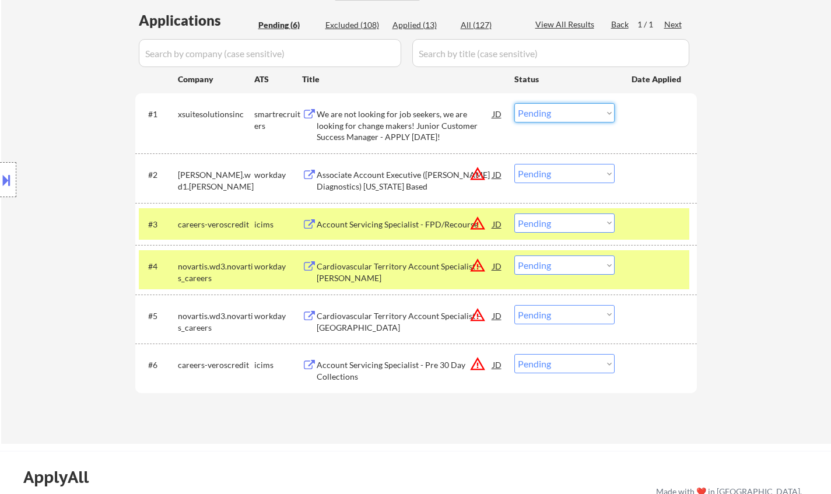
click at [545, 111] on select "Choose an option... Pending Applied Excluded (Questions) Excluded (Expired) Exc…" at bounding box center [564, 112] width 100 height 19
click at [514, 103] on select "Choose an option... Pending Applied Excluded (Questions) Excluded (Expired) Exc…" at bounding box center [564, 112] width 100 height 19
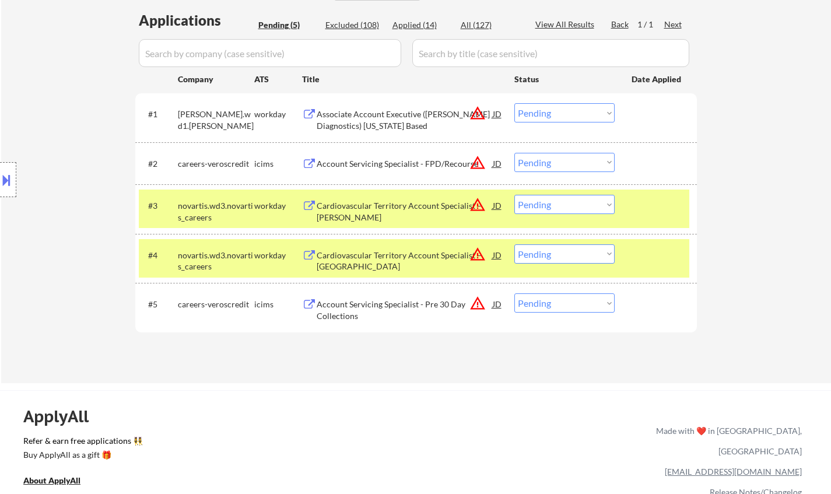
drag, startPoint x: 562, startPoint y: 110, endPoint x: 565, endPoint y: 118, distance: 8.7
click at [562, 110] on select "Choose an option... Pending Applied Excluded (Questions) Excluded (Expired) Exc…" at bounding box center [564, 112] width 100 height 19
click at [514, 103] on select "Choose an option... Pending Applied Excluded (Questions) Excluded (Expired) Exc…" at bounding box center [564, 112] width 100 height 19
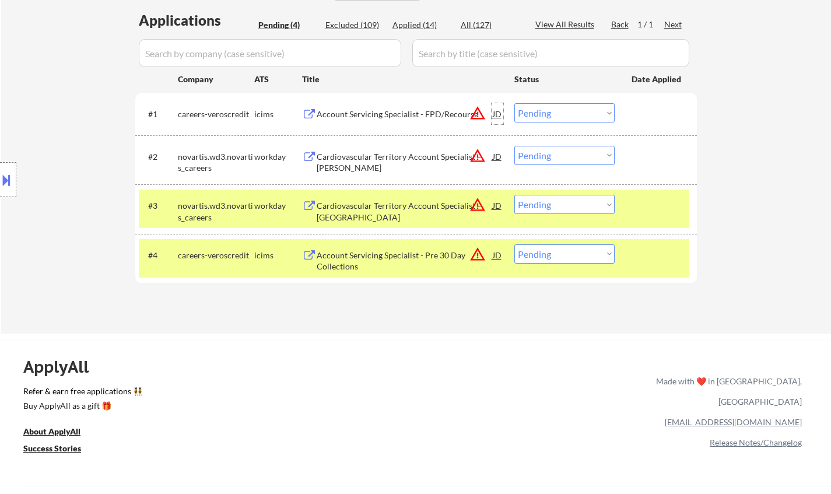
click at [497, 111] on div "JD" at bounding box center [497, 113] width 12 height 21
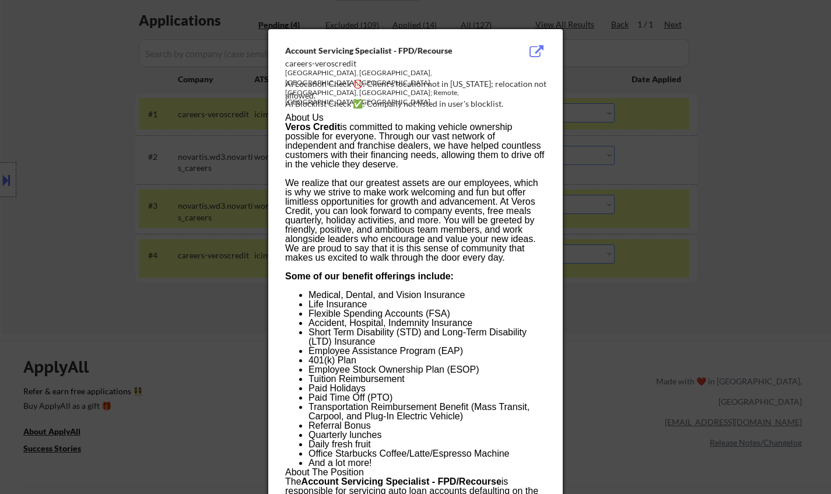
click at [638, 265] on div at bounding box center [415, 247] width 831 height 494
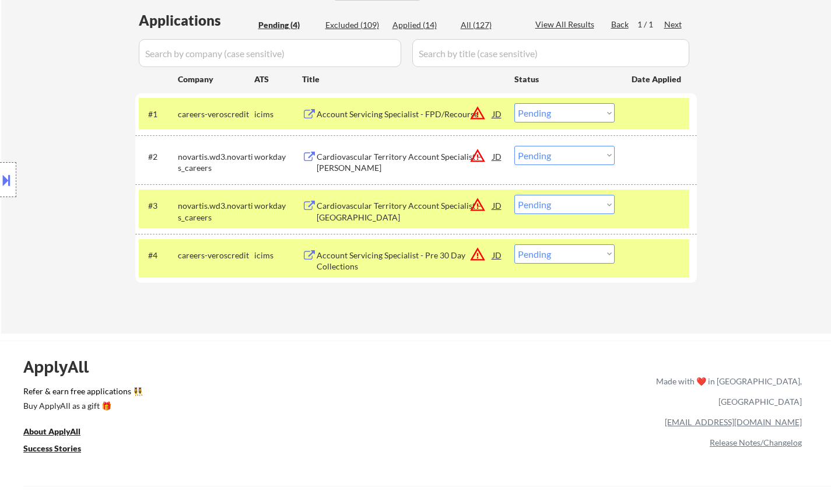
click at [525, 113] on select "Choose an option... Pending Applied Excluded (Questions) Excluded (Expired) Exc…" at bounding box center [564, 112] width 100 height 19
click at [514, 103] on select "Choose an option... Pending Applied Excluded (Questions) Excluded (Expired) Exc…" at bounding box center [564, 112] width 100 height 19
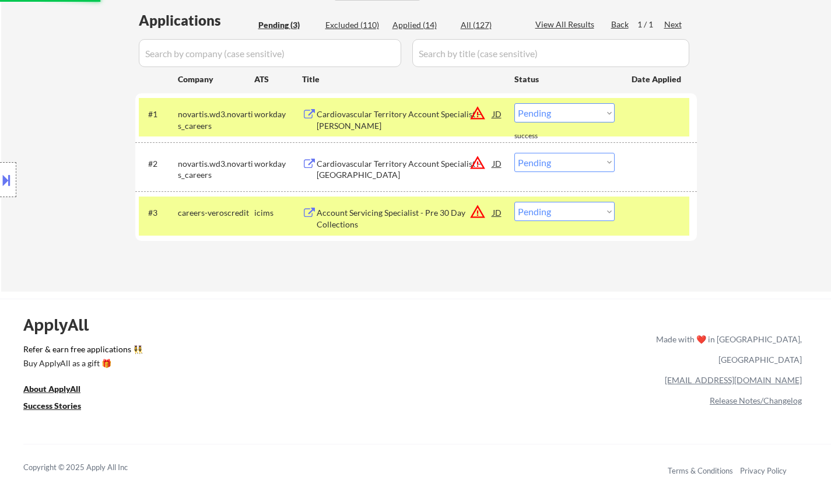
click at [549, 113] on select "Choose an option... Pending Applied Excluded (Questions) Excluded (Expired) Exc…" at bounding box center [564, 112] width 100 height 19
click at [514, 103] on select "Choose an option... Pending Applied Excluded (Questions) Excluded (Expired) Exc…" at bounding box center [564, 112] width 100 height 19
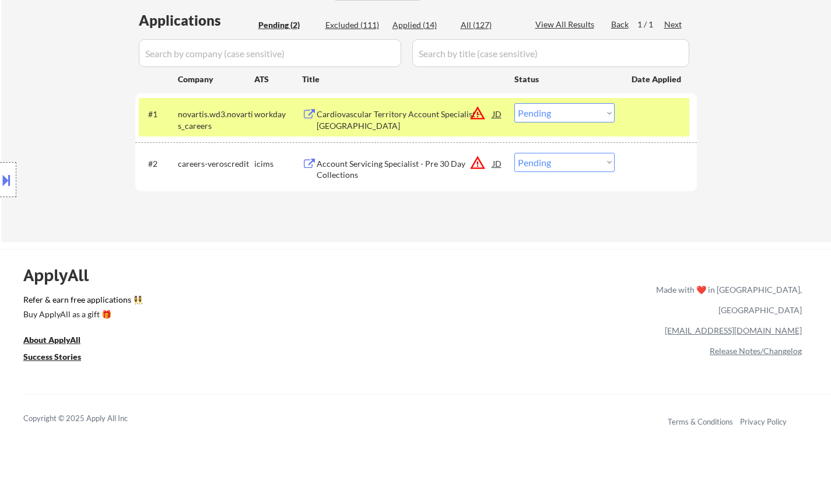
click at [533, 115] on select "Choose an option... Pending Applied Excluded (Questions) Excluded (Expired) Exc…" at bounding box center [564, 112] width 100 height 19
click at [514, 103] on select "Choose an option... Pending Applied Excluded (Questions) Excluded (Expired) Exc…" at bounding box center [564, 112] width 100 height 19
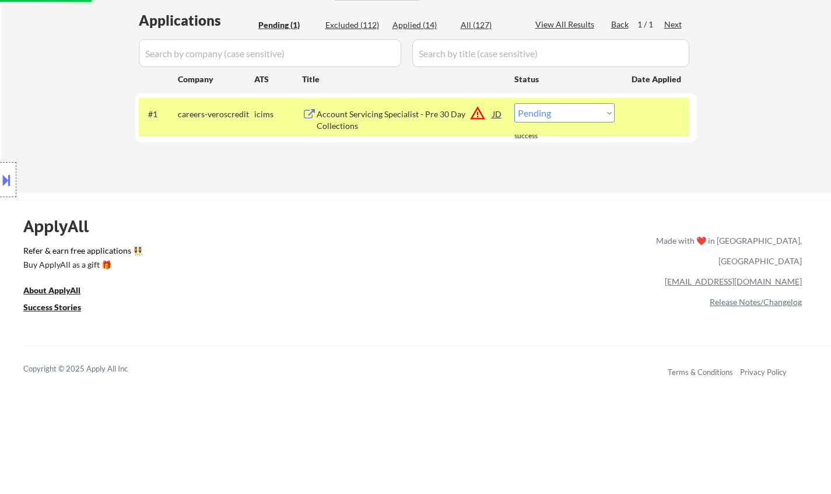
click at [545, 114] on select "Choose an option... Pending Applied Excluded (Questions) Excluded (Expired) Exc…" at bounding box center [564, 112] width 100 height 19
click at [514, 103] on select "Choose an option... Pending Applied Excluded (Questions) Excluded (Expired) Exc…" at bounding box center [564, 112] width 100 height 19
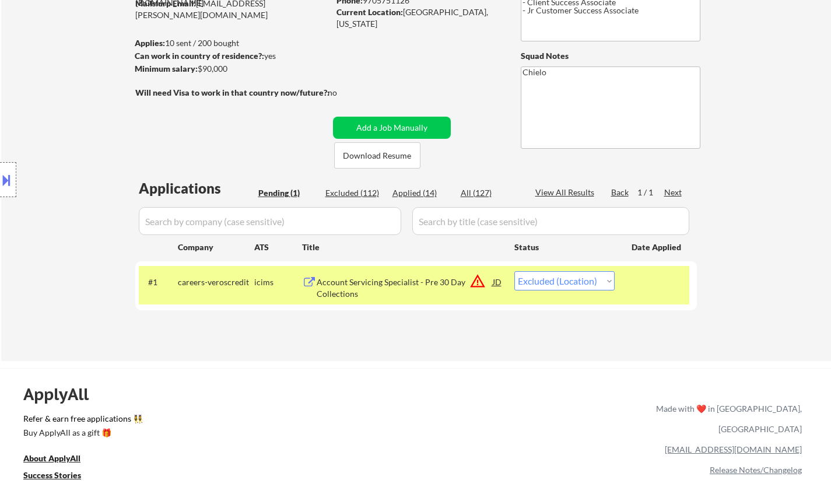
scroll to position [117, 0]
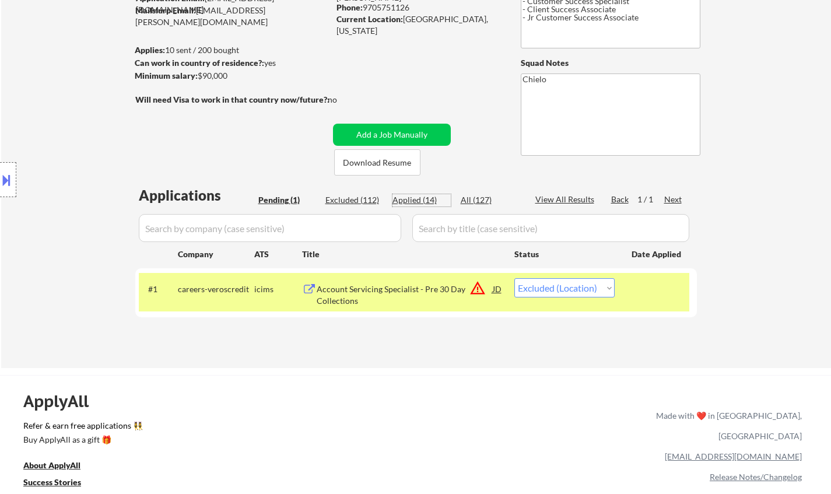
click at [396, 197] on div "Applied (14)" at bounding box center [421, 200] width 58 height 12
select select ""applied""
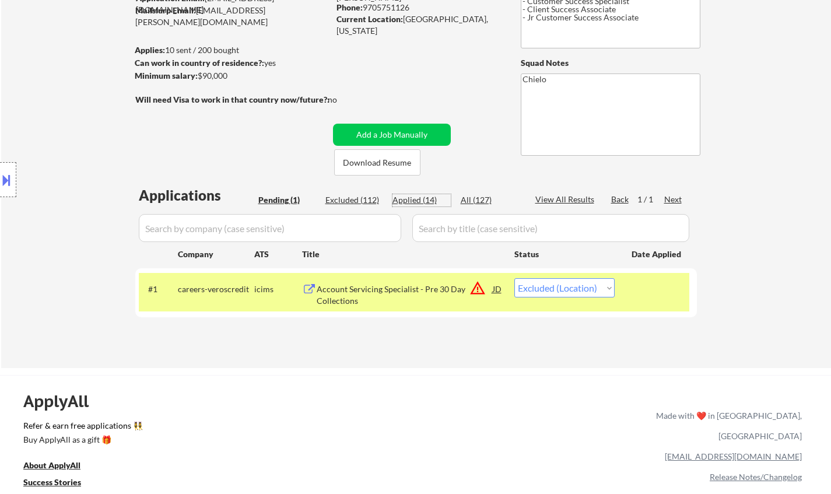
select select ""applied""
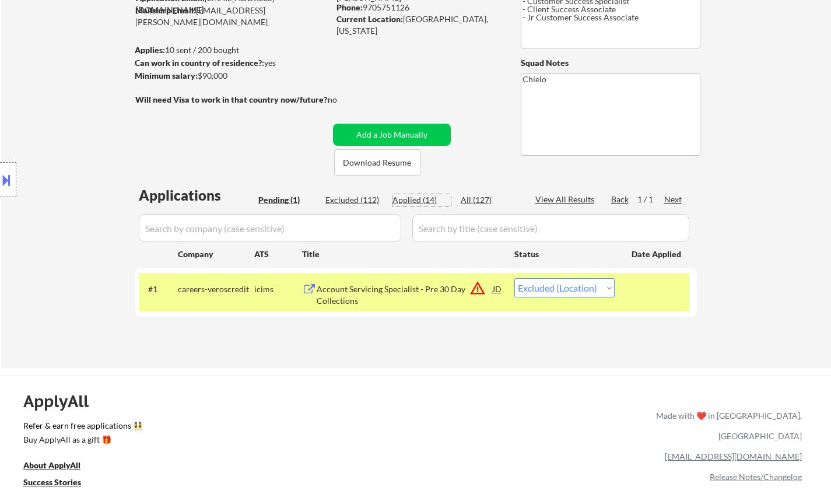
select select ""applied""
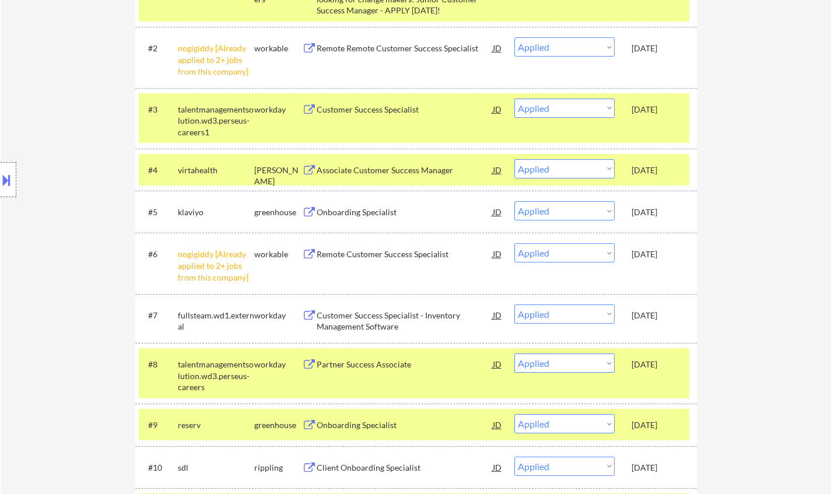
scroll to position [408, 0]
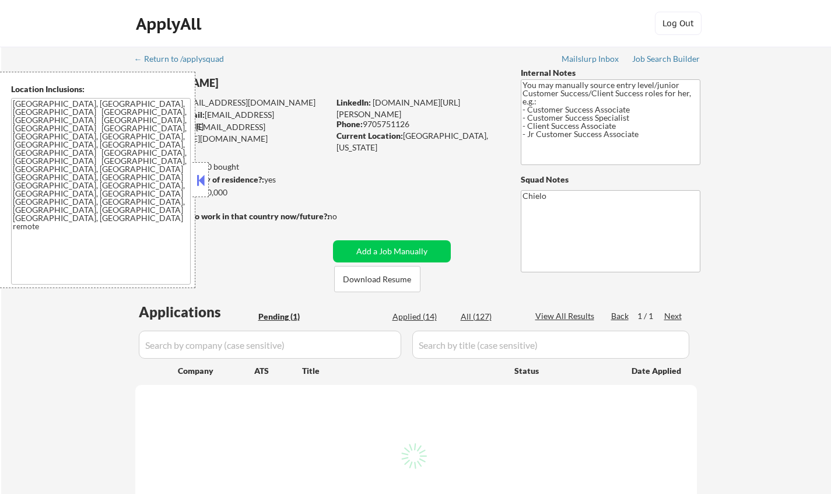
select select ""pending""
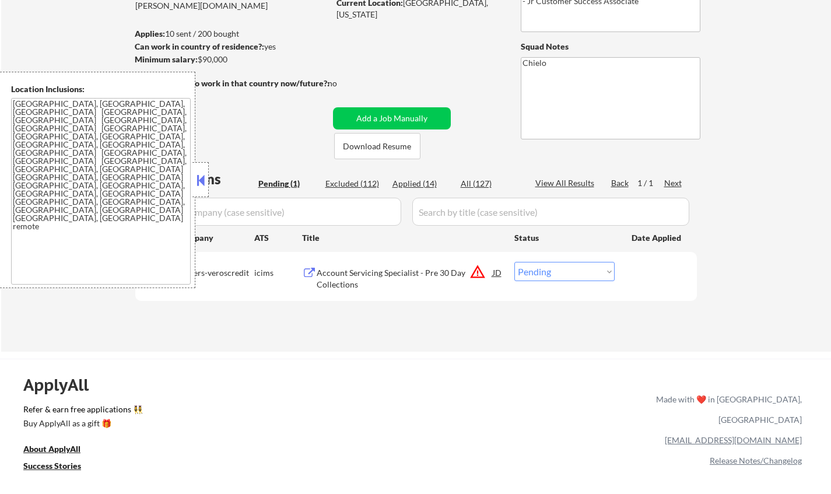
scroll to position [175, 0]
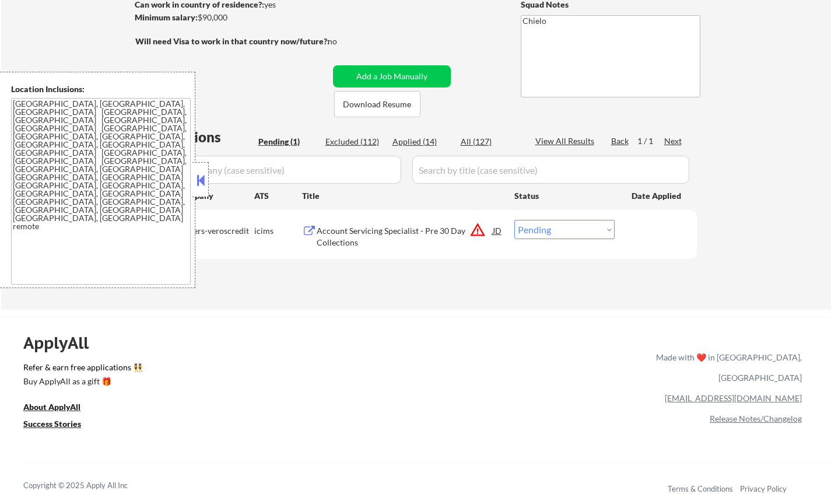
click at [192, 180] on div "Location Inclusions: Denver, CO Lakewood, CO Englewood, CO Wheat Ridge, CO Arva…" at bounding box center [97, 180] width 195 height 216
click at [210, 187] on div "Company" at bounding box center [216, 195] width 76 height 21
